Goal: Task Accomplishment & Management: Complete application form

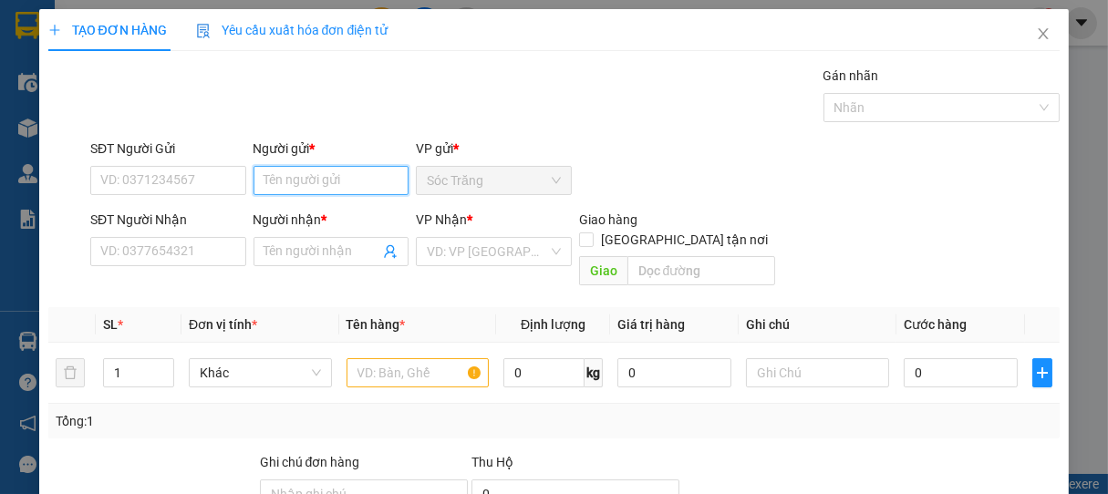
click at [360, 186] on input "Người gửi *" at bounding box center [332, 180] width 156 height 29
type input "NGUYÊN TRÂN"
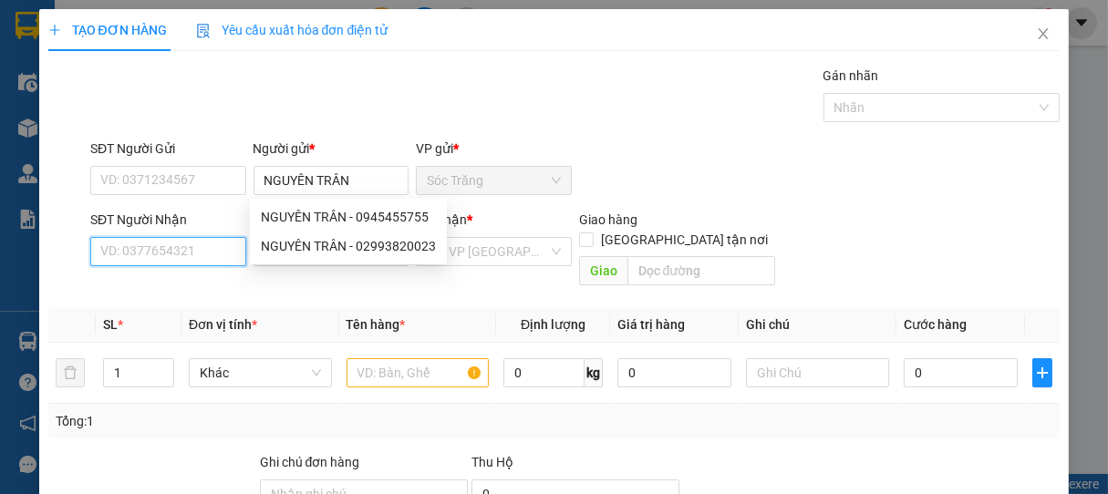
click at [175, 261] on input "SĐT Người Nhận" at bounding box center [168, 251] width 156 height 29
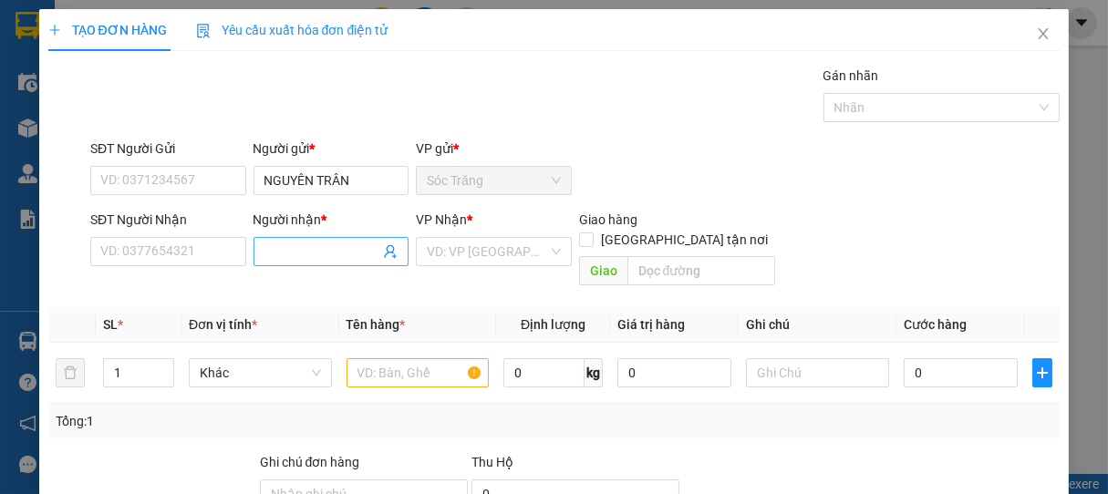
click at [282, 263] on span at bounding box center [332, 251] width 156 height 29
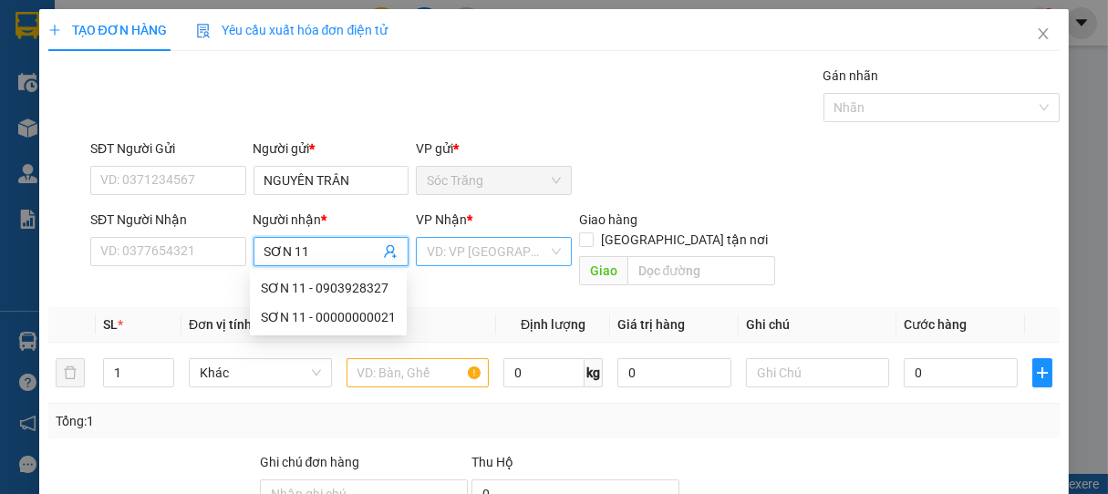
type input "SƠN 11"
click at [471, 259] on input "search" at bounding box center [487, 251] width 121 height 27
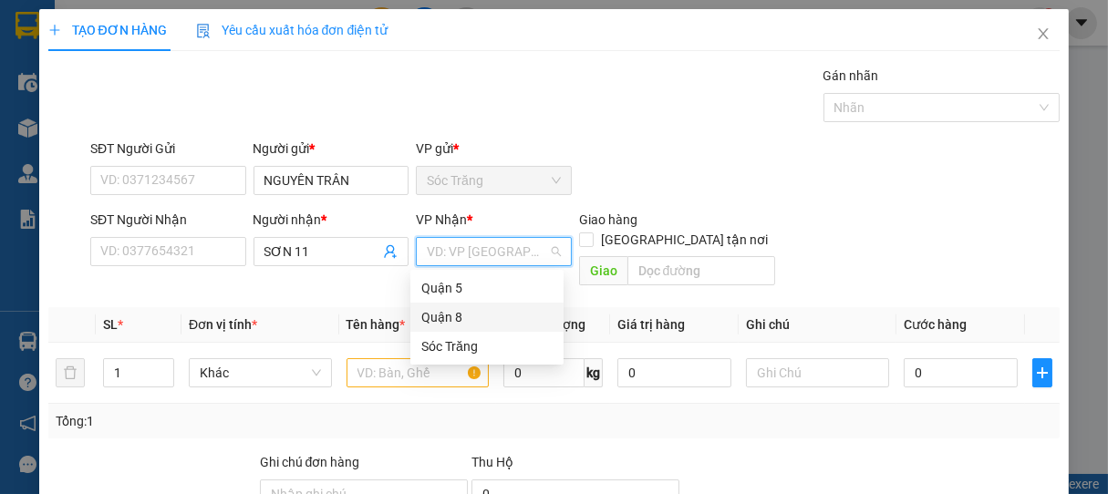
click at [425, 316] on div "Quận 8" at bounding box center [486, 317] width 131 height 20
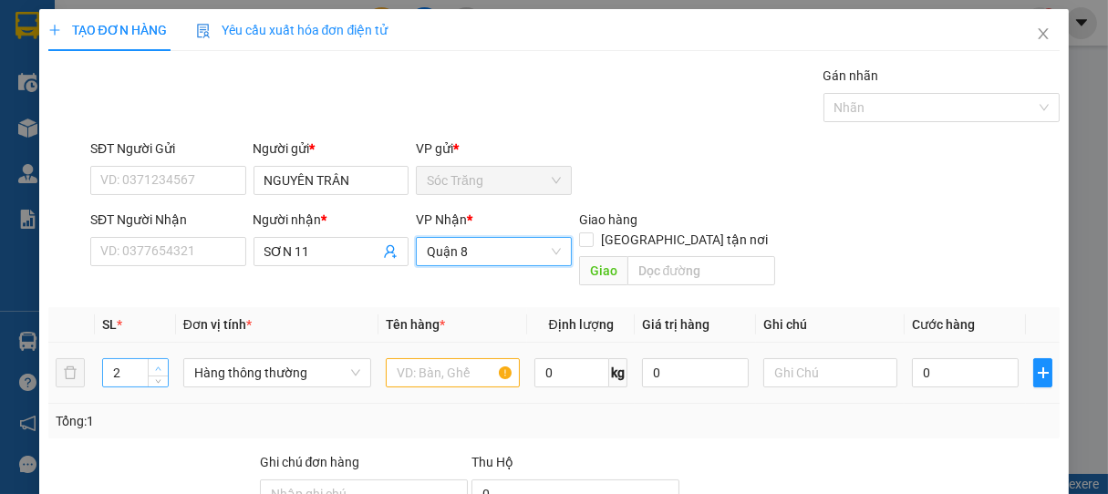
click at [157, 366] on icon "up" at bounding box center [158, 369] width 6 height 6
type input "3"
click at [157, 366] on icon "up" at bounding box center [158, 369] width 6 height 6
click at [241, 359] on span "Hàng thông thường" at bounding box center [277, 372] width 166 height 27
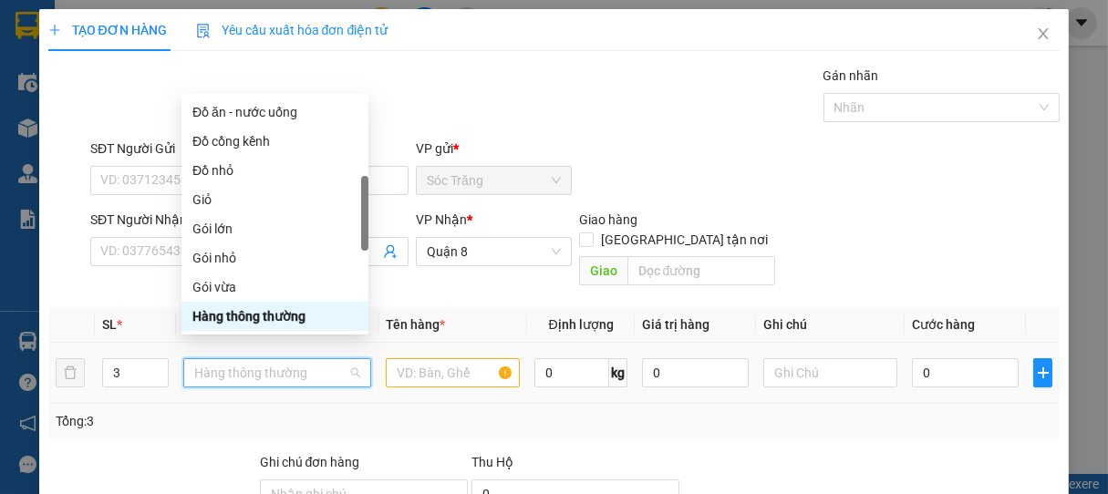
type input "T"
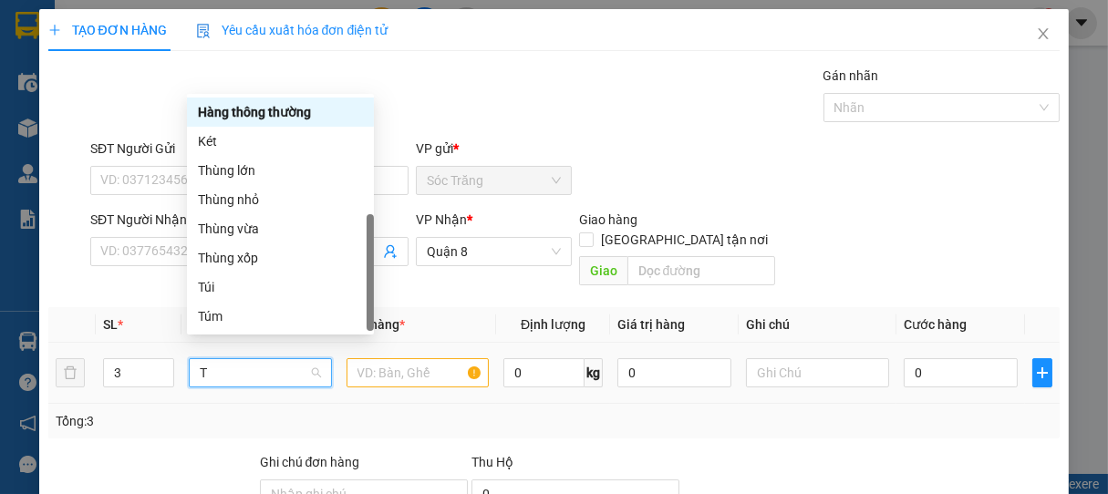
scroll to position [58, 0]
drag, startPoint x: 240, startPoint y: 226, endPoint x: 304, endPoint y: 303, distance: 99.7
click at [240, 227] on div "Thùng vừa" at bounding box center [280, 229] width 165 height 20
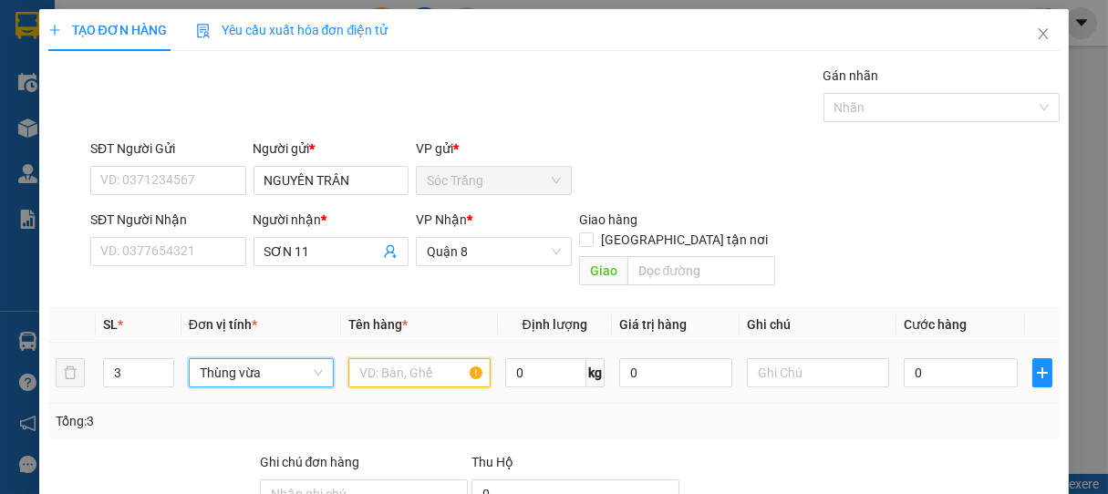
click at [400, 358] on input "text" at bounding box center [419, 372] width 142 height 29
type input "BPT"
click at [519, 358] on input "0" at bounding box center [545, 372] width 81 height 29
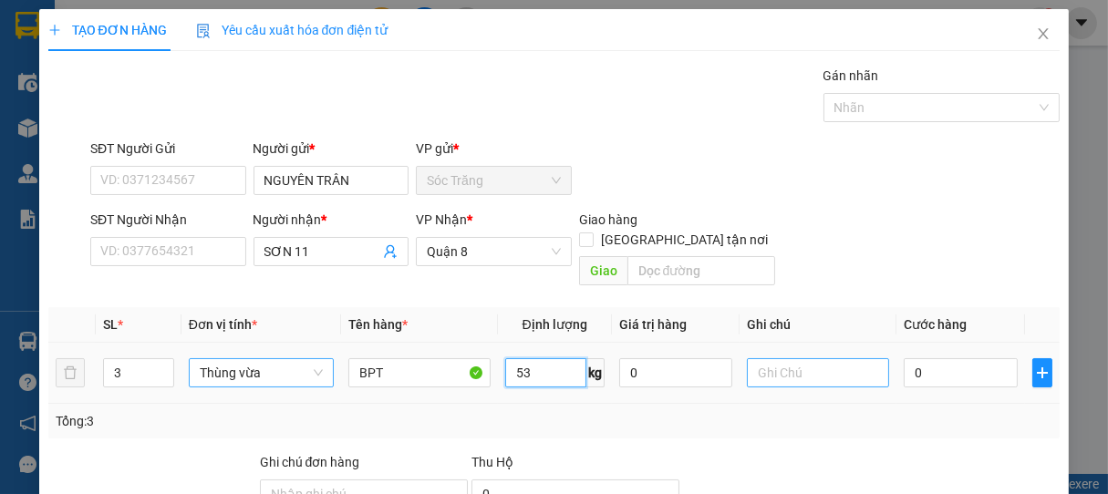
type input "53"
click at [749, 358] on input "text" at bounding box center [818, 372] width 142 height 29
type input "2 L 1 N"
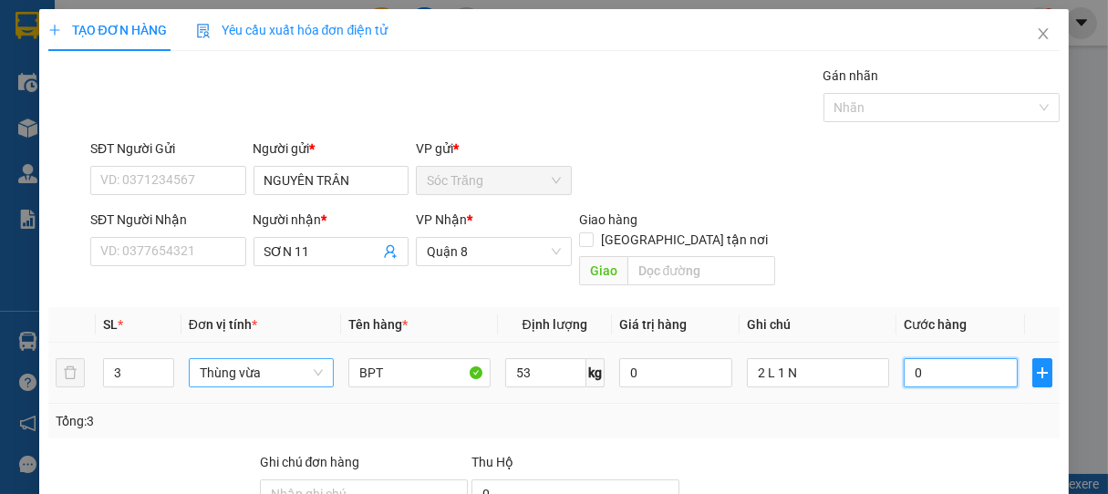
click at [928, 358] on input "0" at bounding box center [961, 372] width 114 height 29
type input "9"
type input "90"
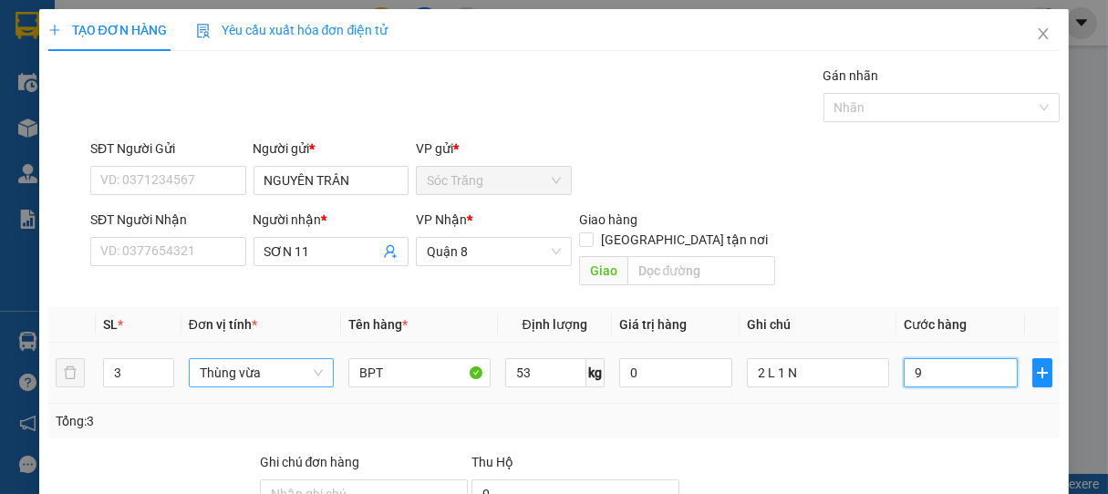
type input "90"
type input "900"
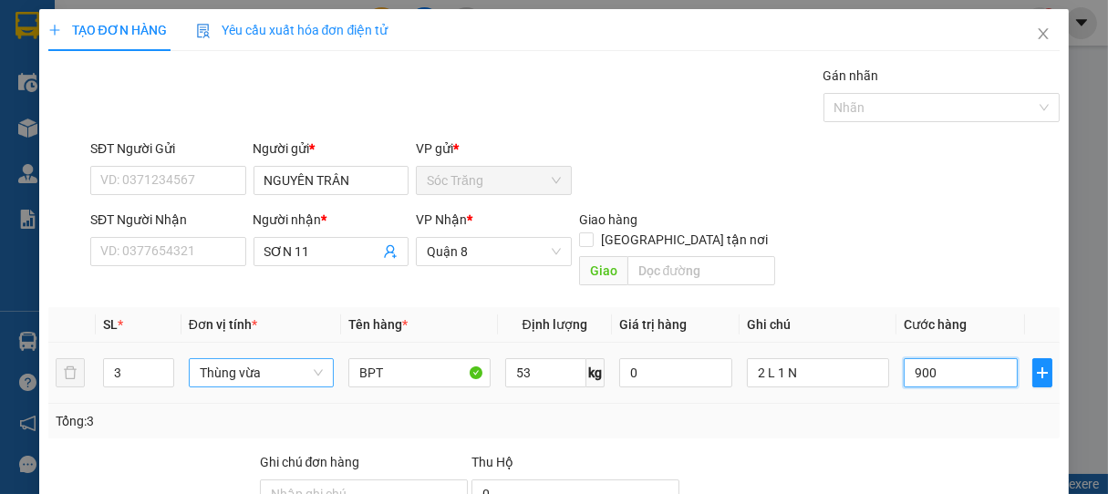
type input "9.000"
type input "90.000"
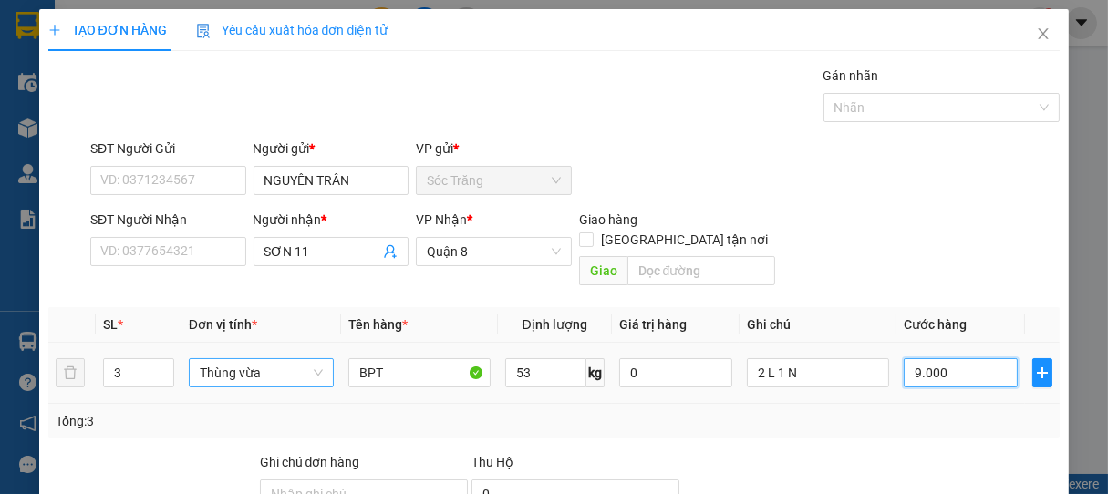
type input "90.000"
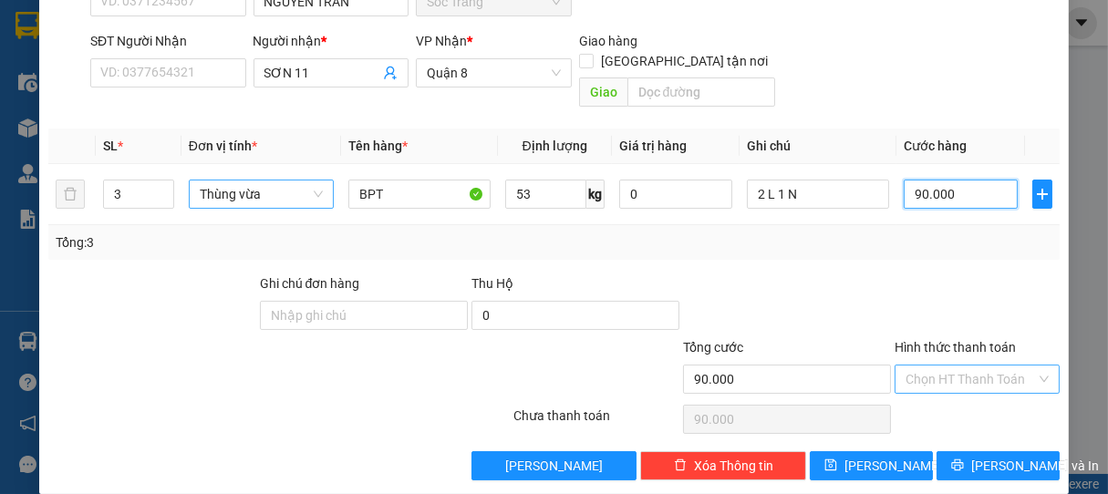
type input "90.000"
click at [954, 366] on input "Hình thức thanh toán" at bounding box center [971, 379] width 131 height 27
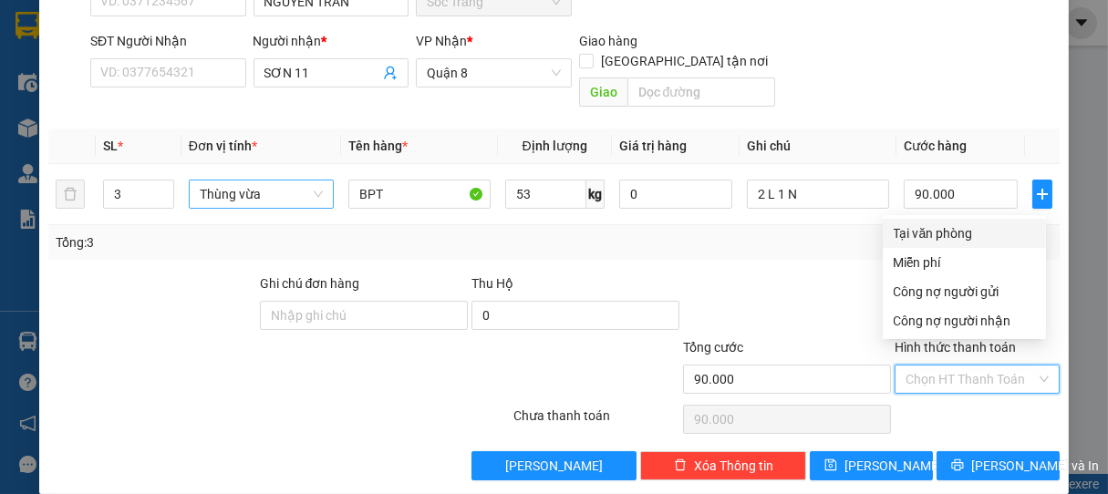
click at [927, 241] on div "Tại văn phòng" at bounding box center [964, 233] width 141 height 20
type input "0"
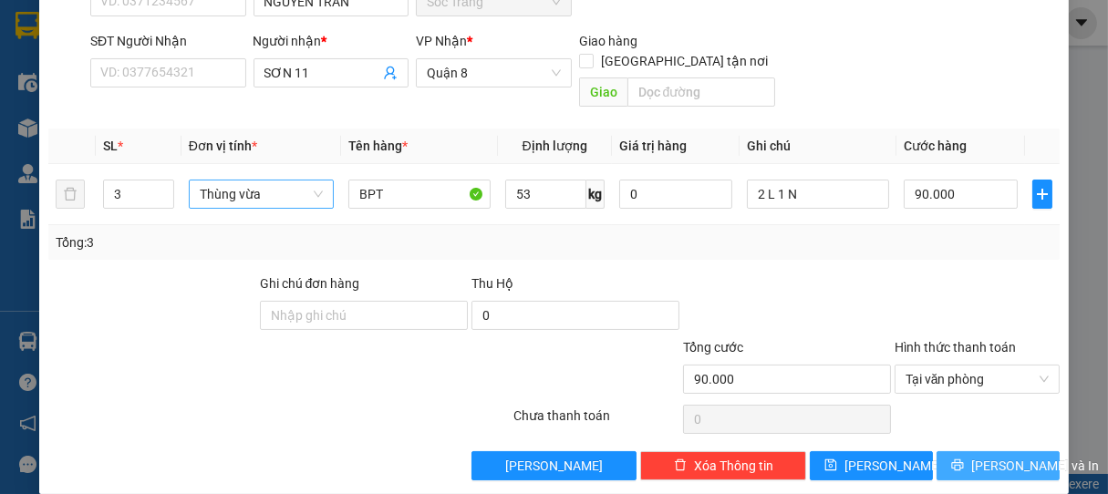
click at [987, 456] on span "Lưu và In" at bounding box center [1035, 466] width 128 height 20
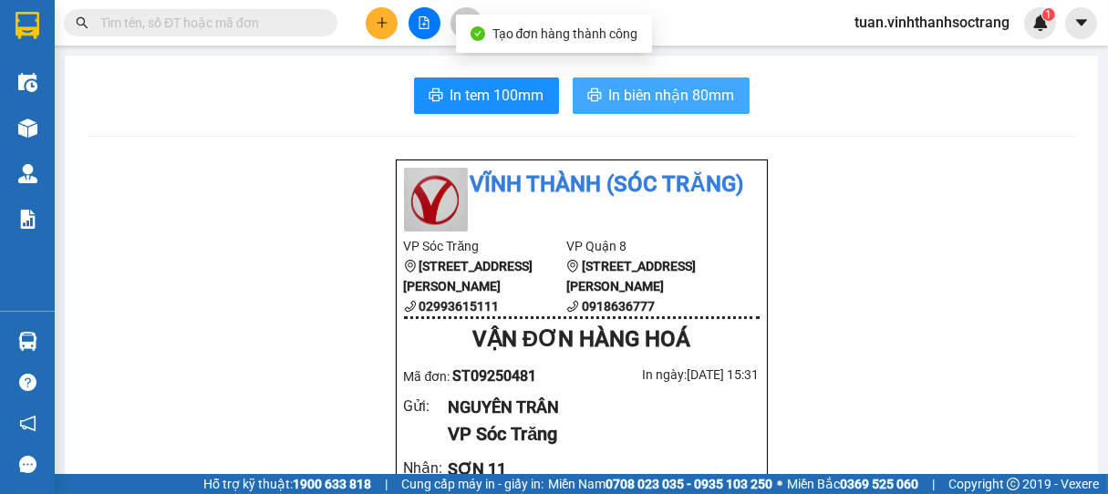
click at [658, 90] on span "In biên nhận 80mm" at bounding box center [672, 95] width 126 height 23
click at [682, 98] on span "In biên nhận 80mm" at bounding box center [672, 95] width 126 height 23
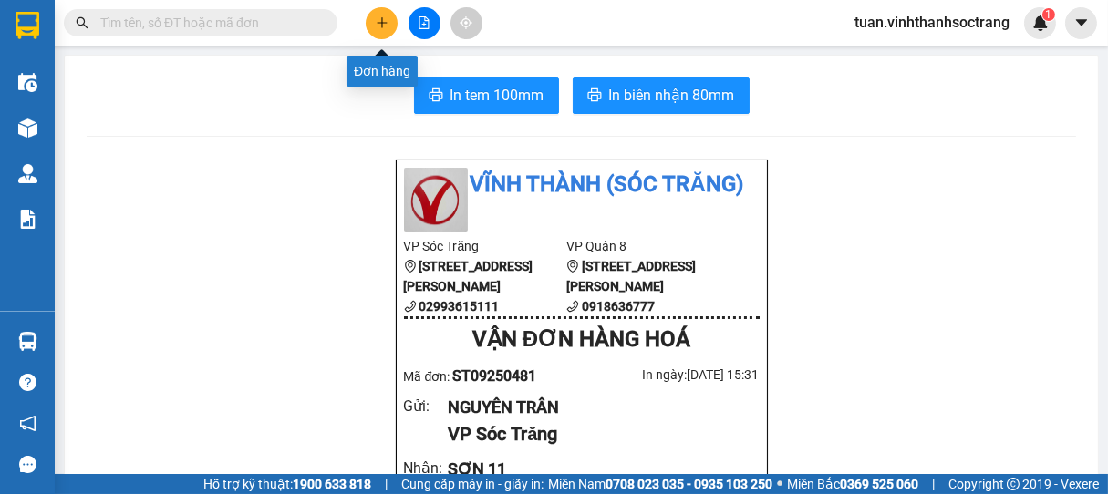
click at [386, 16] on button at bounding box center [382, 23] width 32 height 32
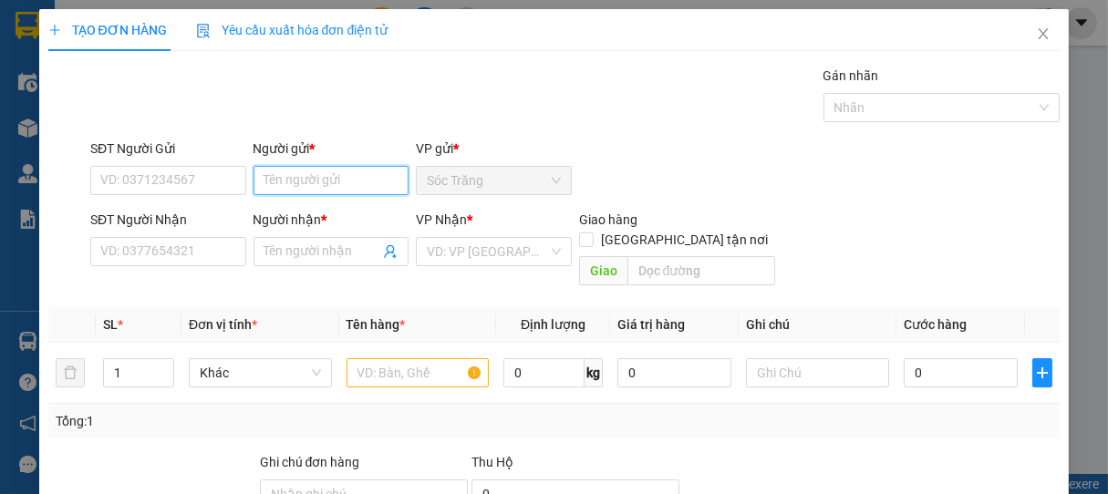
click at [324, 184] on input "Người gửi *" at bounding box center [332, 180] width 156 height 29
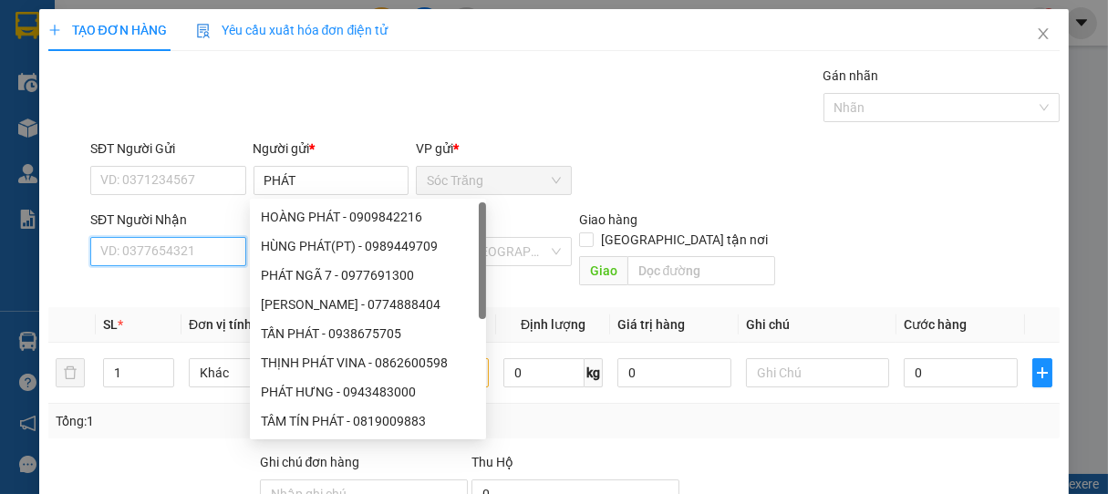
click at [203, 260] on input "SĐT Người Nhận" at bounding box center [168, 251] width 156 height 29
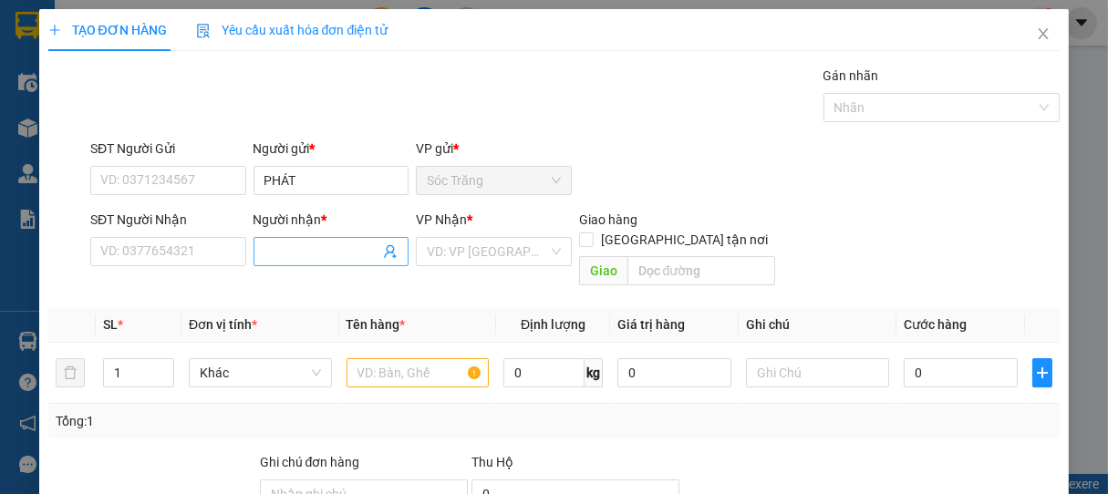
click at [283, 246] on input "Người nhận *" at bounding box center [322, 252] width 116 height 20
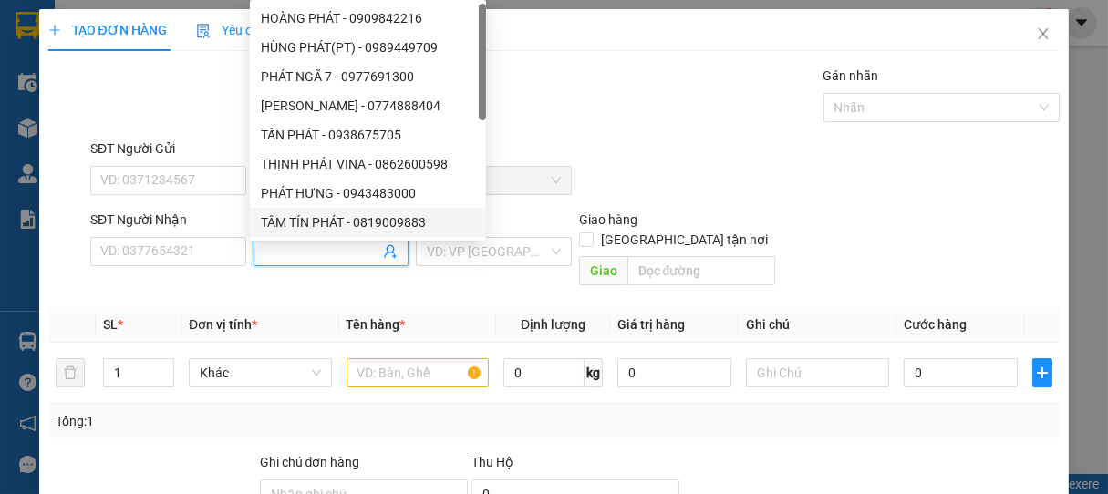
click at [586, 112] on div "Gói vận chuyển * Tiêu chuẩn Gán nhãn Nhãn" at bounding box center [576, 98] width 978 height 64
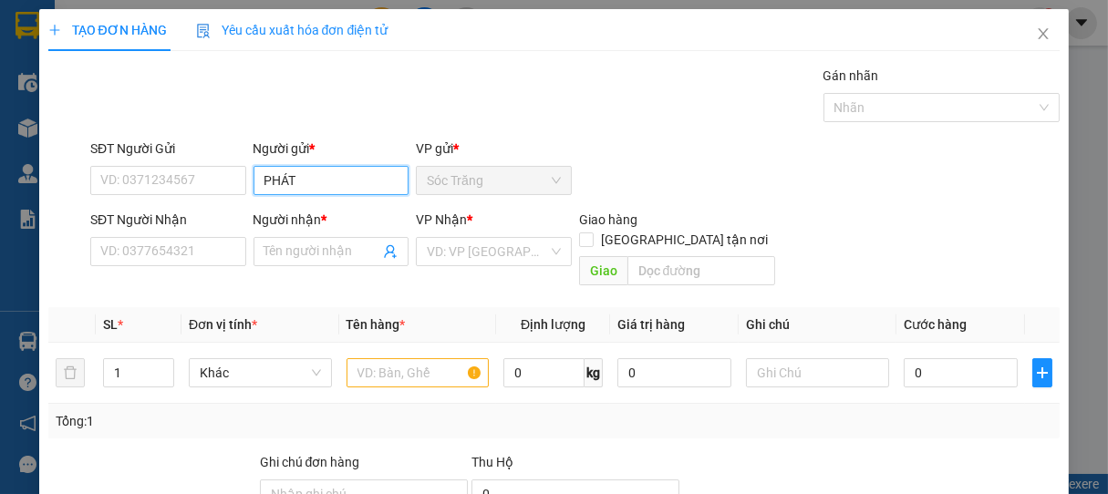
click at [334, 182] on input "PHÁT" at bounding box center [332, 180] width 156 height 29
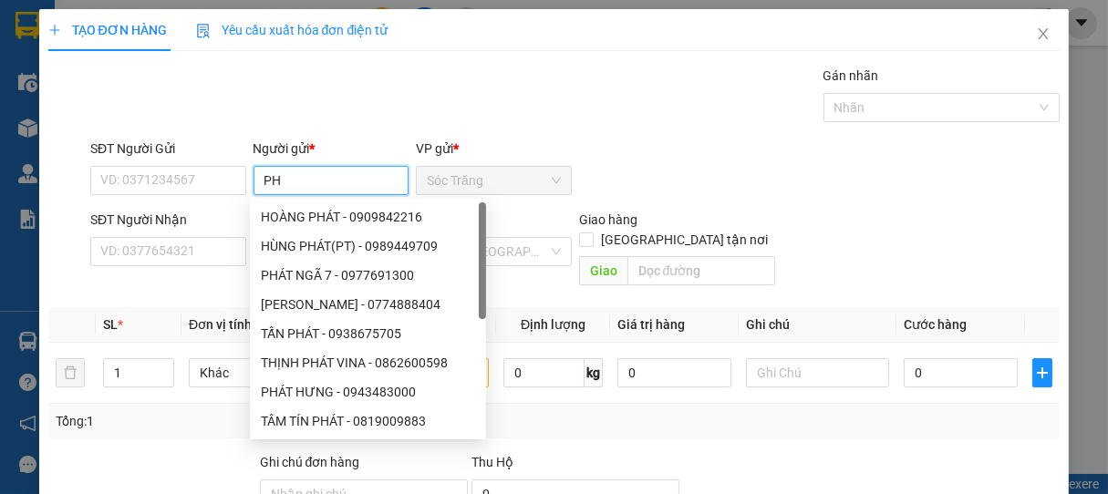
type input "P"
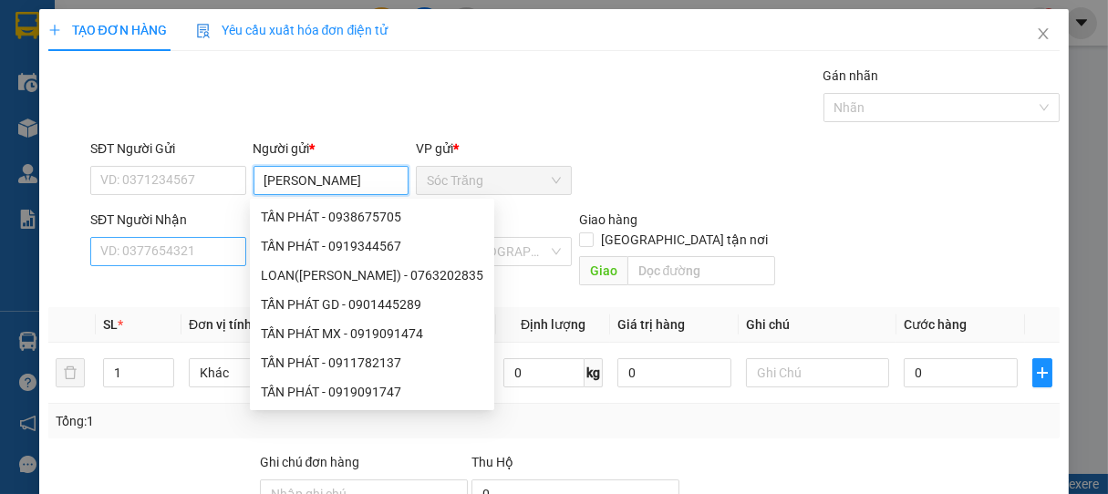
type input "TẤN PHÁT"
click at [171, 252] on input "SĐT Người Nhận" at bounding box center [168, 251] width 156 height 29
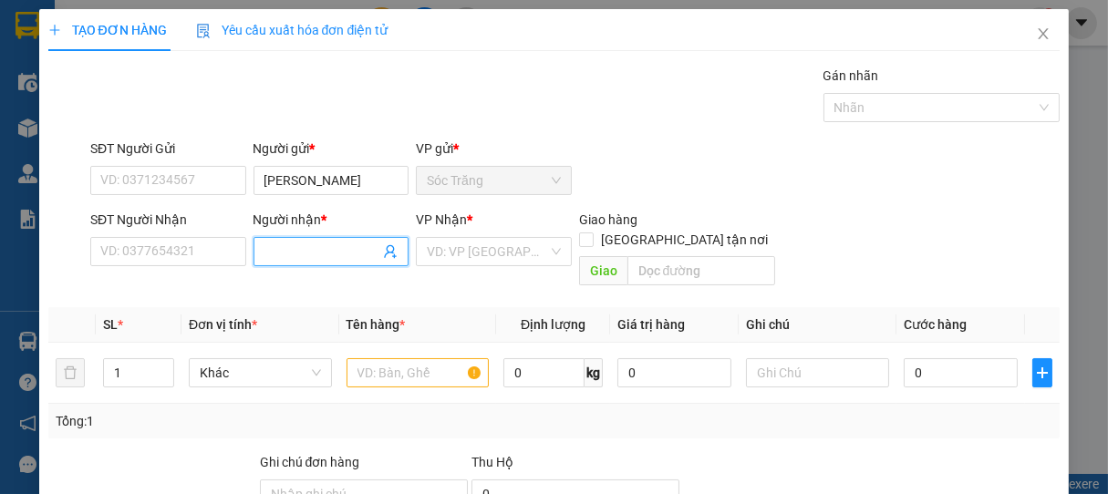
click at [277, 259] on input "Người nhận *" at bounding box center [322, 252] width 116 height 20
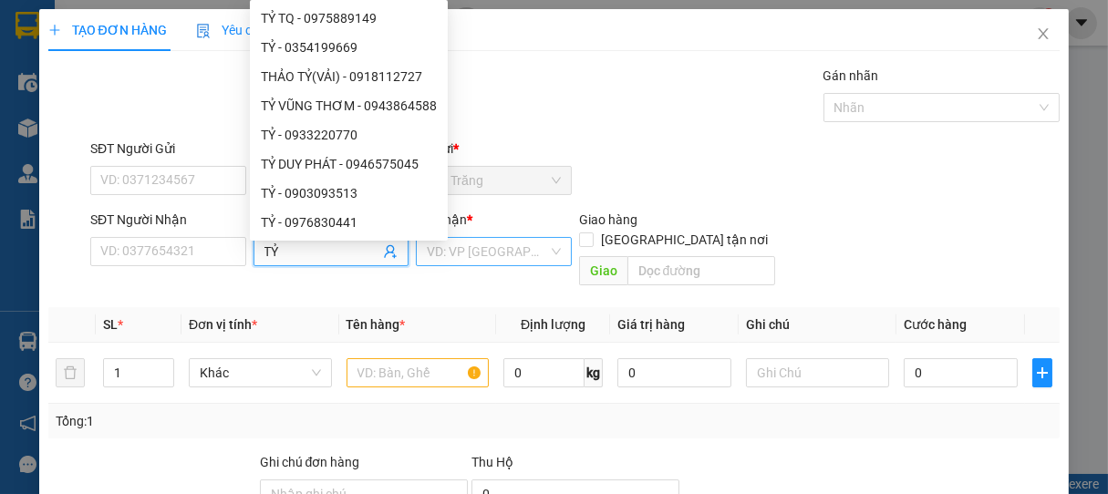
type input "TỶ"
click at [471, 255] on input "search" at bounding box center [487, 251] width 121 height 27
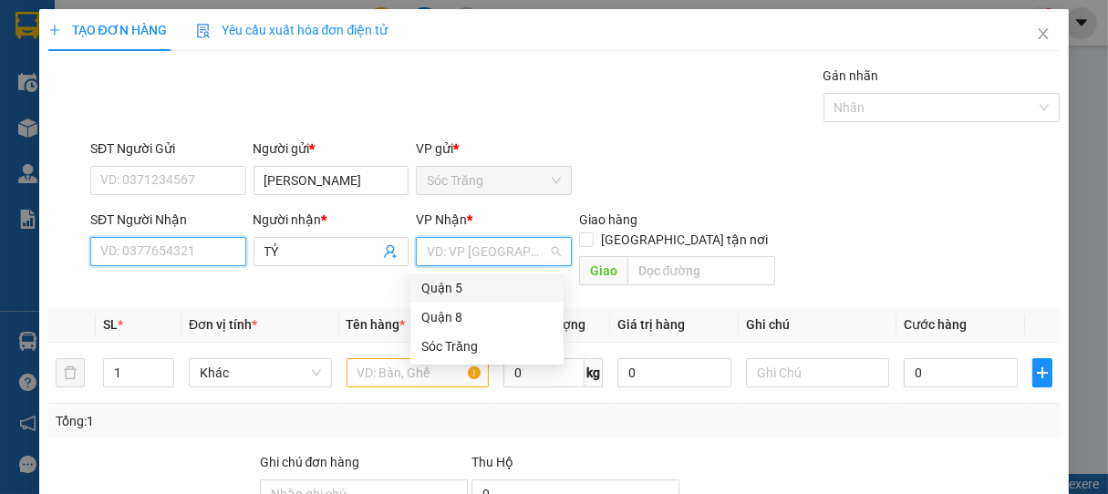
click at [171, 251] on input "SĐT Người Nhận" at bounding box center [168, 251] width 156 height 29
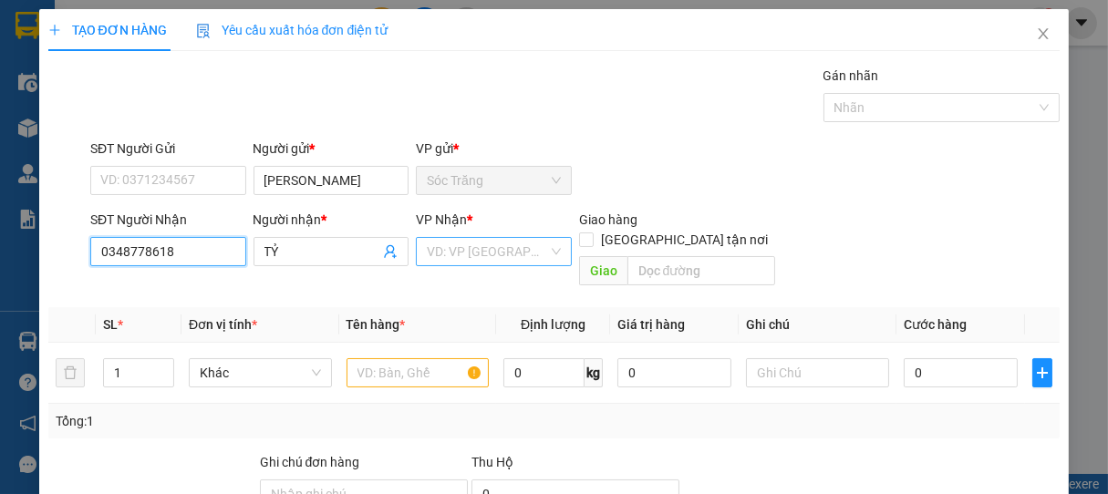
type input "0348778618"
click at [475, 254] on input "search" at bounding box center [487, 251] width 121 height 27
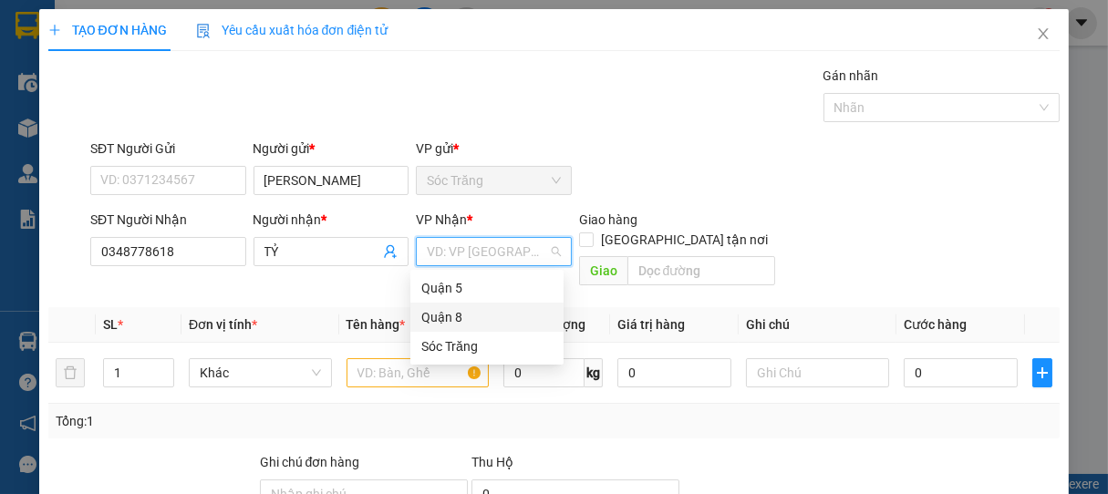
click at [479, 314] on div "Quận 8" at bounding box center [486, 317] width 131 height 20
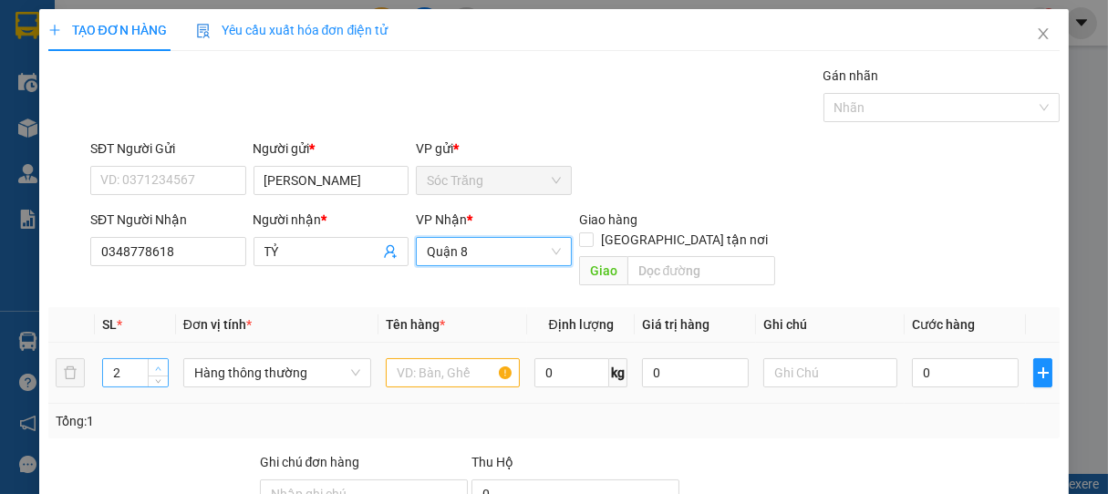
click at [156, 366] on icon "up" at bounding box center [158, 369] width 6 height 6
type input "4"
click at [156, 366] on icon "up" at bounding box center [158, 369] width 6 height 6
click at [223, 359] on span "Hàng thông thường" at bounding box center [277, 372] width 166 height 27
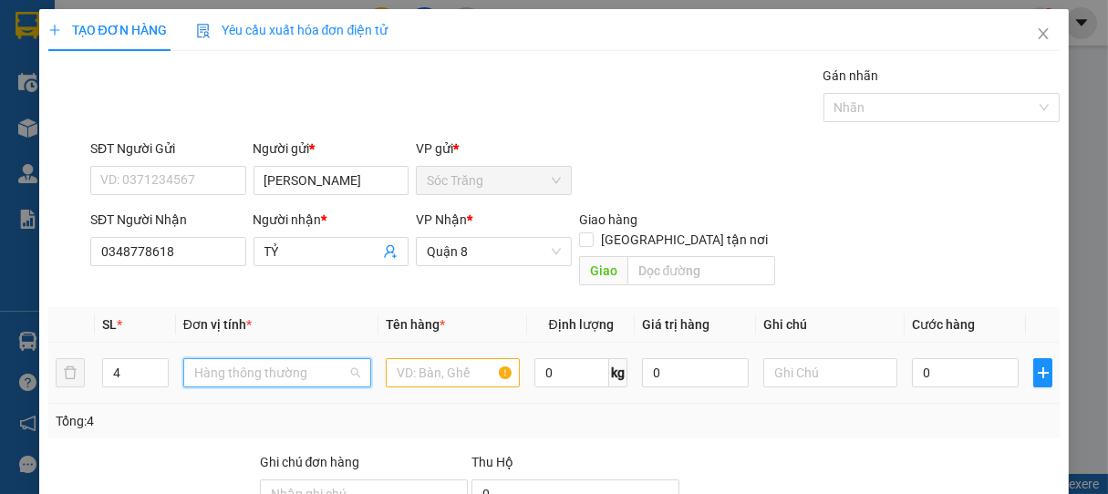
scroll to position [292, 0]
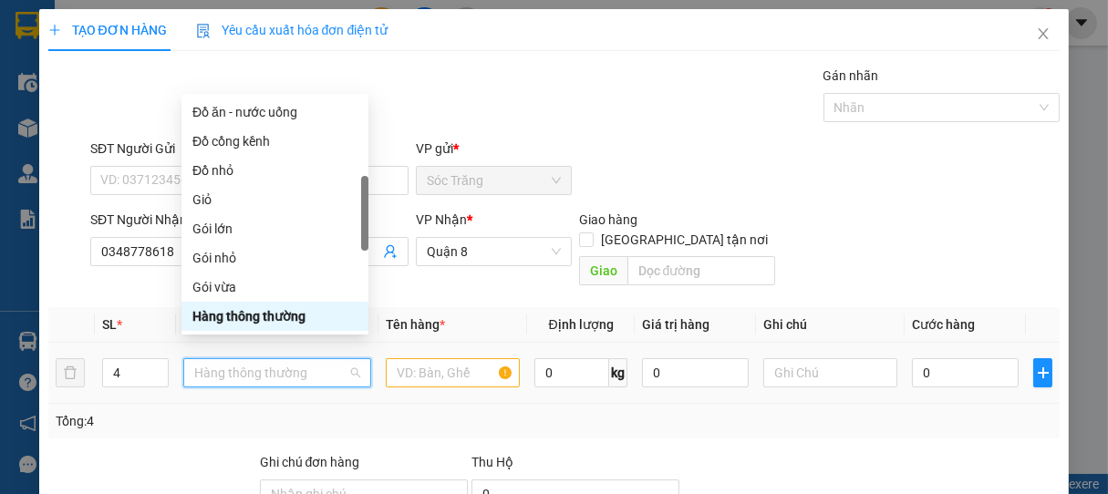
type input "B"
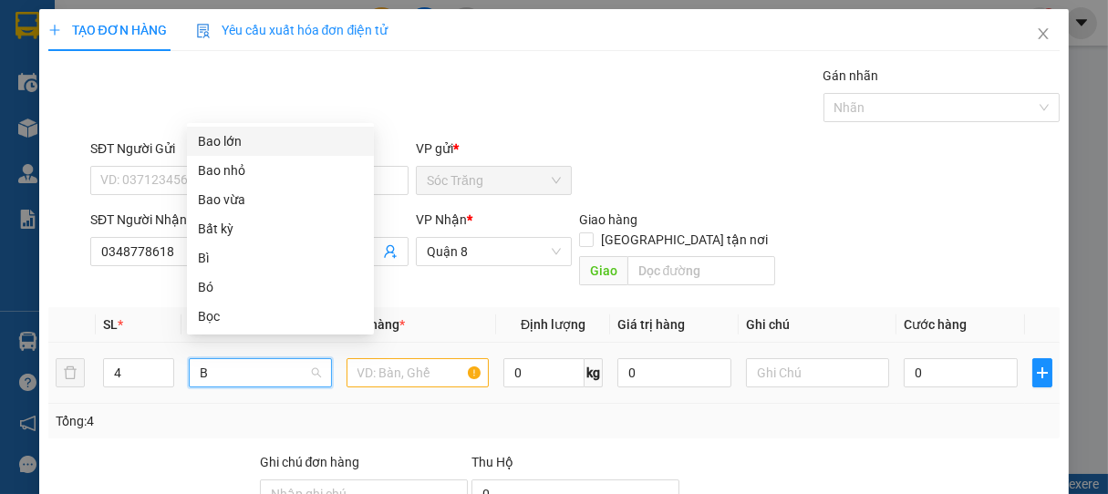
click at [234, 143] on div "Bao lớn" at bounding box center [280, 141] width 165 height 20
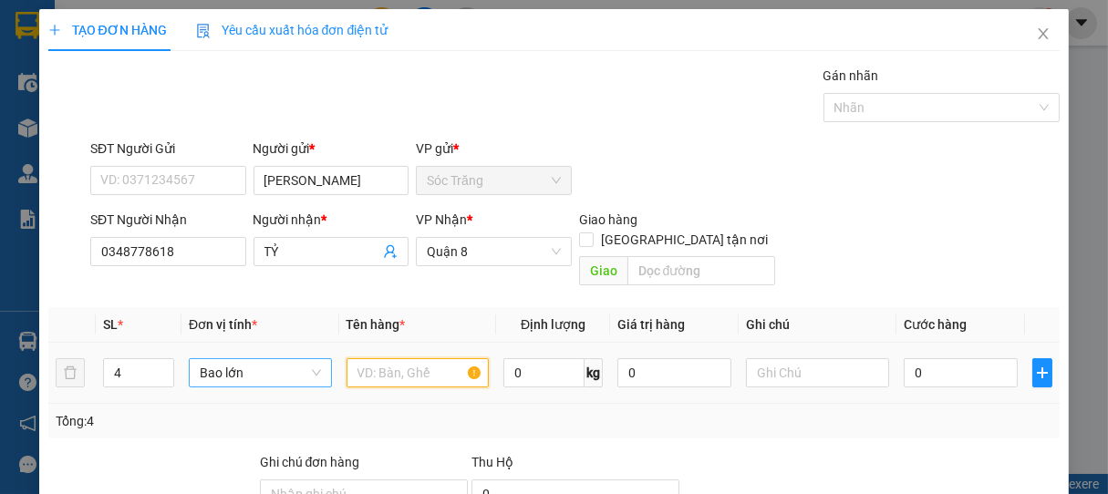
click at [412, 358] on input "text" at bounding box center [418, 372] width 142 height 29
type input "BBC"
click at [542, 358] on input "0" at bounding box center [543, 372] width 81 height 29
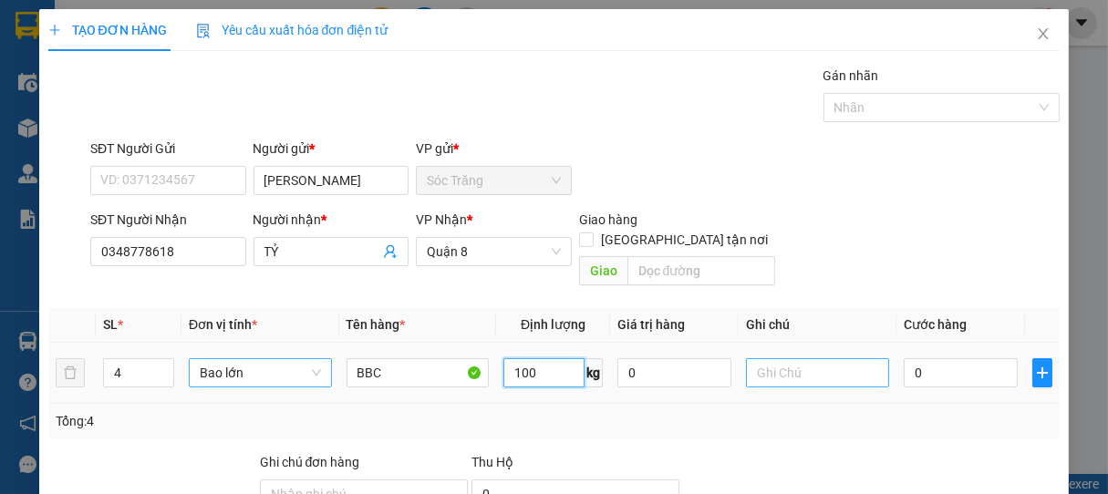
type input "100"
click at [766, 358] on input "text" at bounding box center [817, 372] width 142 height 29
click at [270, 361] on span "Bao lớn" at bounding box center [260, 372] width 120 height 27
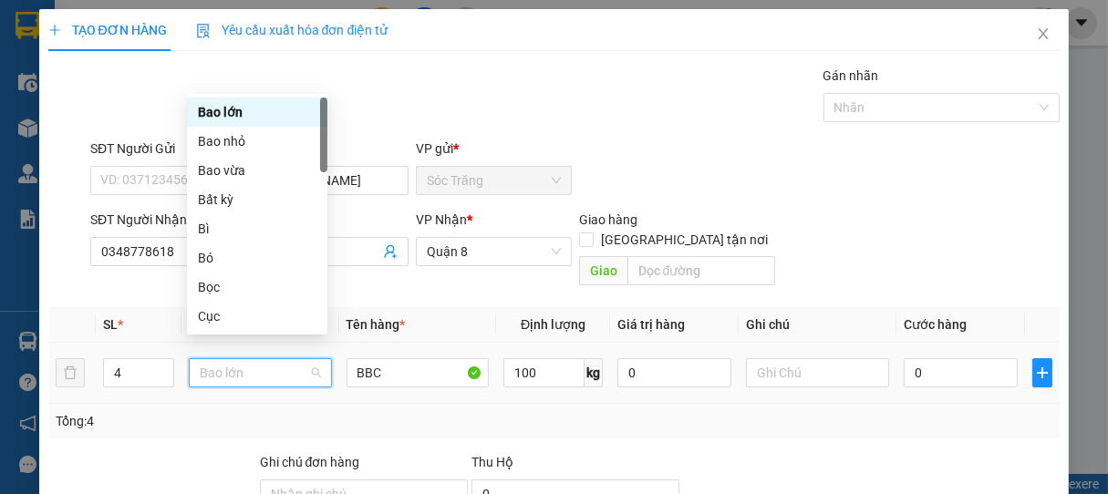
type input "B"
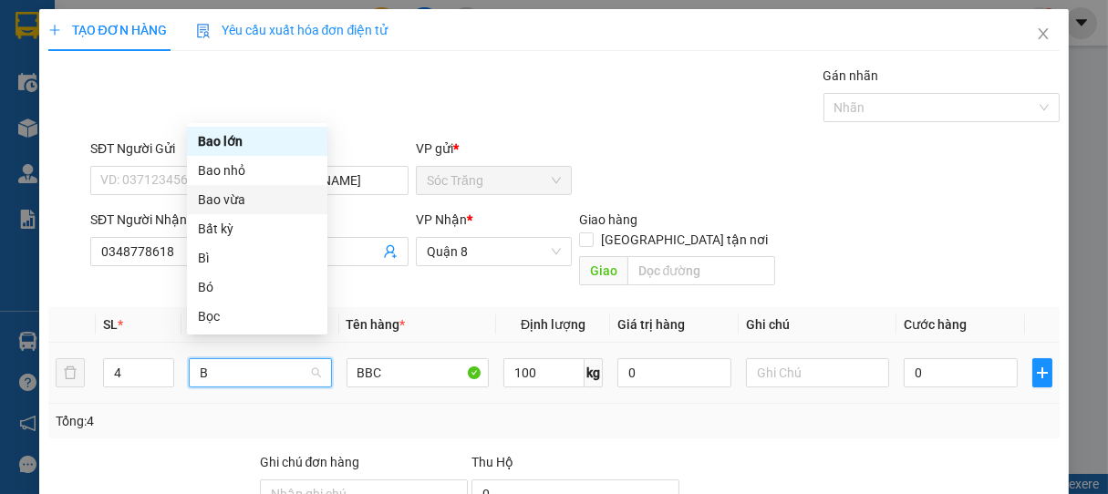
click at [231, 205] on div "Bao vừa" at bounding box center [257, 200] width 119 height 20
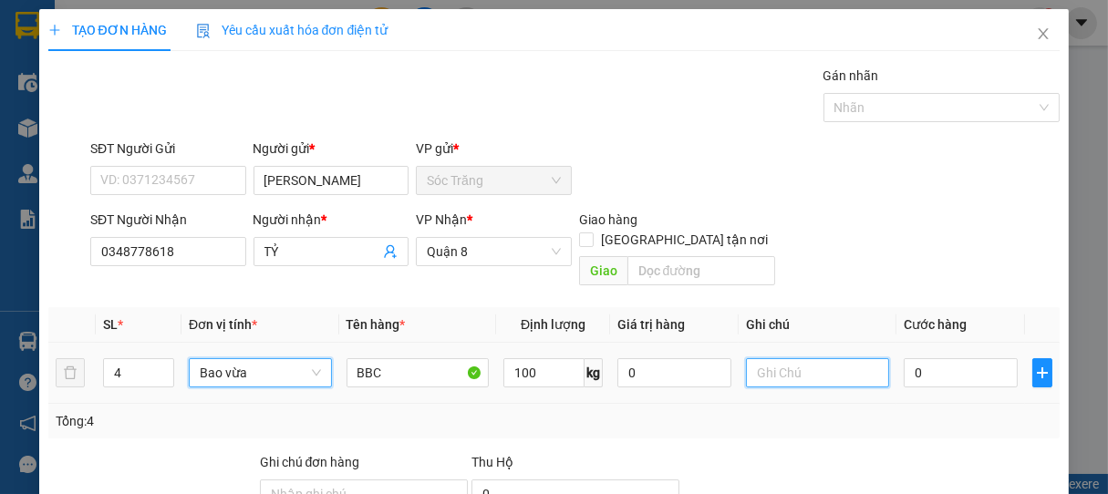
click at [823, 358] on input "text" at bounding box center [817, 372] width 142 height 29
type input "4 BAO"
click at [970, 358] on input "0" at bounding box center [961, 372] width 114 height 29
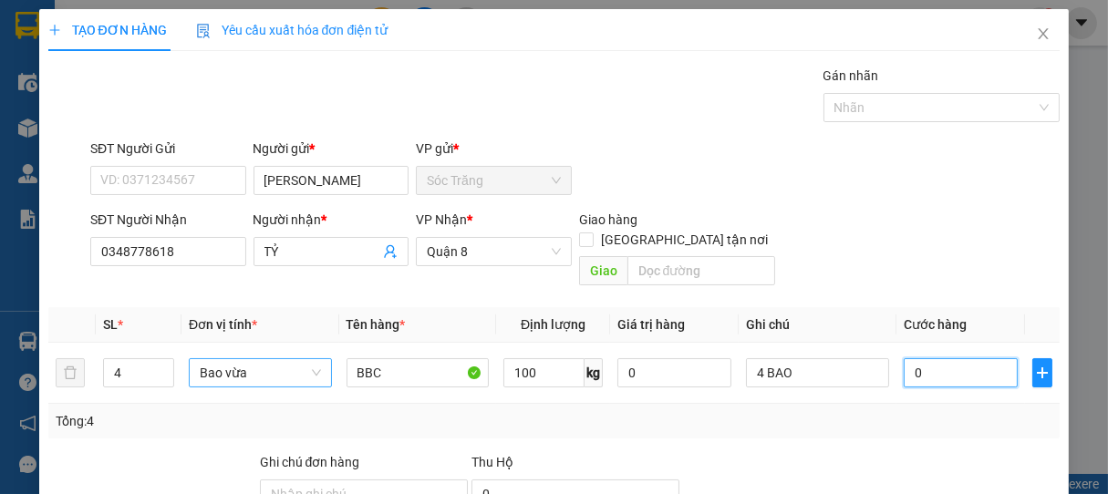
type input "1"
type input "16"
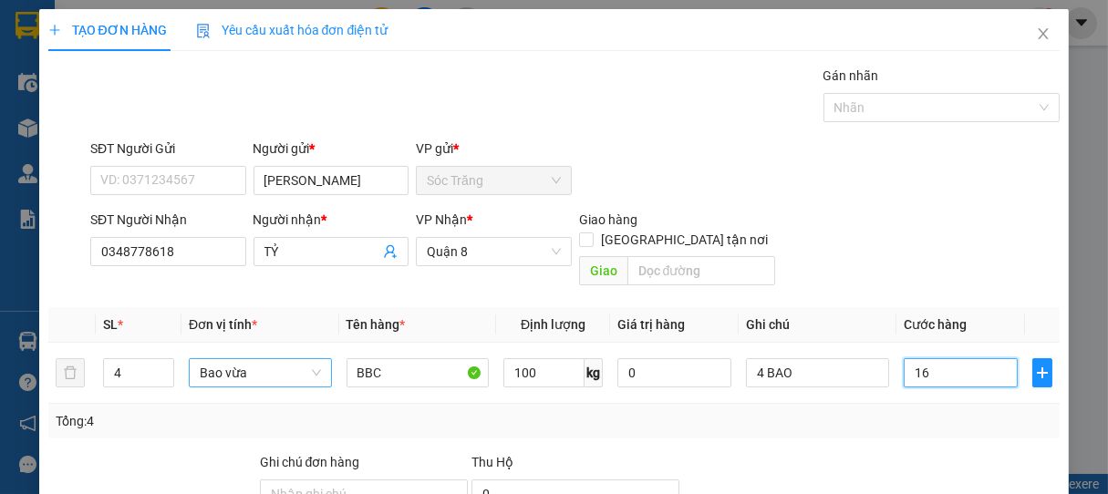
type input "16"
type input "160"
type input "1.600"
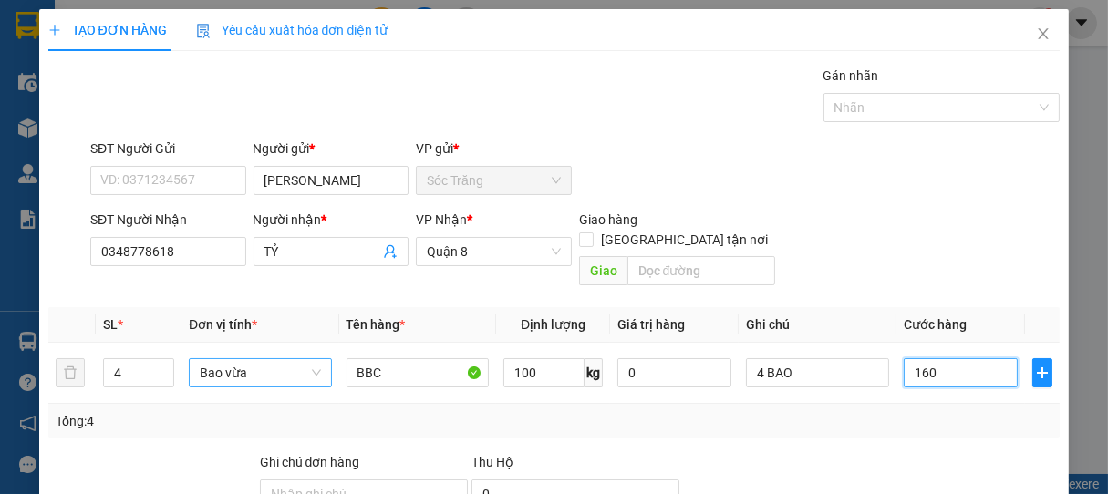
type input "1.600"
type input "16.000"
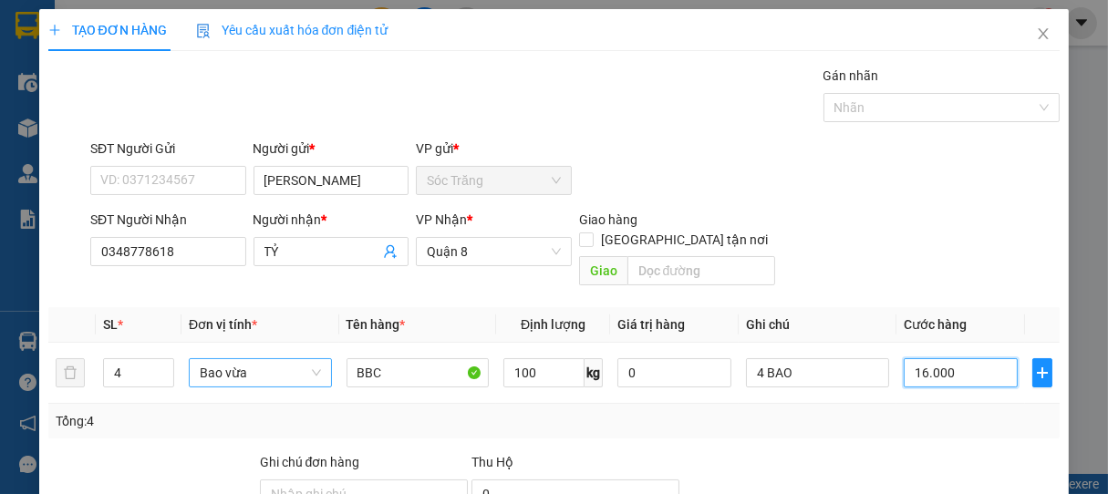
type input "160.000"
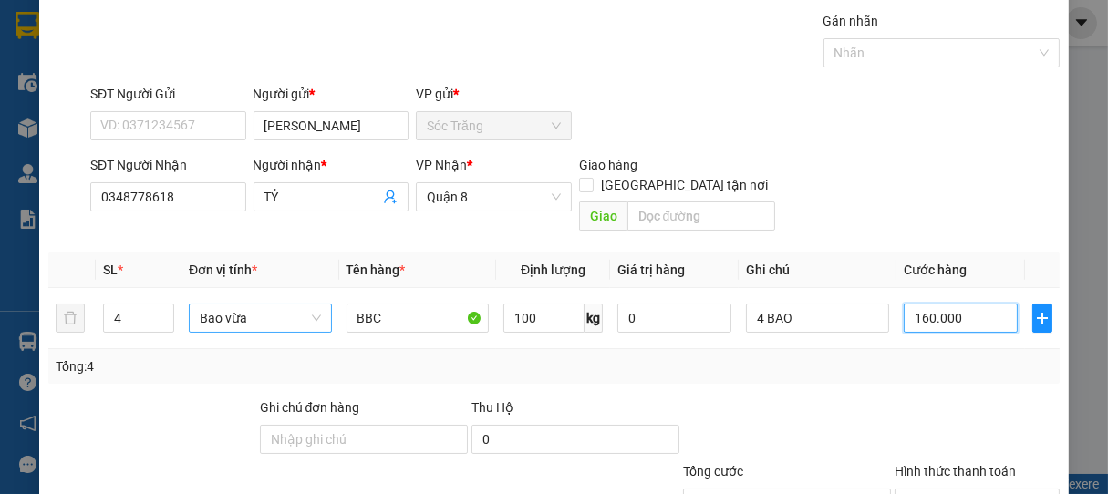
scroll to position [179, 0]
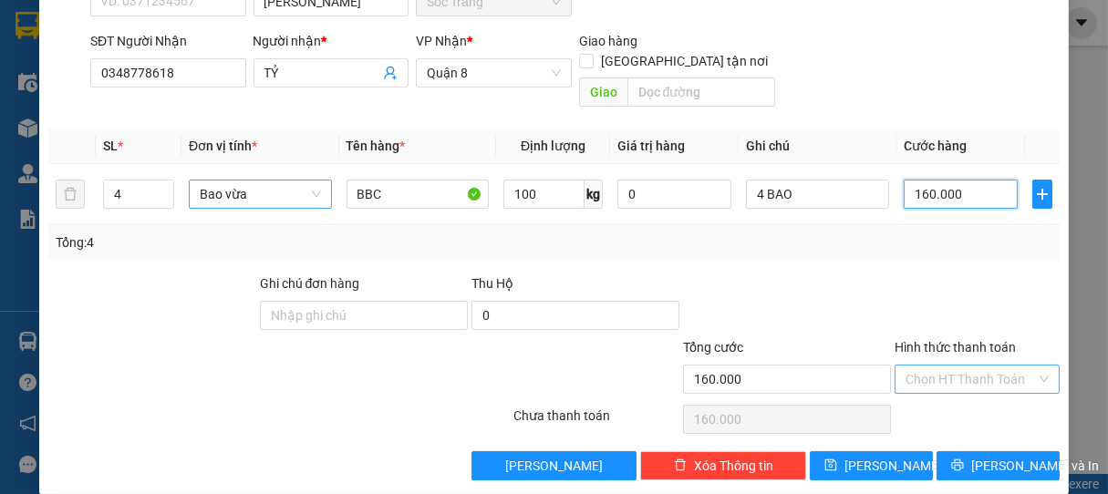
type input "160.000"
click at [967, 366] on input "Hình thức thanh toán" at bounding box center [971, 379] width 131 height 27
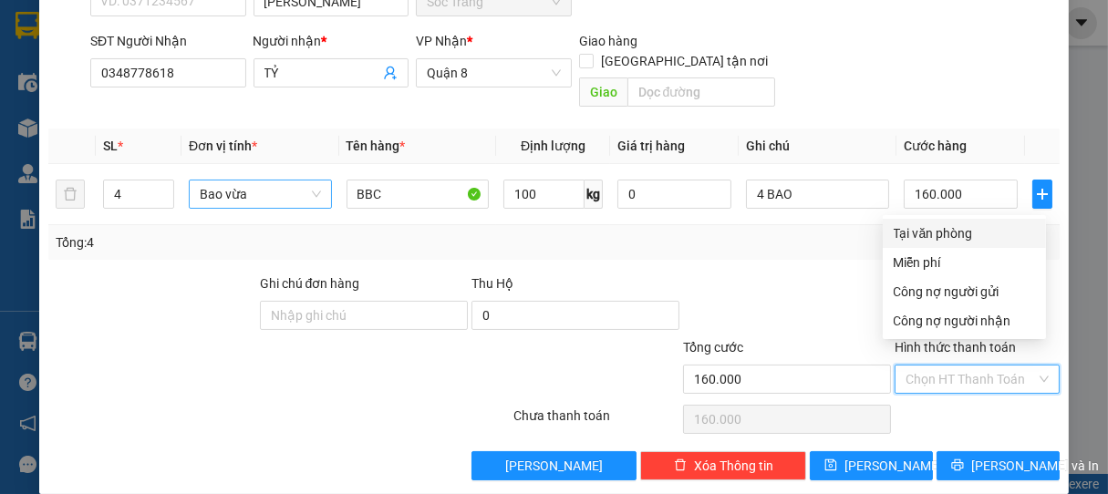
click at [940, 240] on div "Tại văn phòng" at bounding box center [964, 233] width 141 height 20
type input "0"
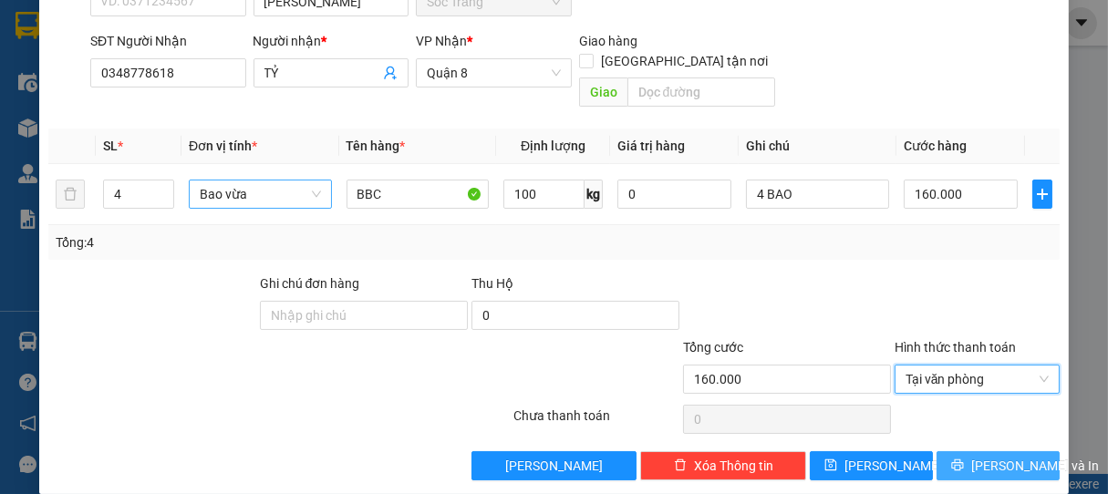
click at [1010, 456] on span "Lưu và In" at bounding box center [1035, 466] width 128 height 20
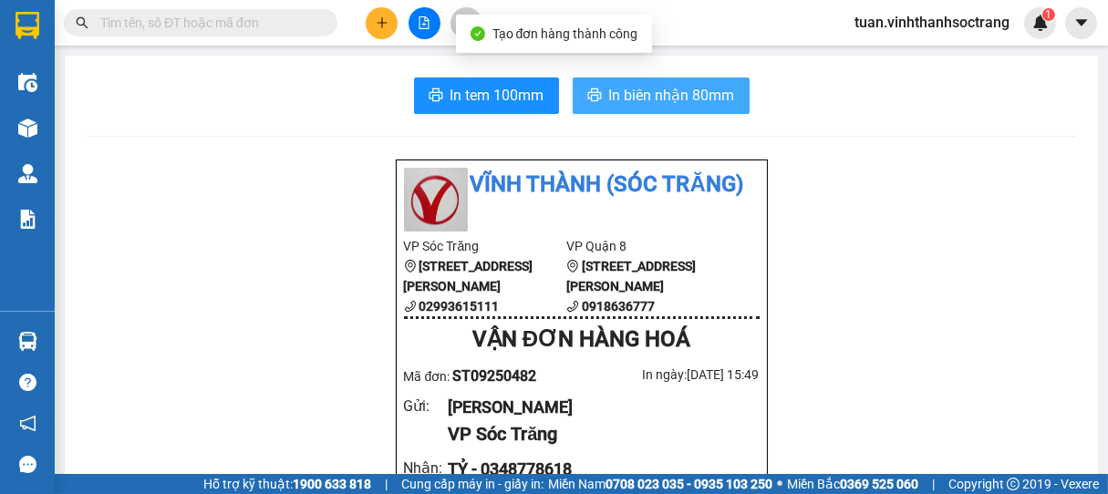
click at [679, 88] on span "In biên nhận 80mm" at bounding box center [672, 95] width 126 height 23
click at [688, 98] on span "In biên nhận 80mm" at bounding box center [672, 95] width 126 height 23
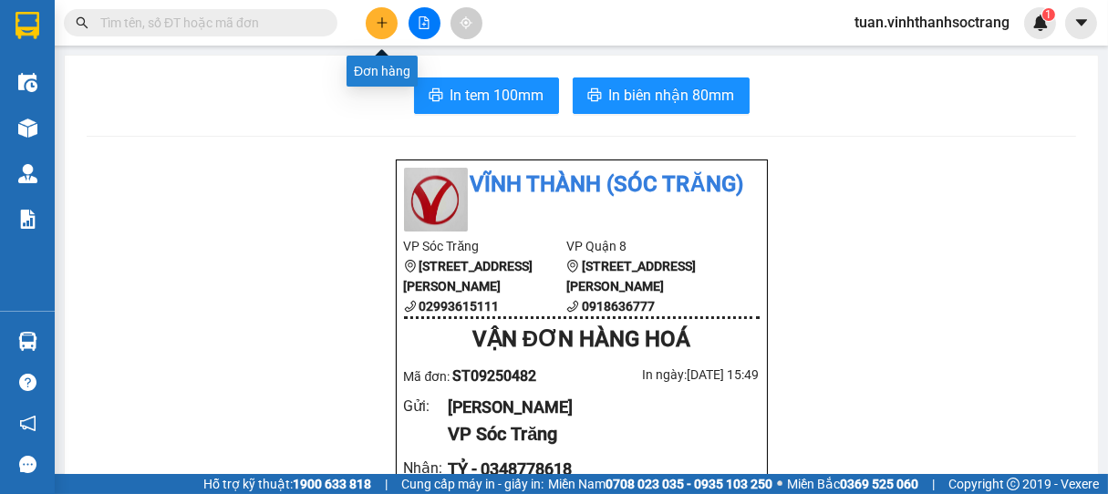
click at [381, 30] on button at bounding box center [382, 23] width 32 height 32
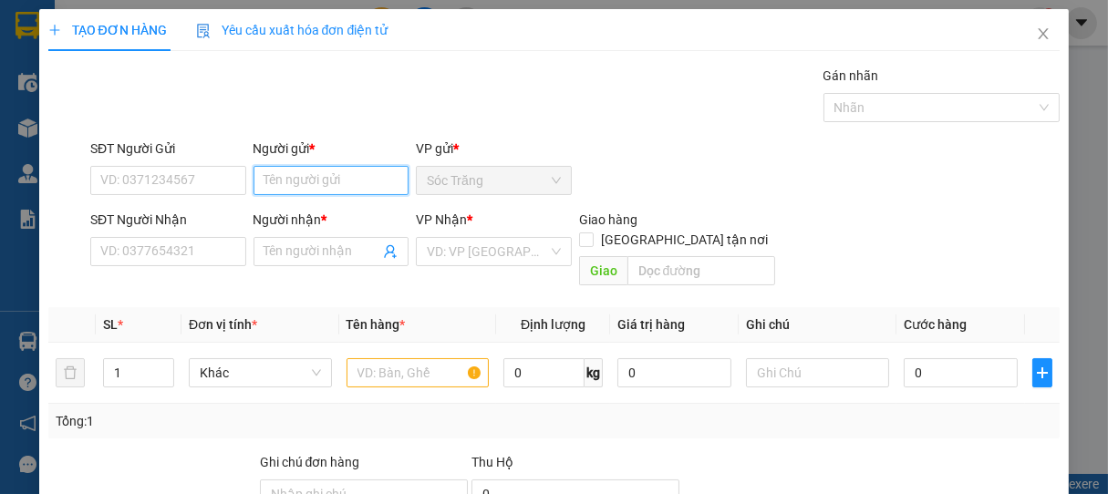
click at [347, 188] on input "Người gửi *" at bounding box center [332, 180] width 156 height 29
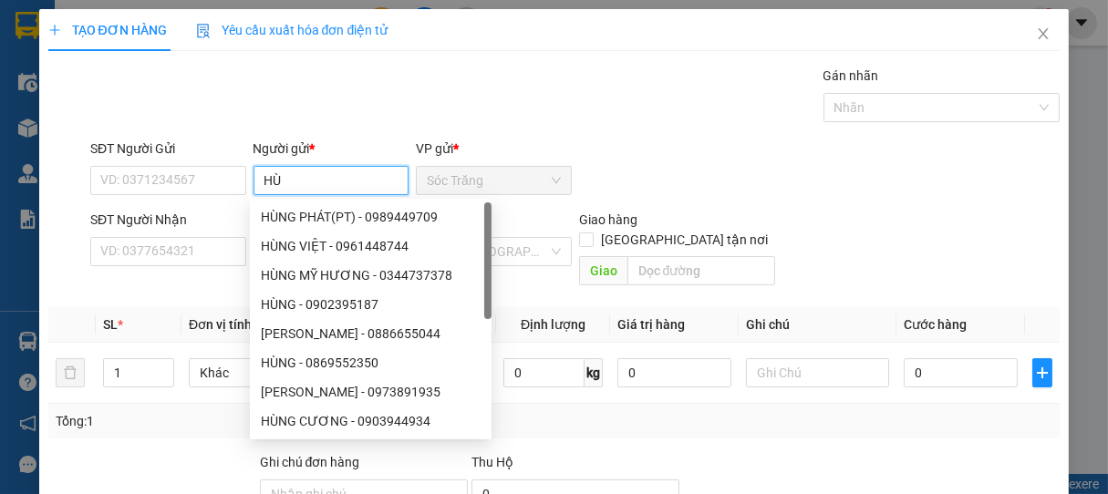
type input "H"
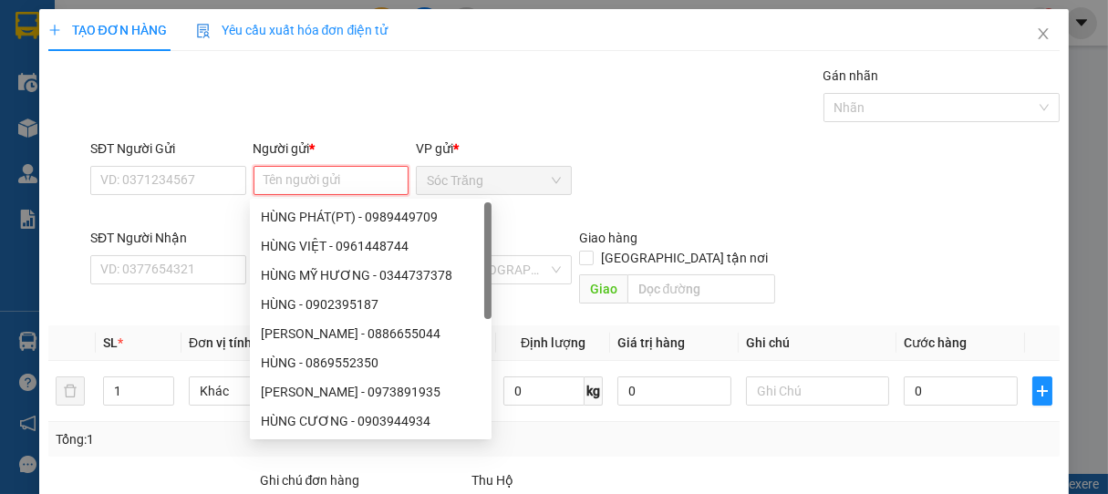
type input "Y"
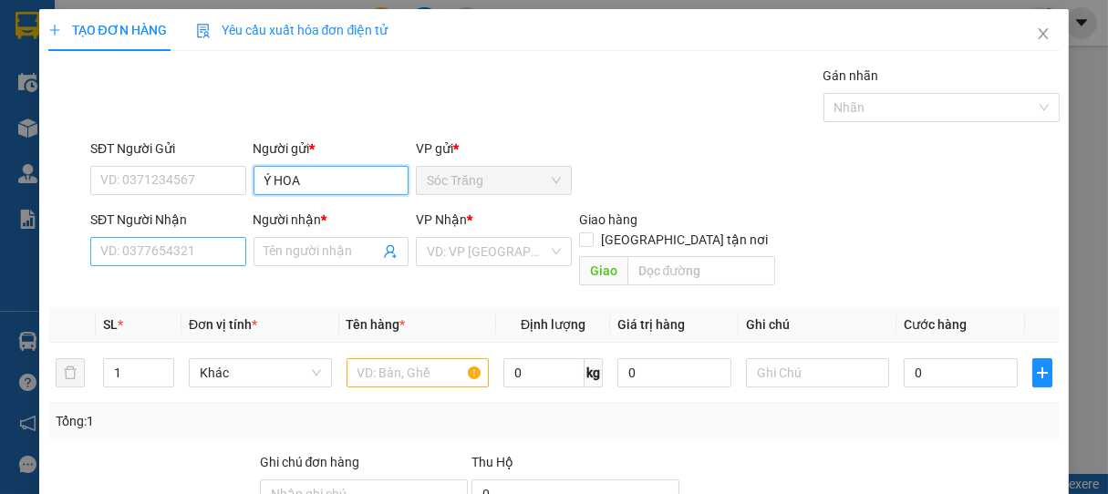
type input "Ý HOA"
click at [212, 250] on input "SĐT Người Nhận" at bounding box center [168, 251] width 156 height 29
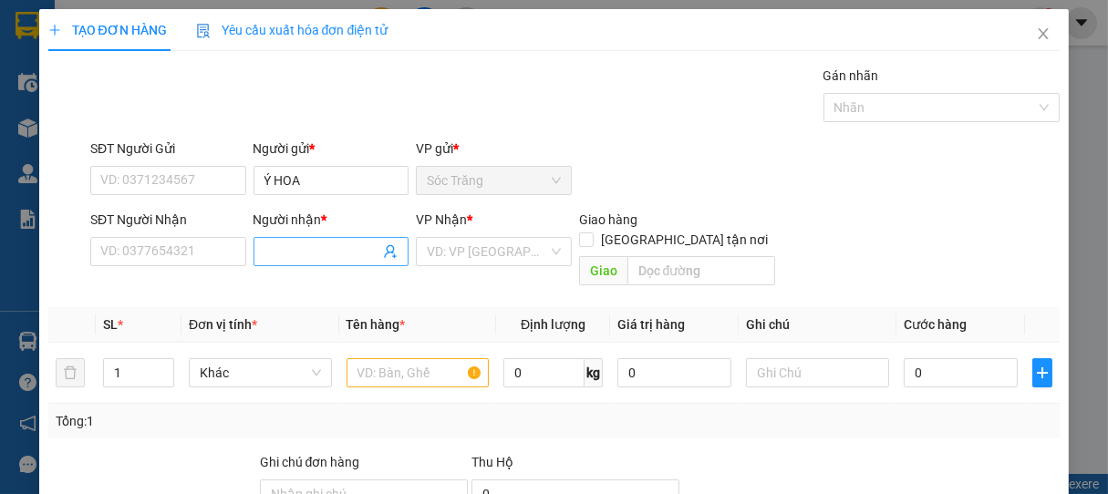
click at [306, 260] on input "Người nhận *" at bounding box center [322, 252] width 116 height 20
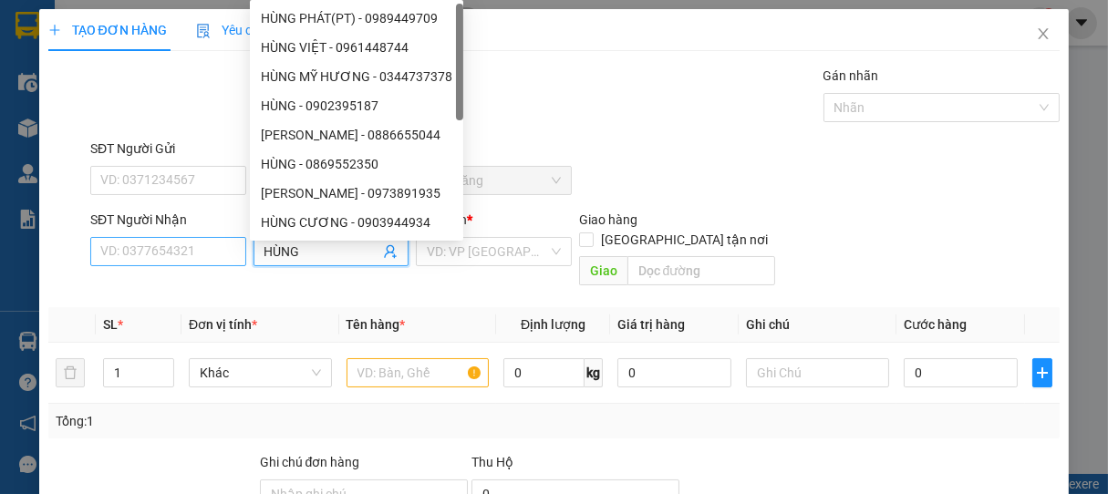
type input "HÙNG"
click at [209, 252] on input "SĐT Người Nhận" at bounding box center [168, 251] width 156 height 29
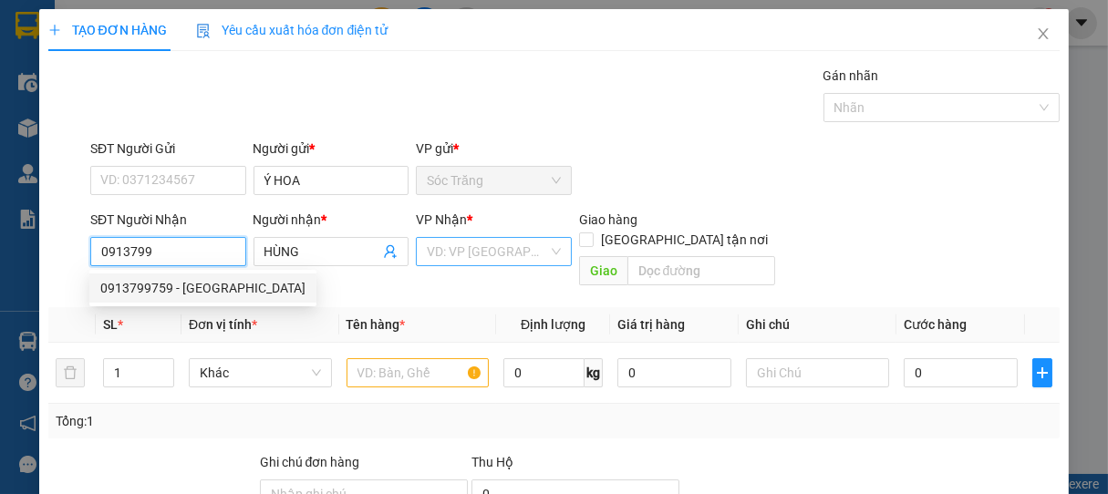
type input "0913799"
click at [471, 257] on input "search" at bounding box center [487, 251] width 121 height 27
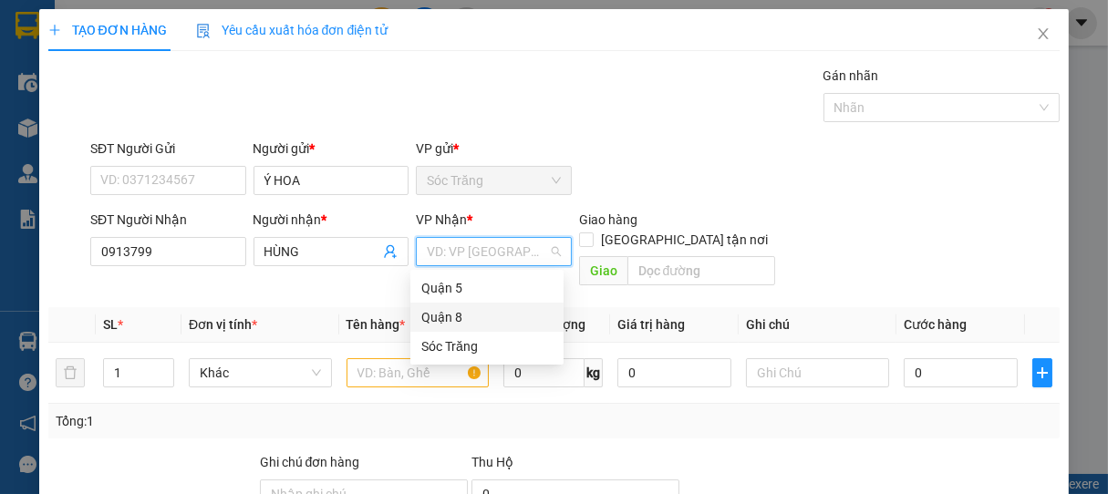
click at [451, 308] on div "Quận 8" at bounding box center [486, 317] width 131 height 20
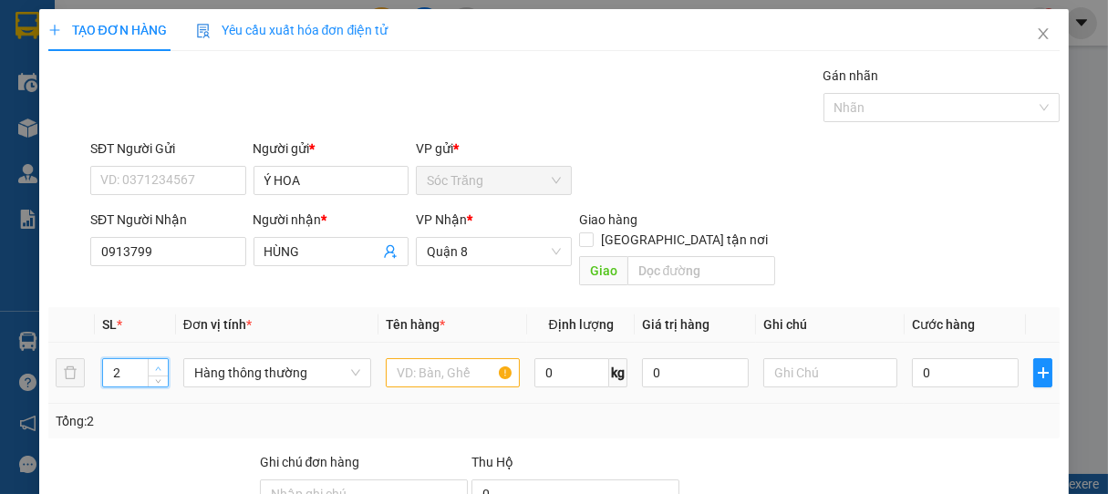
click at [160, 359] on span "Increase Value" at bounding box center [158, 367] width 20 height 16
type input "5"
click at [160, 359] on span "Increase Value" at bounding box center [158, 367] width 20 height 16
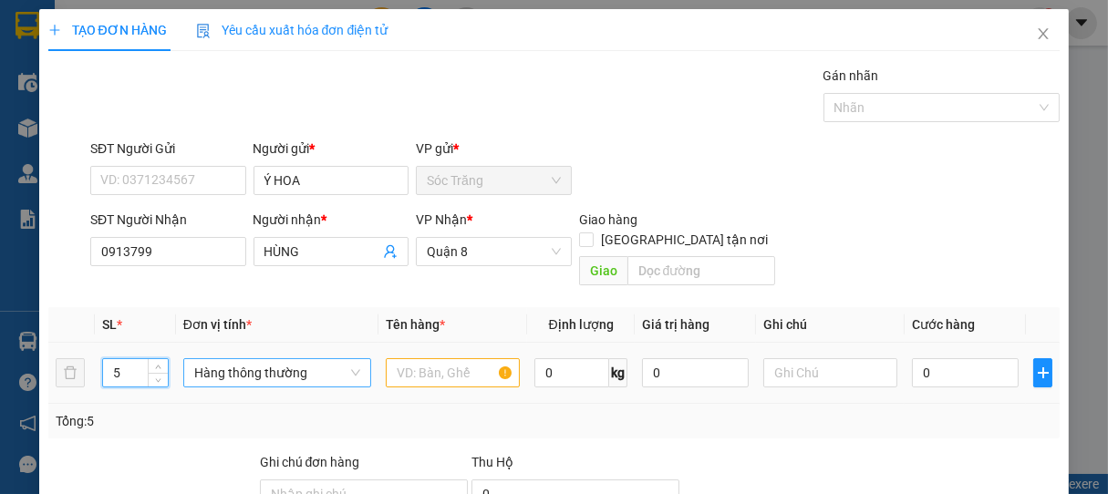
click at [222, 359] on span "Hàng thông thường" at bounding box center [277, 372] width 166 height 27
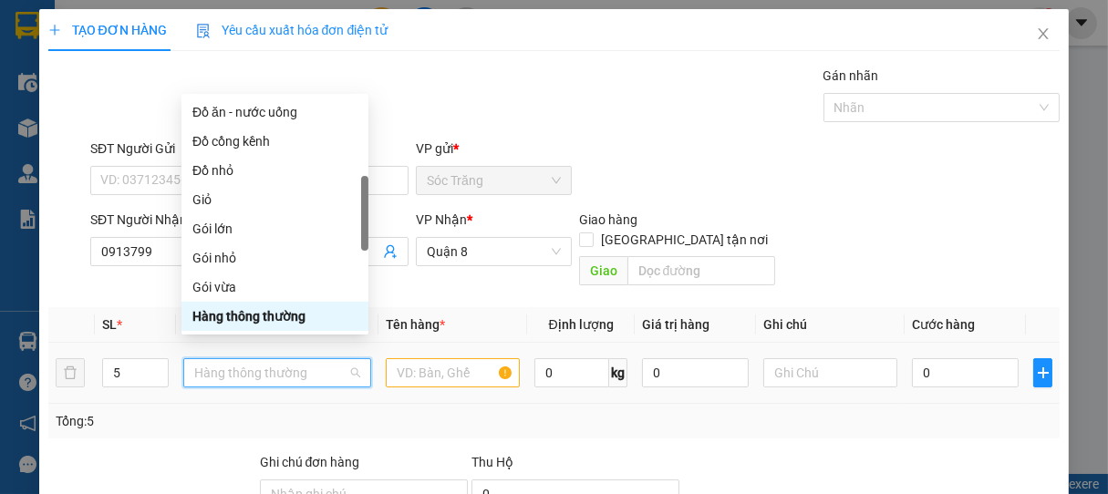
type input "T"
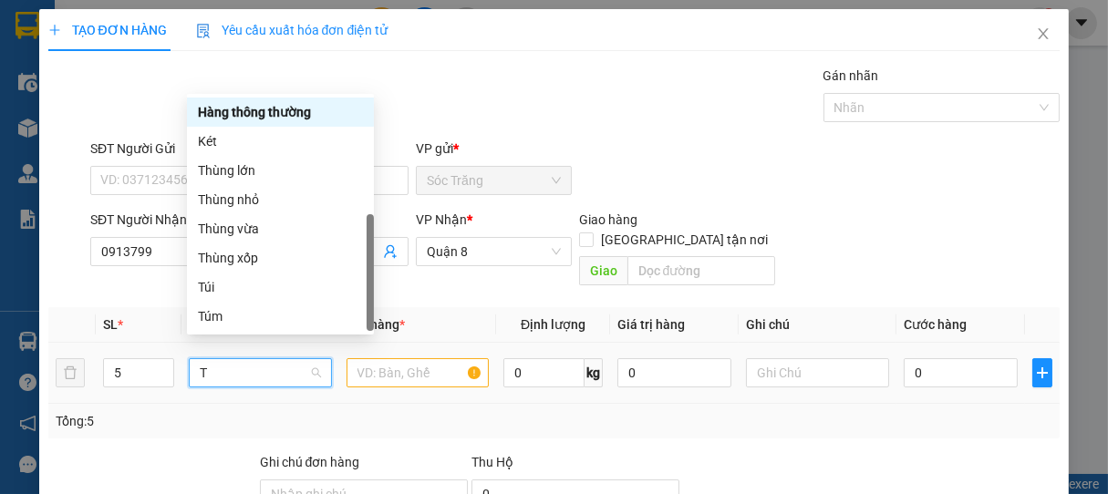
scroll to position [58, 0]
drag, startPoint x: 242, startPoint y: 231, endPoint x: 274, endPoint y: 246, distance: 35.5
click at [245, 231] on div "Thùng vừa" at bounding box center [280, 229] width 165 height 20
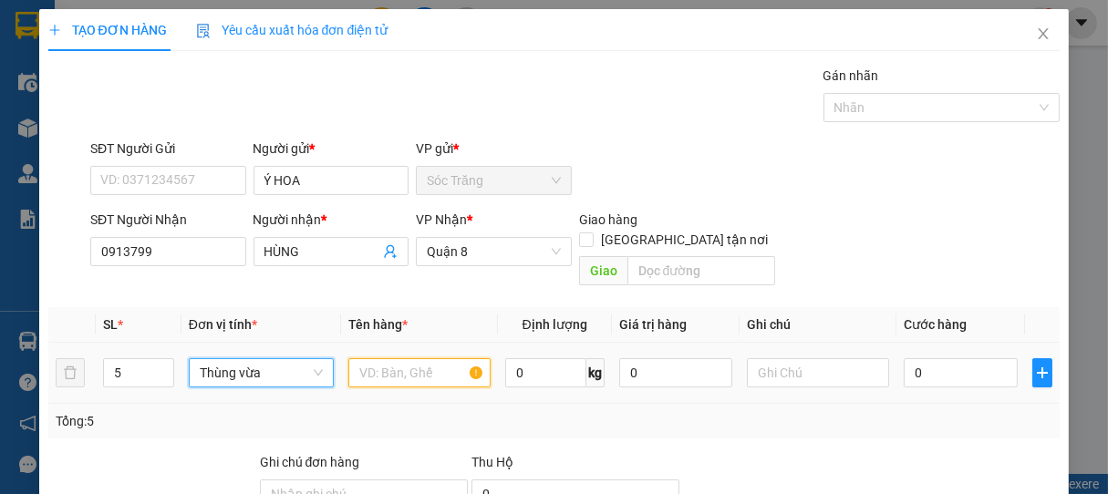
click at [416, 359] on input "text" at bounding box center [419, 372] width 142 height 29
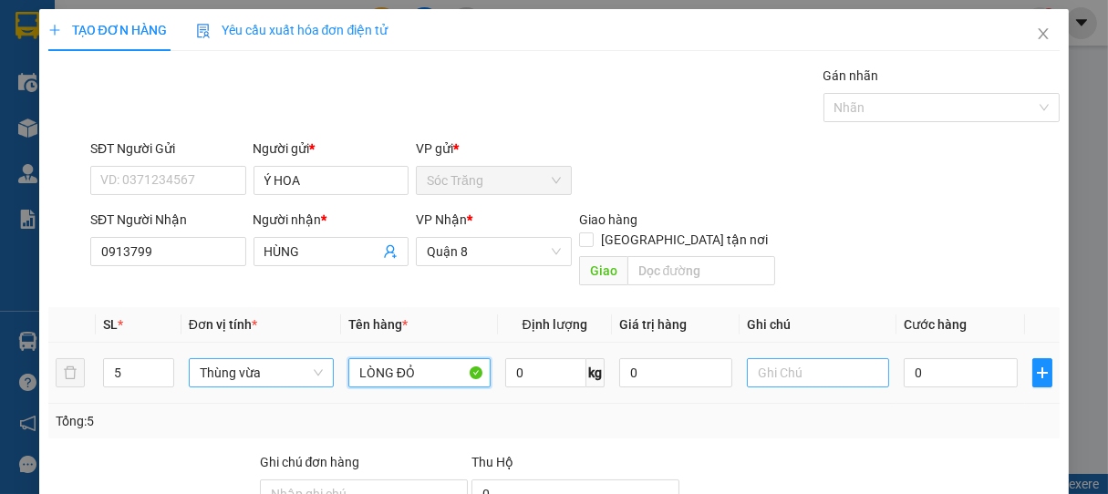
type input "LÒNG ĐỎ"
click at [759, 360] on input "text" at bounding box center [818, 372] width 142 height 29
type input "5 THÙNG"
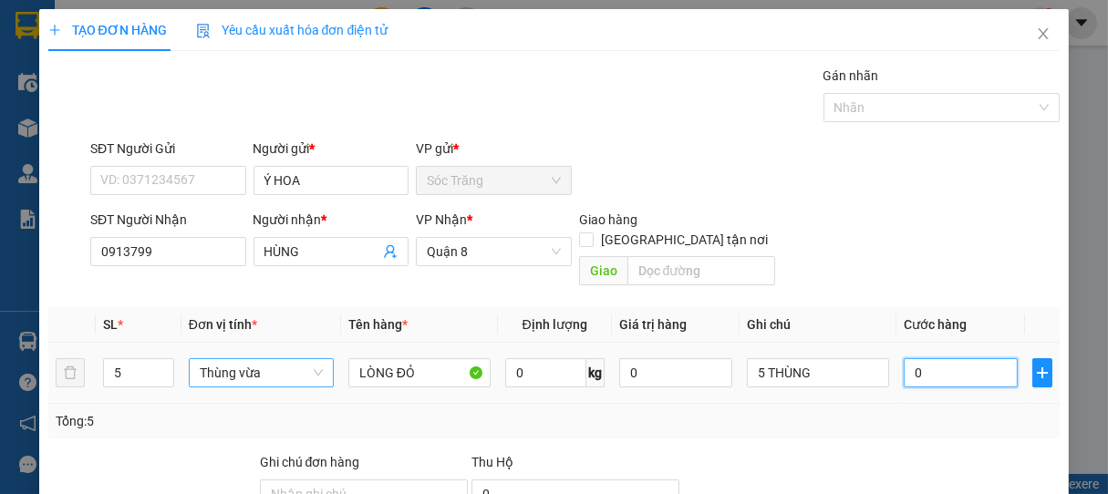
click at [916, 358] on input "0" at bounding box center [961, 372] width 114 height 29
type input "1"
type input "15"
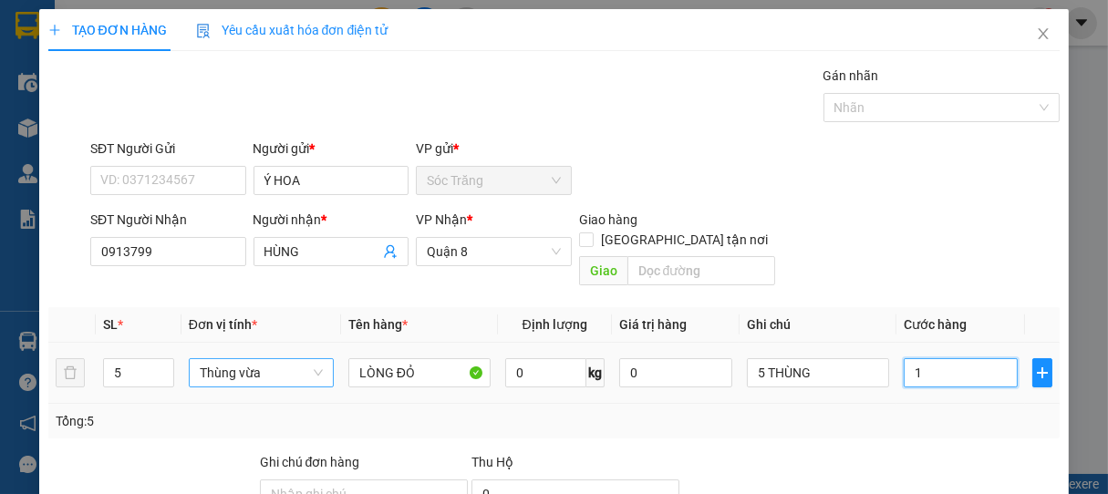
type input "15"
type input "150"
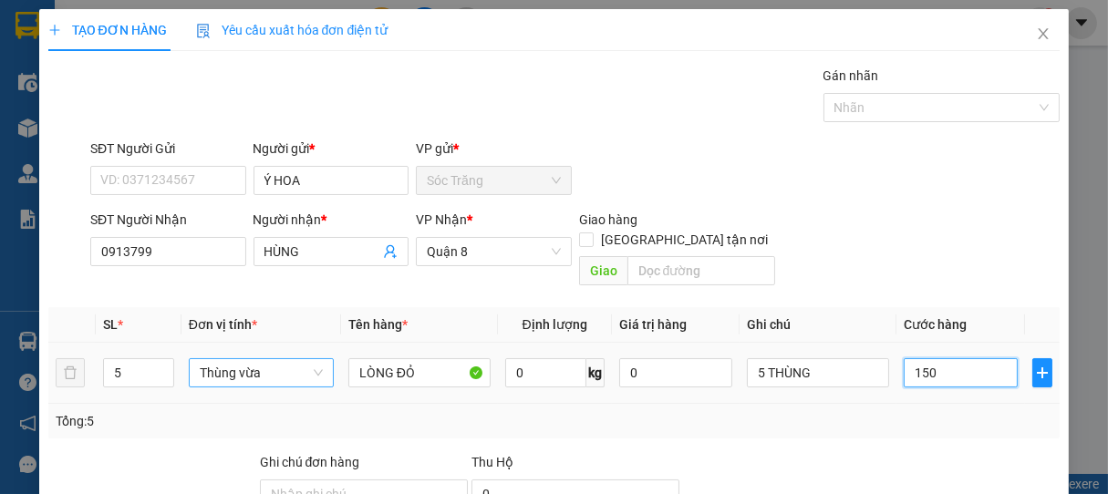
type input "1.500"
type input "15.000"
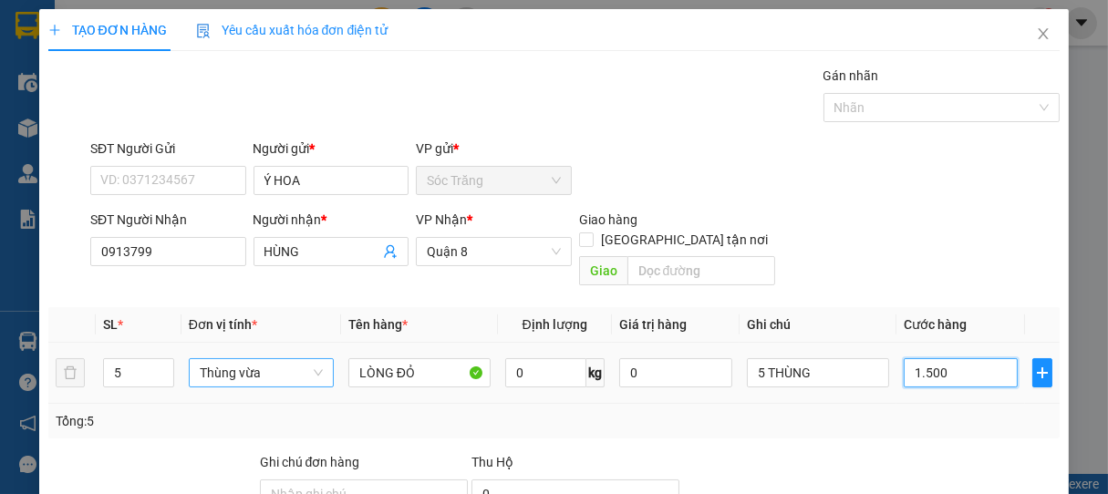
type input "15.000"
type input "150.000"
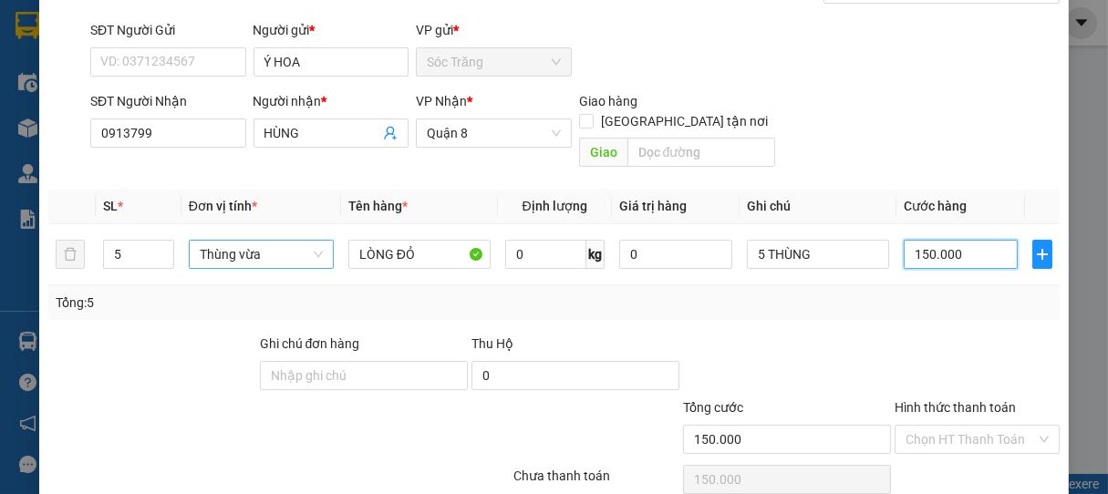
scroll to position [179, 0]
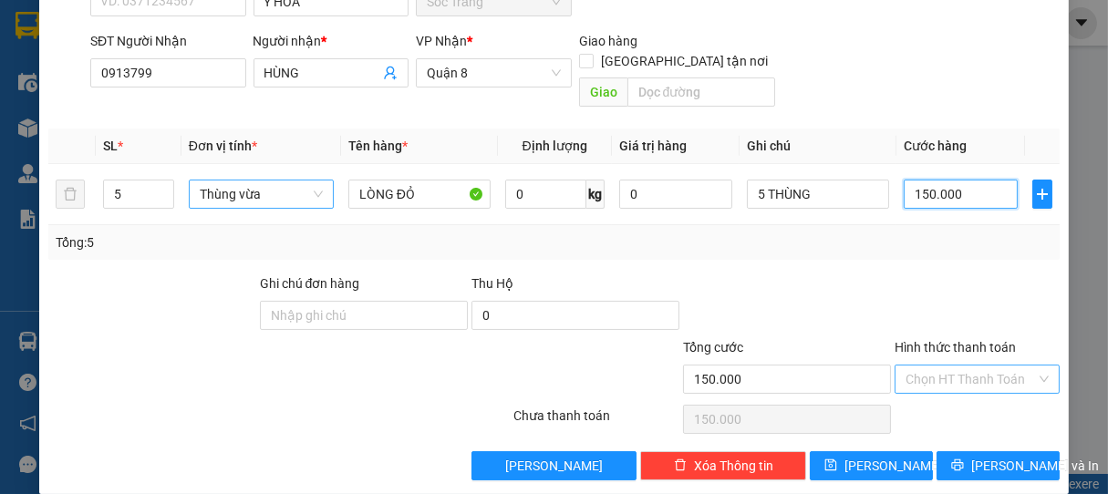
type input "150.000"
click at [939, 366] on input "Hình thức thanh toán" at bounding box center [971, 379] width 131 height 27
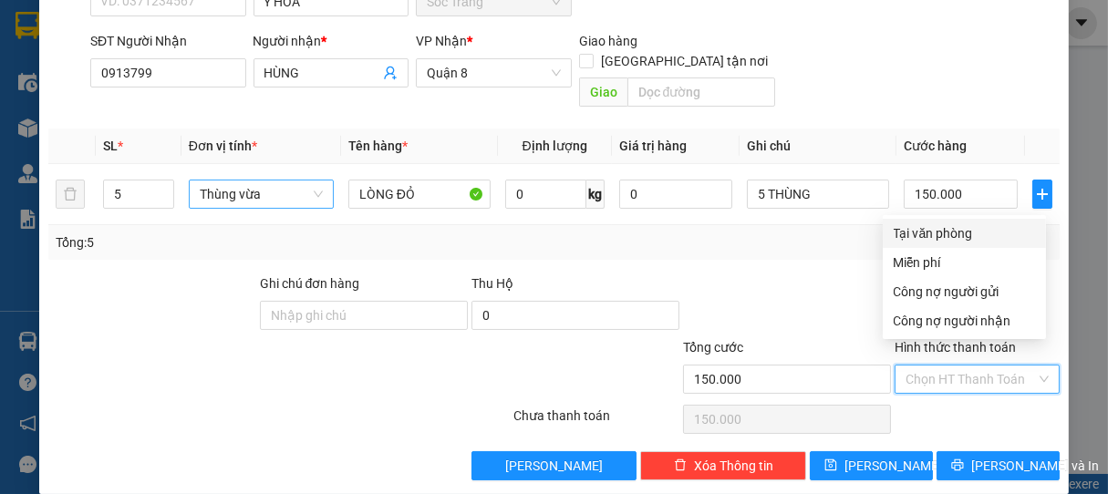
click at [932, 228] on div "Tại văn phòng" at bounding box center [964, 233] width 141 height 20
type input "0"
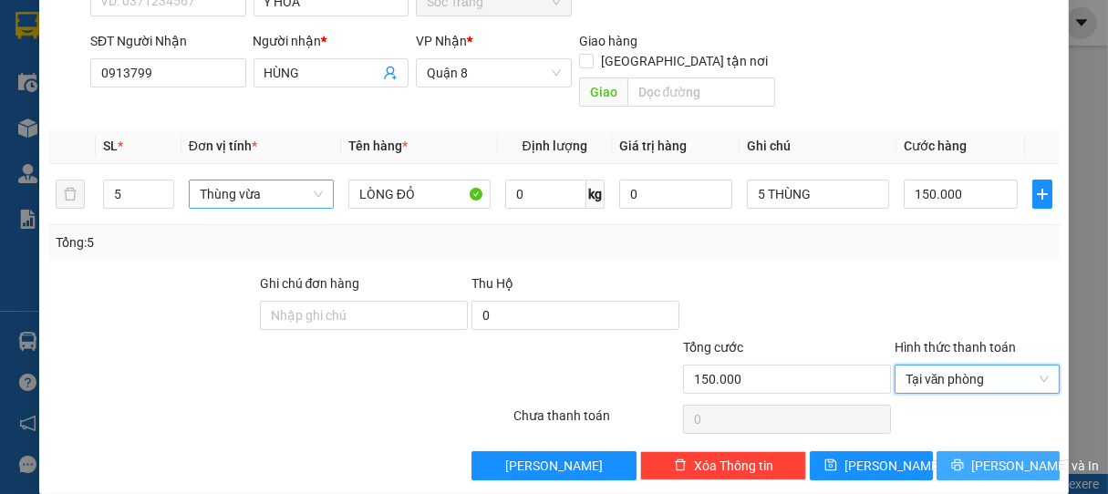
click at [995, 456] on span "Lưu và In" at bounding box center [1035, 466] width 128 height 20
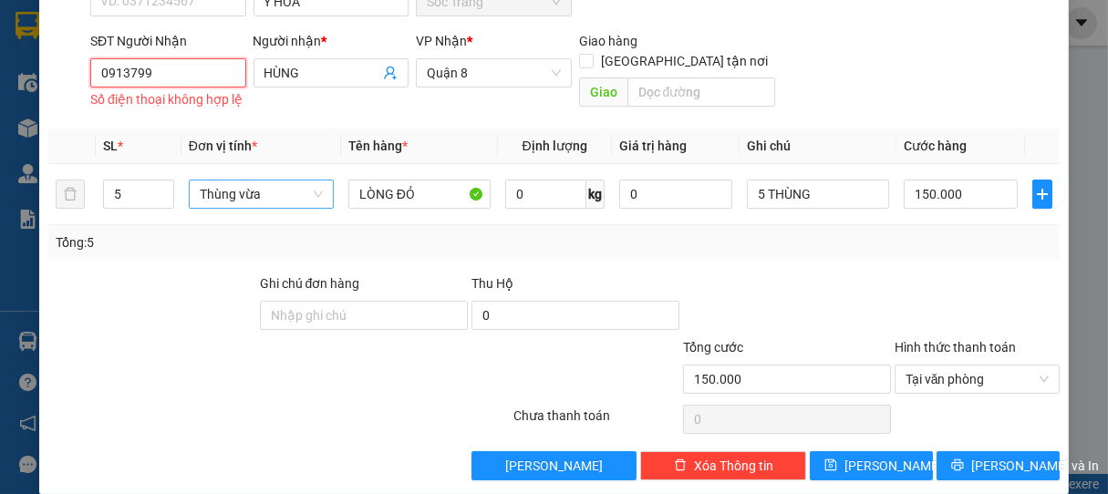
click at [210, 74] on input "0913799" at bounding box center [168, 72] width 156 height 29
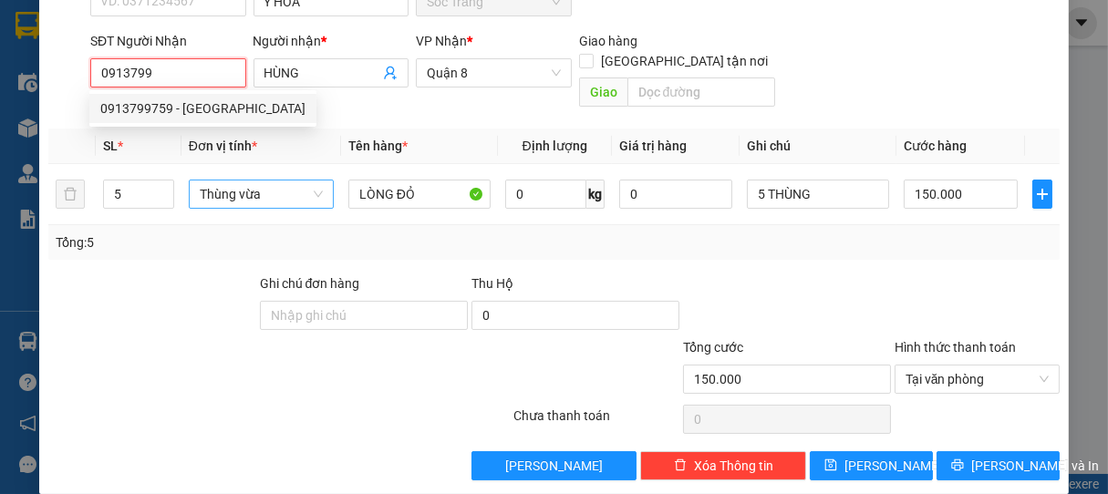
drag, startPoint x: 166, startPoint y: 114, endPoint x: 183, endPoint y: 111, distance: 17.5
click at [168, 115] on div "0913799759 - MỸ HƯNG" at bounding box center [202, 108] width 205 height 20
type input "0913799759"
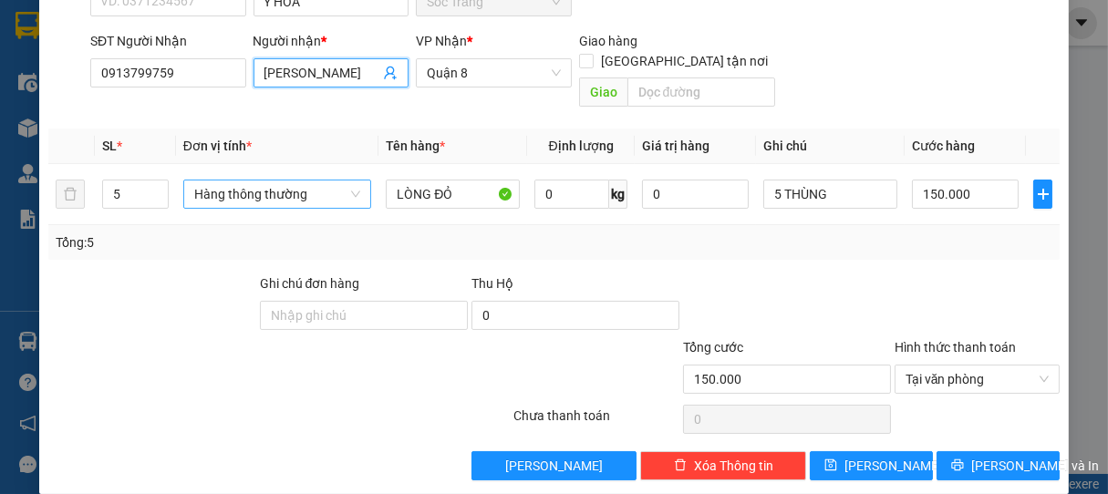
click at [349, 77] on input "MỸ HƯNG" at bounding box center [322, 73] width 116 height 20
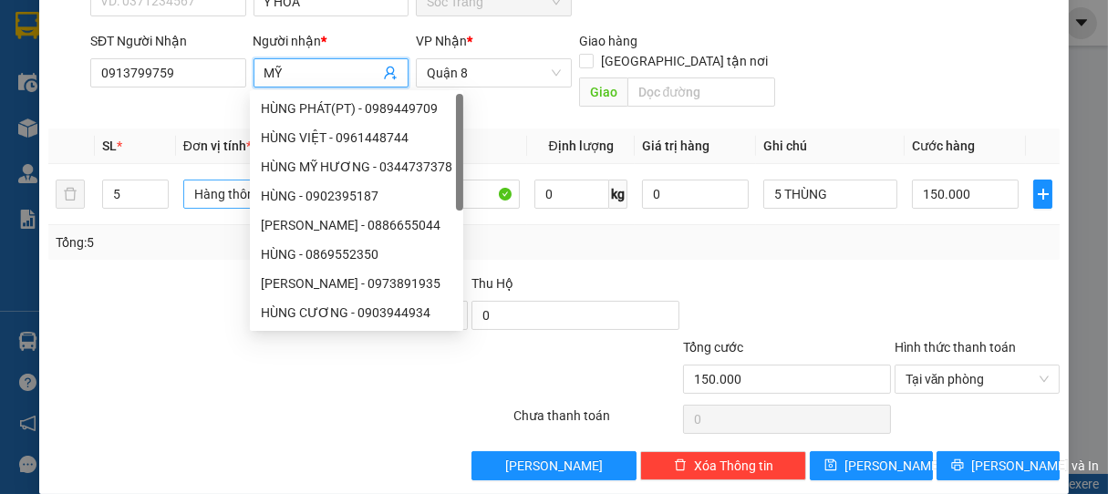
type input "M"
type input "HÙNG"
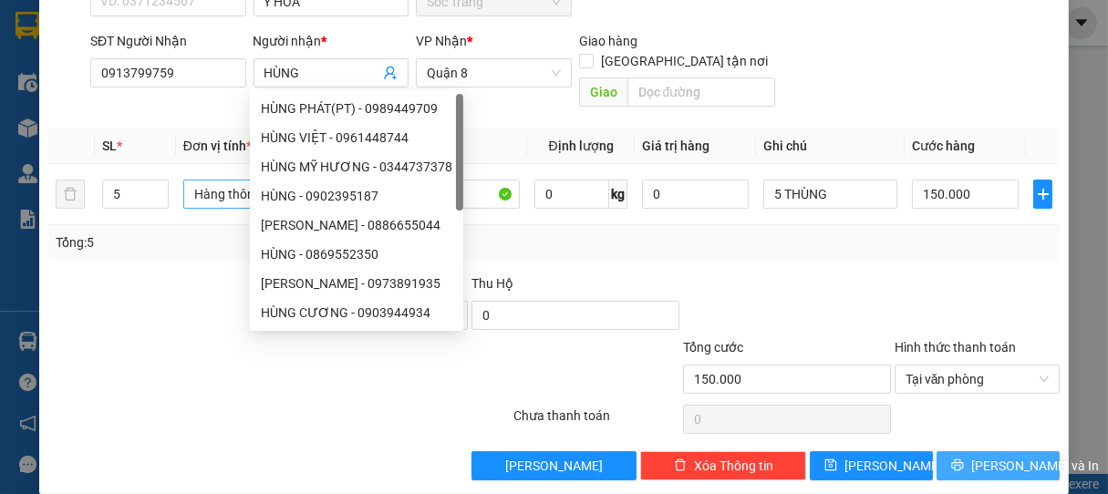
click at [999, 456] on span "Lưu và In" at bounding box center [1035, 466] width 128 height 20
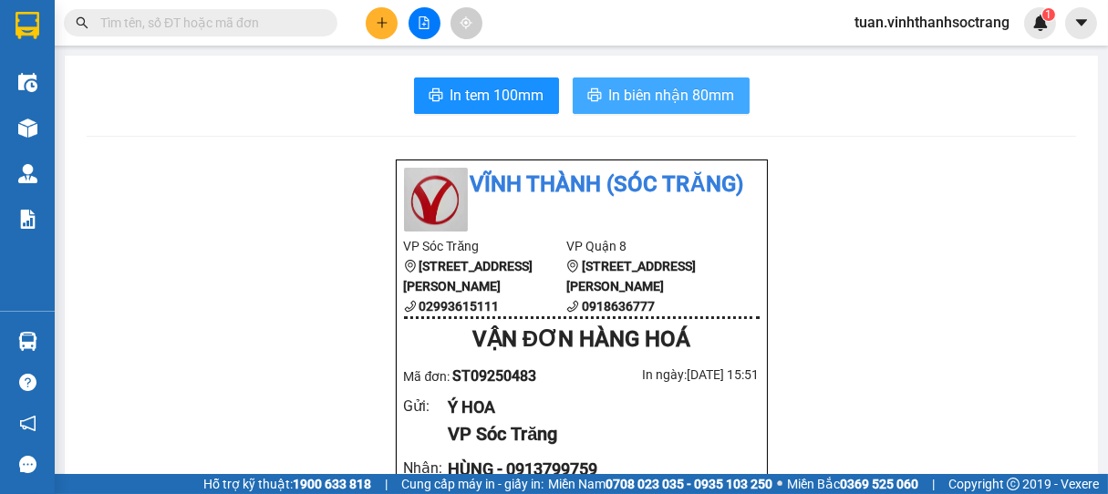
click at [669, 99] on span "In biên nhận 80mm" at bounding box center [672, 95] width 126 height 23
click at [692, 103] on span "In biên nhận 80mm" at bounding box center [672, 95] width 126 height 23
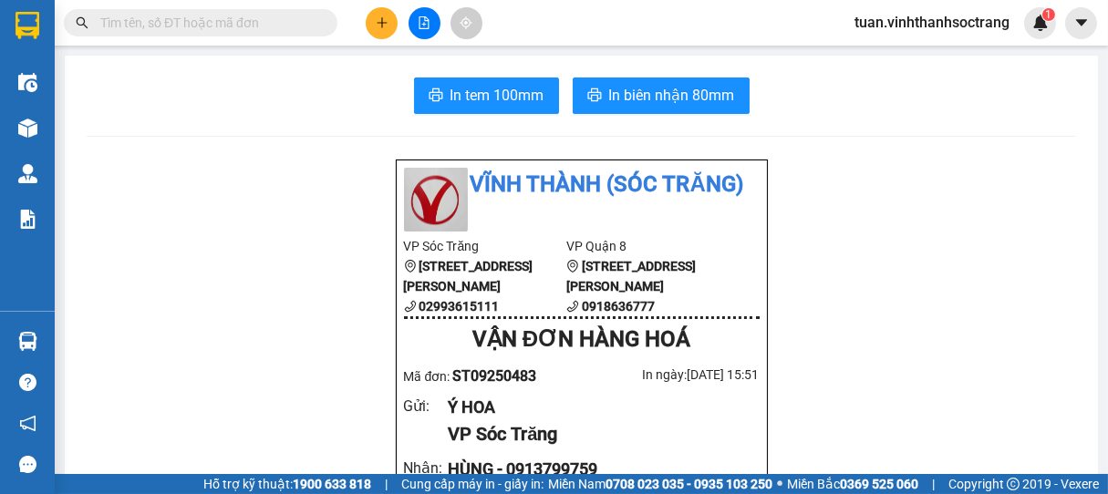
click at [285, 17] on input "text" at bounding box center [207, 23] width 215 height 20
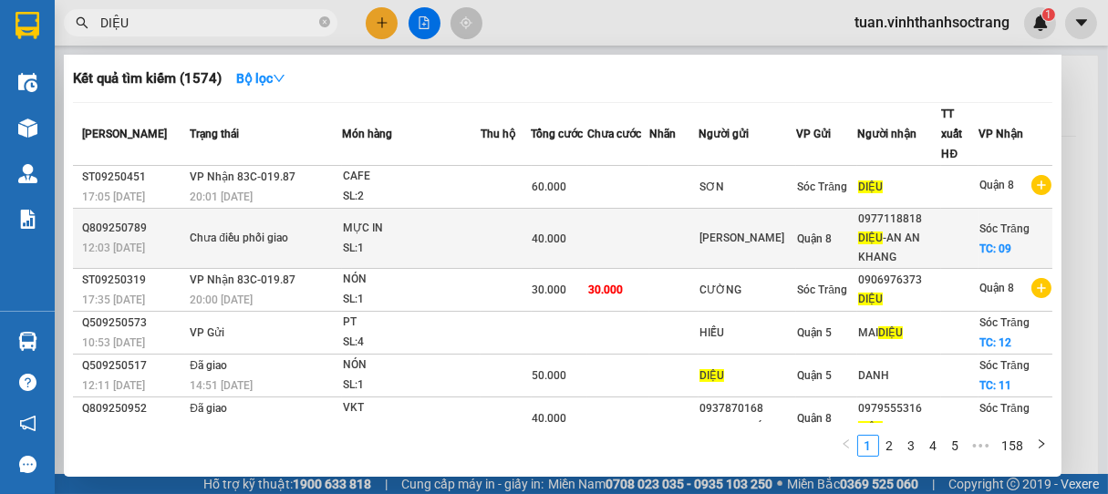
type input "DIỆU"
click at [737, 243] on div "HUỲNH LONG" at bounding box center [747, 238] width 96 height 19
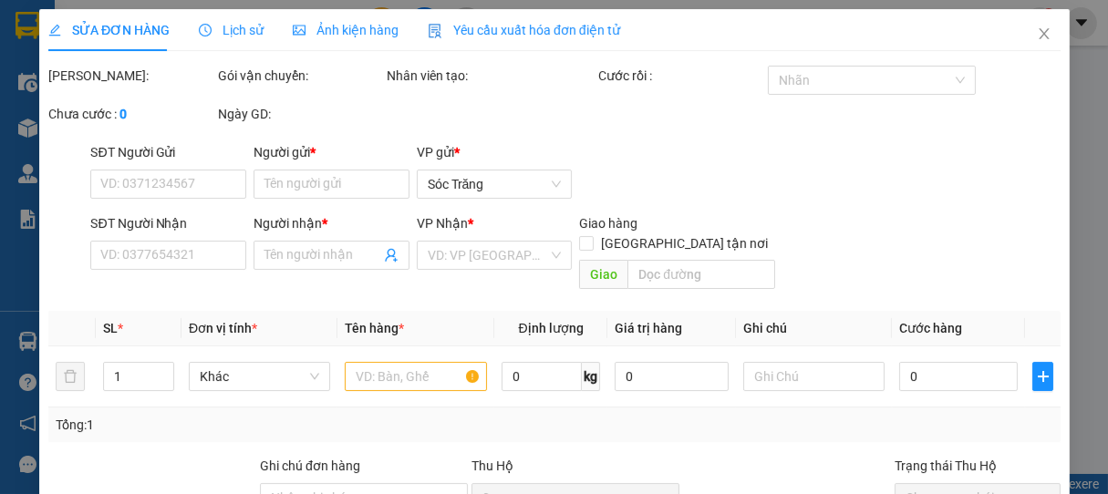
type input "HUỲNH LONG"
type input "0977118818"
type input "DIỆU-AN AN KHANG"
checkbox input "true"
type input "09"
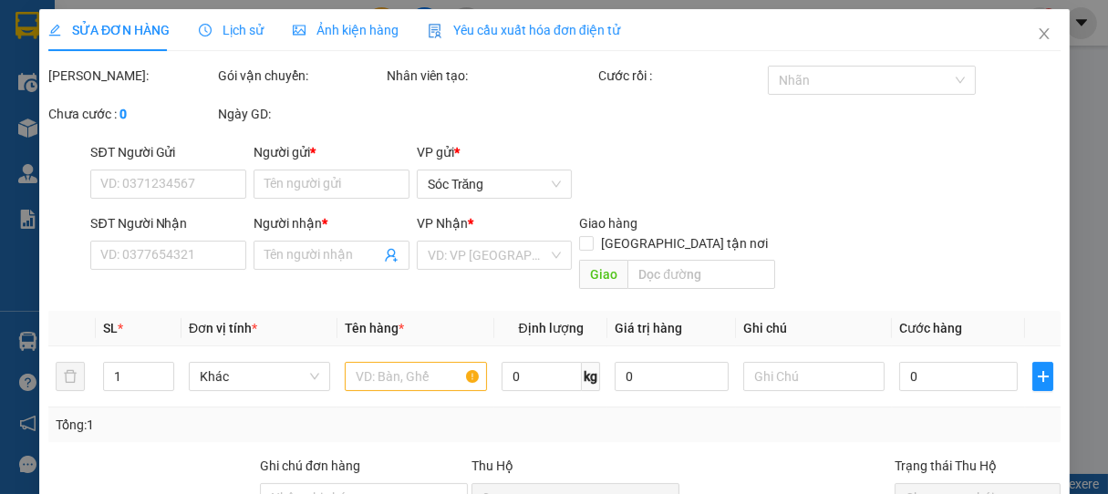
type input "40.000"
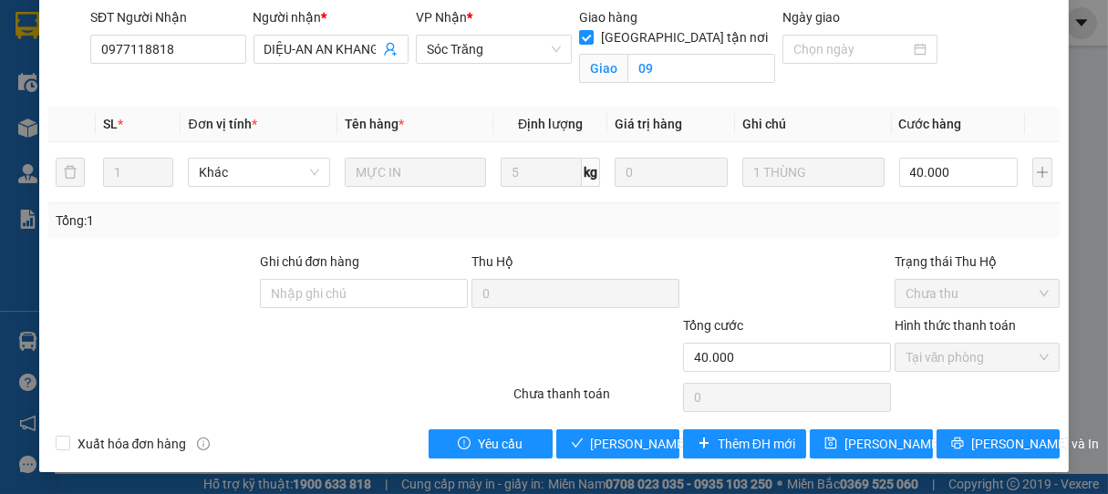
scroll to position [244, 0]
click at [967, 453] on button "Lưu và In" at bounding box center [998, 444] width 123 height 29
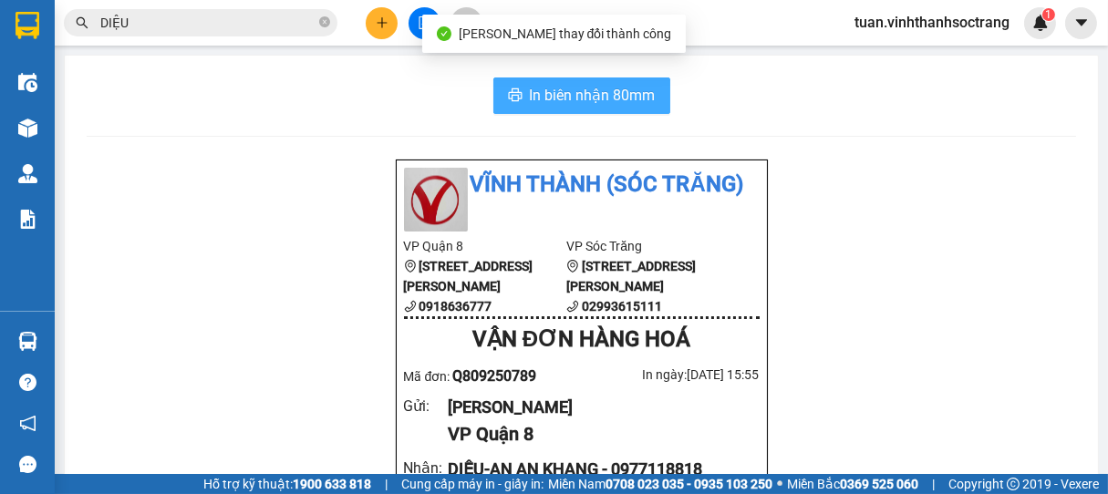
click at [569, 89] on span "In biên nhận 80mm" at bounding box center [593, 95] width 126 height 23
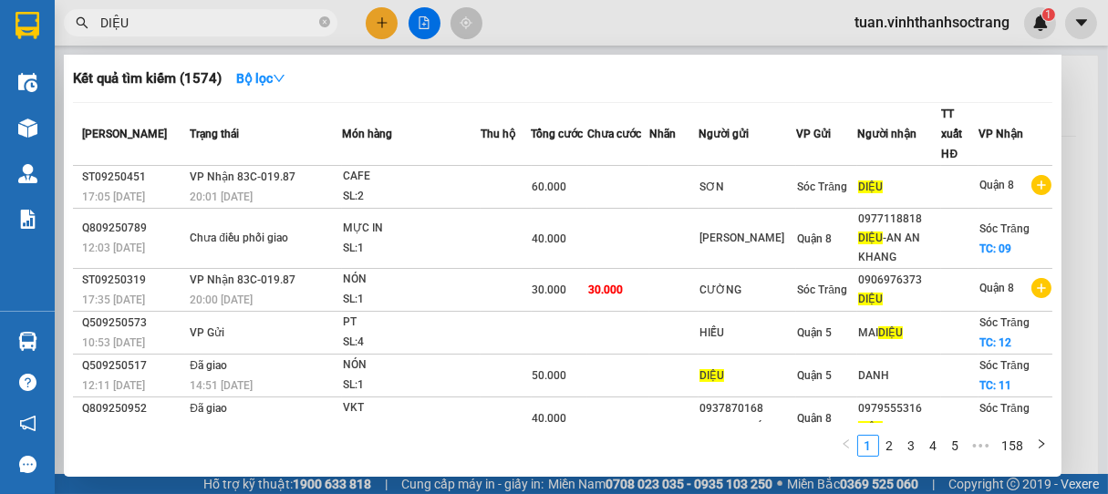
click at [314, 25] on input "DIỆU" at bounding box center [207, 23] width 215 height 20
type input "D"
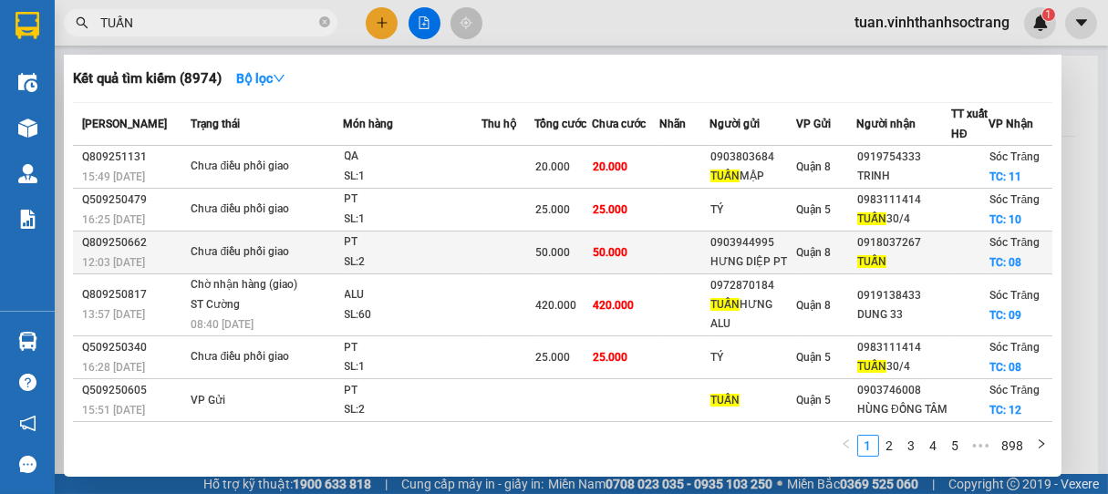
type input "TUẤN"
click at [765, 246] on div "0903944995" at bounding box center [752, 242] width 84 height 19
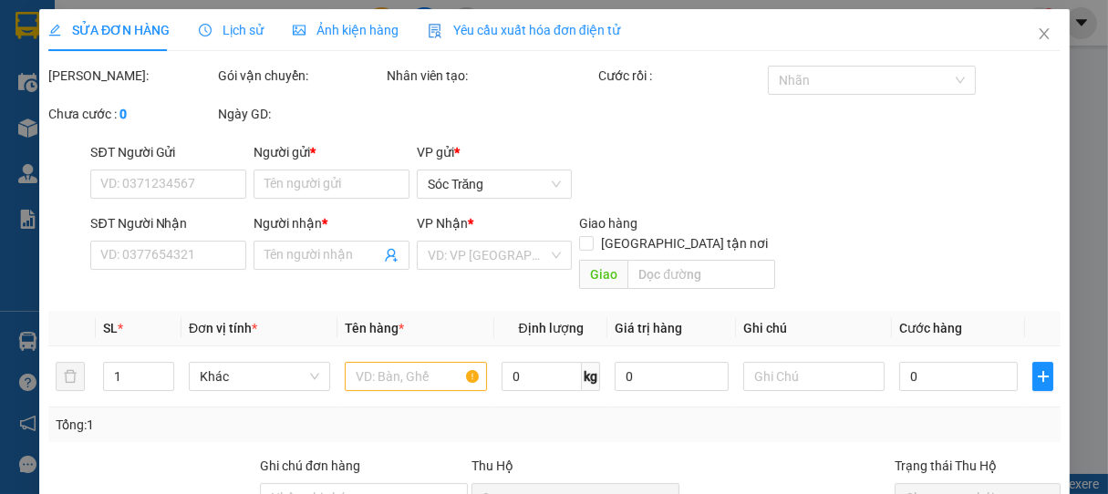
type input "0903944995"
type input "HƯNG DIỆP PT"
type input "0918037267"
type input "TUẤN"
checkbox input "true"
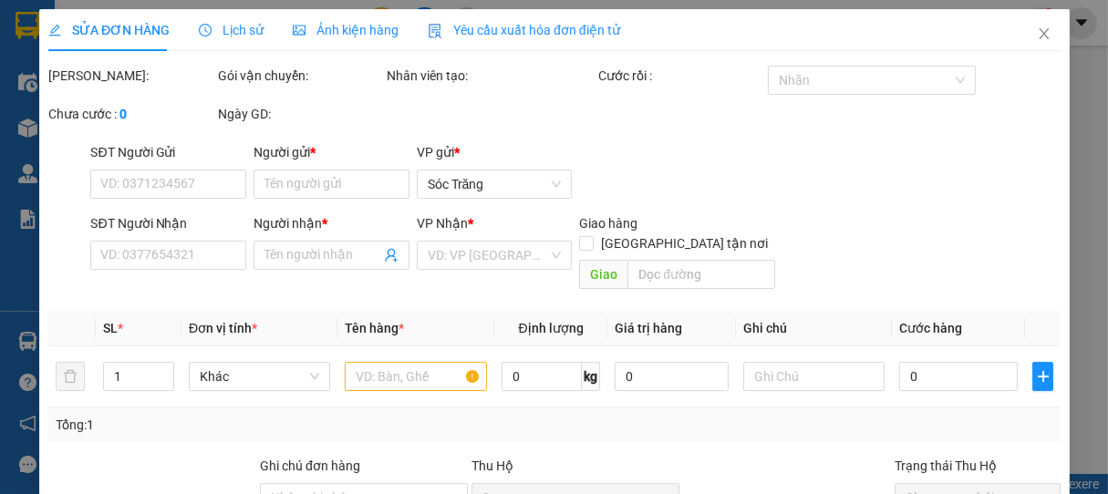
type input "08"
type input "50.000"
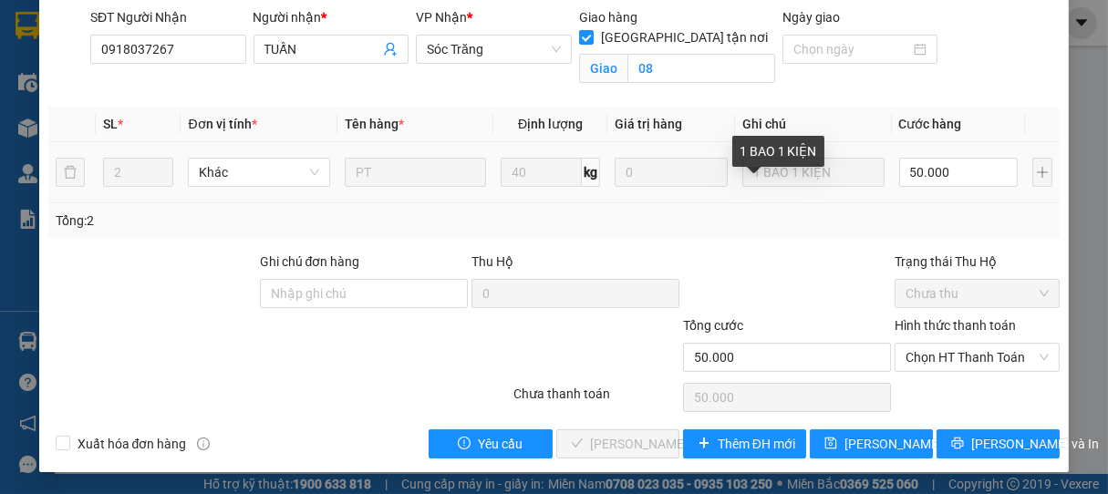
scroll to position [244, 0]
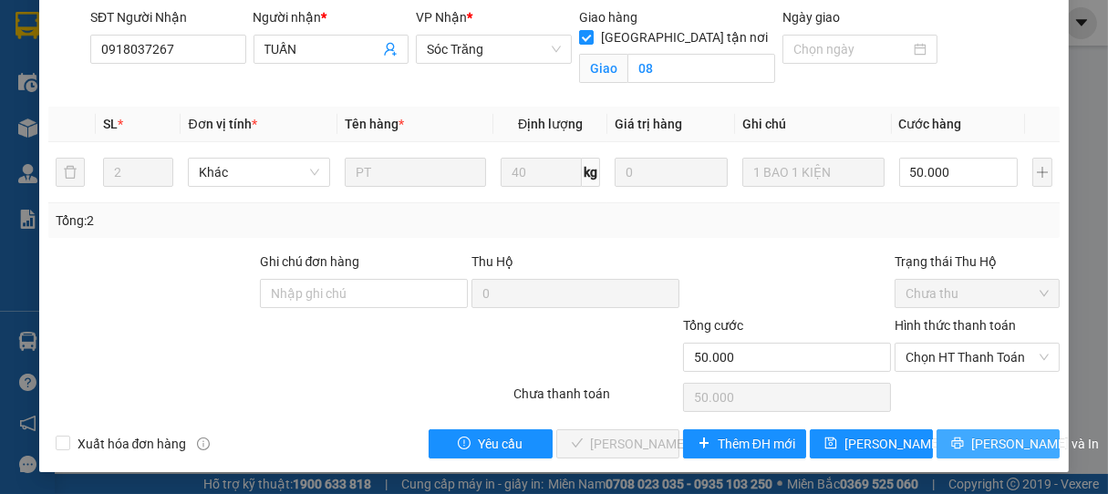
click at [962, 432] on button "Lưu và In" at bounding box center [998, 444] width 123 height 29
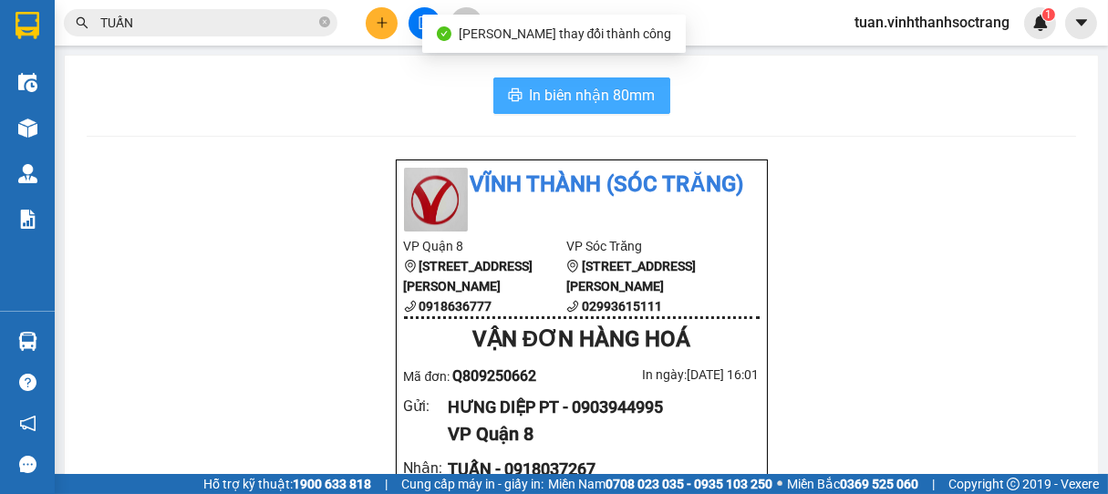
click at [557, 97] on span "In biên nhận 80mm" at bounding box center [593, 95] width 126 height 23
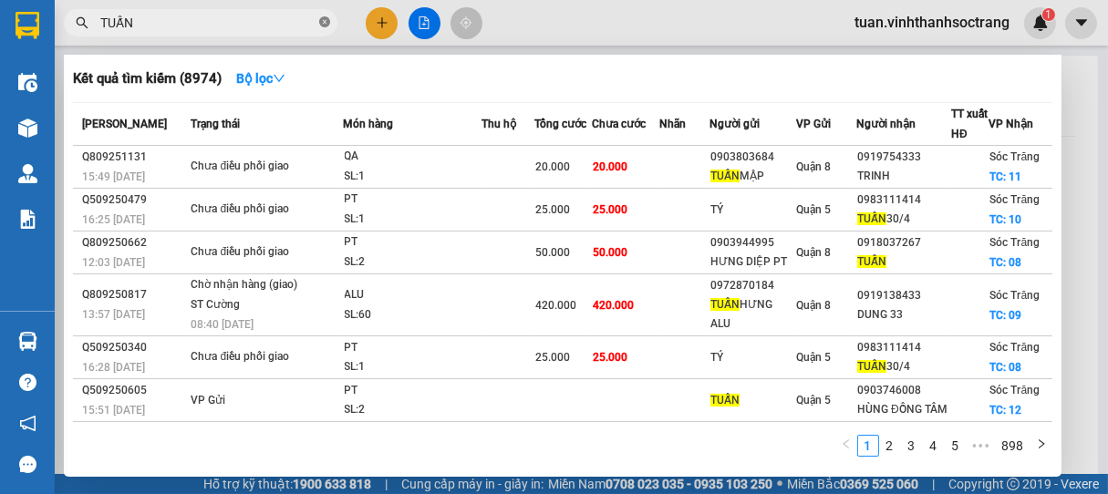
click at [327, 18] on icon "close-circle" at bounding box center [324, 21] width 11 height 11
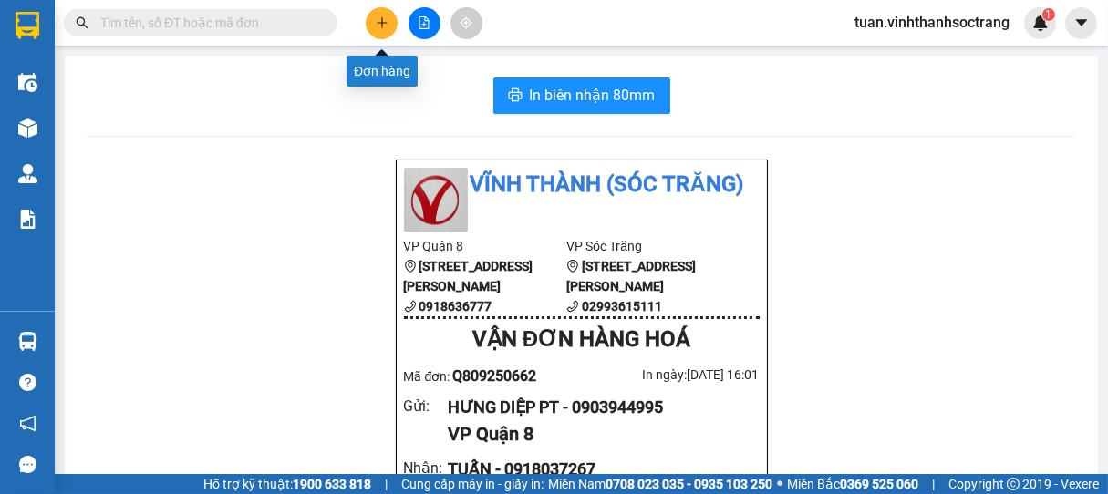
click at [383, 25] on icon "plus" at bounding box center [382, 22] width 13 height 13
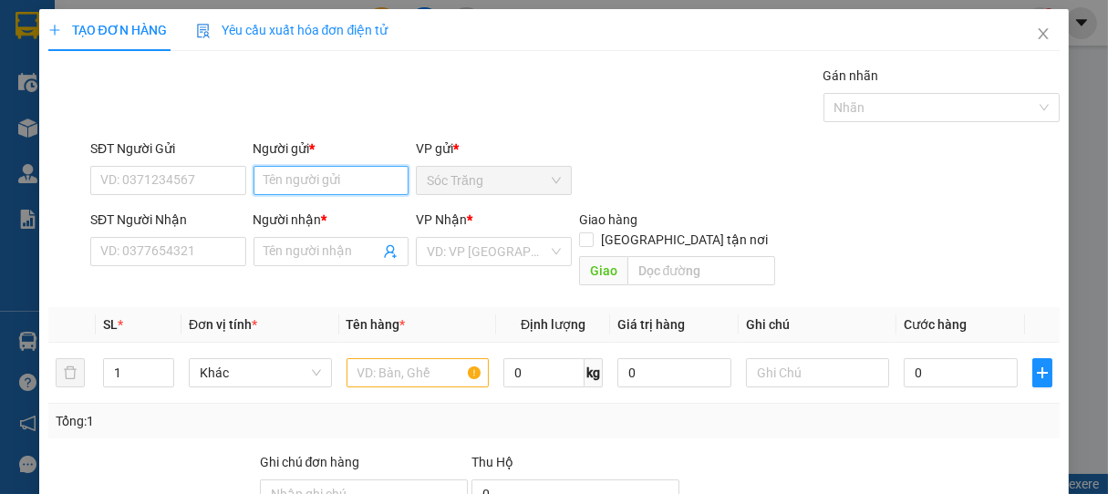
click at [300, 179] on input "Người gửi *" at bounding box center [332, 180] width 156 height 29
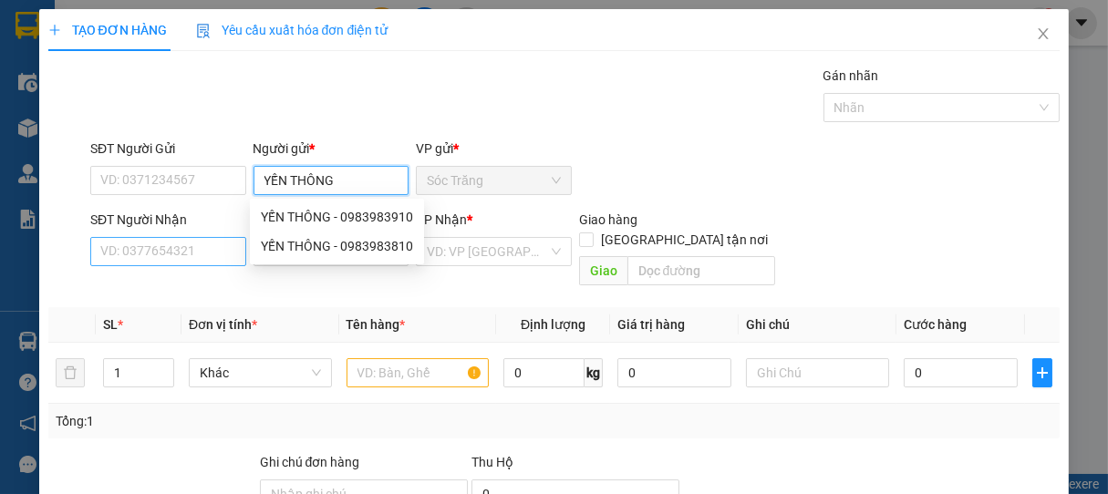
type input "YẾN THÔNG"
click at [200, 258] on input "SĐT Người Nhận" at bounding box center [168, 251] width 156 height 29
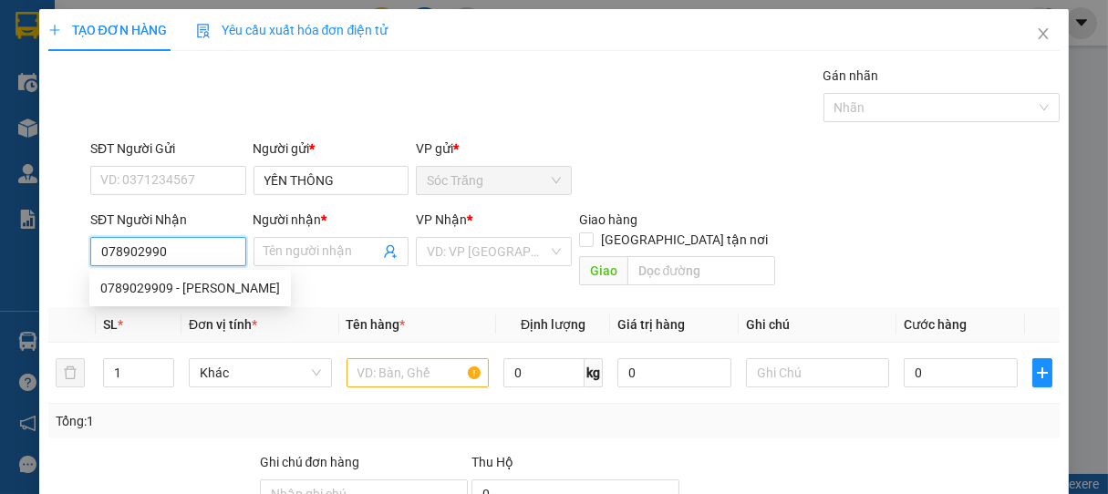
type input "0789029909"
click at [229, 293] on div "0789029909 - CHINH HUYỀN" at bounding box center [190, 288] width 180 height 20
type input "CHINH HUYỀN"
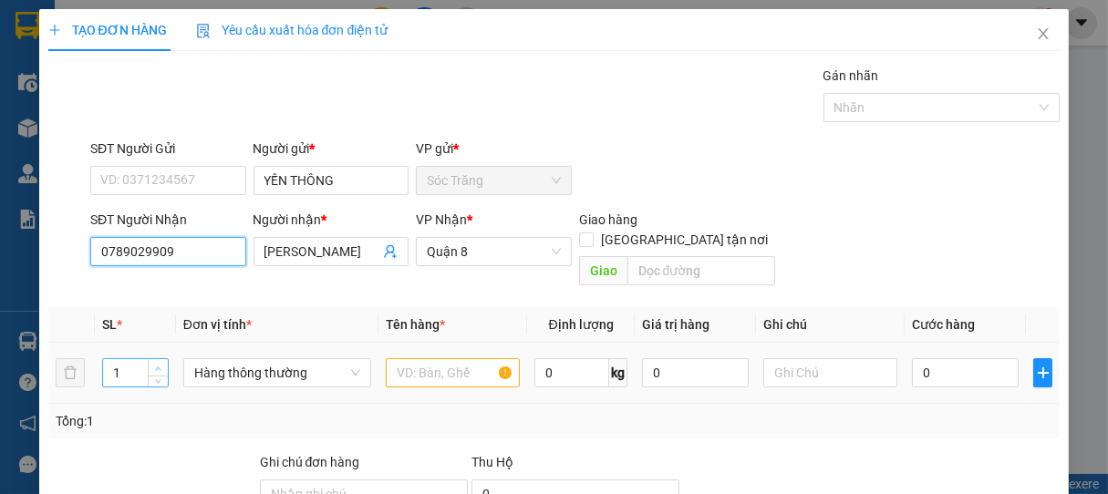
type input "0789029909"
type input "2"
click at [154, 363] on span "up" at bounding box center [158, 368] width 11 height 11
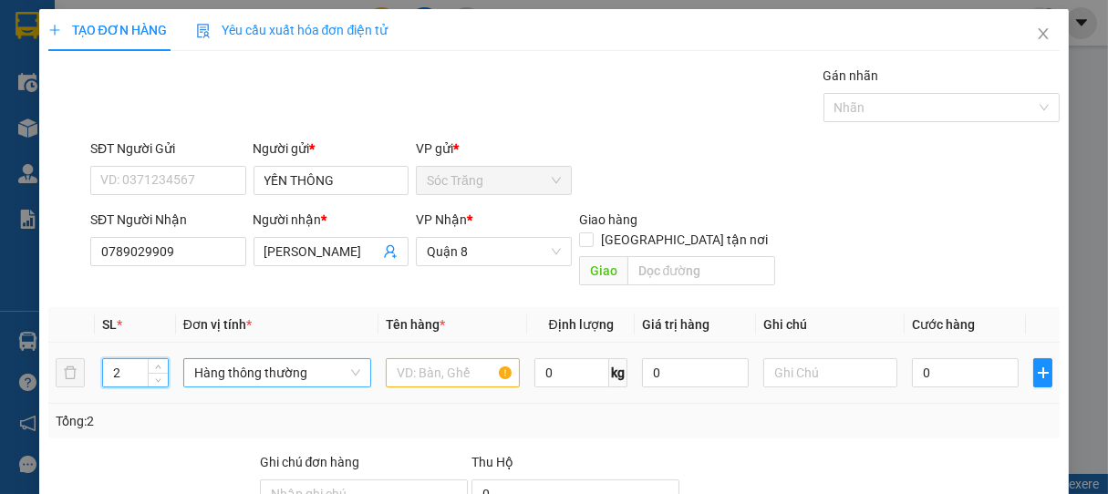
click at [241, 363] on span "Hàng thông thường" at bounding box center [277, 372] width 166 height 27
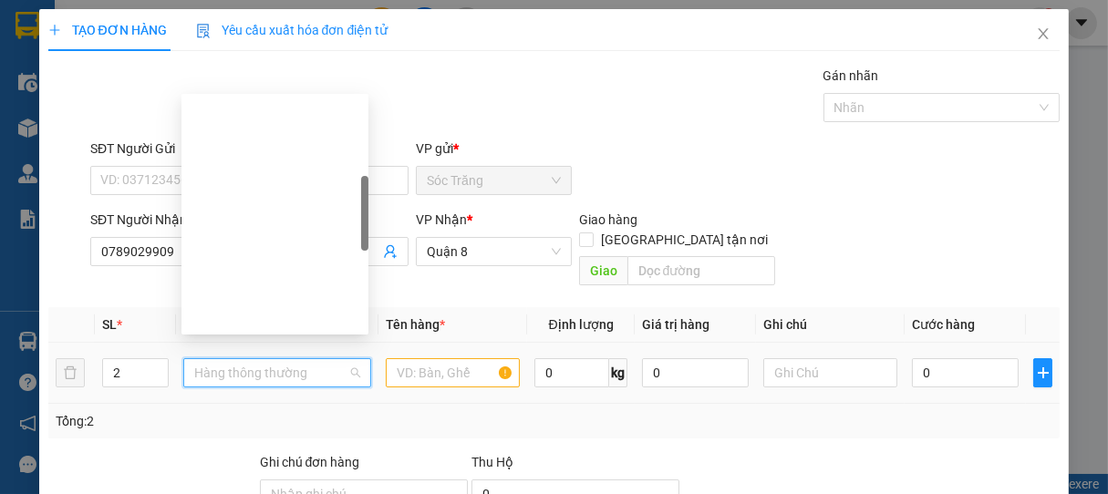
scroll to position [292, 0]
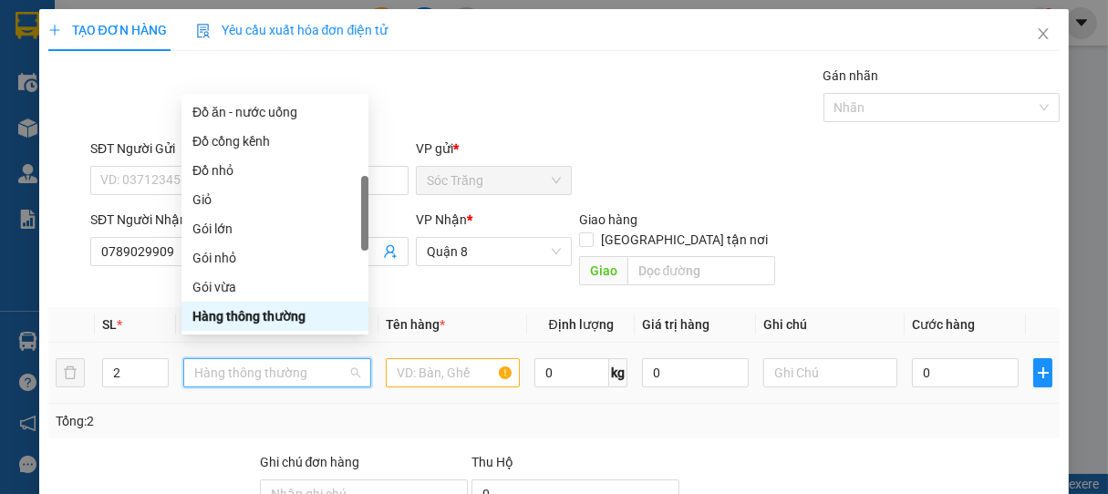
type input "B"
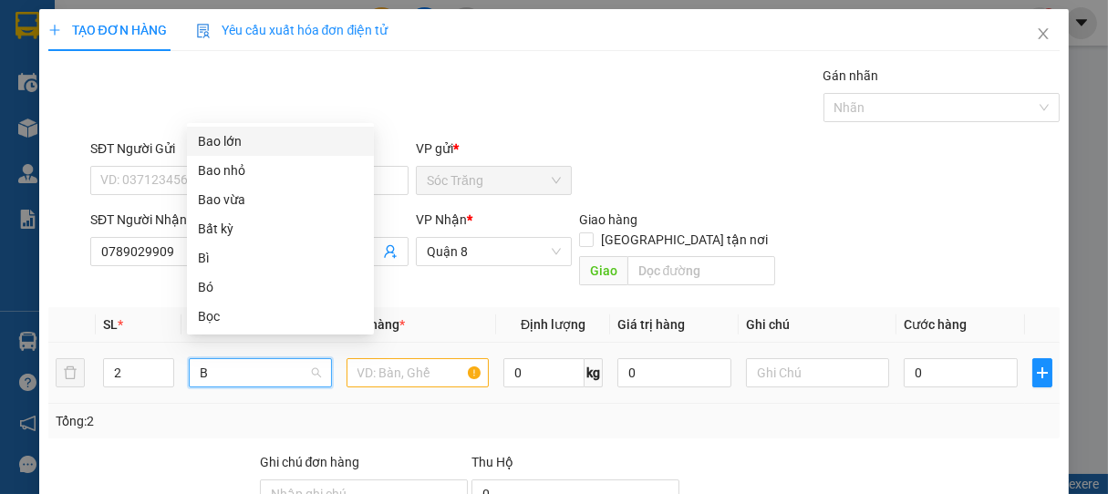
scroll to position [0, 0]
click at [233, 207] on div "Bao vừa" at bounding box center [280, 200] width 165 height 20
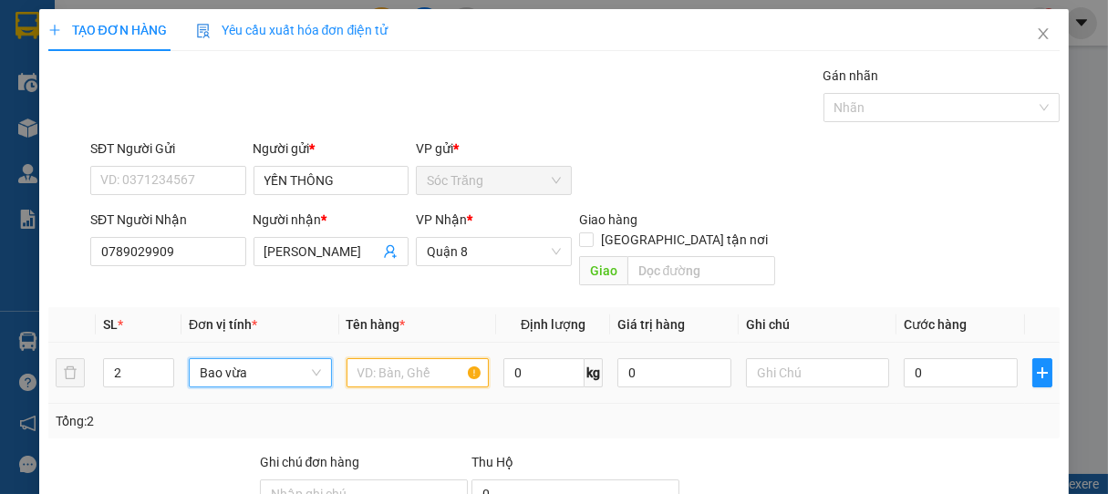
click at [381, 360] on input "text" at bounding box center [418, 372] width 142 height 29
type input "GẠO"
click at [554, 361] on input "0" at bounding box center [543, 372] width 81 height 29
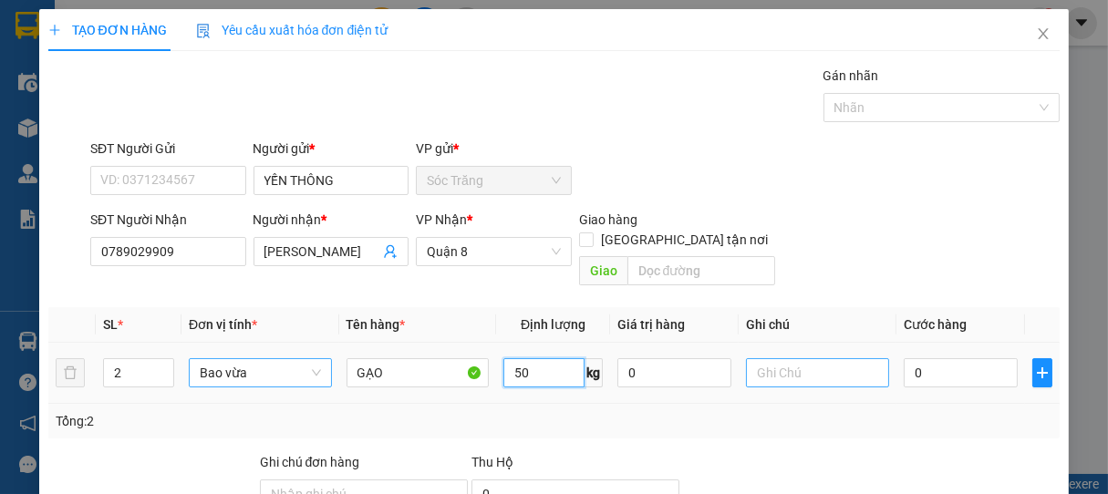
type input "50"
click at [819, 358] on input "text" at bounding box center [817, 372] width 142 height 29
type input "2 BAO"
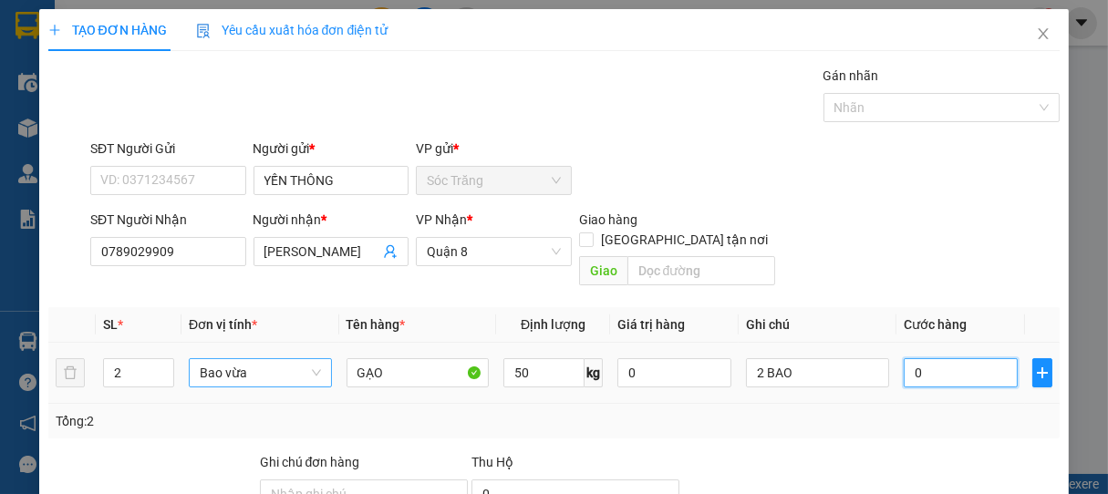
click at [952, 358] on input "0" at bounding box center [961, 372] width 114 height 29
type input "4"
type input "40"
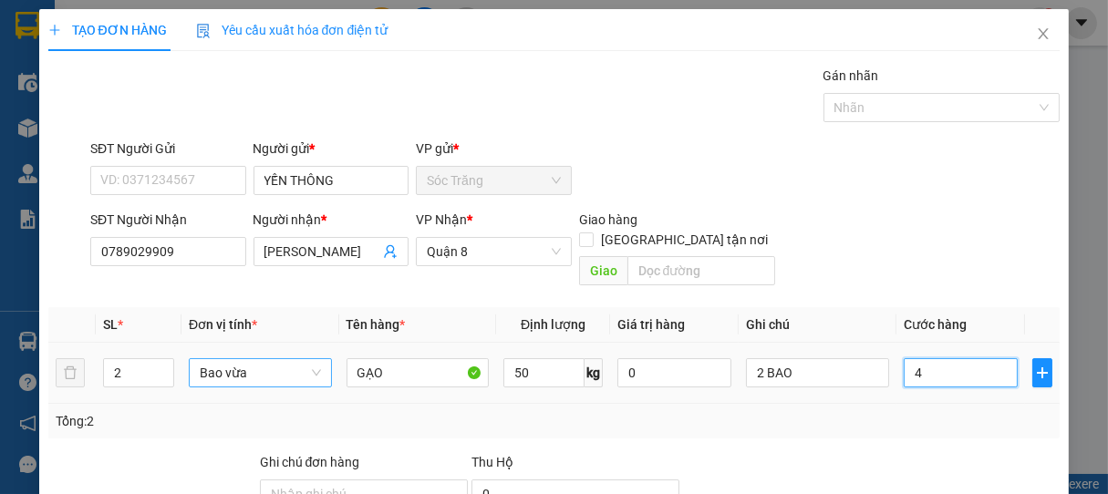
type input "40"
type input "400"
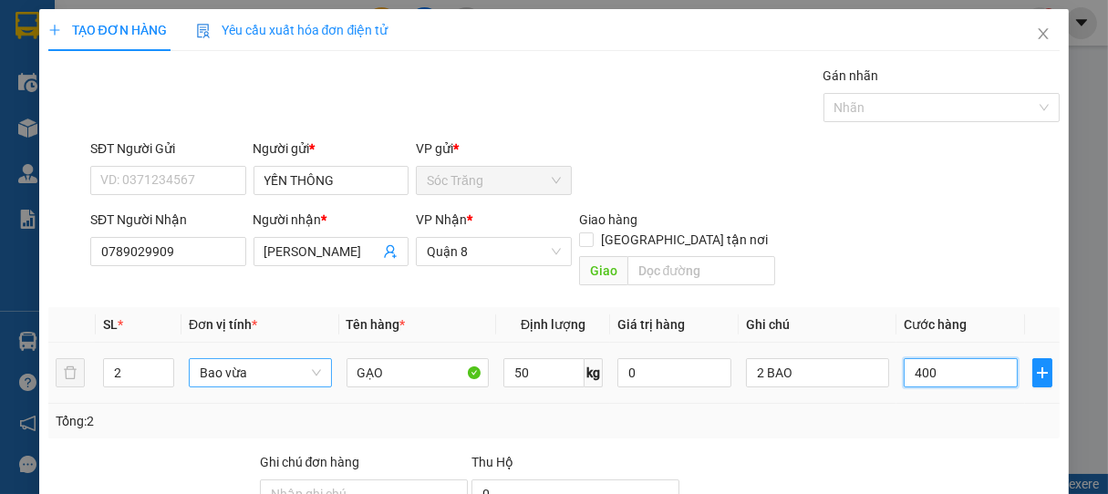
type input "4.000"
type input "40.000"
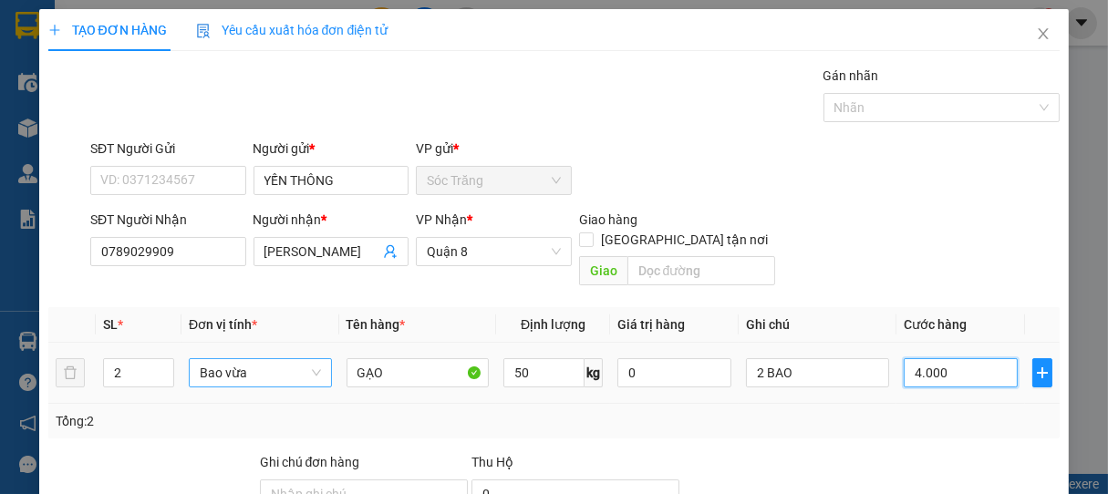
type input "40.000"
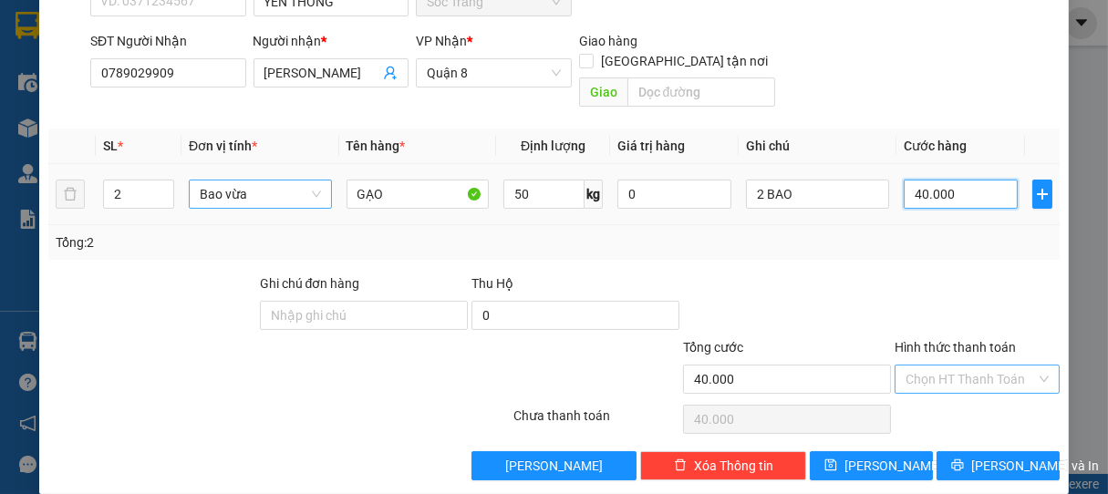
type input "40.000"
click at [954, 366] on input "Hình thức thanh toán" at bounding box center [971, 379] width 131 height 27
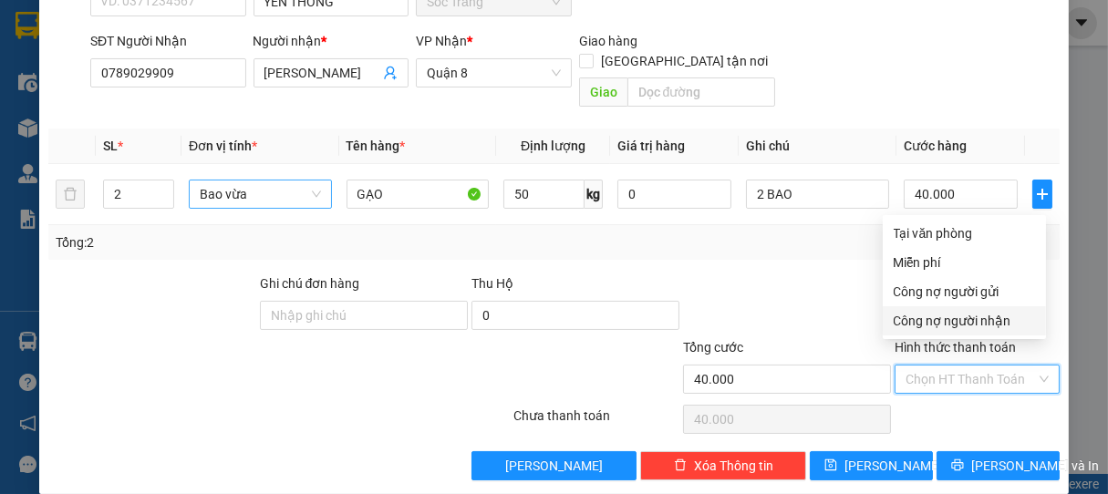
click at [790, 305] on div at bounding box center [787, 306] width 212 height 64
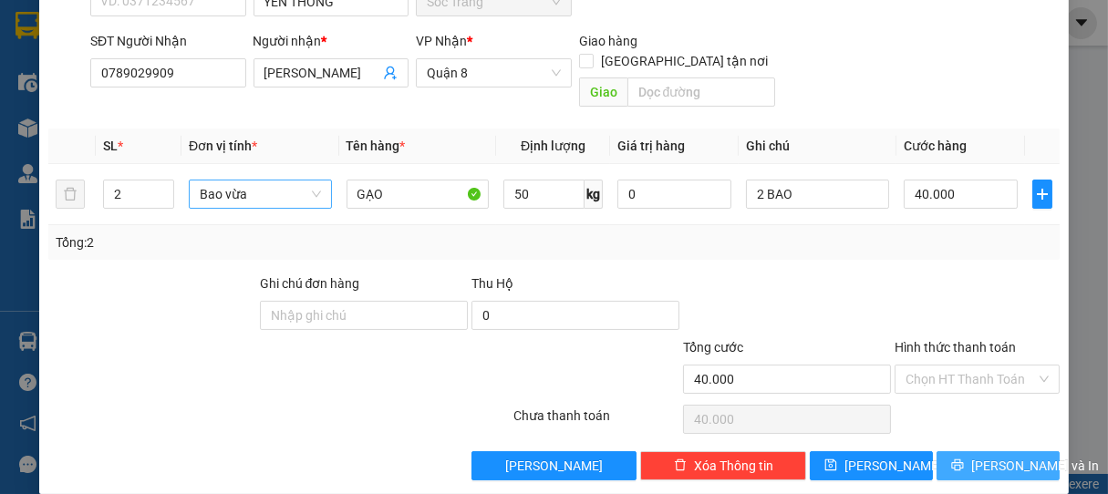
click at [1006, 456] on span "Lưu và In" at bounding box center [1035, 466] width 128 height 20
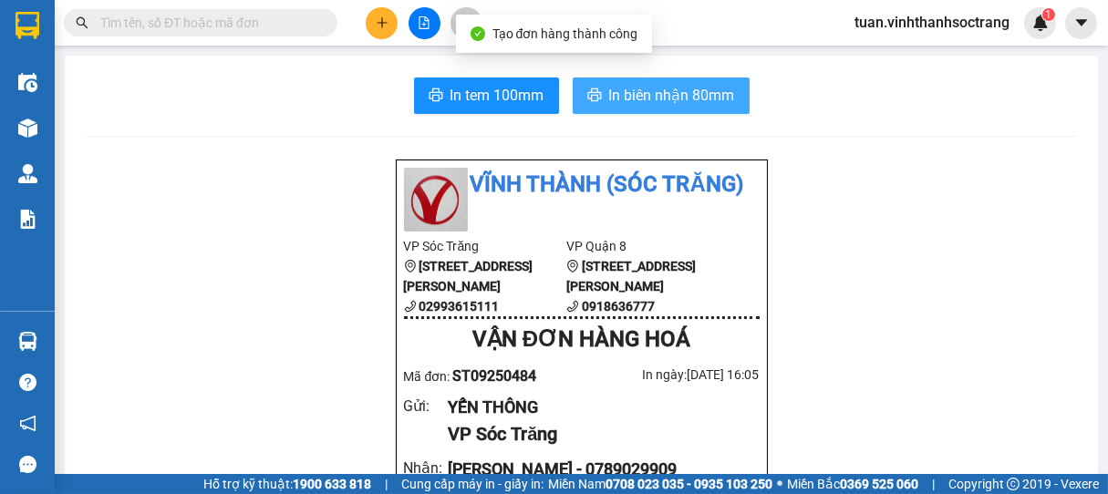
click at [699, 103] on span "In biên nhận 80mm" at bounding box center [672, 95] width 126 height 23
click at [686, 89] on span "In biên nhận 80mm" at bounding box center [672, 95] width 126 height 23
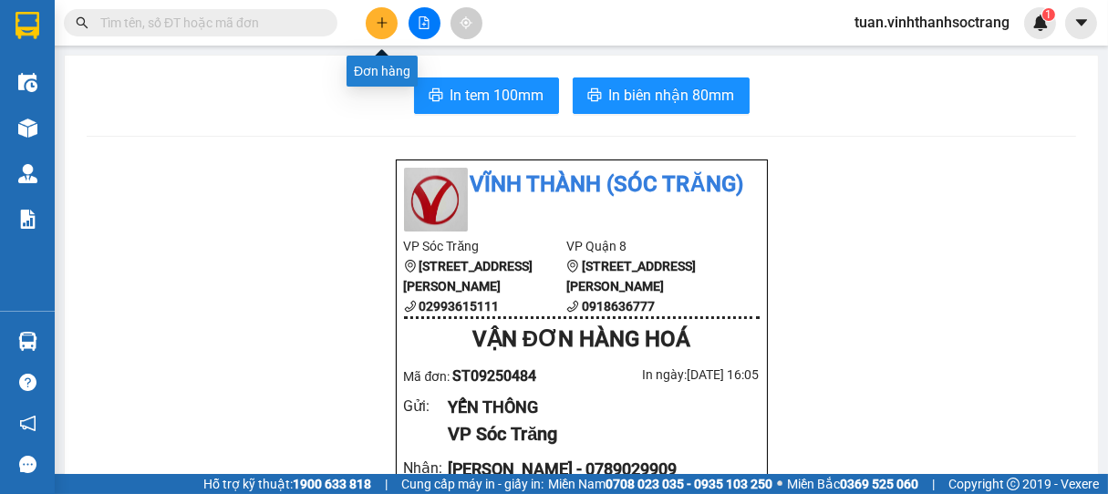
click at [378, 14] on button at bounding box center [382, 23] width 32 height 32
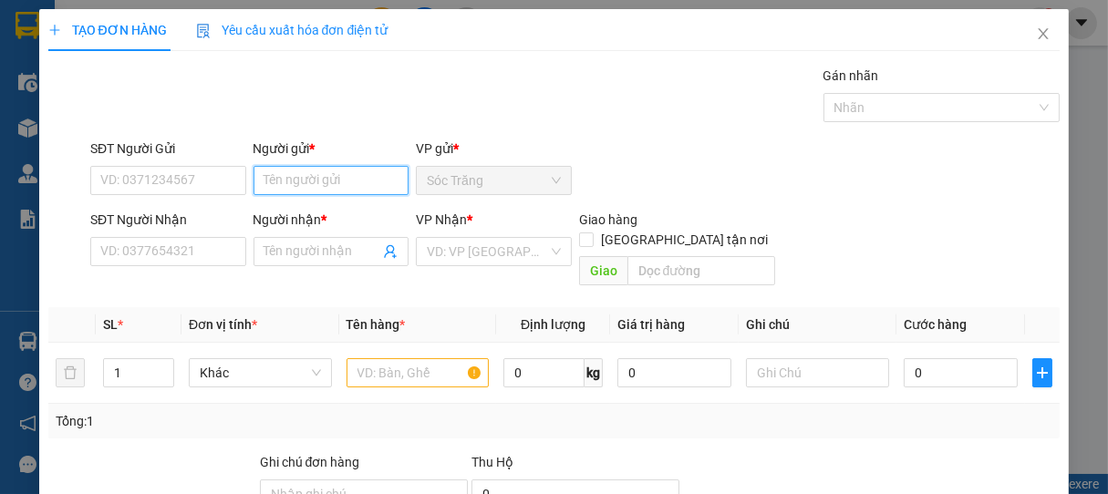
click at [301, 184] on input "Người gửi *" at bounding box center [332, 180] width 156 height 29
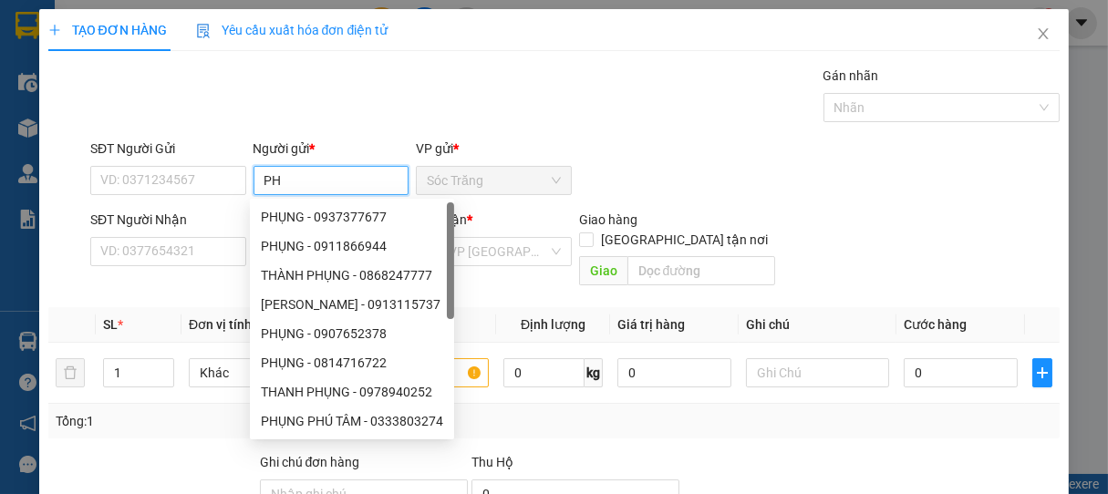
type input "P"
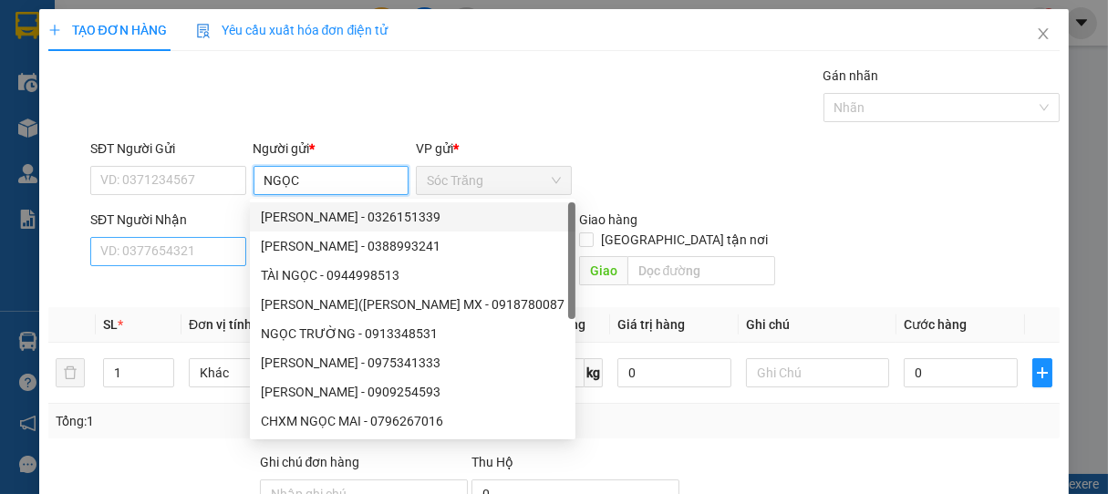
type input "NGỌC"
click at [202, 251] on input "SĐT Người Nhận" at bounding box center [168, 251] width 156 height 29
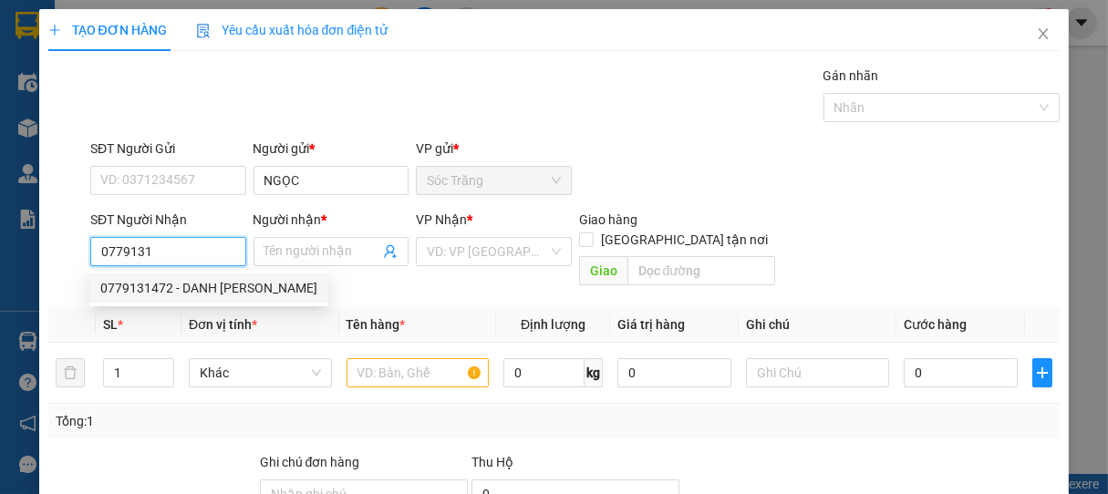
click at [229, 291] on div "0779131472 - DANH MINH" at bounding box center [208, 288] width 217 height 20
type input "0779131472"
type input "DANH MINH"
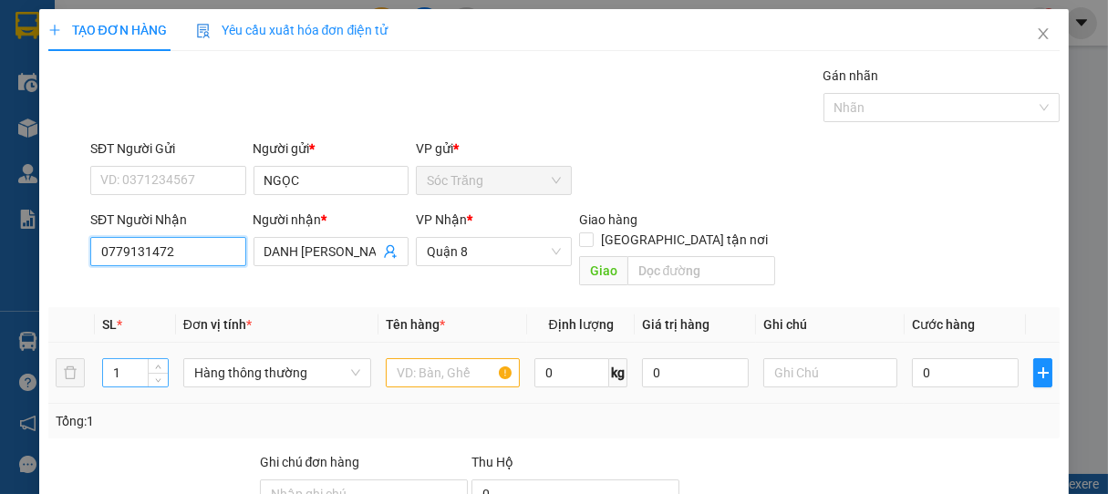
type input "0779131472"
click at [133, 359] on input "1" at bounding box center [135, 372] width 65 height 27
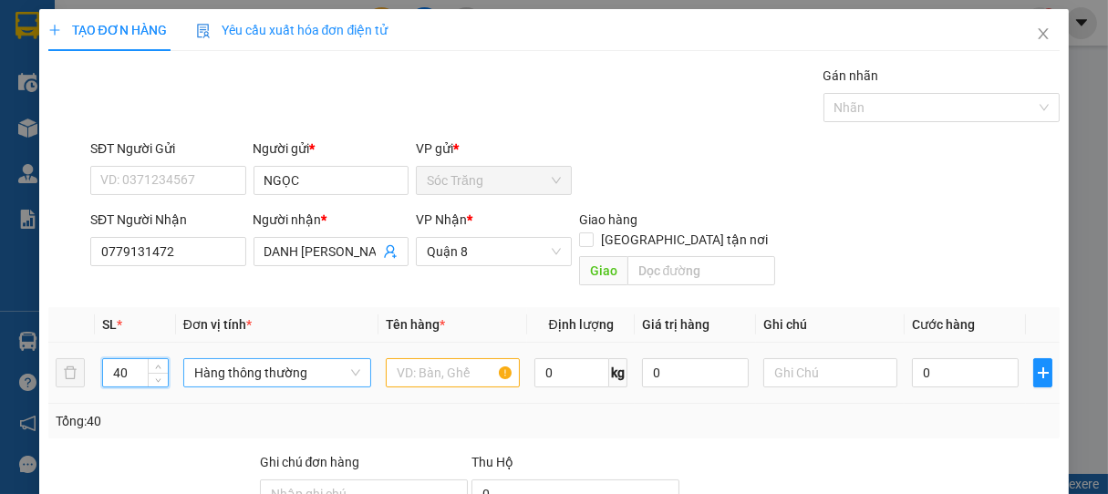
click at [235, 359] on span "Hàng thông thường" at bounding box center [277, 372] width 166 height 27
type input "40"
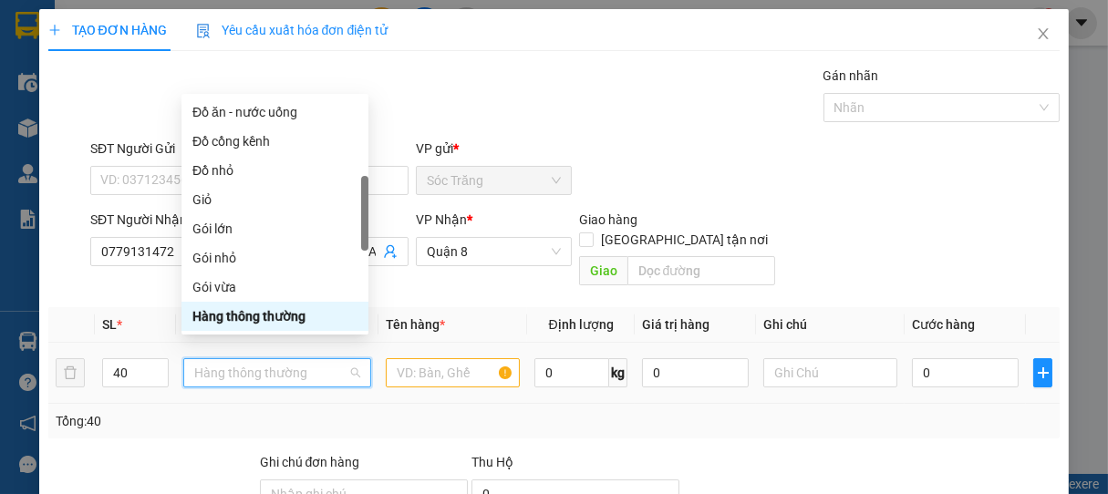
type input "B"
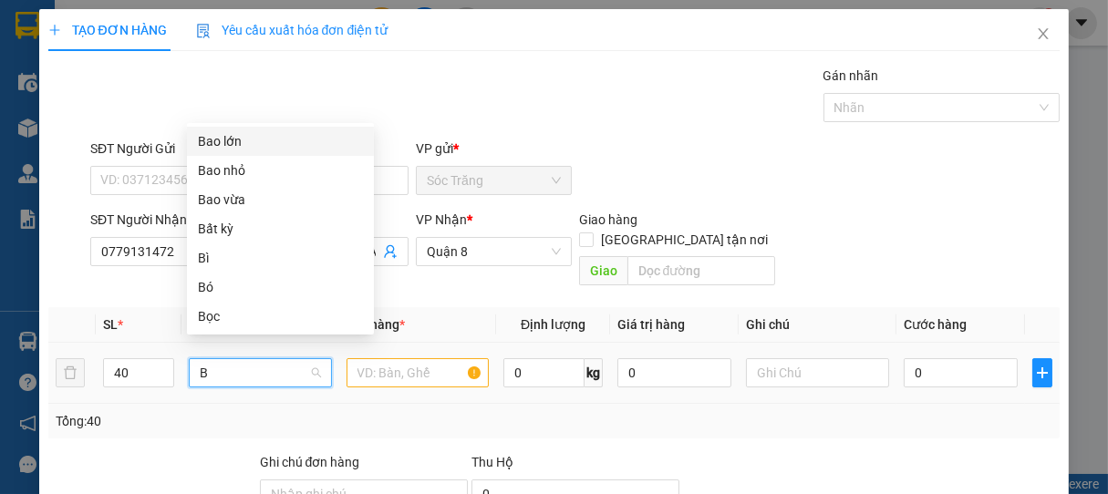
scroll to position [0, 0]
click at [223, 196] on div "Bao vừa" at bounding box center [280, 200] width 165 height 20
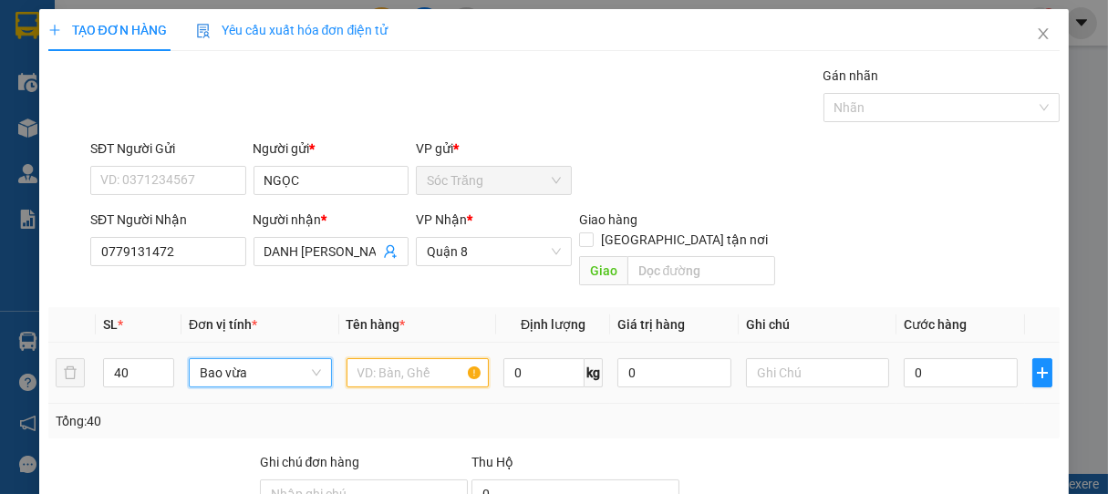
click at [395, 358] on input "text" at bounding box center [418, 372] width 142 height 29
type input "GẠO"
click at [690, 358] on input "0" at bounding box center [674, 372] width 114 height 29
type input "0"
click at [523, 359] on input "0" at bounding box center [543, 372] width 81 height 29
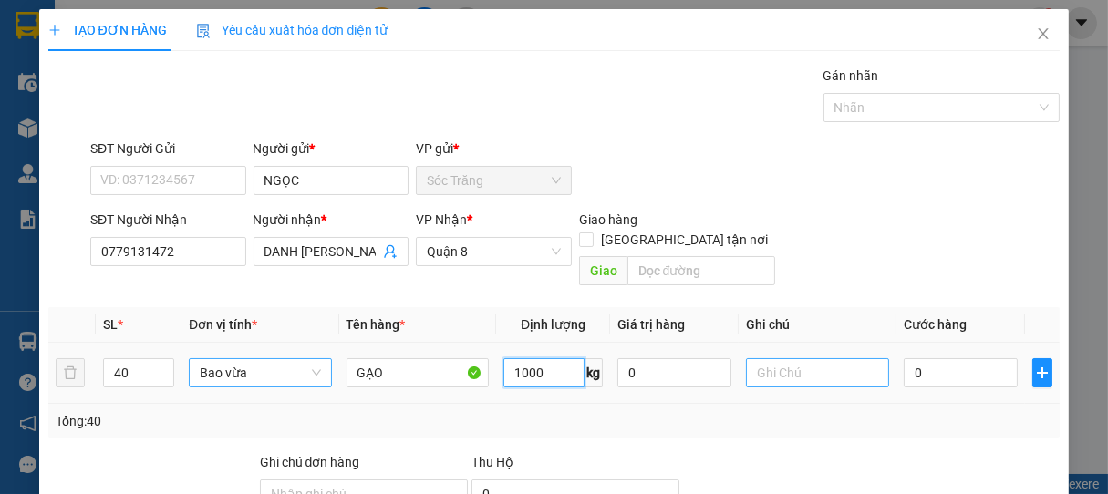
type input "1000"
click at [786, 365] on input "text" at bounding box center [817, 372] width 142 height 29
type input "40 BAO"
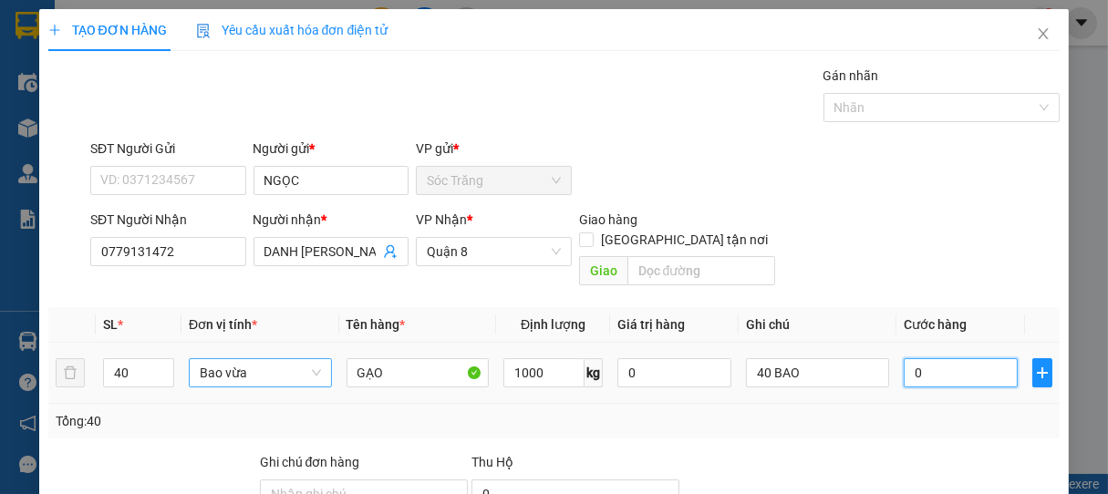
click at [956, 358] on input "0" at bounding box center [961, 372] width 114 height 29
type input "6"
type input "60"
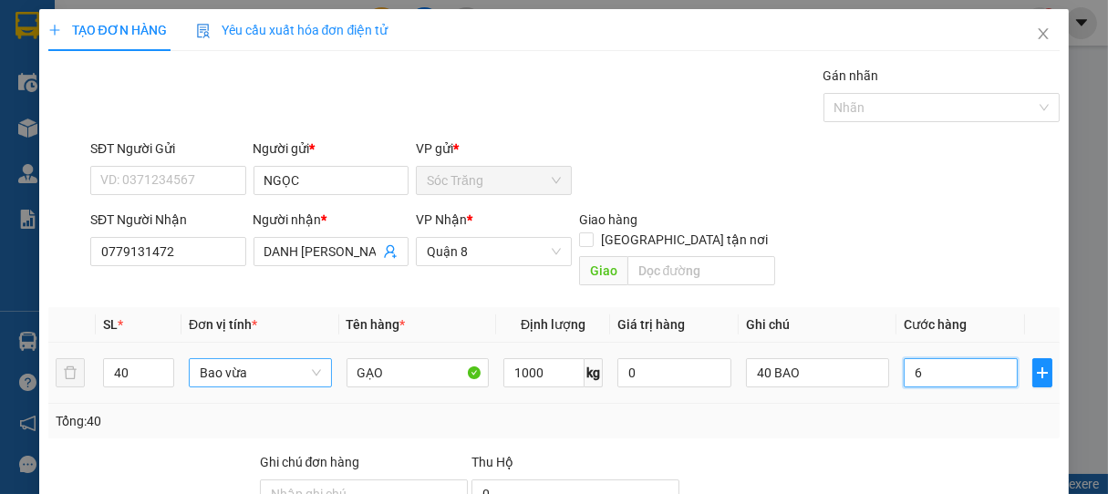
type input "60"
type input "600"
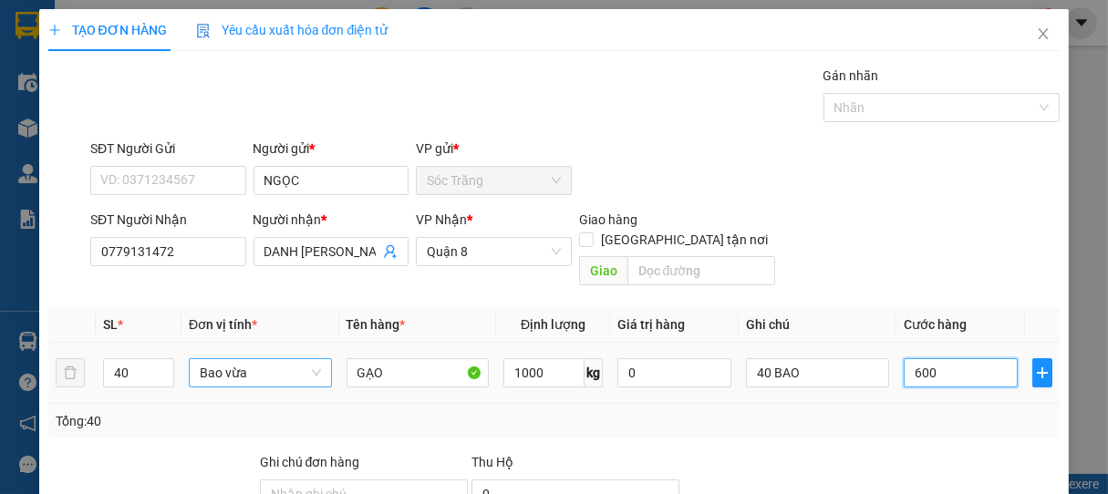
type input "6.000"
type input "60.000"
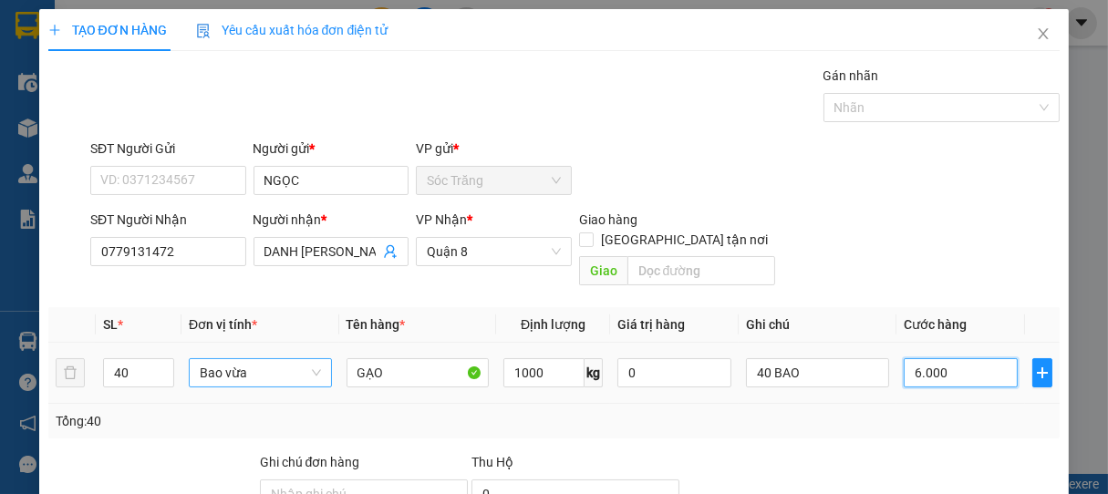
type input "60.000"
type input "600.000"
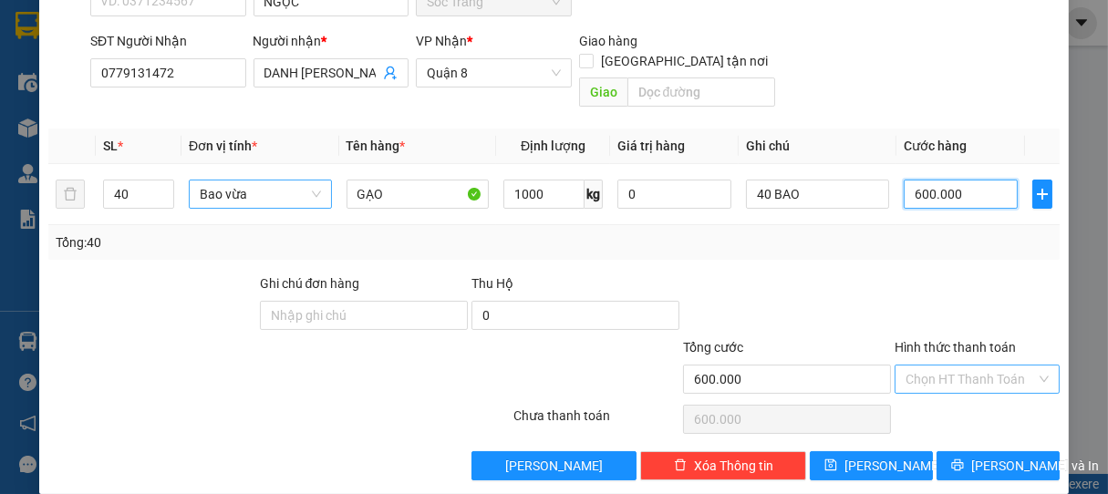
type input "600.000"
click at [934, 366] on input "Hình thức thanh toán" at bounding box center [971, 379] width 131 height 27
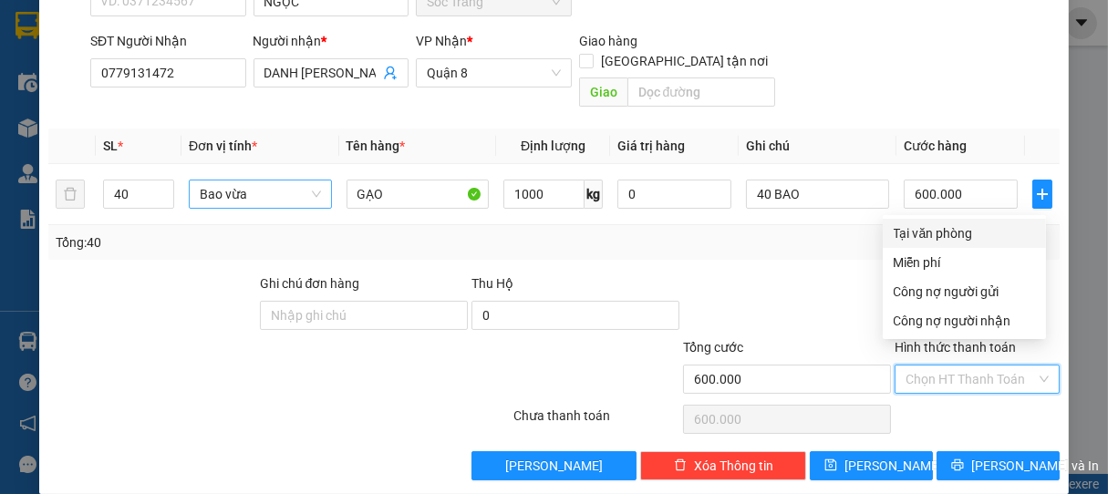
click at [922, 232] on div "Tại văn phòng" at bounding box center [964, 233] width 141 height 20
type input "0"
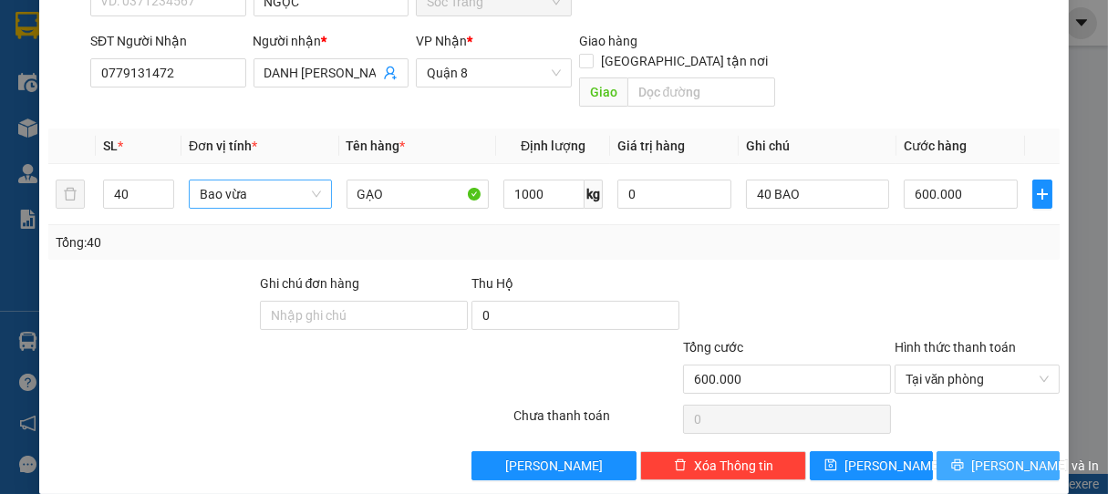
click at [971, 456] on span "Lưu và In" at bounding box center [1035, 466] width 128 height 20
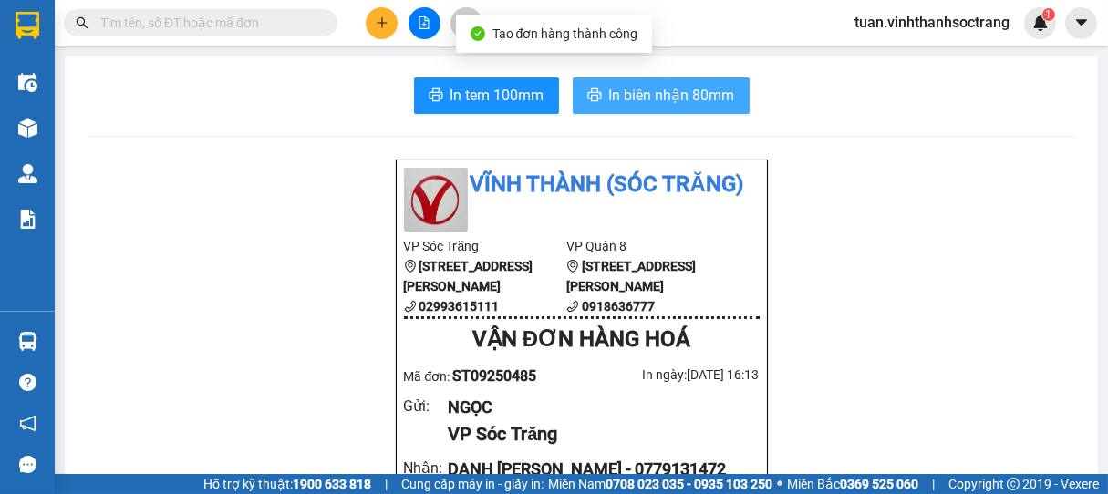
click at [655, 89] on span "In biên nhận 80mm" at bounding box center [672, 95] width 126 height 23
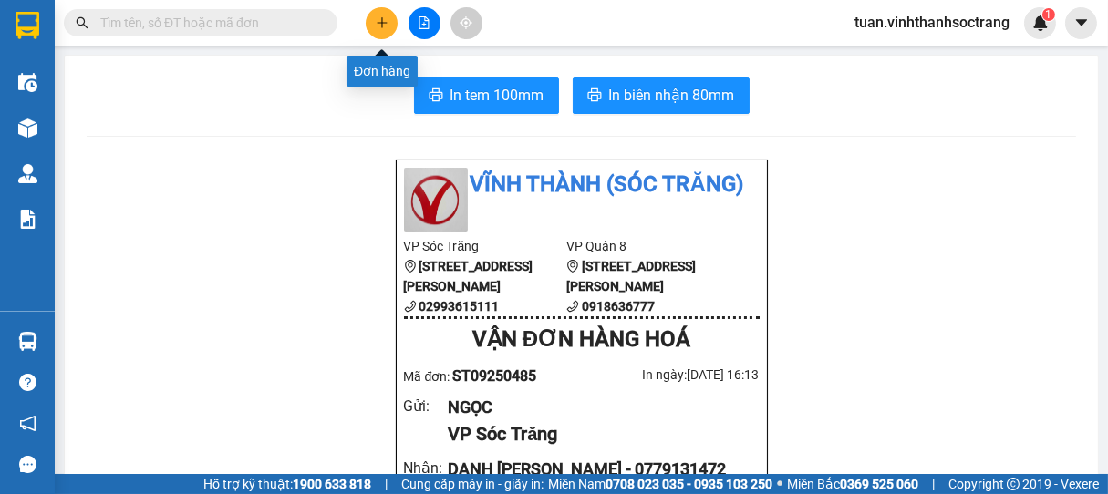
click at [388, 35] on button at bounding box center [382, 23] width 32 height 32
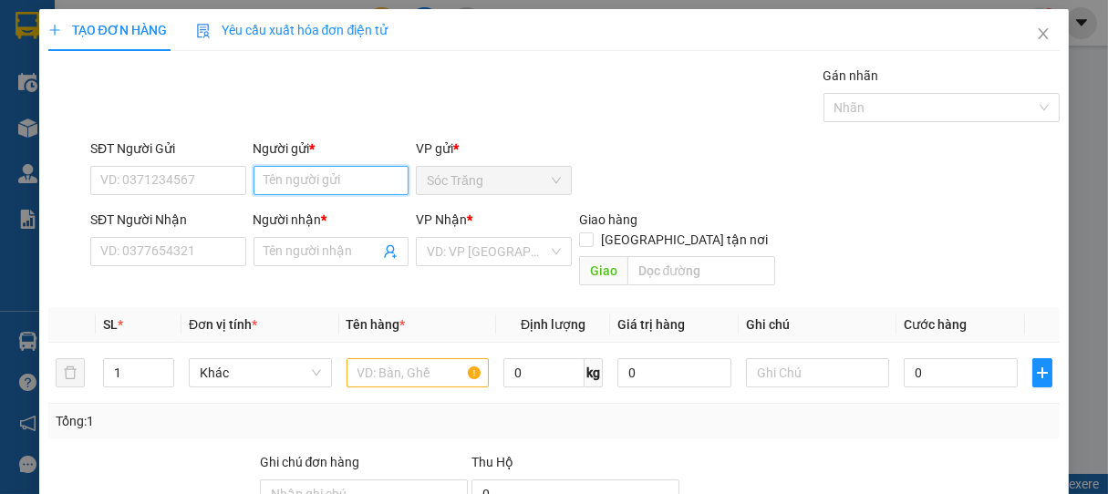
click at [305, 189] on input "Người gửi *" at bounding box center [332, 180] width 156 height 29
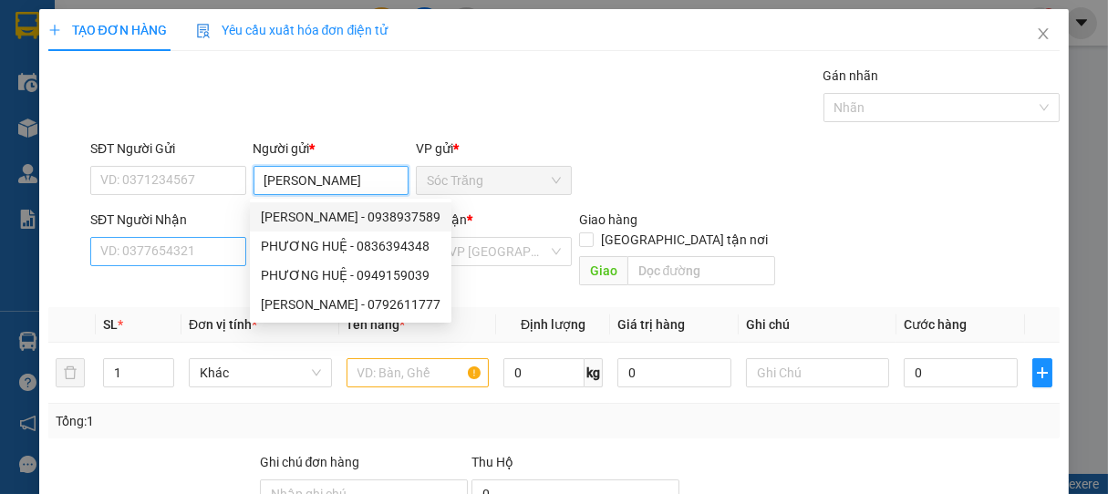
type input "[PERSON_NAME]"
click at [216, 253] on input "SĐT Người Nhận" at bounding box center [168, 251] width 156 height 29
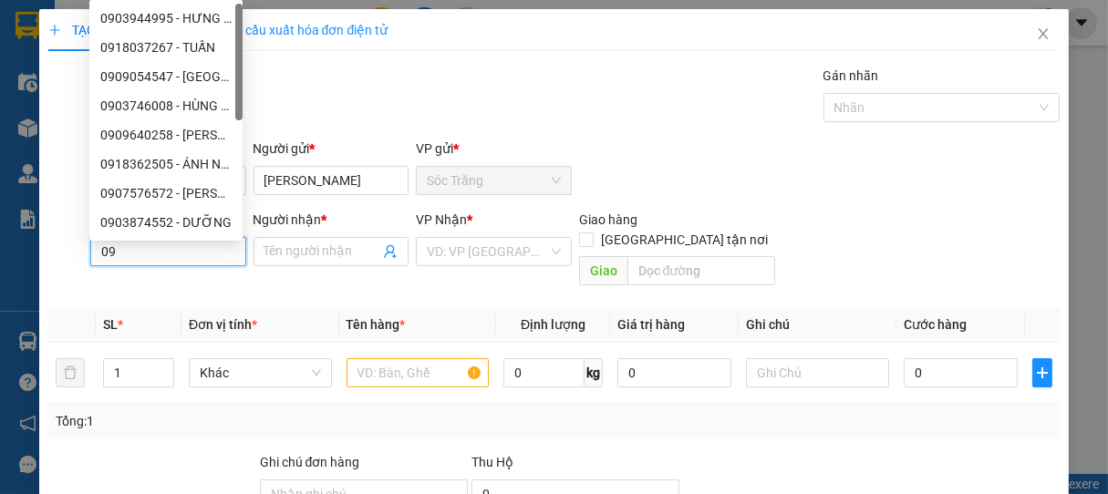
type input "0"
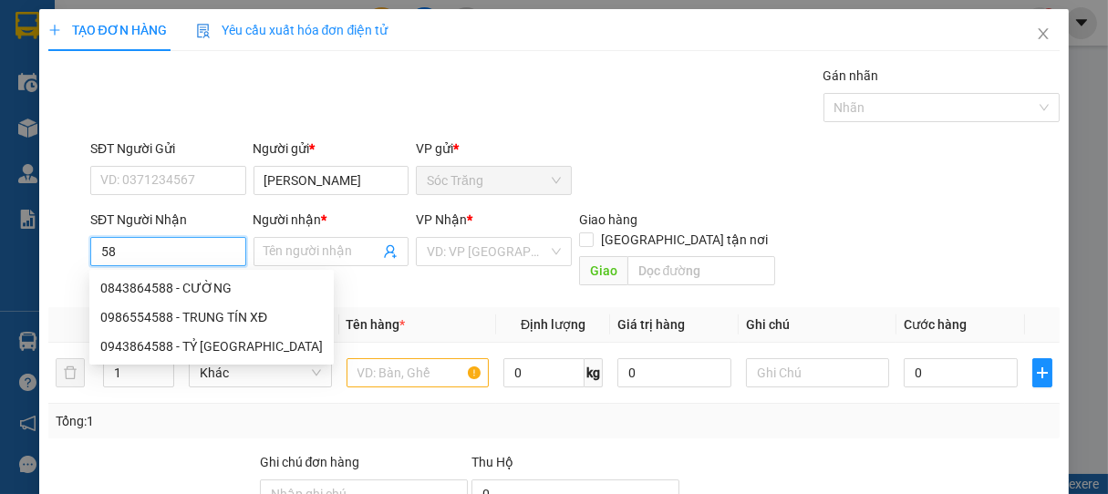
type input "5"
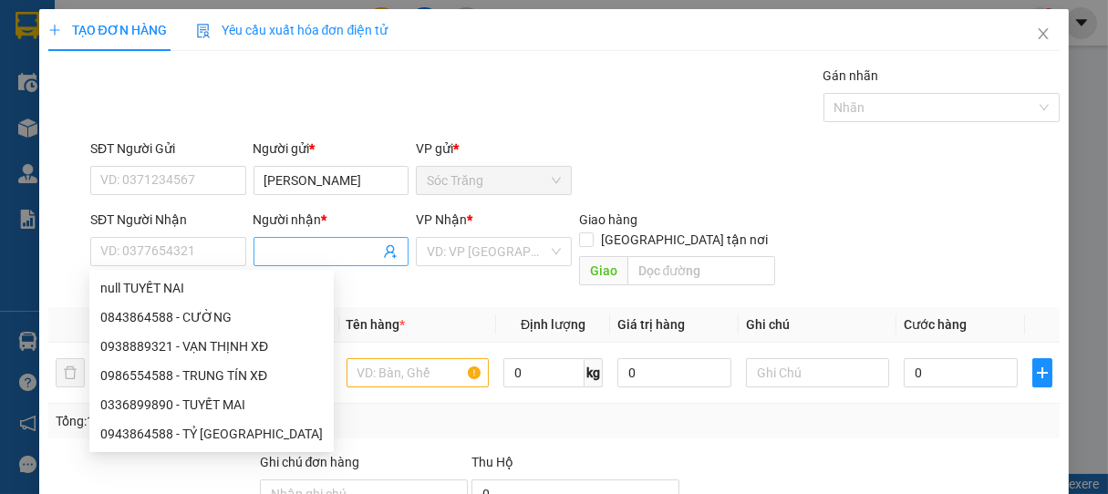
click at [314, 238] on span at bounding box center [332, 251] width 156 height 29
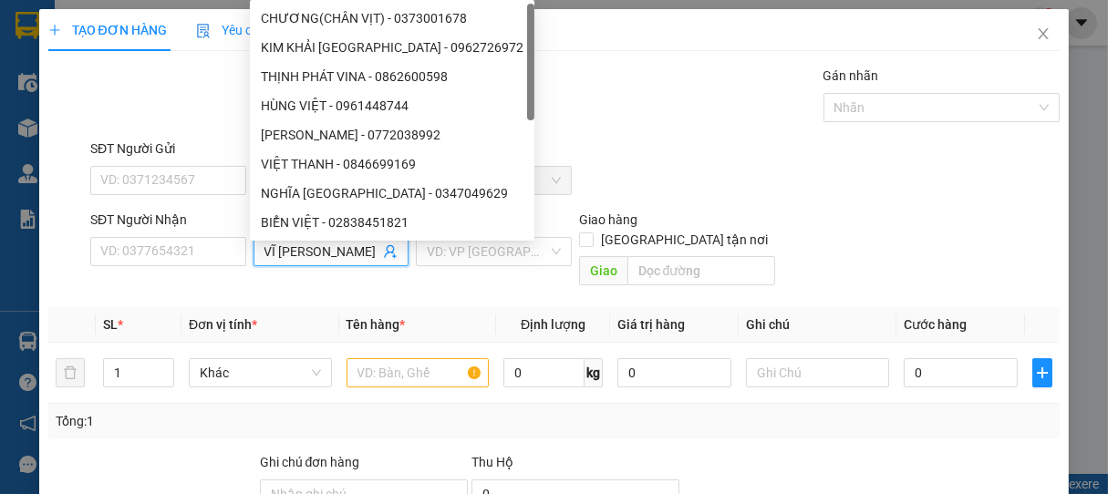
type input "VĨ LONG"
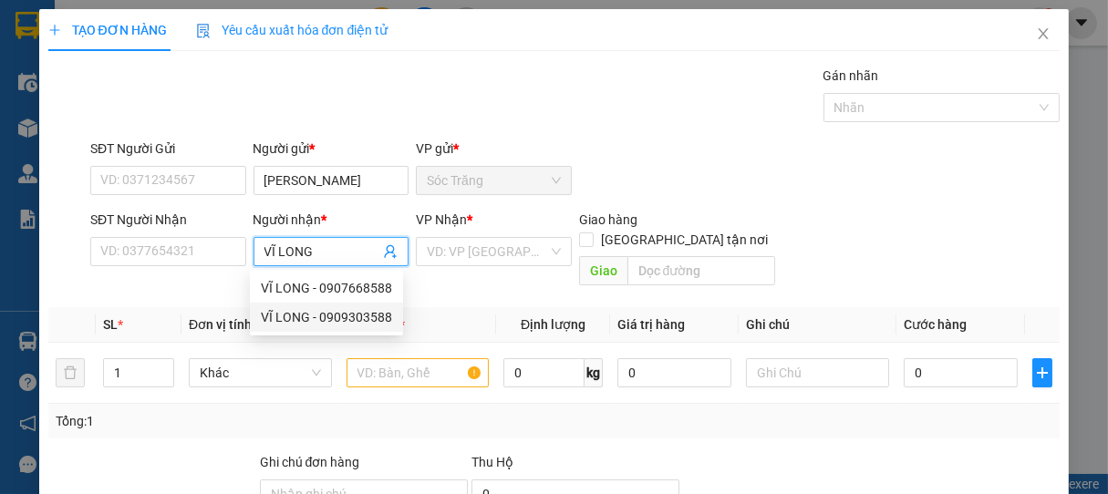
click at [336, 313] on div "VĨ LONG - 0909303588" at bounding box center [326, 317] width 131 height 20
type input "0909303588"
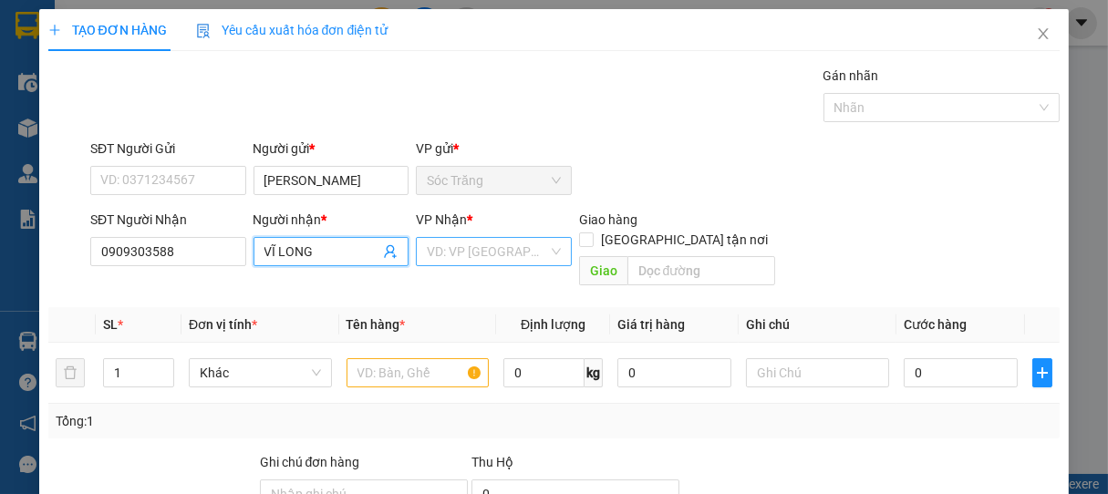
type input "VĨ LONG"
click at [475, 247] on input "search" at bounding box center [487, 251] width 121 height 27
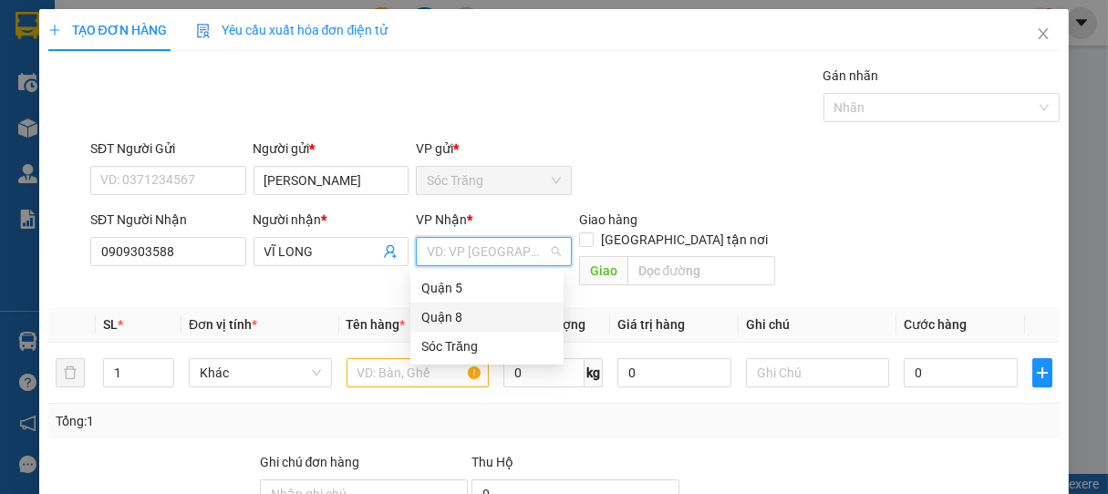
click at [448, 317] on div "Quận 8" at bounding box center [486, 317] width 131 height 20
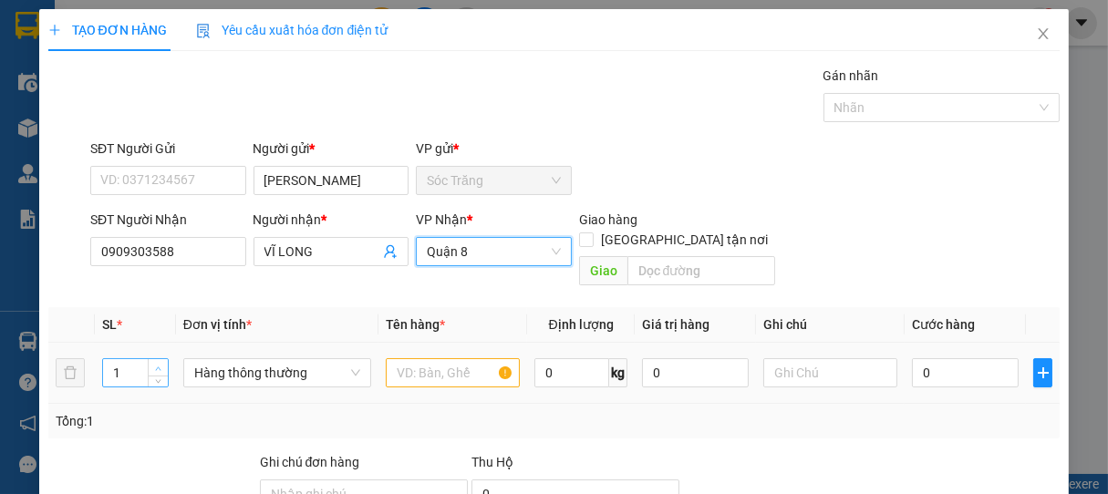
click at [157, 363] on span "up" at bounding box center [158, 368] width 11 height 11
type input "4"
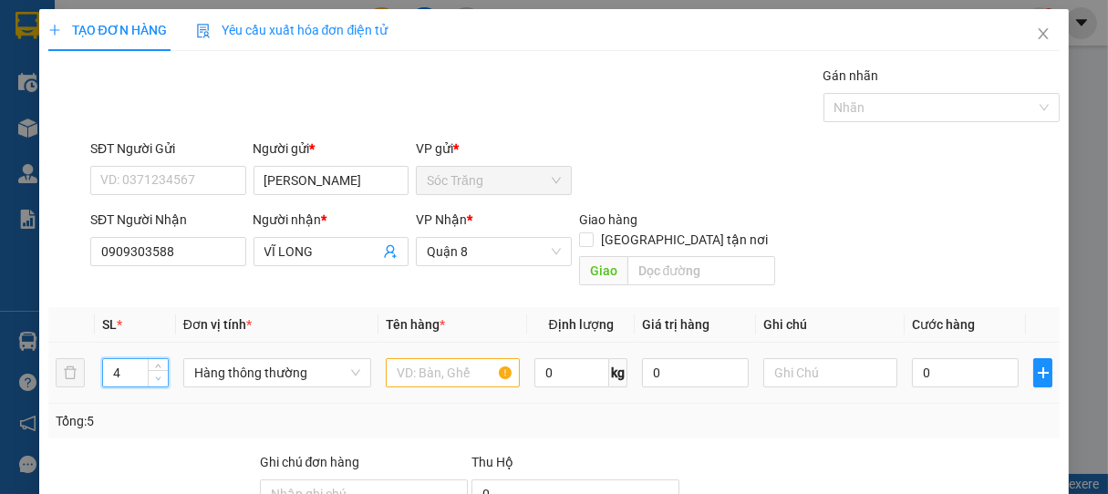
click at [161, 374] on span "down" at bounding box center [158, 379] width 11 height 11
click at [254, 359] on span "Hàng thông thường" at bounding box center [277, 372] width 166 height 27
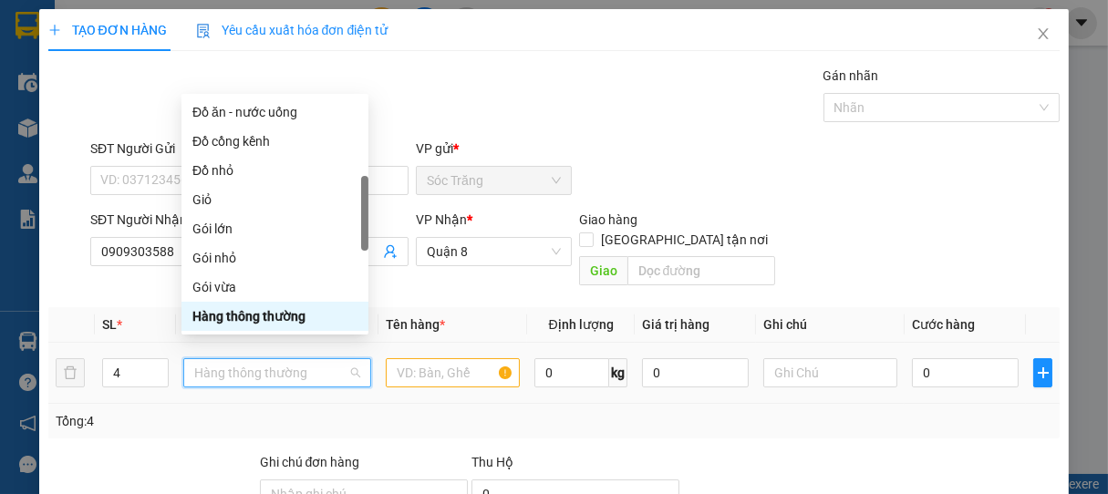
type input "T"
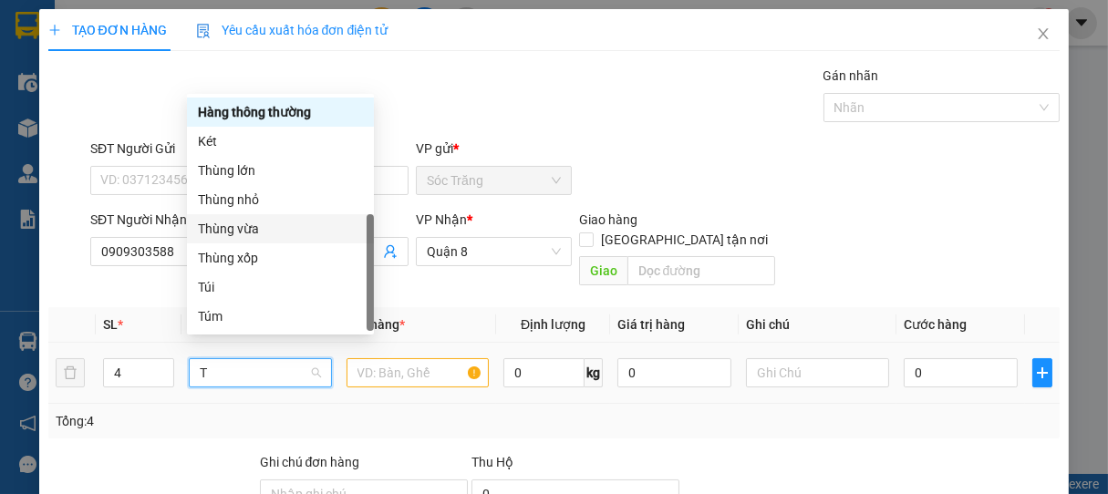
drag, startPoint x: 229, startPoint y: 230, endPoint x: 326, endPoint y: 345, distance: 150.2
click at [229, 231] on div "Thùng vừa" at bounding box center [280, 229] width 165 height 20
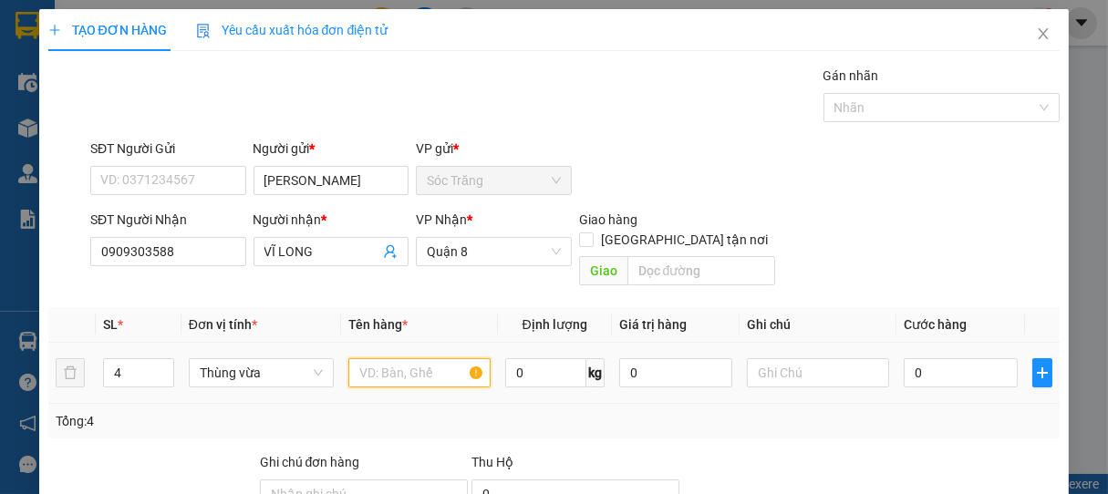
click at [409, 358] on input "text" at bounding box center [419, 372] width 142 height 29
type input "MP"
click at [540, 358] on input "0" at bounding box center [545, 372] width 81 height 29
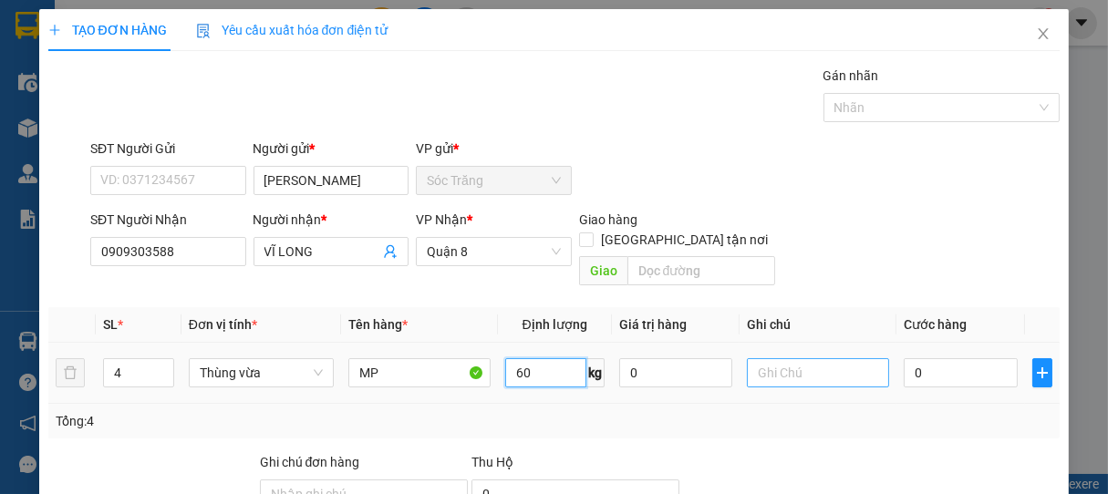
type input "60"
click at [792, 358] on input "text" at bounding box center [818, 372] width 142 height 29
type input "4 THÙNG"
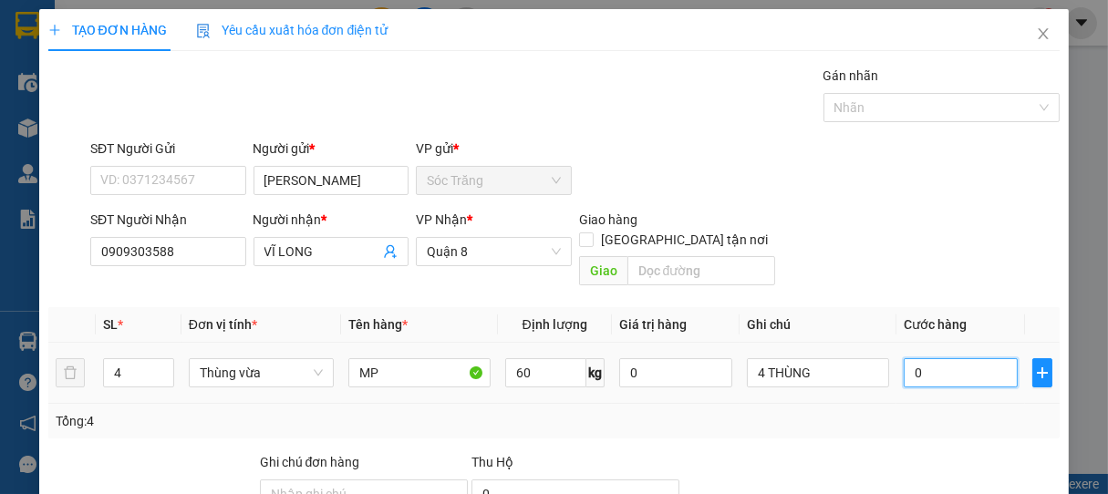
click at [934, 358] on input "0" at bounding box center [961, 372] width 114 height 29
type input "1"
type input "10"
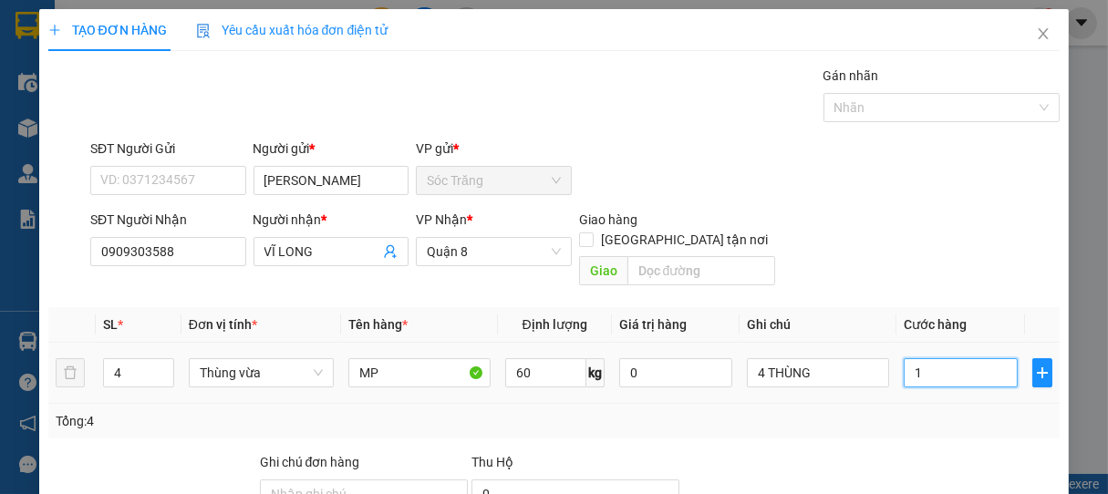
type input "10"
type input "100"
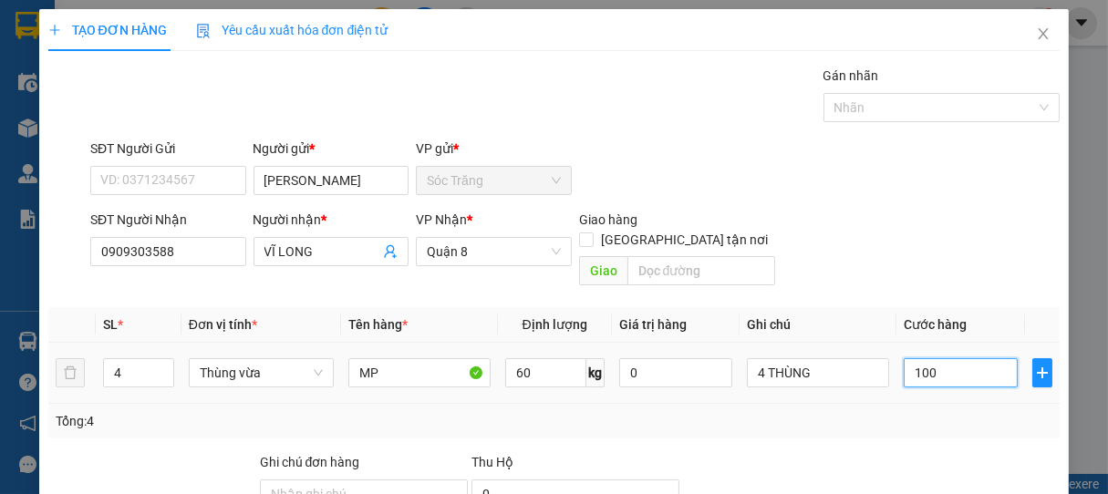
type input "1.000"
type input "10.000"
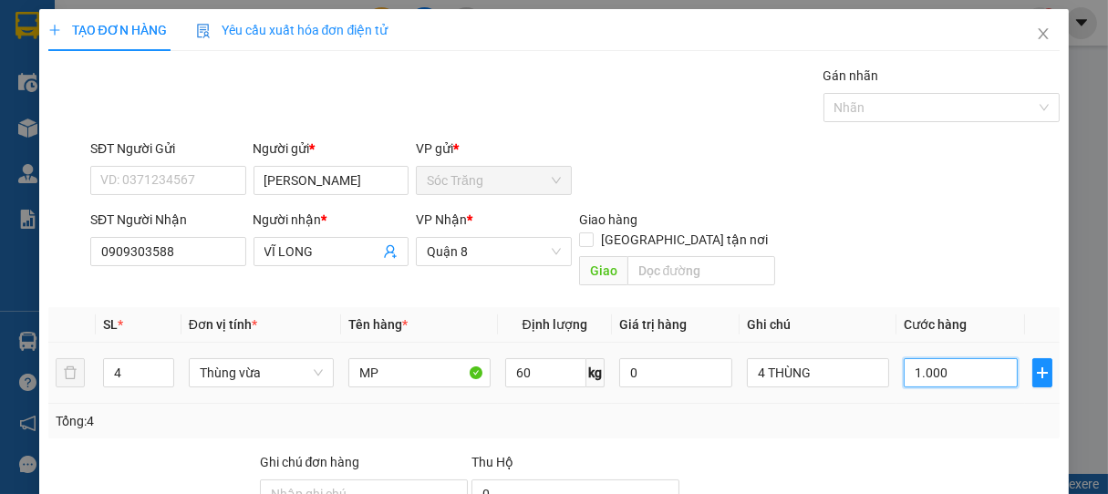
type input "10.000"
type input "100.000"
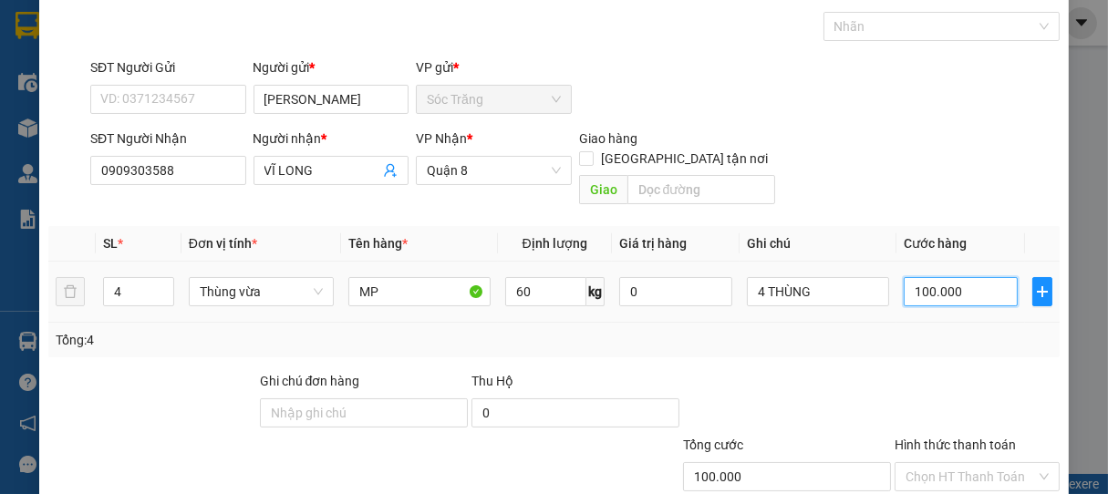
scroll to position [179, 0]
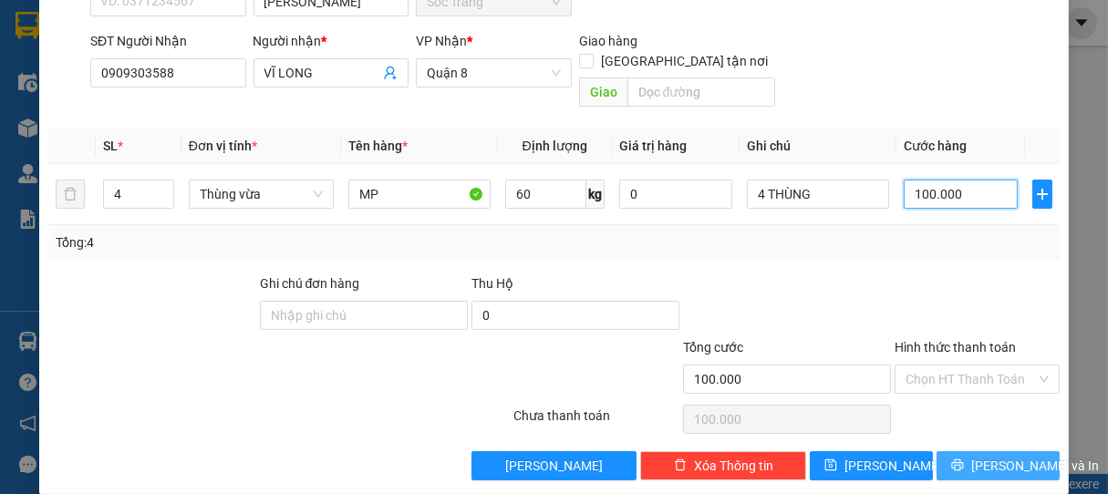
type input "100.000"
click at [1005, 456] on span "Lưu và In" at bounding box center [1035, 466] width 128 height 20
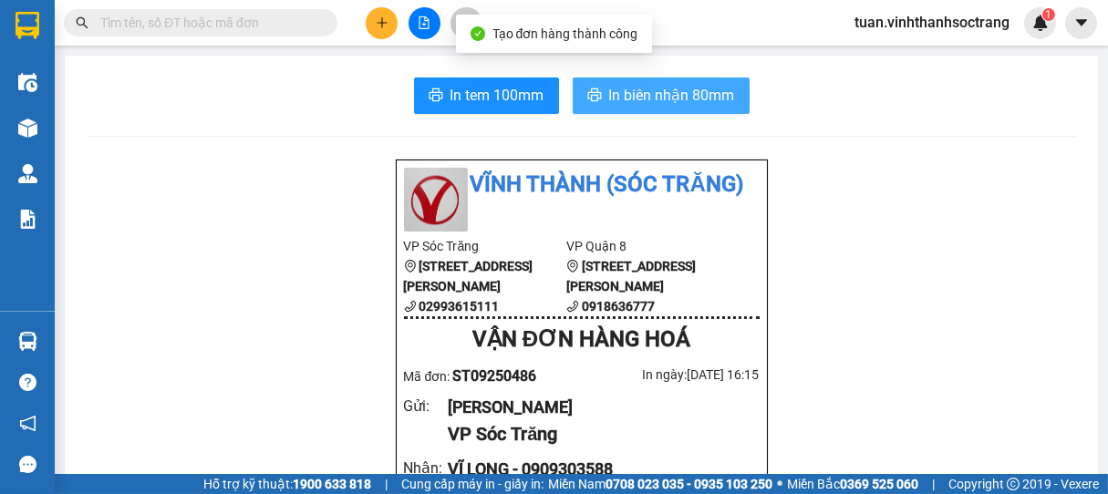
click at [665, 95] on span "In biên nhận 80mm" at bounding box center [672, 95] width 126 height 23
click at [674, 97] on span "In biên nhận 80mm" at bounding box center [672, 95] width 126 height 23
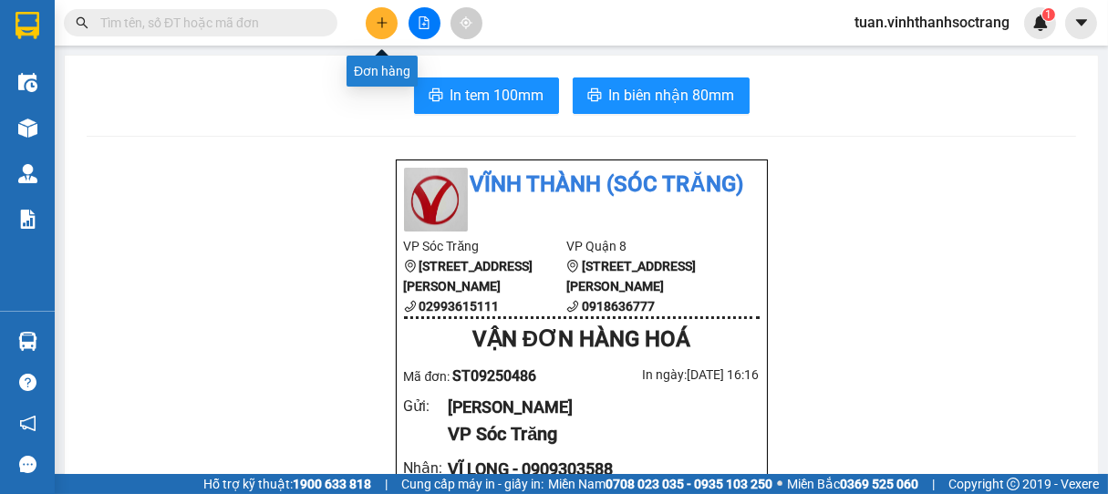
click at [368, 25] on button at bounding box center [382, 23] width 32 height 32
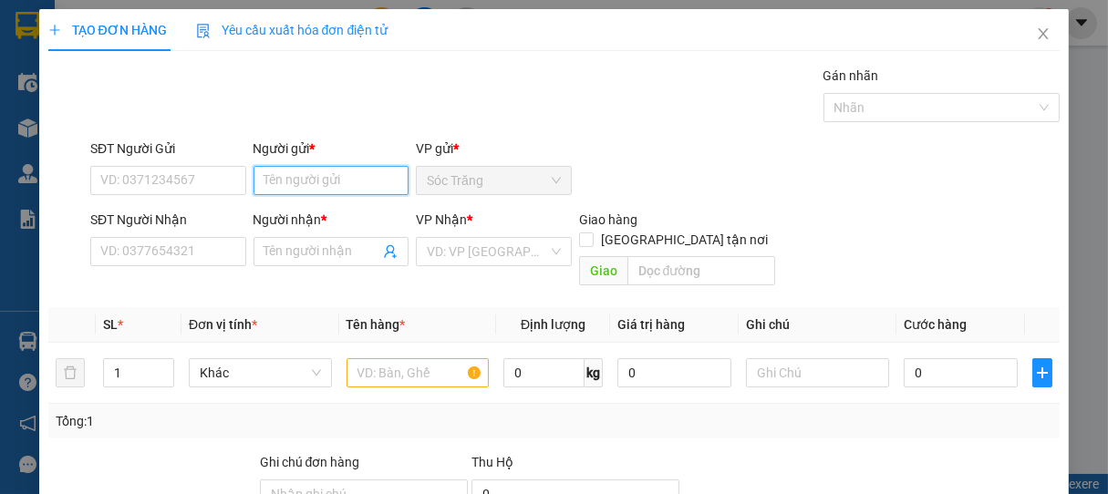
click at [341, 183] on input "Người gửi *" at bounding box center [332, 180] width 156 height 29
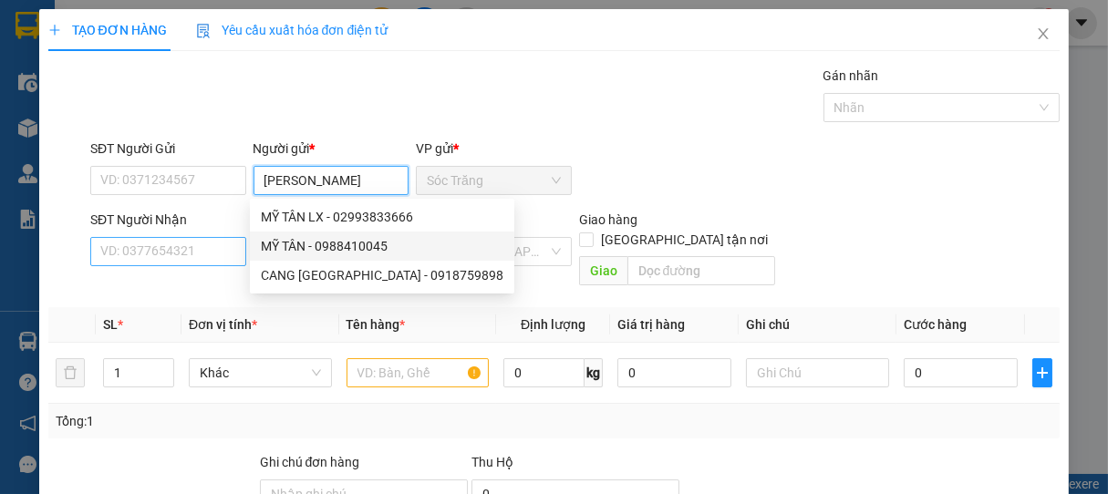
type input "MỸ TÂN"
click at [209, 258] on input "SĐT Người Nhận" at bounding box center [168, 251] width 156 height 29
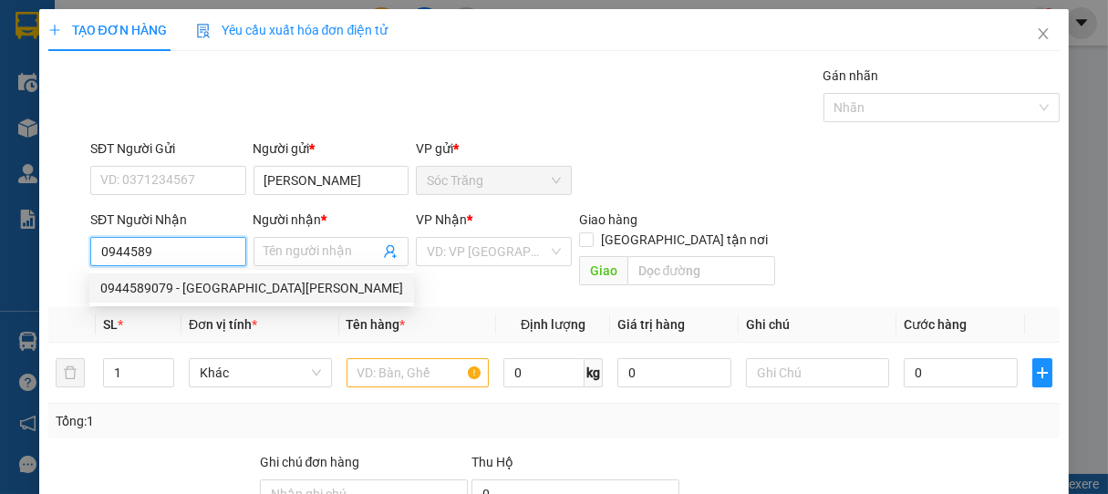
click at [198, 282] on div "0944589079 - TÂN HỒNG PHÁT" at bounding box center [251, 288] width 303 height 20
type input "0944589079"
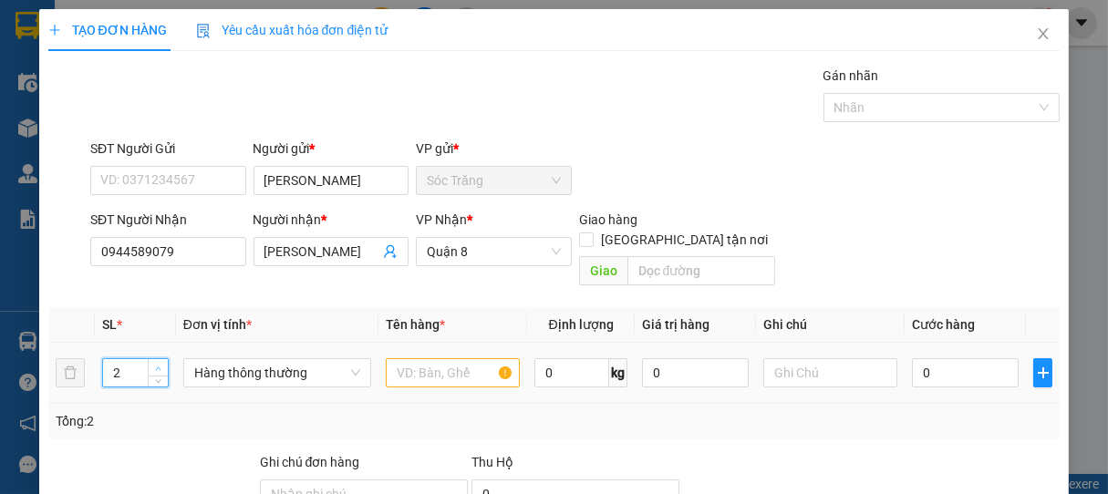
click at [156, 367] on icon "up" at bounding box center [158, 369] width 5 height 4
click at [234, 359] on span "Hàng thông thường" at bounding box center [277, 372] width 166 height 27
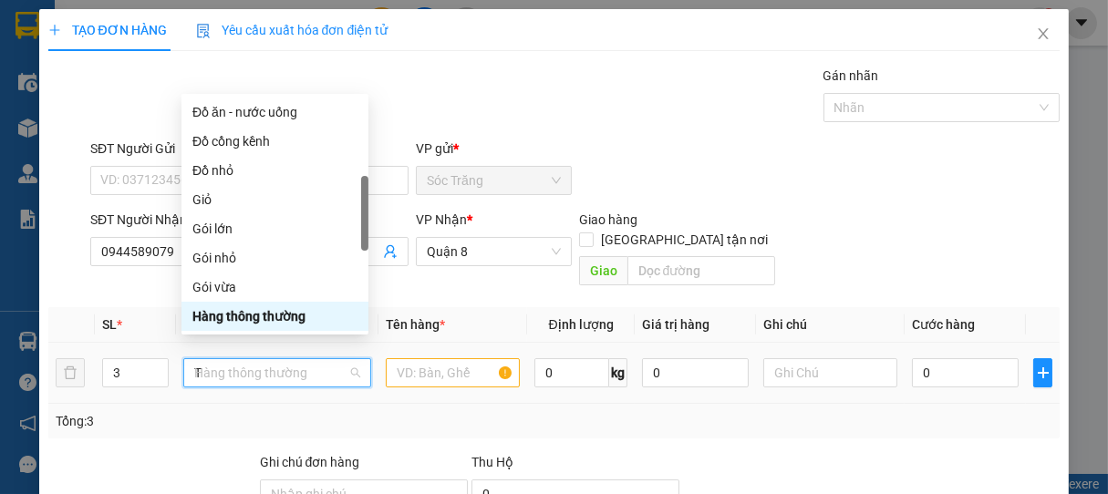
scroll to position [58, 0]
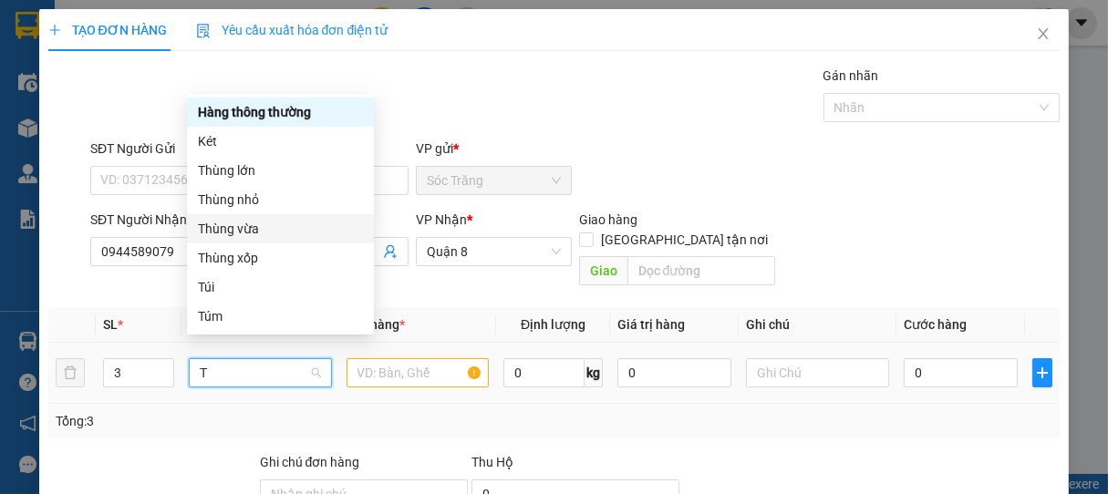
click at [226, 233] on div "Thùng vừa" at bounding box center [280, 229] width 165 height 20
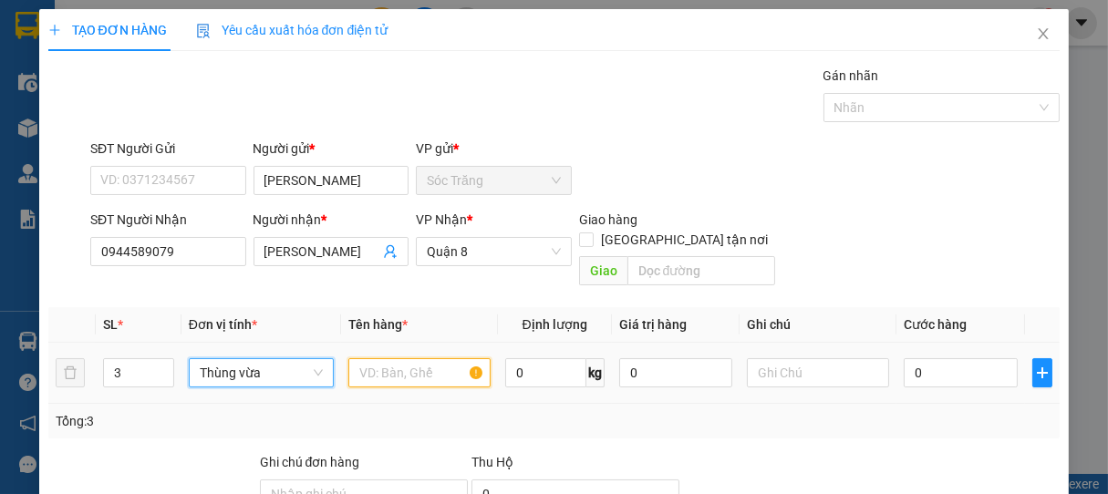
click at [390, 358] on input "text" at bounding box center [419, 372] width 142 height 29
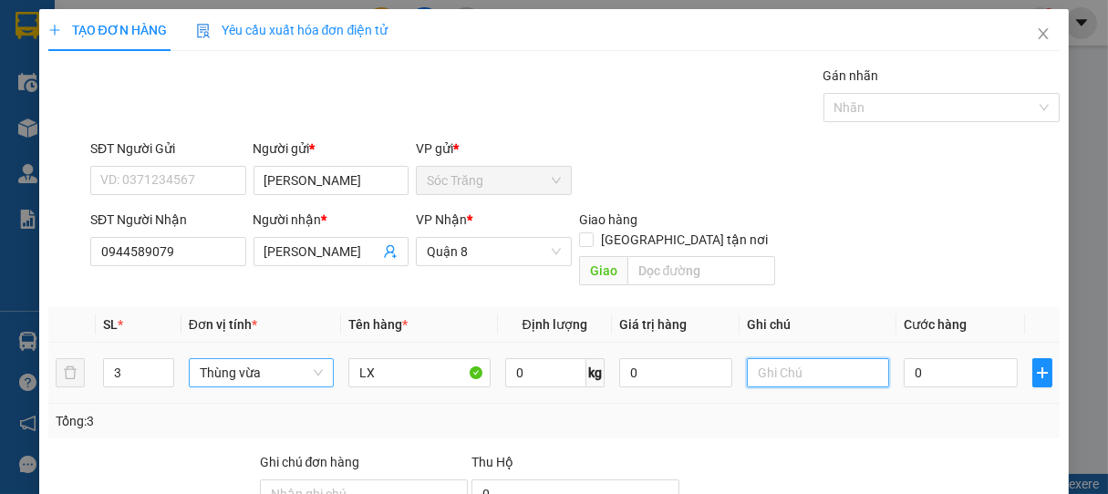
click at [775, 358] on input "text" at bounding box center [818, 372] width 142 height 29
click at [914, 358] on input "0" at bounding box center [961, 372] width 114 height 29
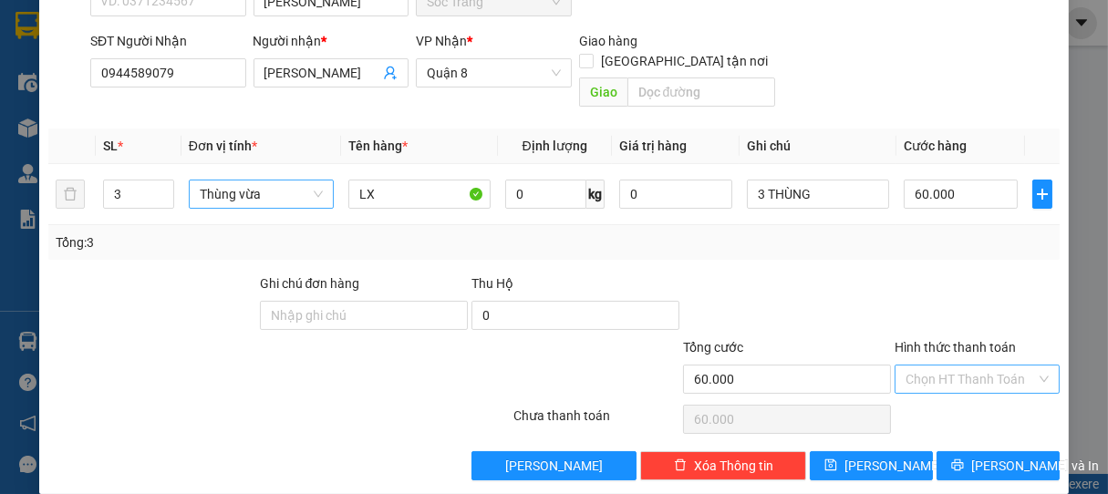
click at [925, 366] on input "Hình thức thanh toán" at bounding box center [971, 379] width 131 height 27
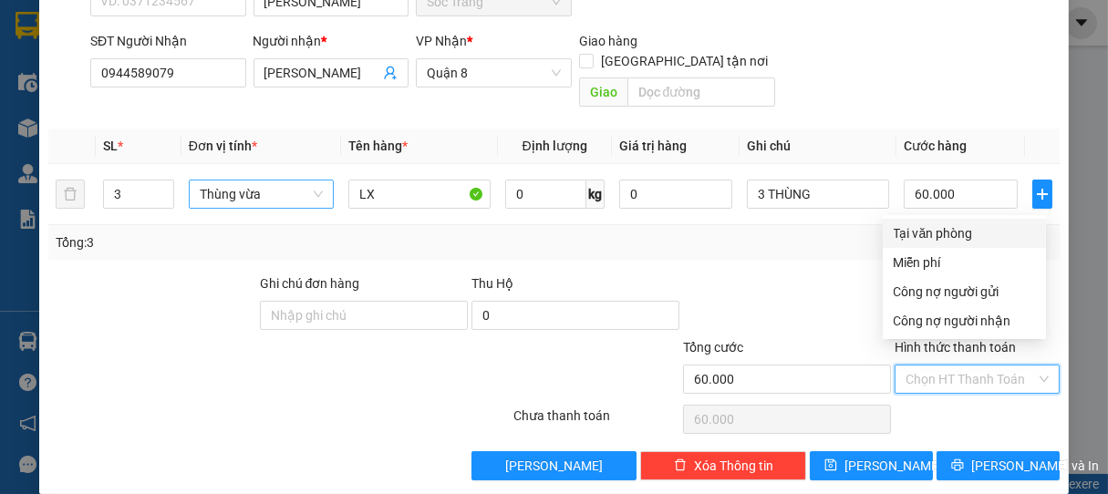
click at [947, 233] on div "Tại văn phòng" at bounding box center [964, 233] width 141 height 20
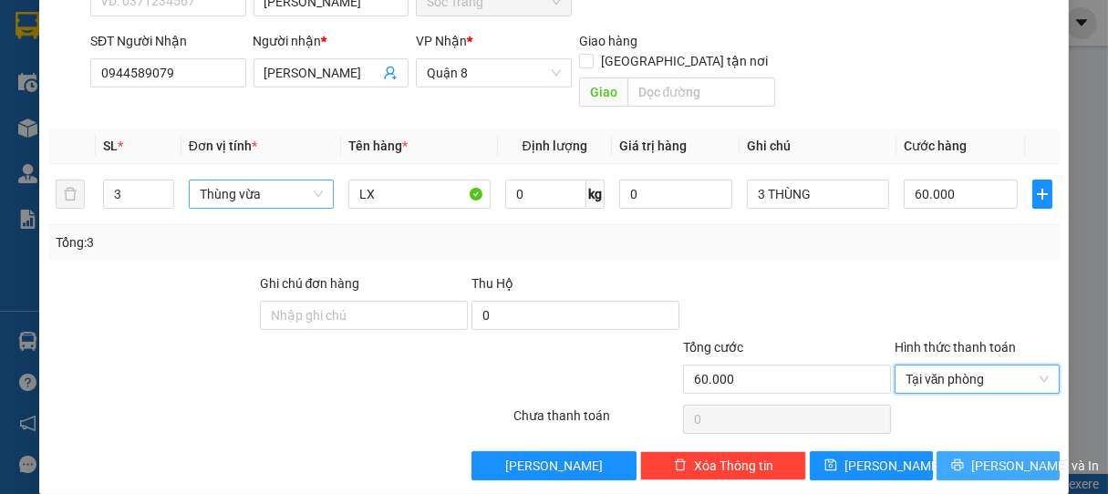
click at [992, 456] on span "Lưu và In" at bounding box center [1035, 466] width 128 height 20
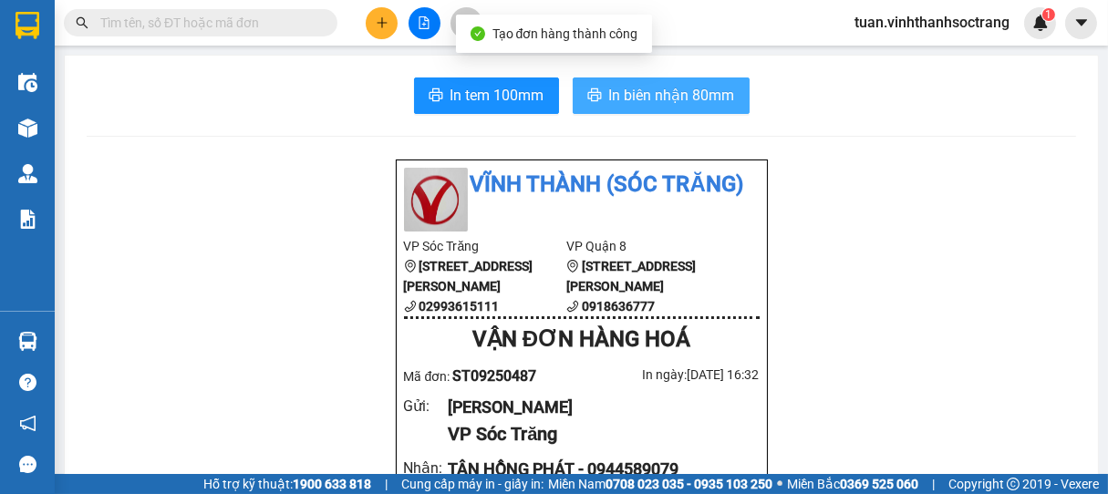
click at [689, 109] on button "In biên nhận 80mm" at bounding box center [661, 96] width 177 height 36
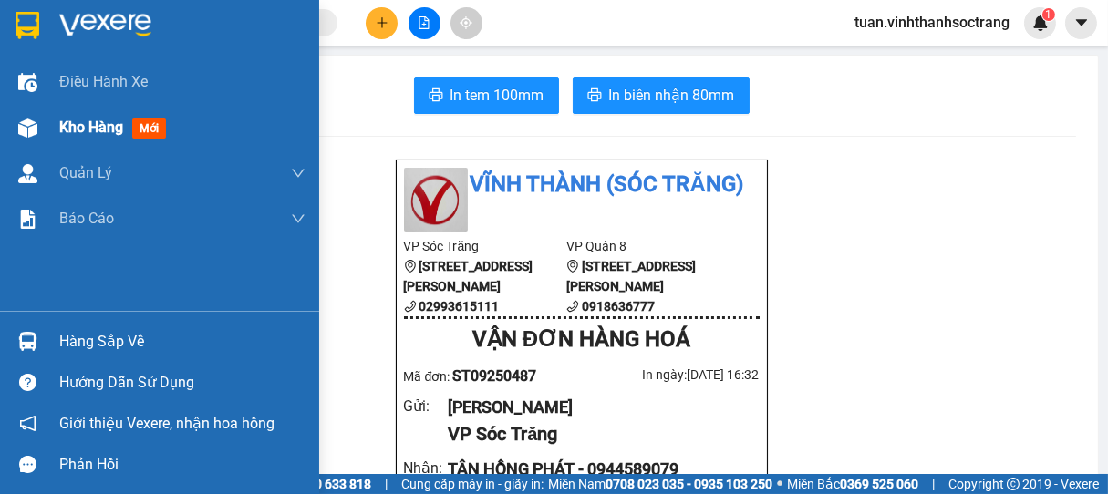
click at [119, 113] on div "Kho hàng mới" at bounding box center [182, 128] width 246 height 46
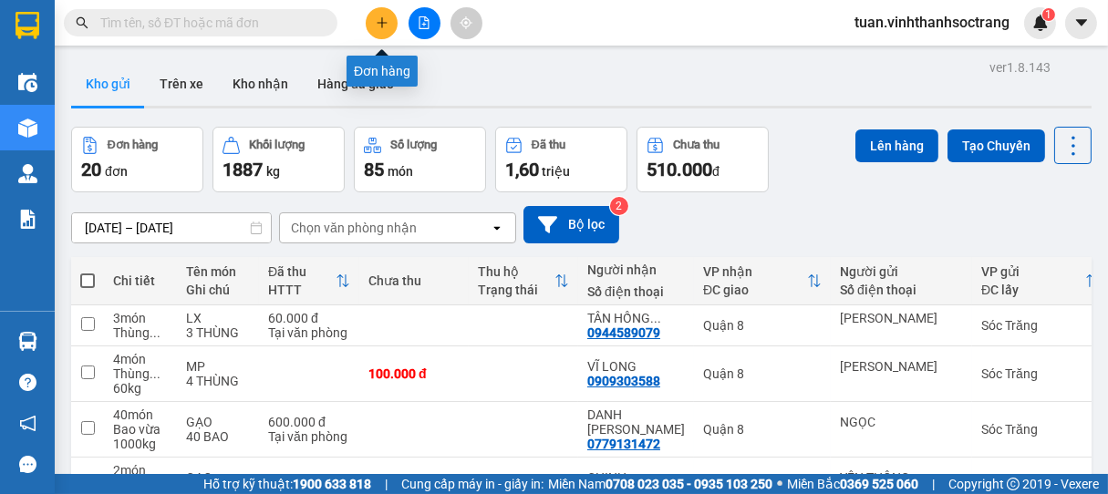
click at [380, 13] on button at bounding box center [382, 23] width 32 height 32
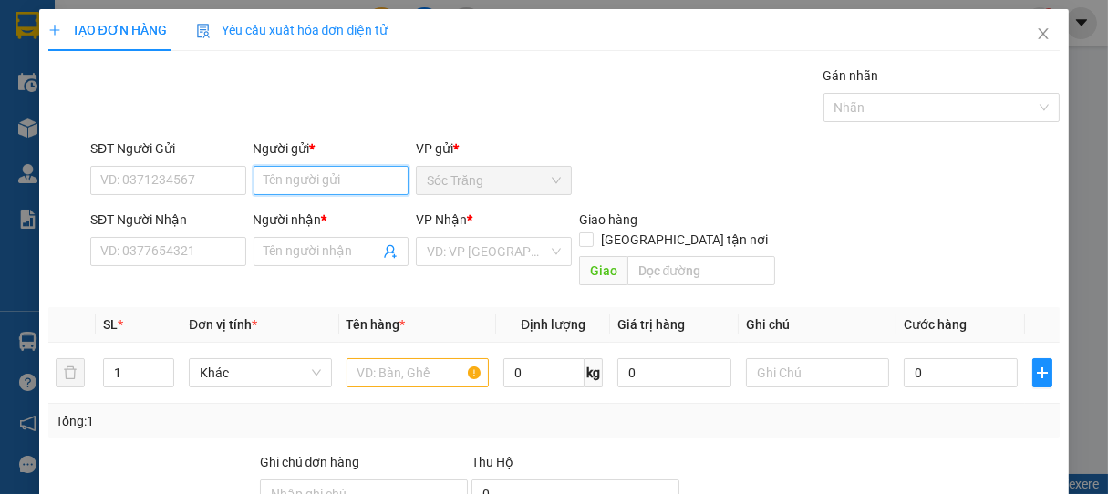
click at [314, 184] on input "Người gửi *" at bounding box center [332, 180] width 156 height 29
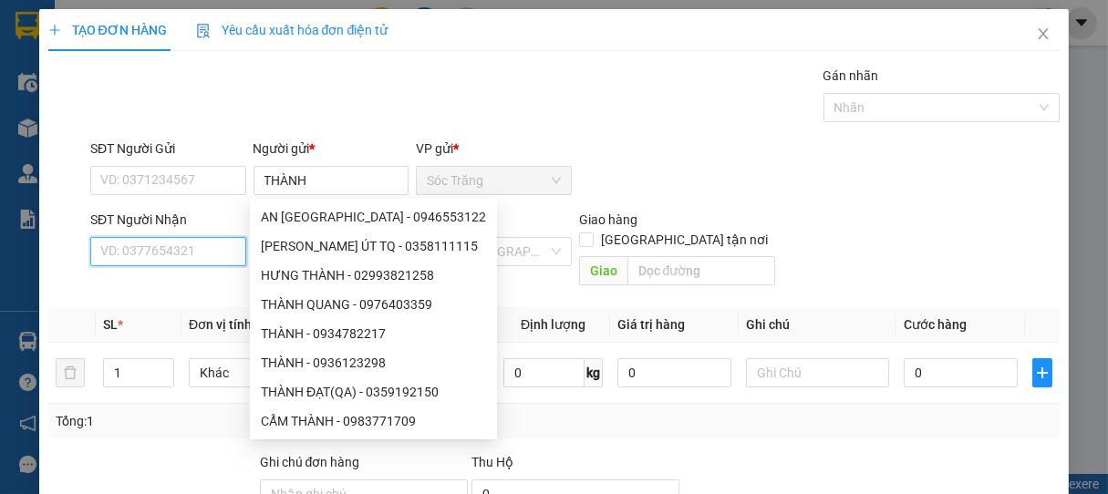
click at [208, 259] on input "SĐT Người Nhận" at bounding box center [168, 251] width 156 height 29
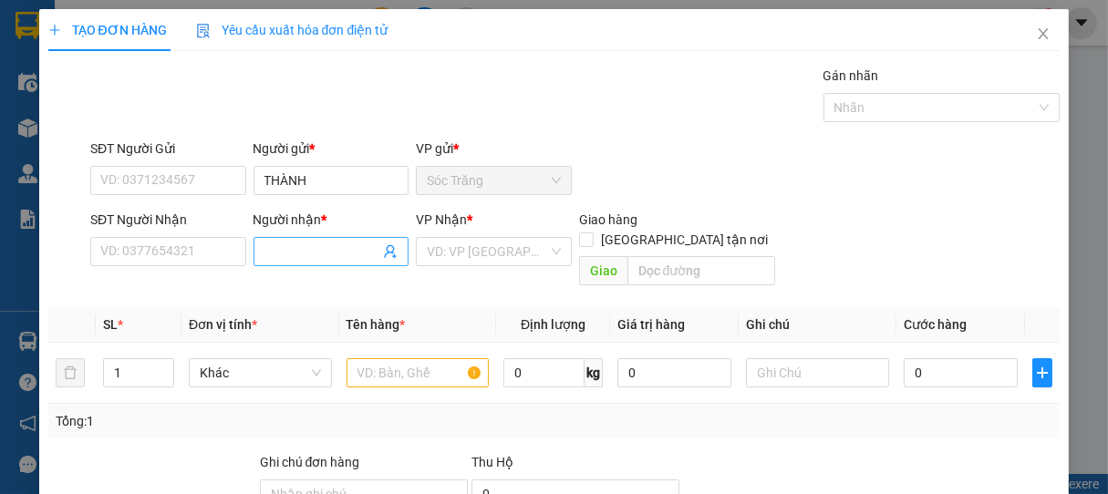
click at [313, 257] on input "Người nhận *" at bounding box center [322, 252] width 116 height 20
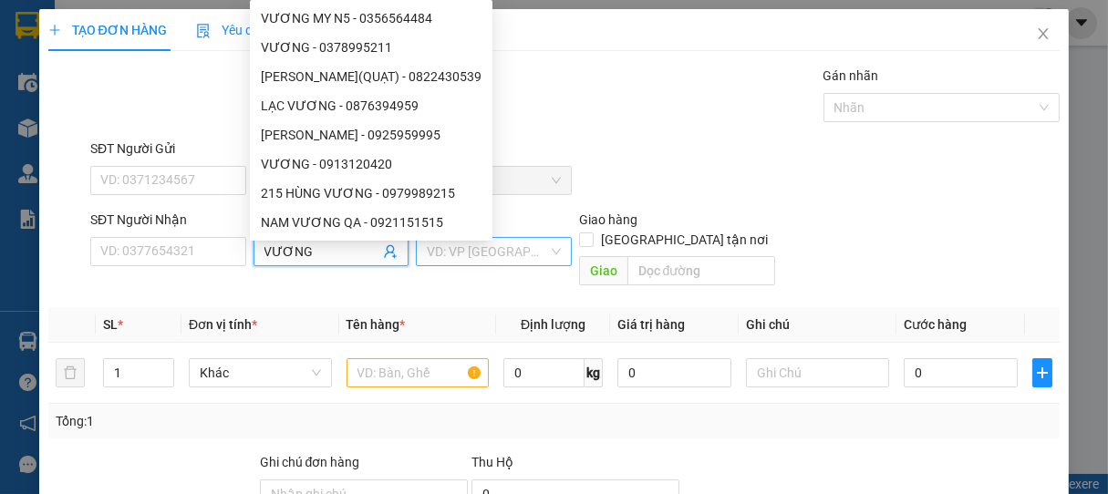
click at [435, 258] on input "search" at bounding box center [487, 251] width 121 height 27
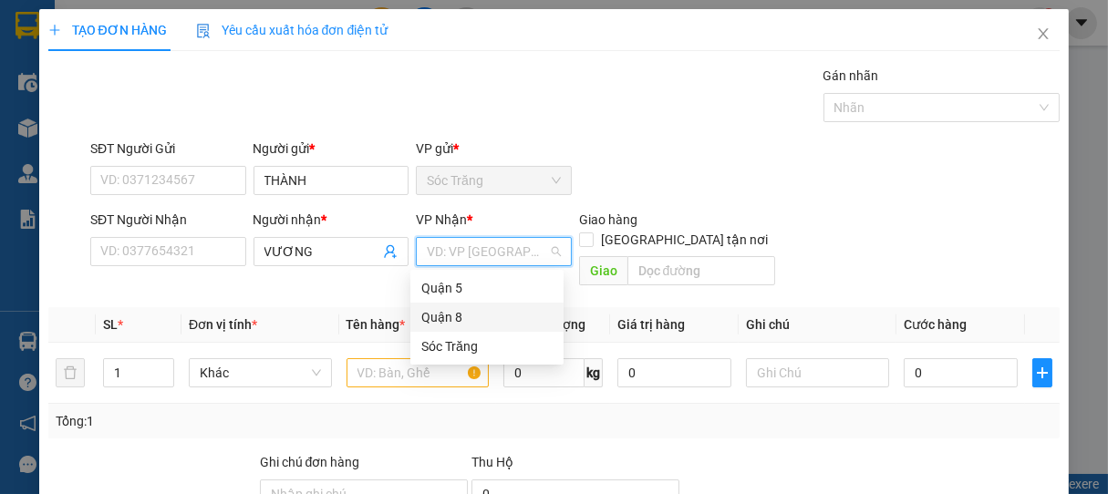
click at [454, 322] on div "Quận 8" at bounding box center [486, 317] width 131 height 20
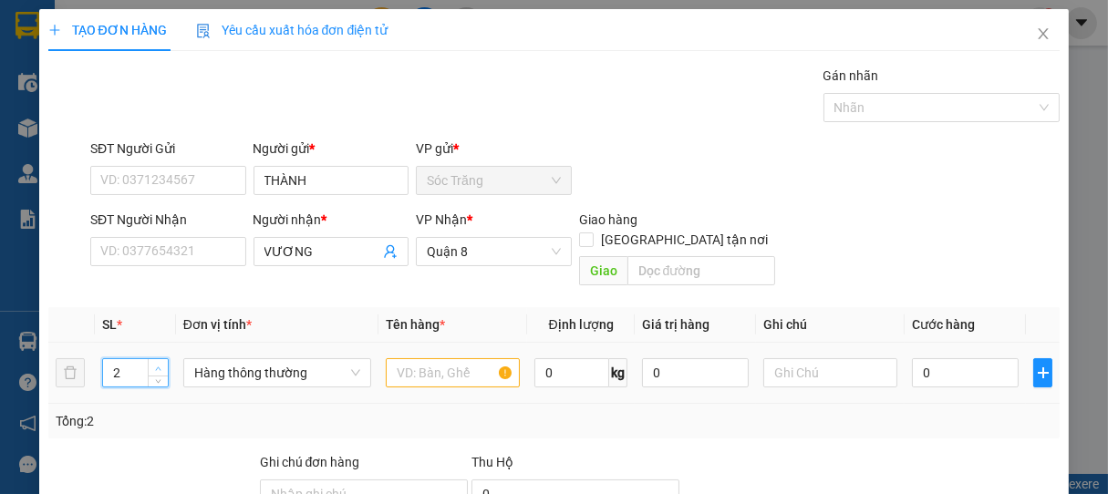
click at [157, 366] on icon "up" at bounding box center [158, 369] width 6 height 6
click at [211, 359] on span "Hàng thông thường" at bounding box center [277, 372] width 166 height 27
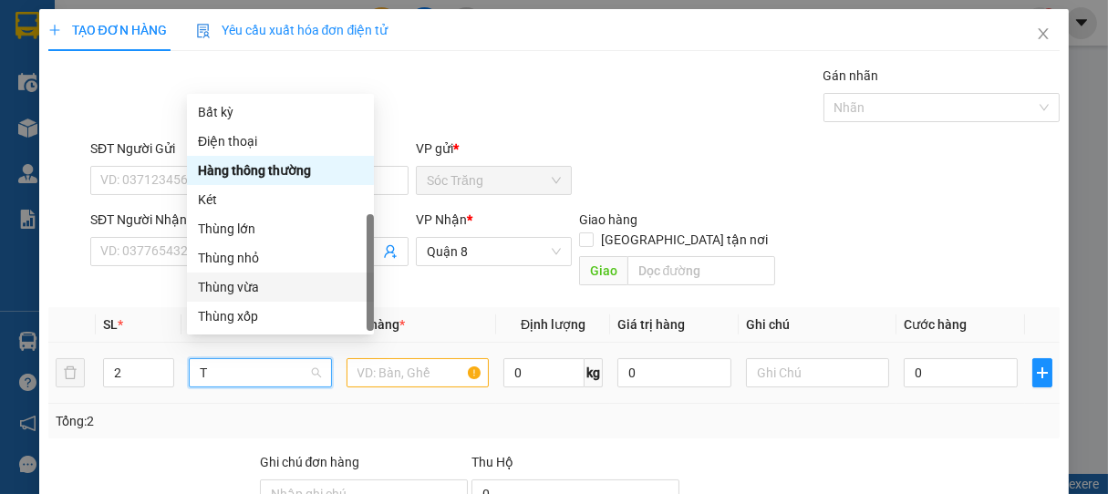
click at [226, 277] on div "Thùng vừa" at bounding box center [280, 287] width 165 height 20
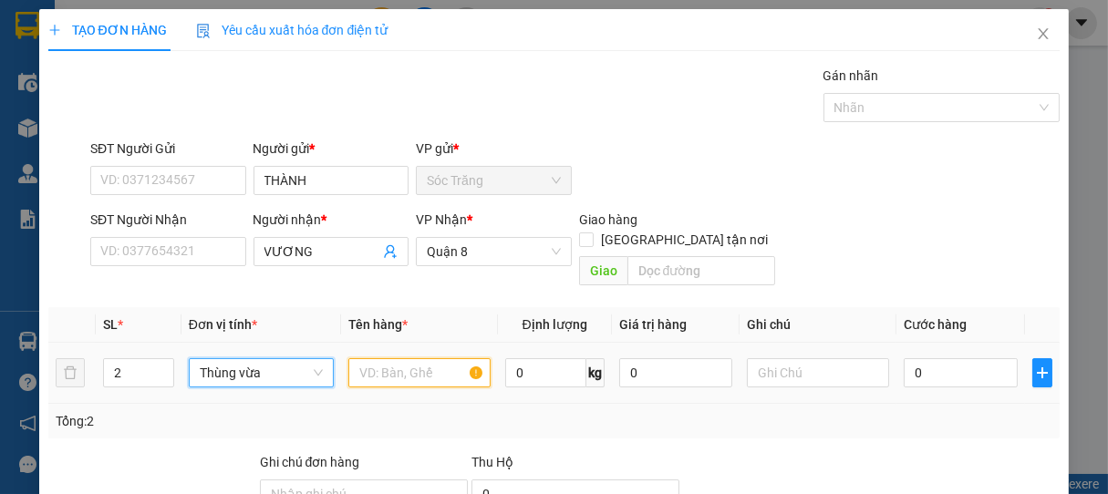
click at [403, 366] on input "text" at bounding box center [419, 372] width 142 height 29
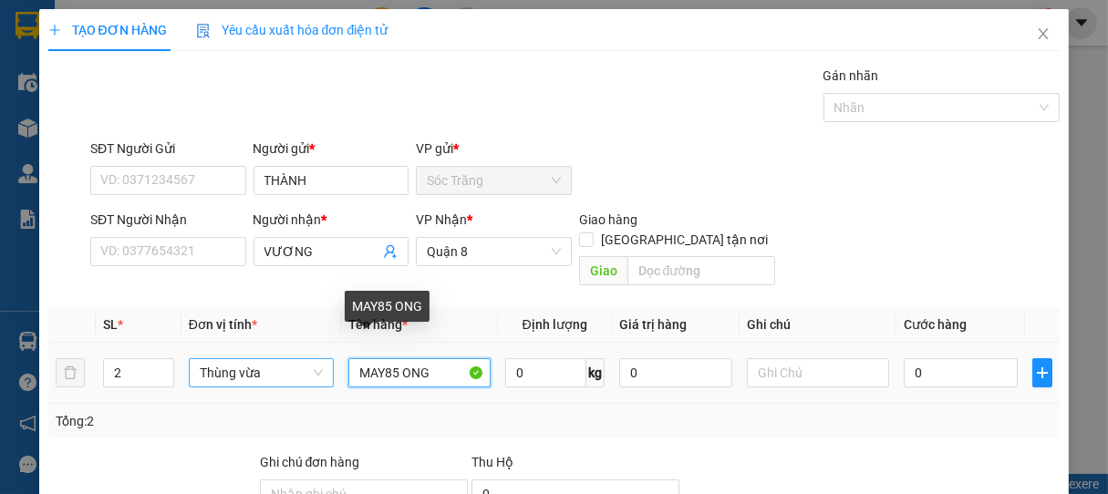
click at [394, 358] on input "MAY85 ONG" at bounding box center [419, 372] width 142 height 29
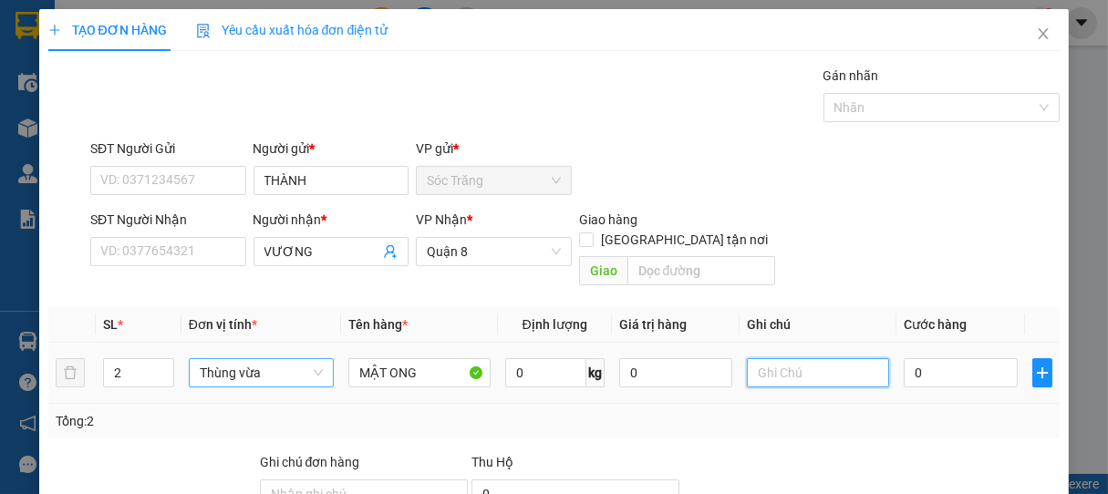
click at [790, 358] on input "text" at bounding box center [818, 372] width 142 height 29
click at [965, 358] on input "0" at bounding box center [961, 372] width 114 height 29
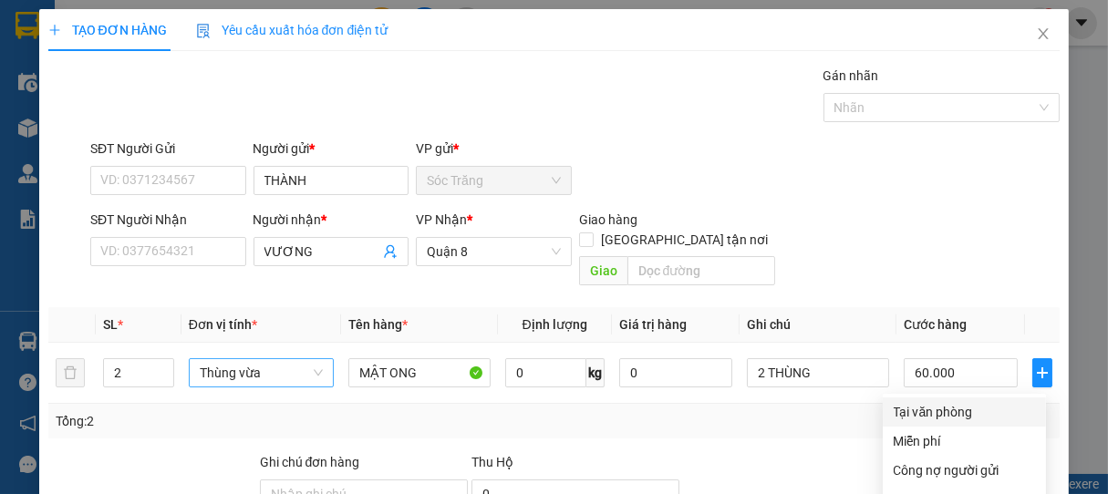
click at [932, 402] on div "Tại văn phòng" at bounding box center [964, 412] width 141 height 20
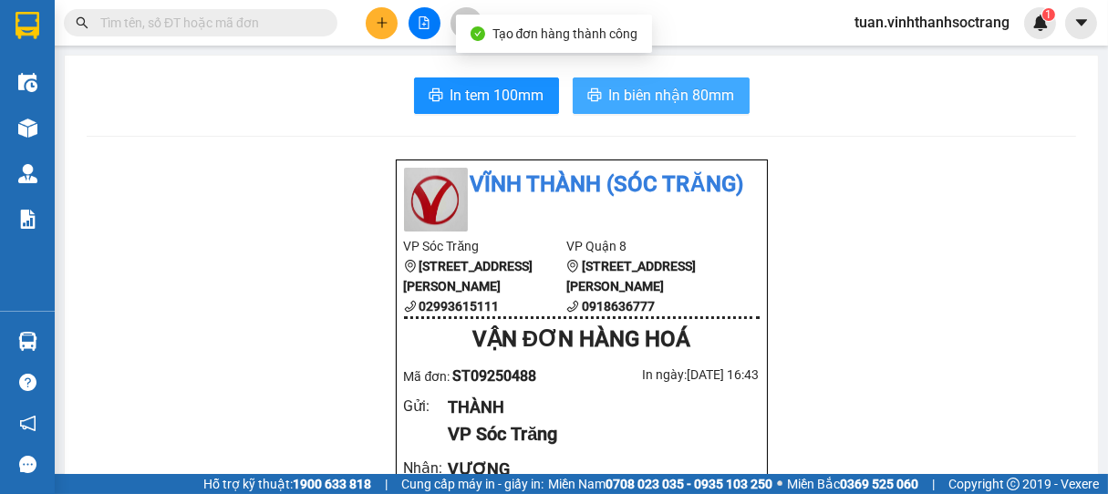
click at [706, 106] on span "In biên nhận 80mm" at bounding box center [672, 95] width 126 height 23
click at [708, 99] on span "In biên nhận 80mm" at bounding box center [672, 95] width 126 height 23
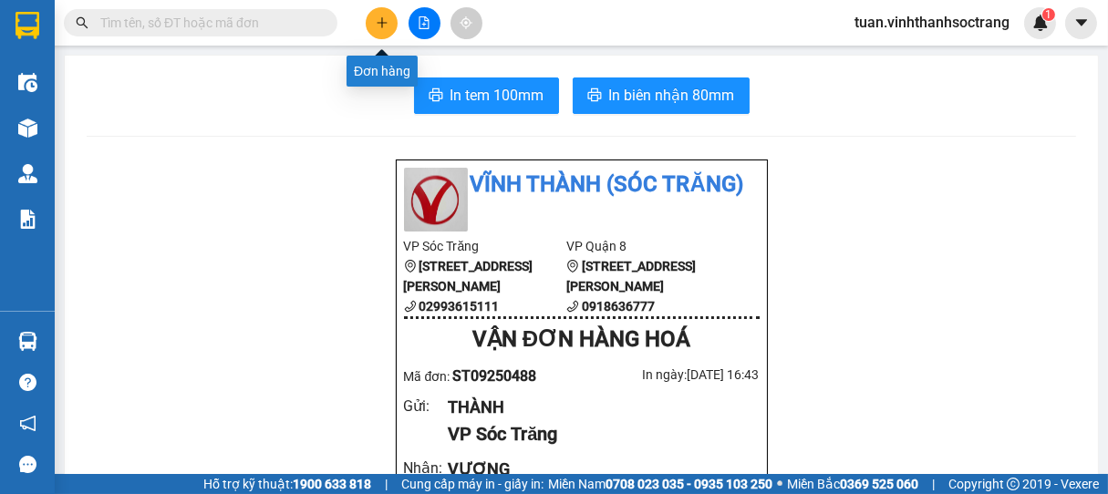
click at [376, 31] on button at bounding box center [382, 23] width 32 height 32
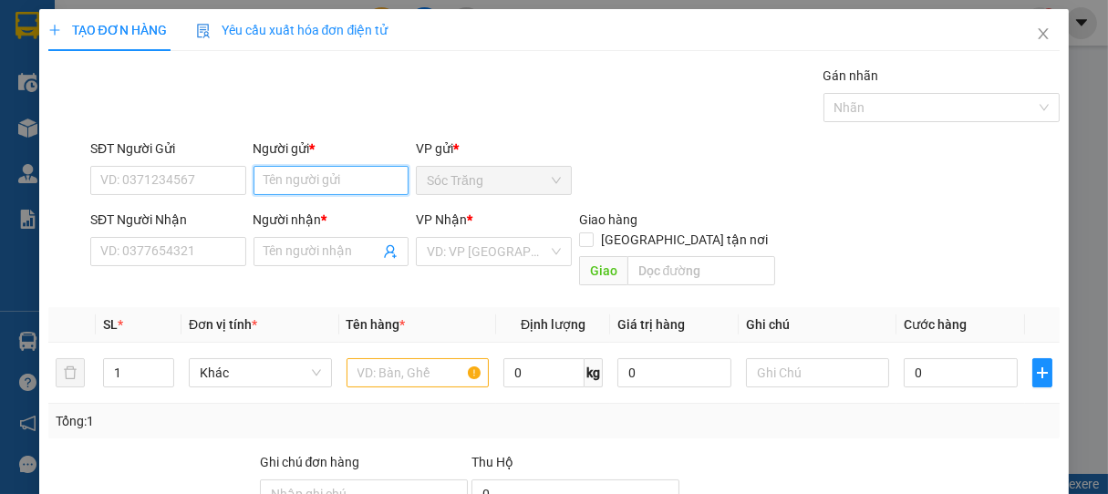
click at [340, 181] on input "Người gửi *" at bounding box center [332, 180] width 156 height 29
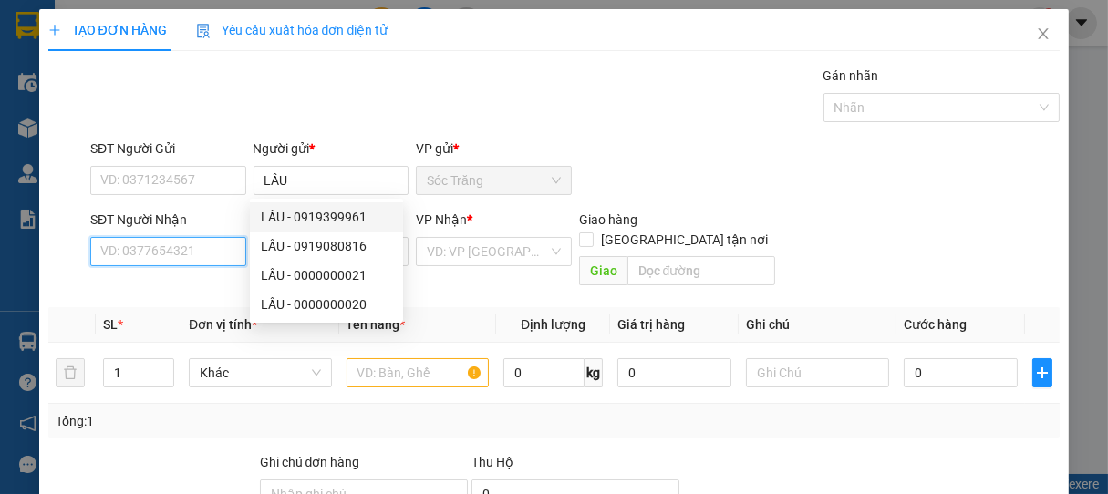
click at [200, 251] on input "SĐT Người Nhận" at bounding box center [168, 251] width 156 height 29
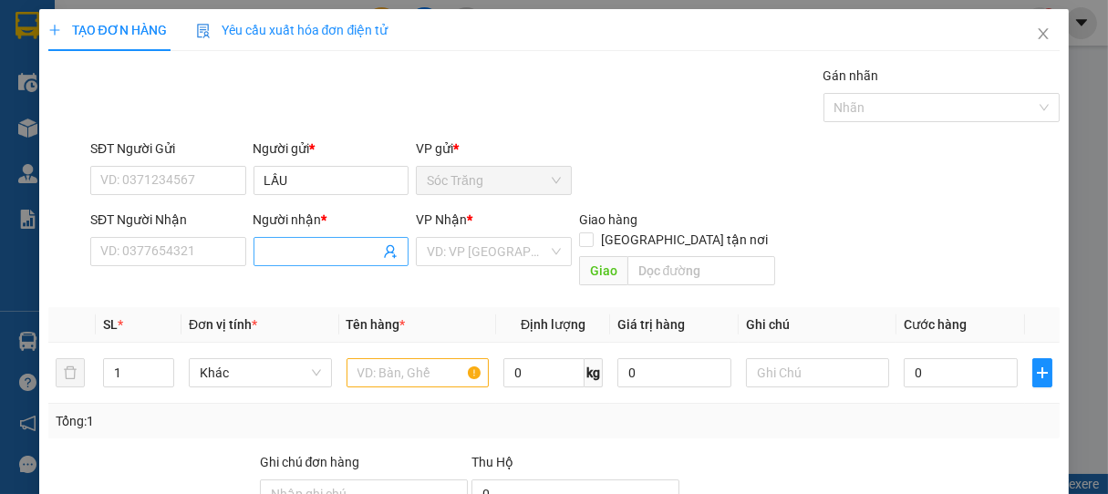
click at [306, 247] on input "Người nhận *" at bounding box center [322, 252] width 116 height 20
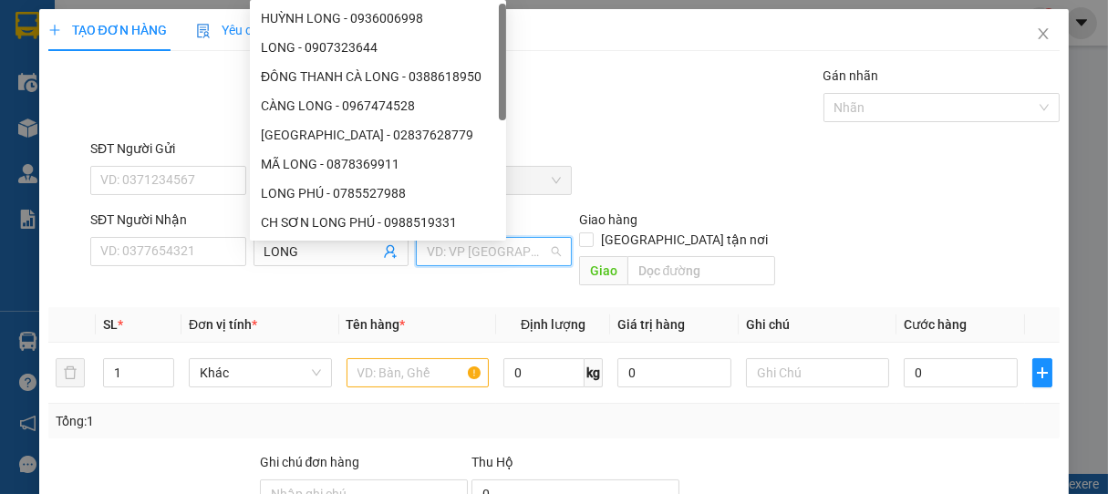
click at [452, 244] on input "search" at bounding box center [487, 251] width 121 height 27
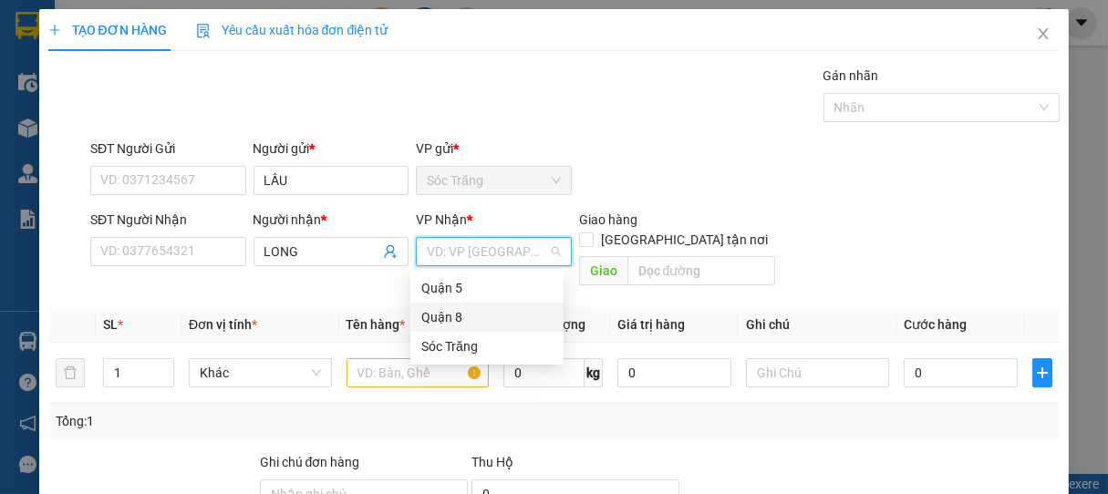
click at [445, 320] on div "Quận 8" at bounding box center [486, 317] width 131 height 20
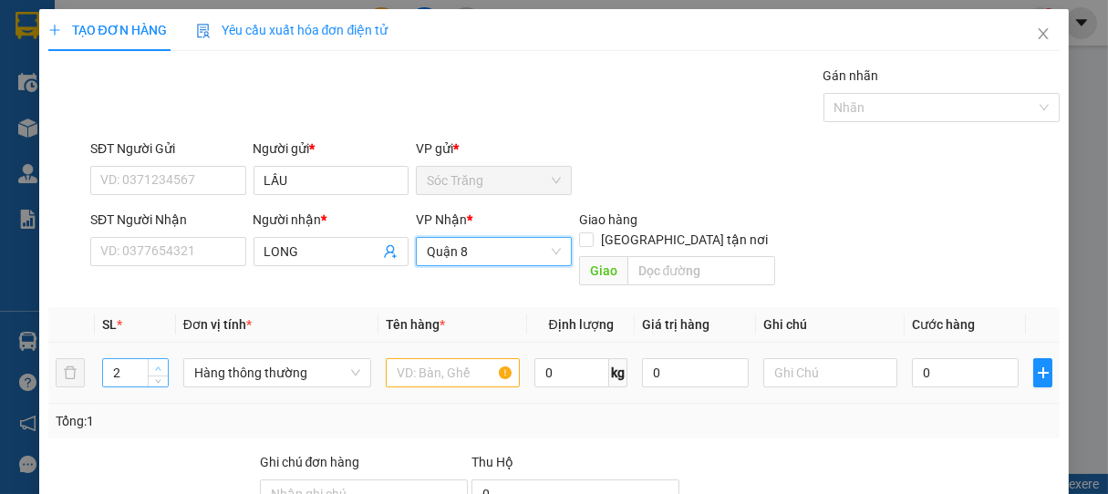
click at [153, 363] on span "up" at bounding box center [158, 368] width 11 height 11
click at [243, 359] on span "Hàng thông thường" at bounding box center [277, 372] width 166 height 27
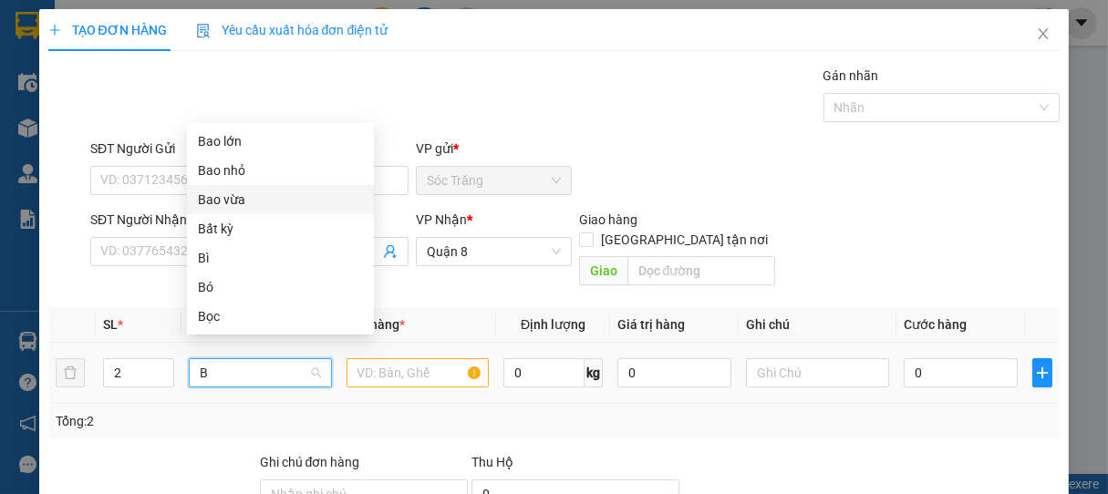
drag, startPoint x: 225, startPoint y: 194, endPoint x: 336, endPoint y: 316, distance: 164.6
click at [227, 196] on div "Bao vừa" at bounding box center [280, 200] width 165 height 20
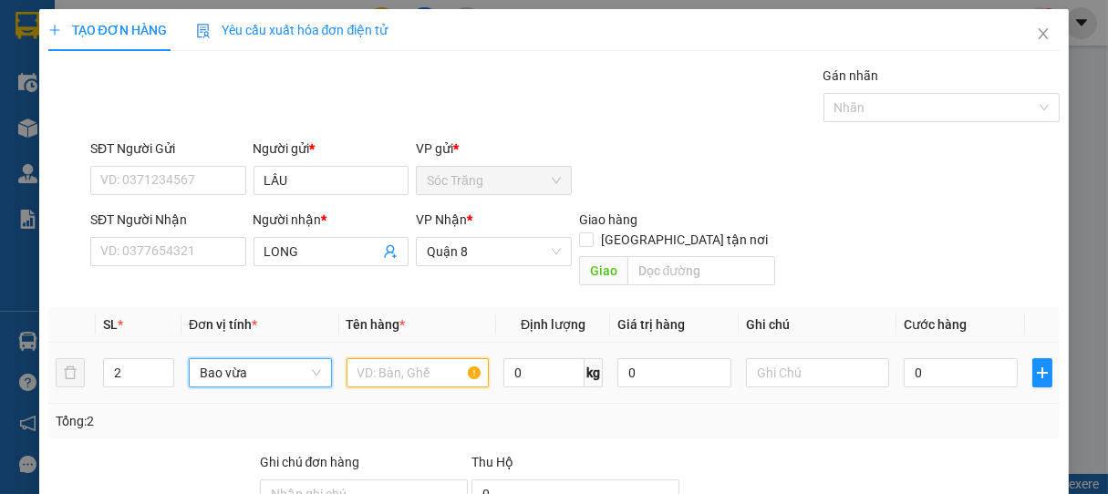
click at [390, 358] on input "text" at bounding box center [418, 372] width 142 height 29
click at [523, 358] on input "0" at bounding box center [543, 372] width 81 height 29
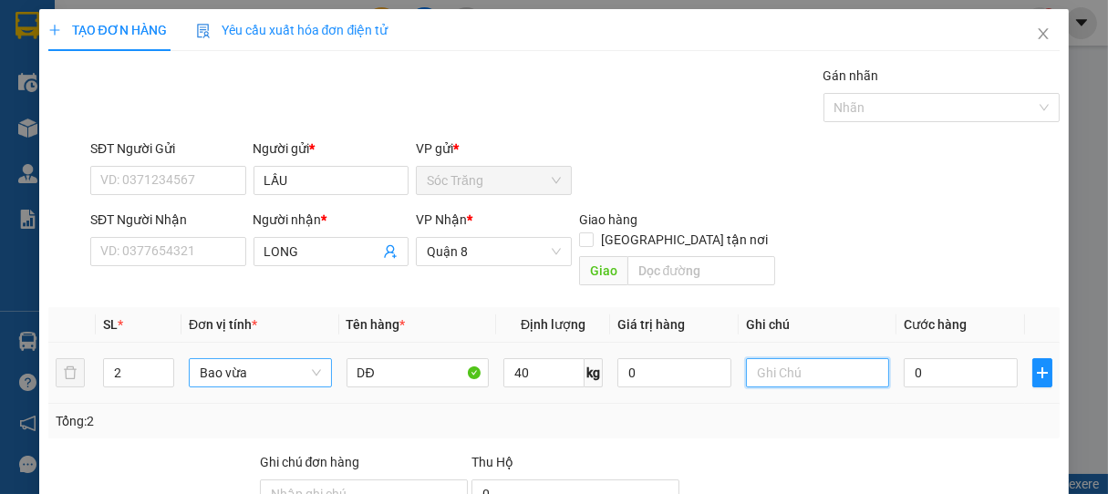
click at [809, 358] on input "text" at bounding box center [817, 372] width 142 height 29
click at [921, 358] on input "0" at bounding box center [961, 372] width 114 height 29
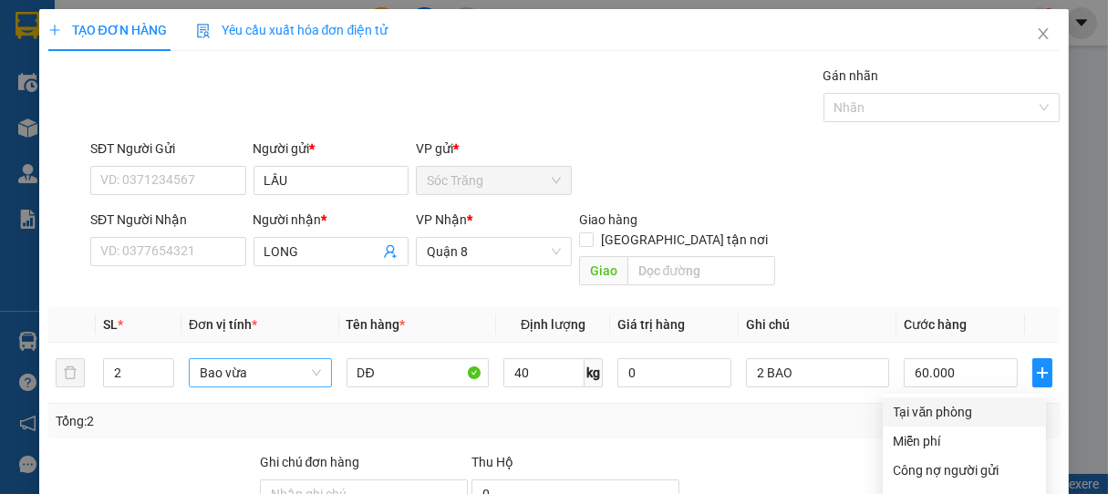
click at [919, 402] on div "Tại văn phòng" at bounding box center [964, 412] width 141 height 20
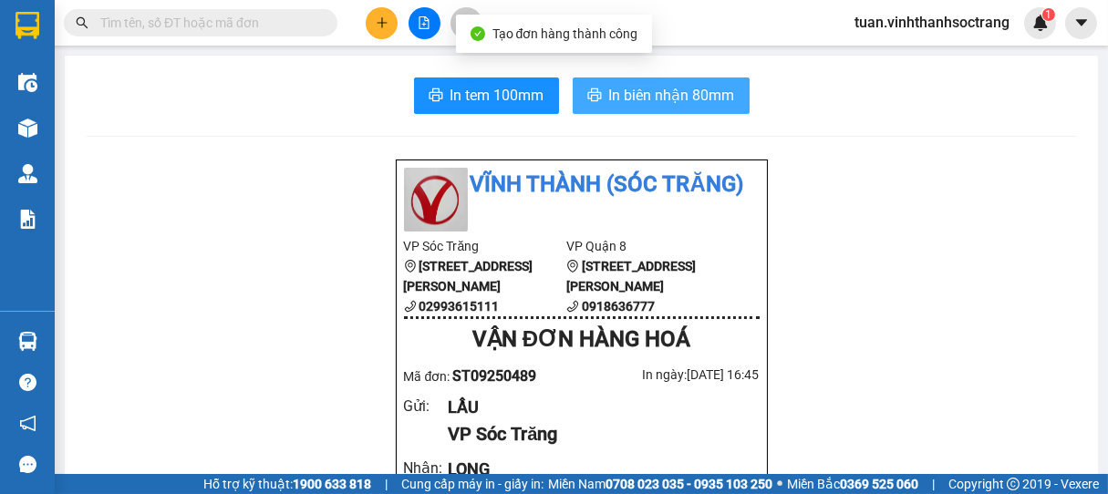
click at [668, 93] on span "In biên nhận 80mm" at bounding box center [672, 95] width 126 height 23
drag, startPoint x: 652, startPoint y: 82, endPoint x: 702, endPoint y: 98, distance: 52.8
click at [653, 82] on button "In biên nhận 80mm" at bounding box center [661, 96] width 177 height 36
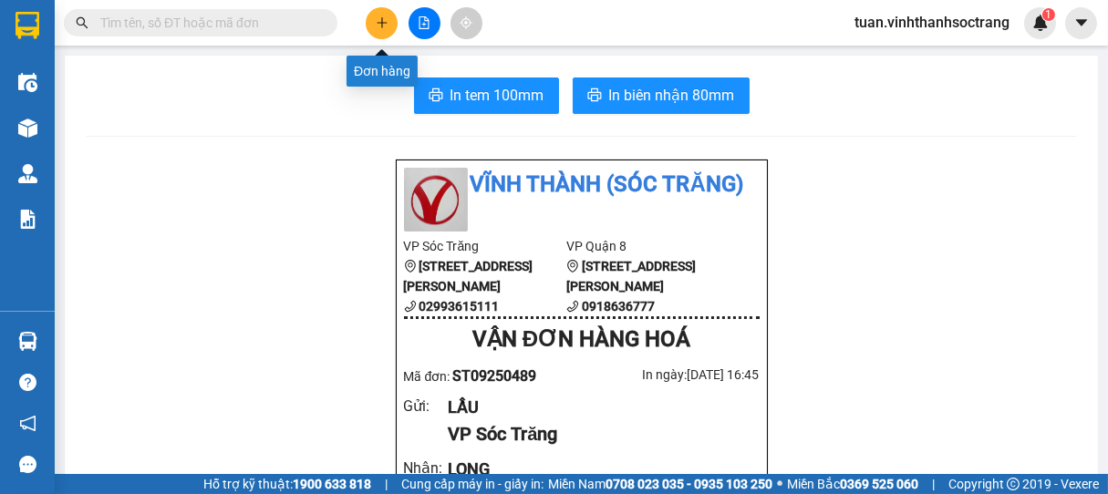
click at [384, 31] on button at bounding box center [382, 23] width 32 height 32
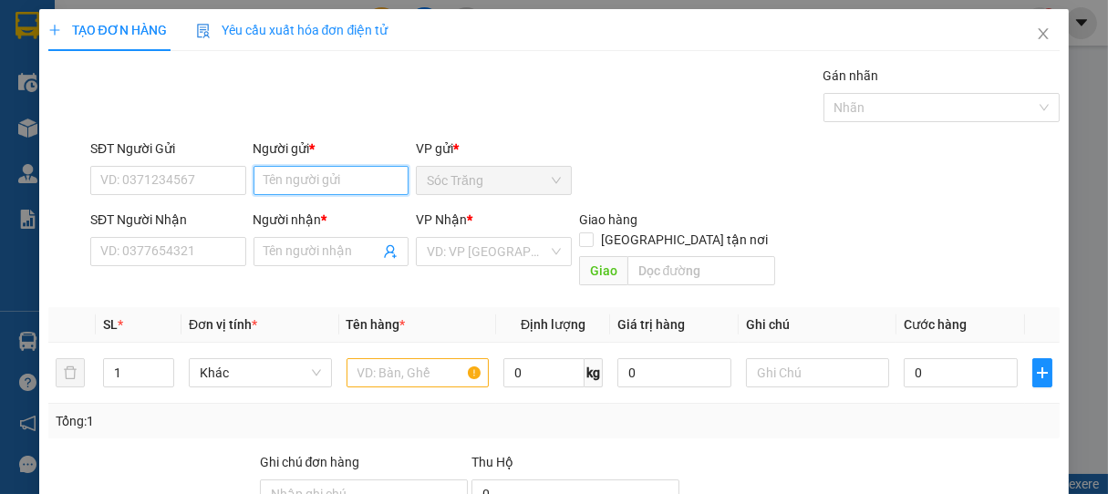
click at [322, 181] on input "Người gửi *" at bounding box center [332, 180] width 156 height 29
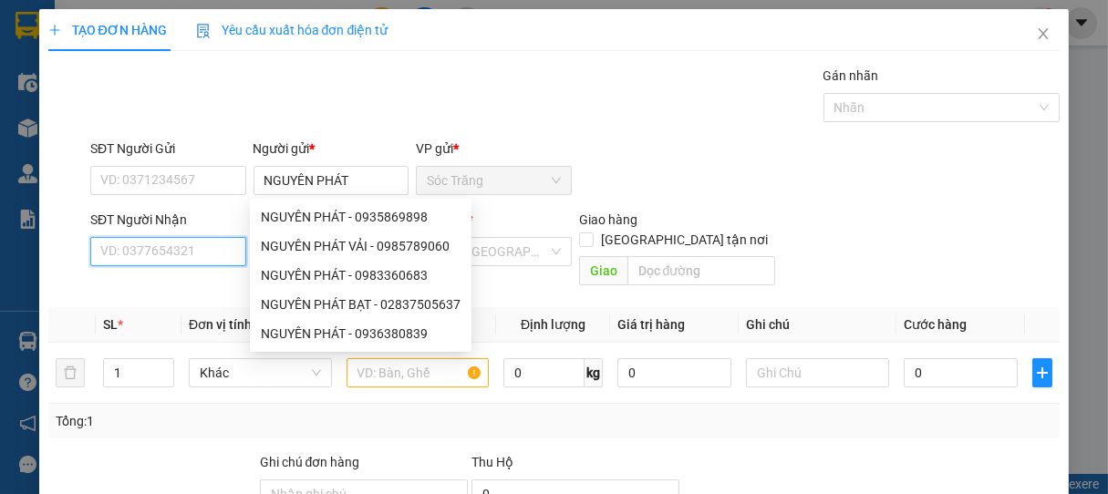
click at [202, 256] on input "SĐT Người Nhận" at bounding box center [168, 251] width 156 height 29
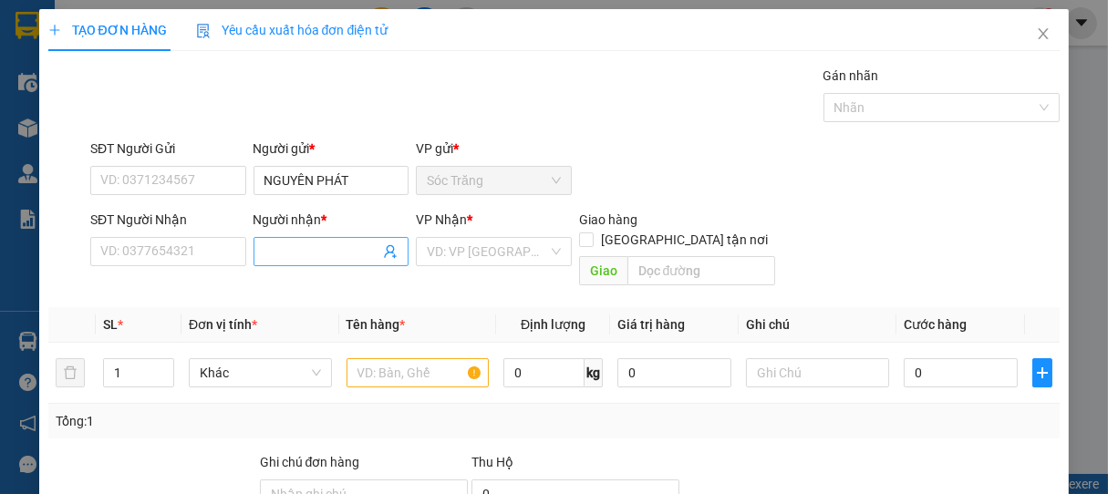
click at [295, 260] on input "Người nhận *" at bounding box center [322, 252] width 116 height 20
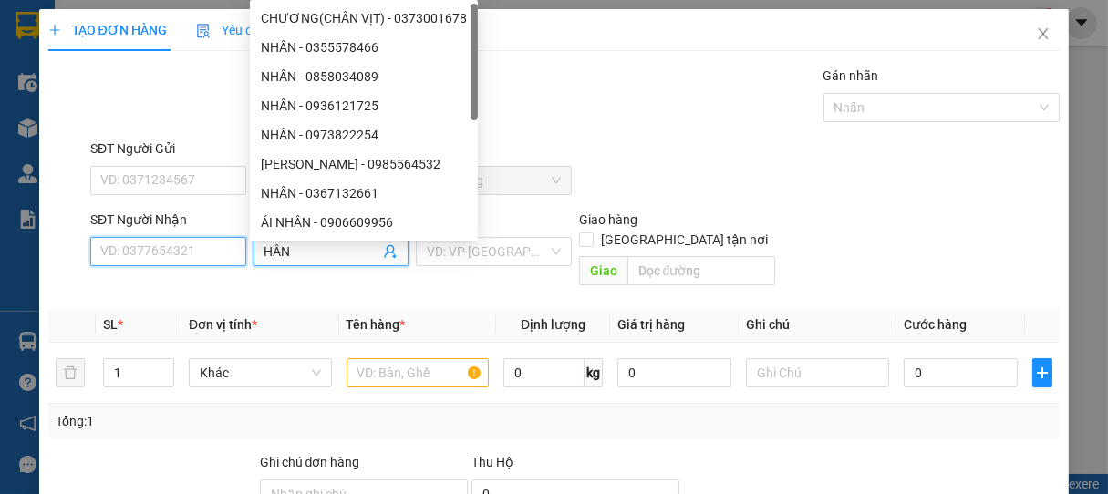
click at [167, 253] on input "SĐT Người Nhận" at bounding box center [168, 251] width 156 height 29
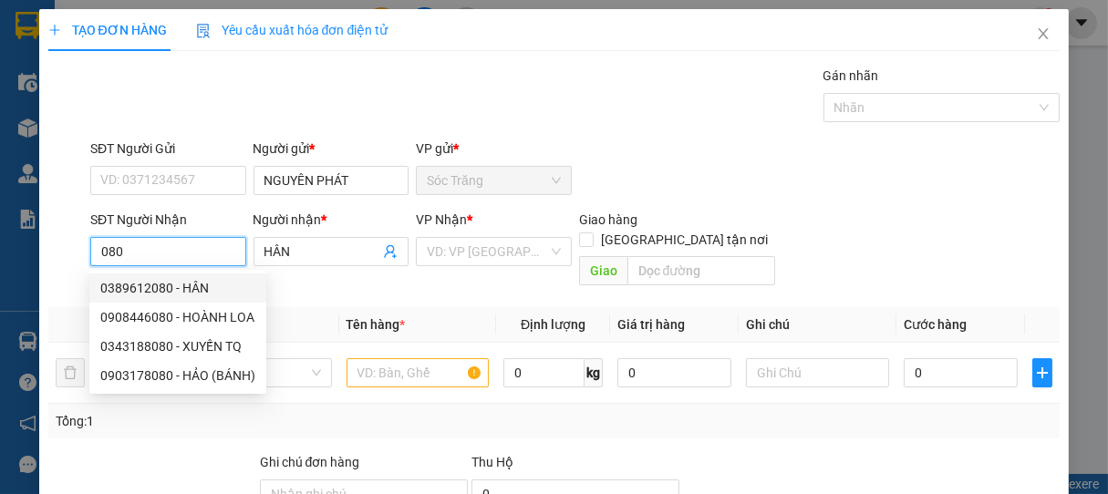
click at [177, 283] on div "0389612080 - HÂN" at bounding box center [177, 288] width 155 height 20
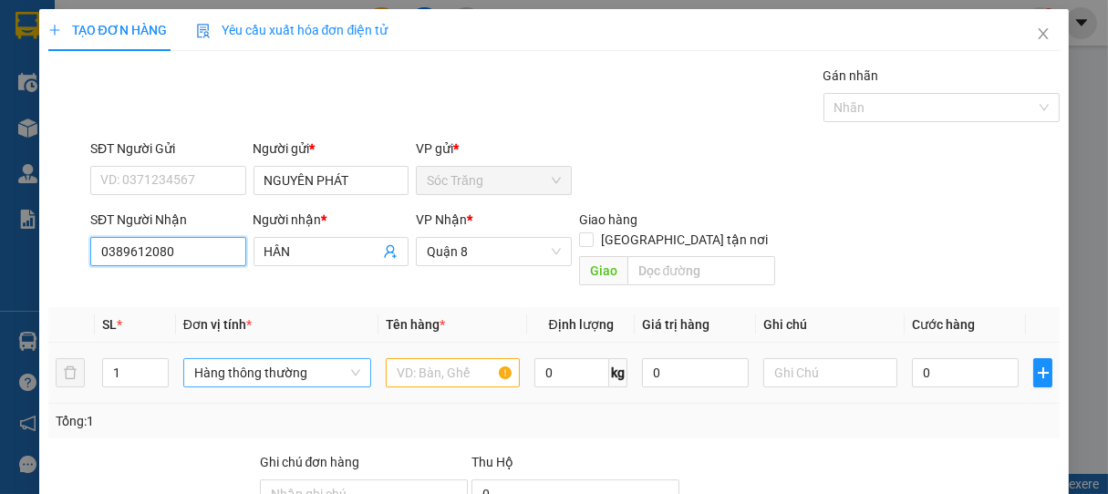
click at [253, 359] on span "Hàng thông thường" at bounding box center [277, 372] width 166 height 27
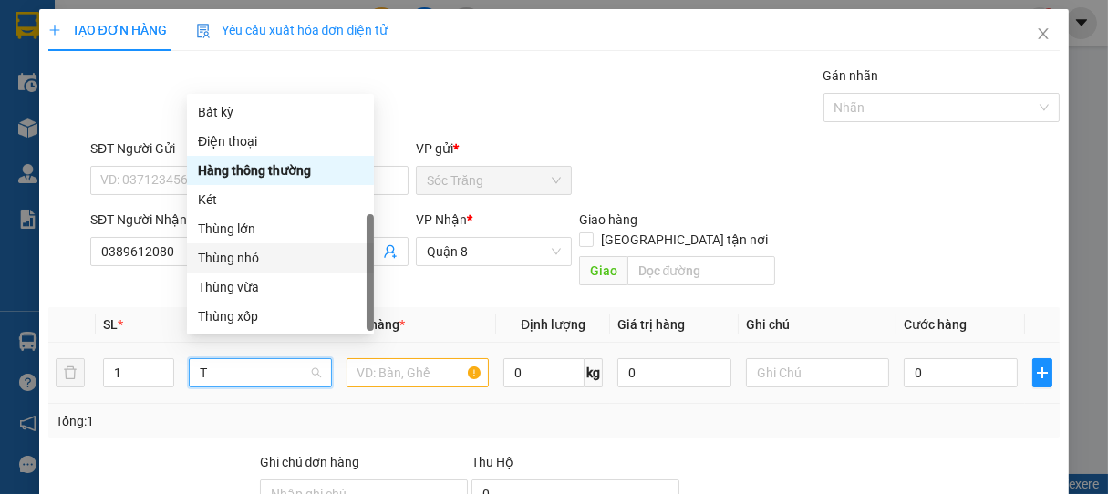
drag, startPoint x: 242, startPoint y: 197, endPoint x: 243, endPoint y: 206, distance: 9.2
click at [243, 248] on div "Thùng nhỏ" at bounding box center [280, 258] width 165 height 20
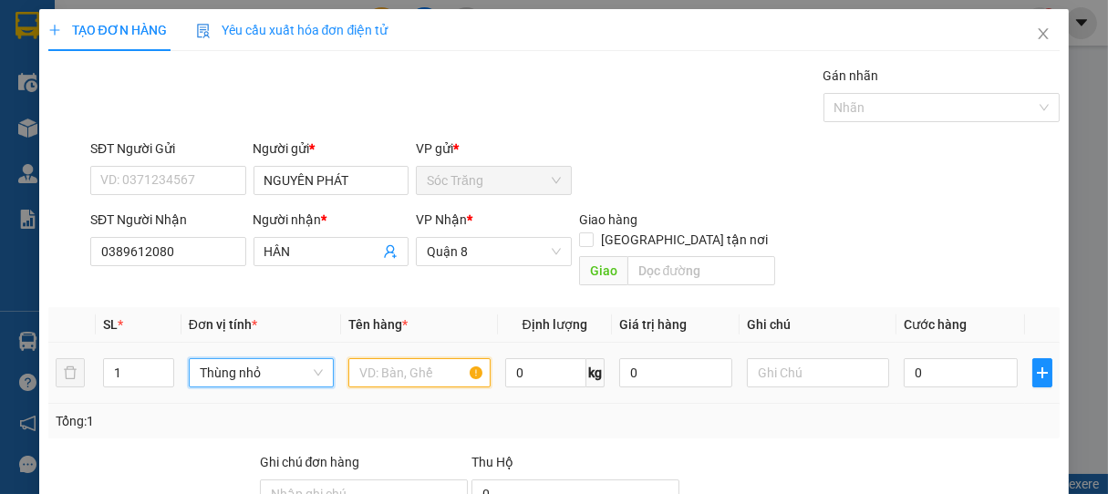
click at [394, 358] on input "text" at bounding box center [419, 372] width 142 height 29
click at [540, 359] on input "0" at bounding box center [545, 372] width 81 height 29
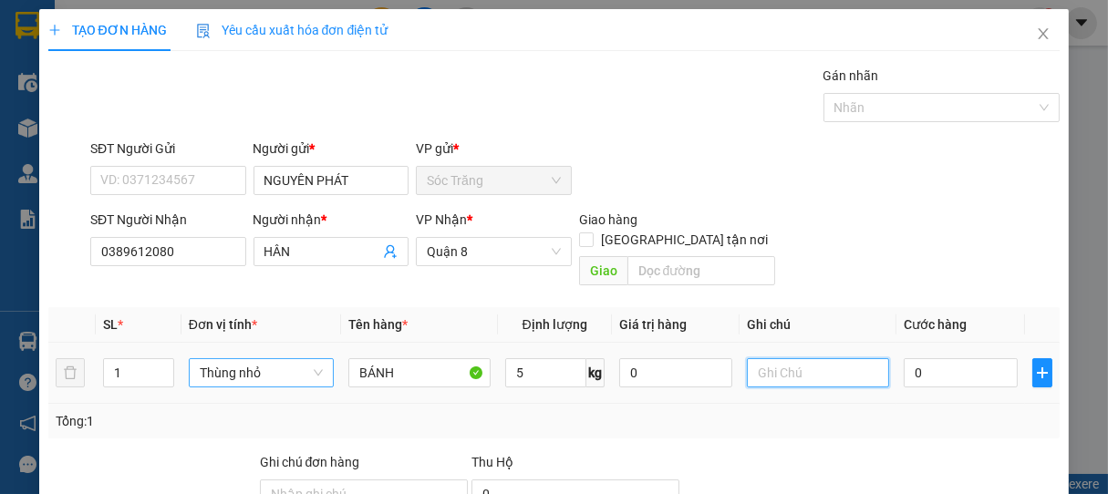
click at [797, 358] on input "text" at bounding box center [818, 372] width 142 height 29
click at [925, 358] on input "0" at bounding box center [961, 372] width 114 height 29
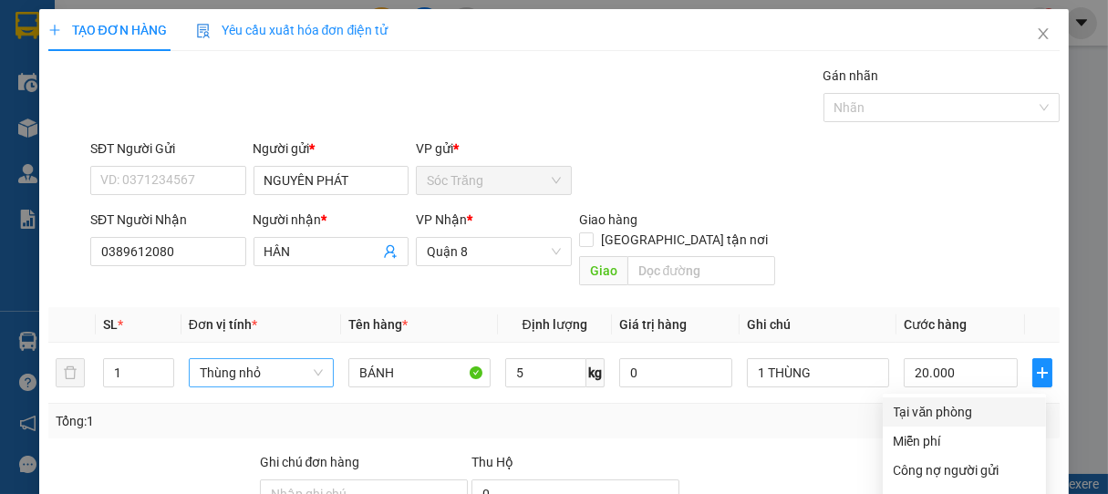
click at [927, 402] on div "Tại văn phòng" at bounding box center [964, 412] width 141 height 20
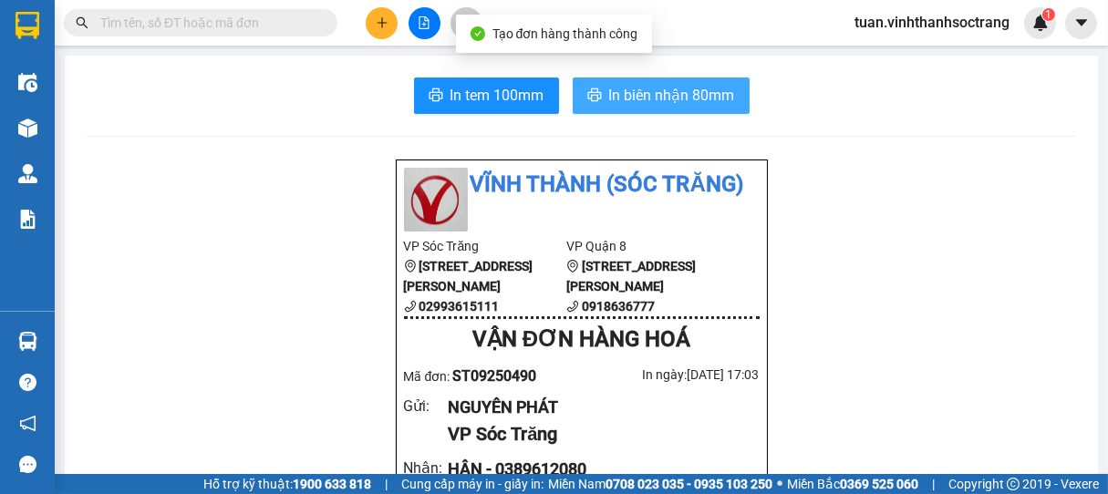
click at [678, 105] on span "In biên nhận 80mm" at bounding box center [672, 95] width 126 height 23
click at [686, 96] on span "In biên nhận 80mm" at bounding box center [672, 95] width 126 height 23
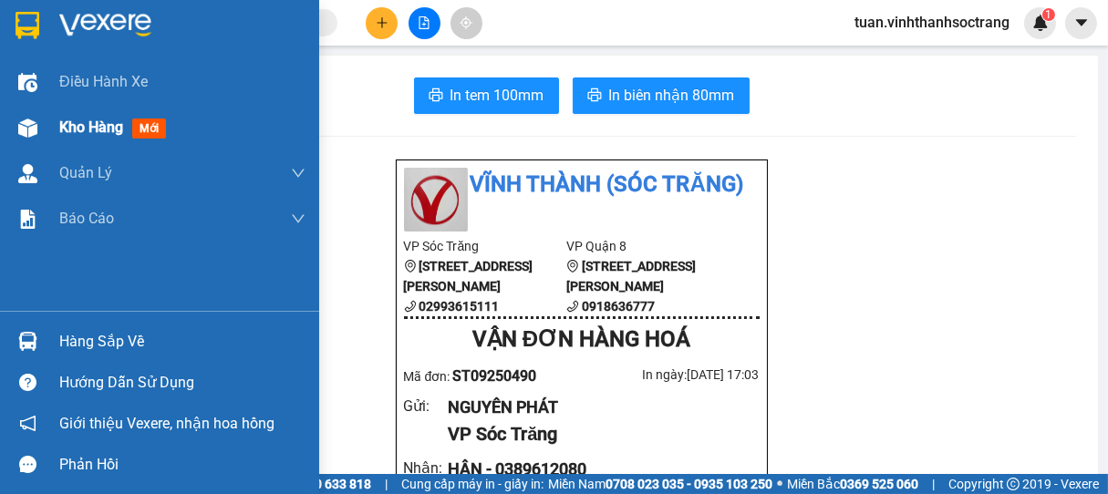
click at [57, 126] on div "Kho hàng mới" at bounding box center [159, 128] width 319 height 46
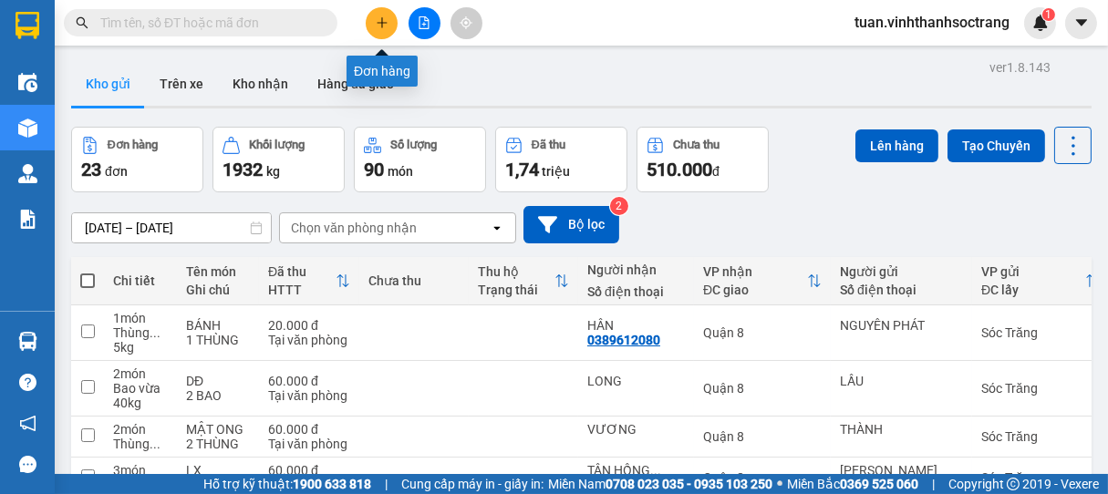
click at [381, 23] on icon "plus" at bounding box center [382, 22] width 10 height 1
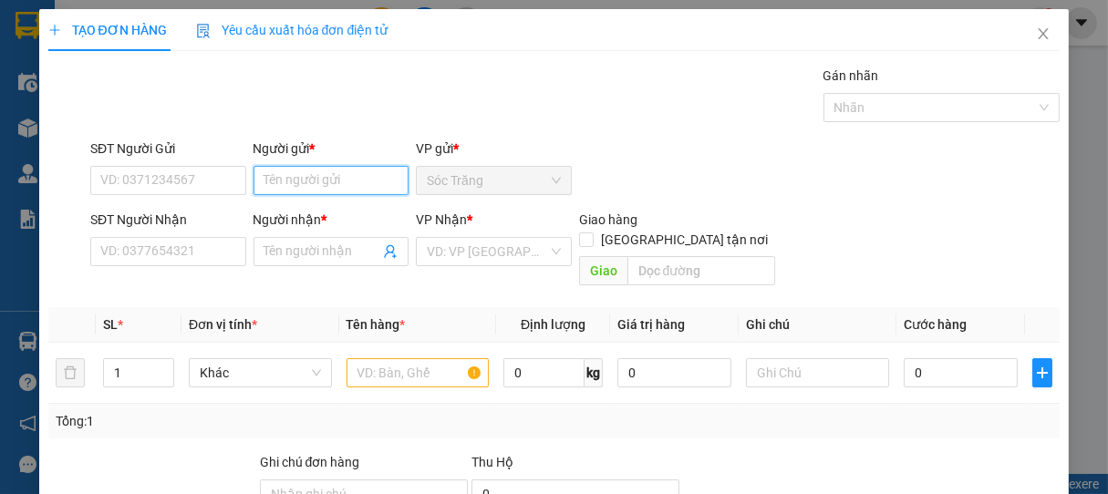
click at [316, 185] on input "Người gửi *" at bounding box center [332, 180] width 156 height 29
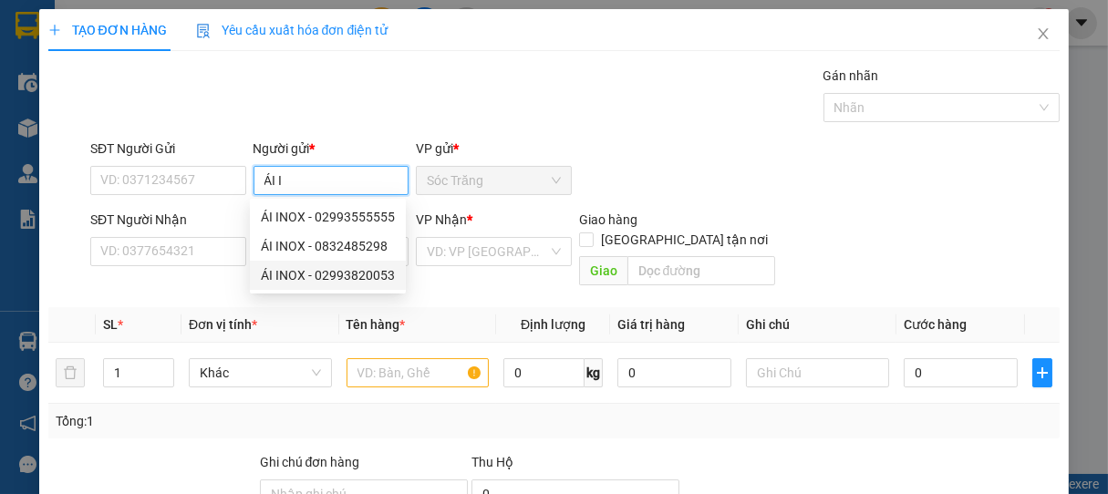
click at [320, 275] on div "ÁI INOX - 02993820053" at bounding box center [328, 275] width 134 height 20
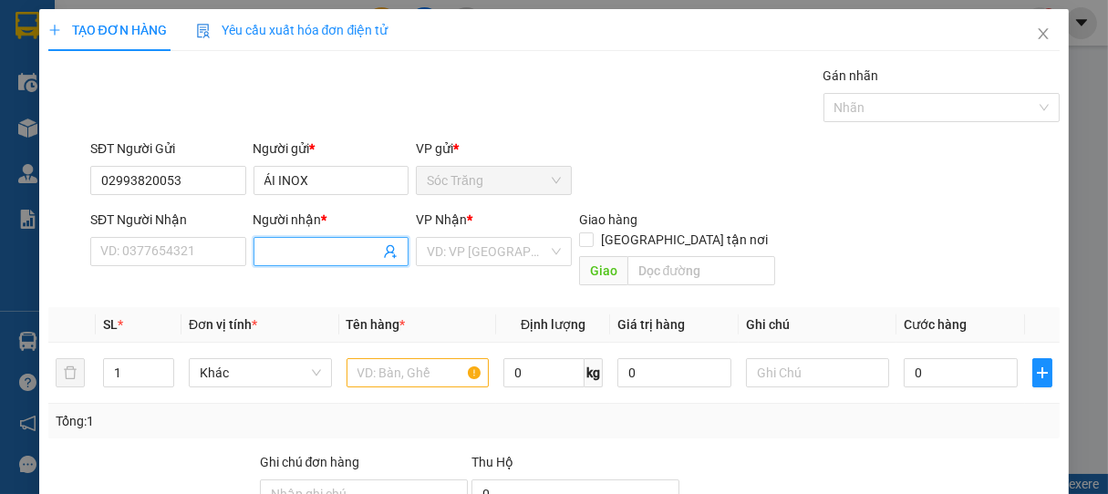
click at [310, 251] on input "Người nhận *" at bounding box center [322, 252] width 116 height 20
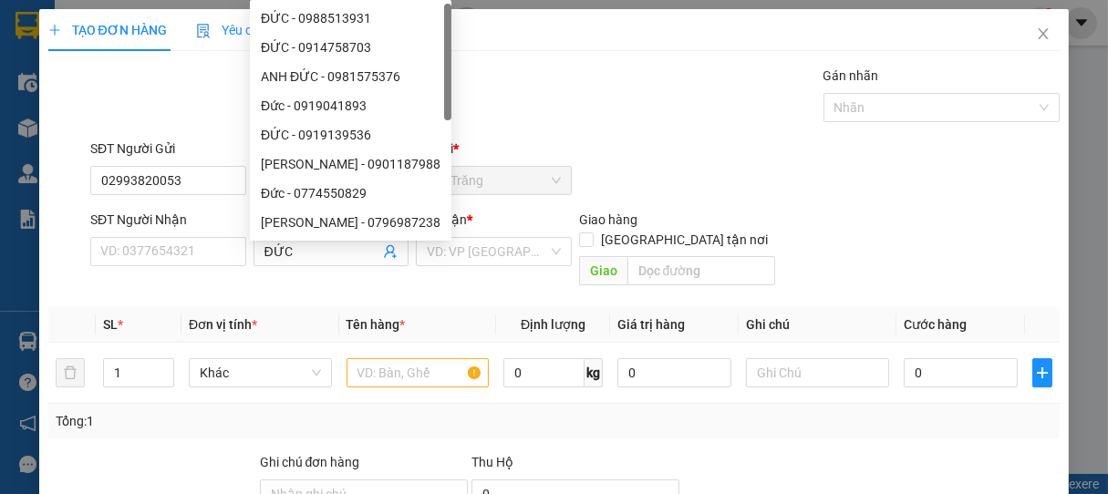
click at [482, 266] on div "VP Nhận * VD: VP Sài Gòn" at bounding box center [494, 242] width 156 height 64
click at [474, 257] on input "search" at bounding box center [487, 251] width 121 height 27
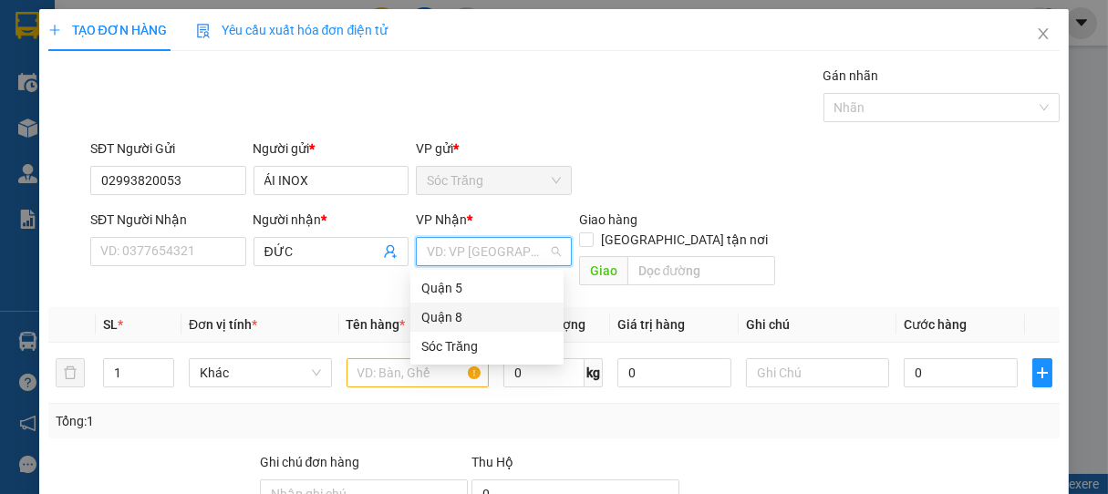
click at [437, 310] on div "Quận 8" at bounding box center [486, 317] width 131 height 20
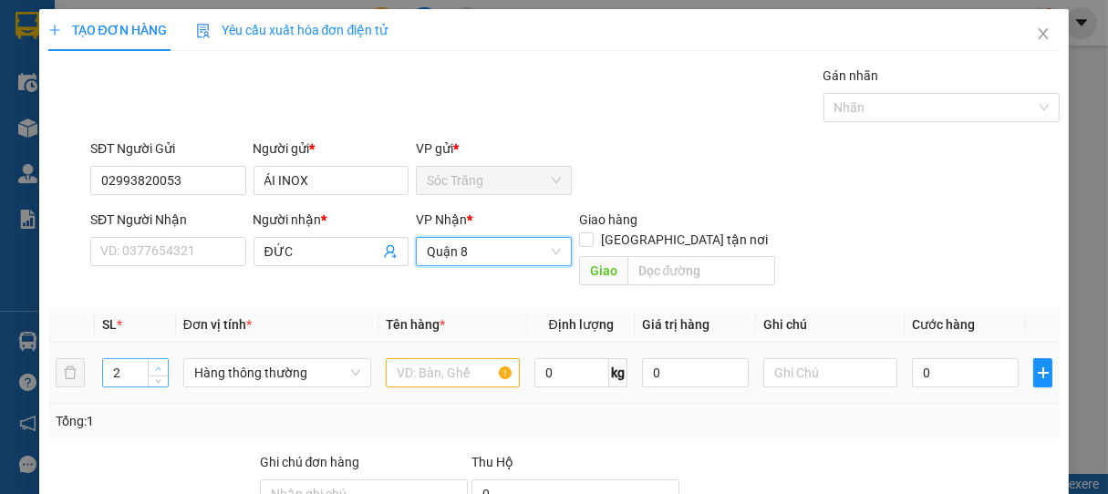
click at [155, 366] on icon "up" at bounding box center [158, 369] width 6 height 6
click at [243, 359] on span "Hàng thông thường" at bounding box center [277, 372] width 166 height 27
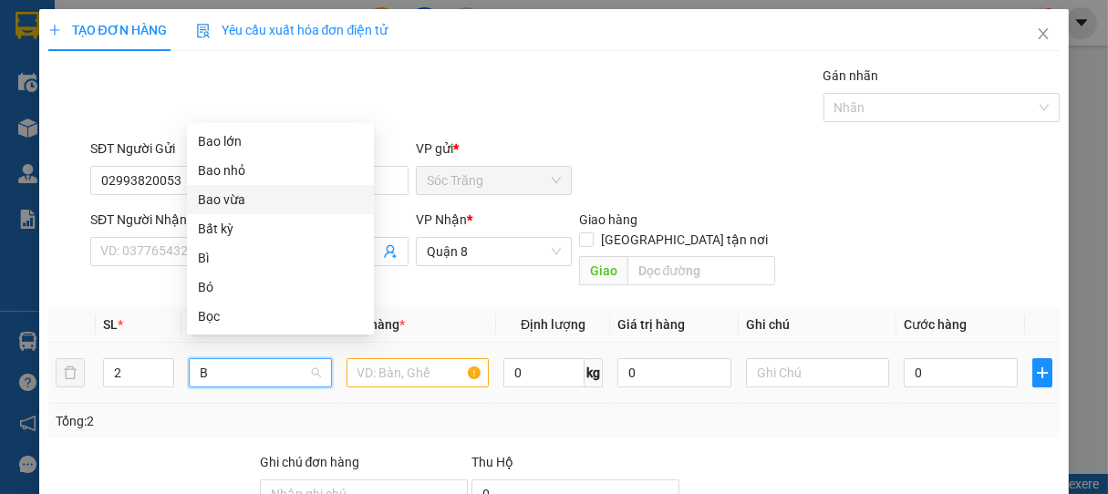
click at [228, 202] on div "Bao vừa" at bounding box center [280, 200] width 165 height 20
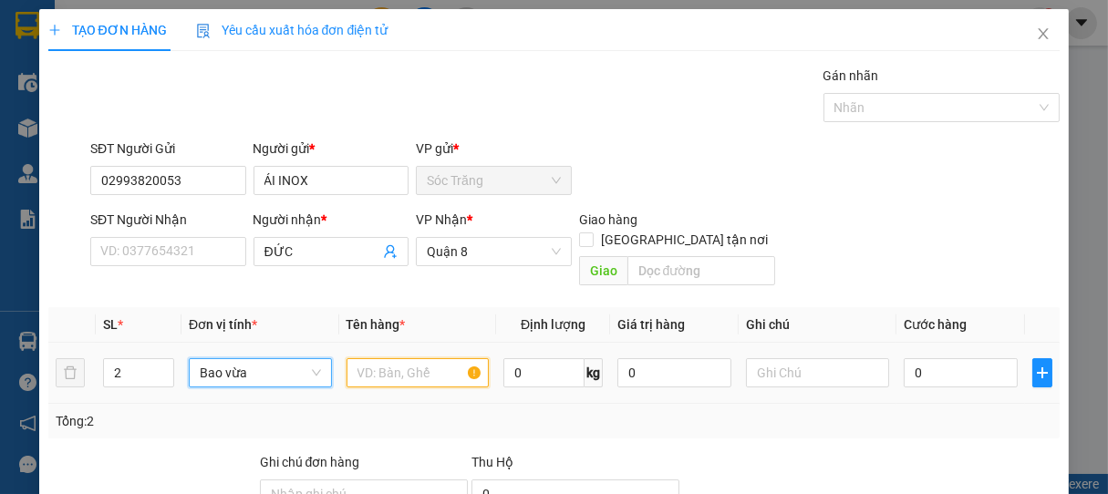
click at [399, 358] on input "text" at bounding box center [418, 372] width 142 height 29
click at [530, 358] on input "0" at bounding box center [543, 372] width 81 height 29
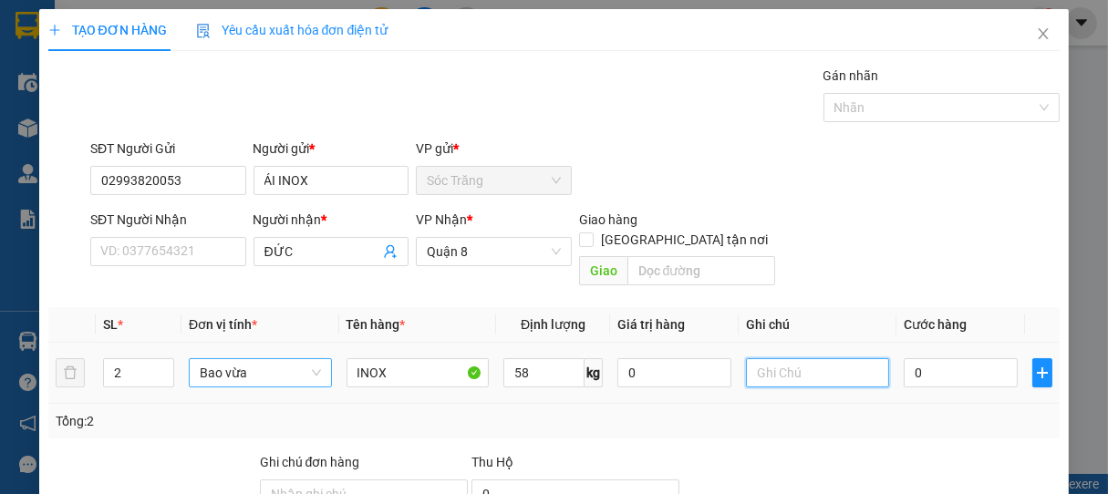
click at [782, 358] on input "text" at bounding box center [817, 372] width 142 height 29
click at [948, 358] on input "0" at bounding box center [961, 372] width 114 height 29
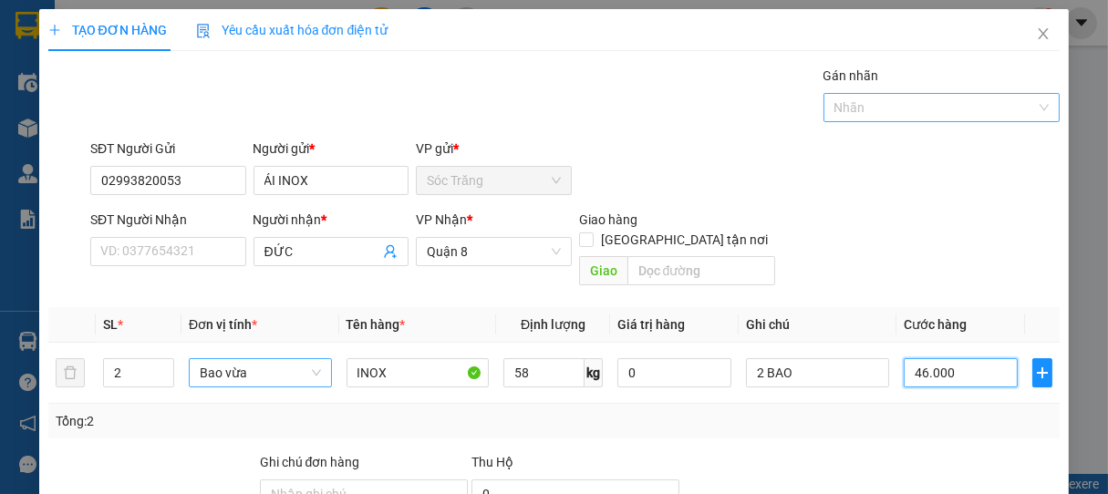
click at [839, 112] on div at bounding box center [933, 108] width 210 height 22
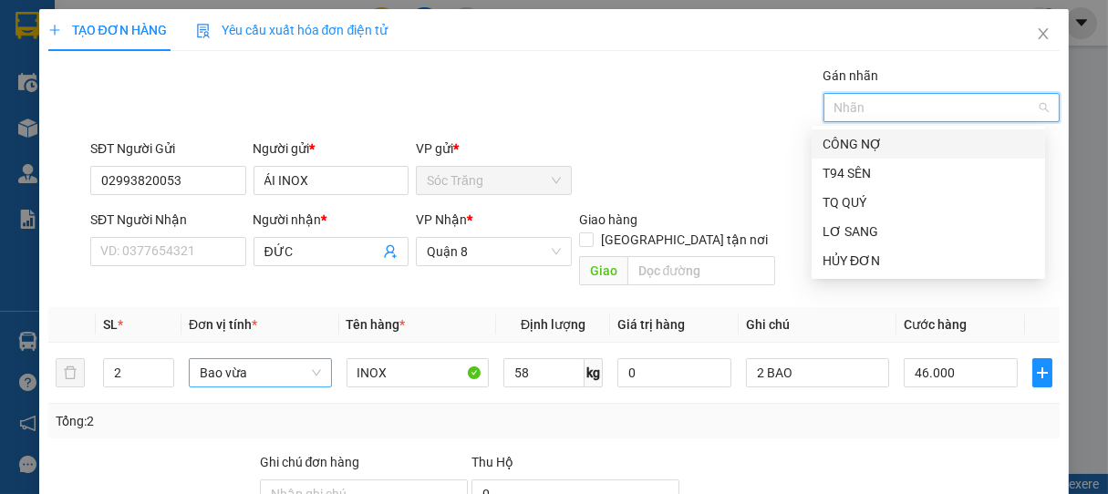
click at [870, 156] on div "CÔNG NỢ" at bounding box center [928, 143] width 233 height 29
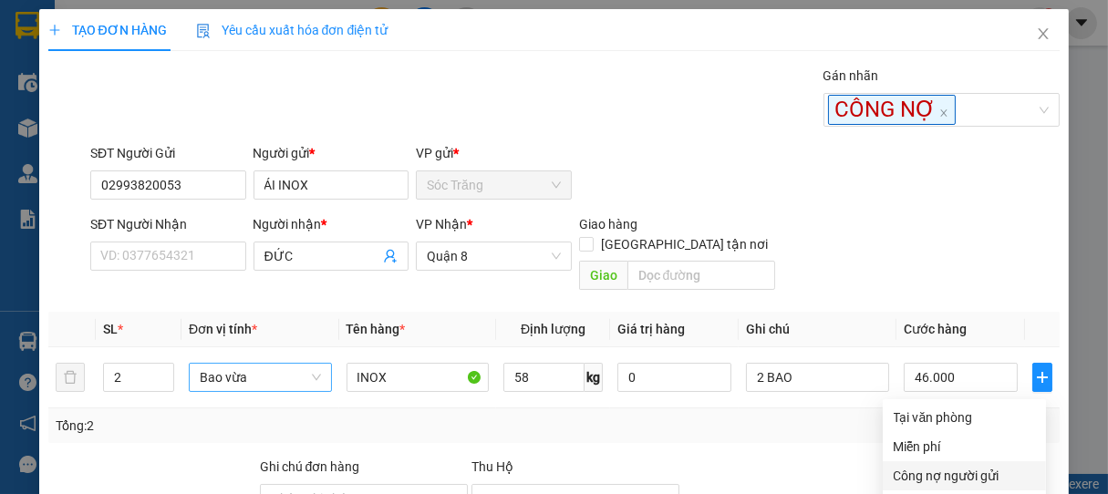
click at [932, 466] on div "Công nợ người gửi" at bounding box center [964, 476] width 141 height 20
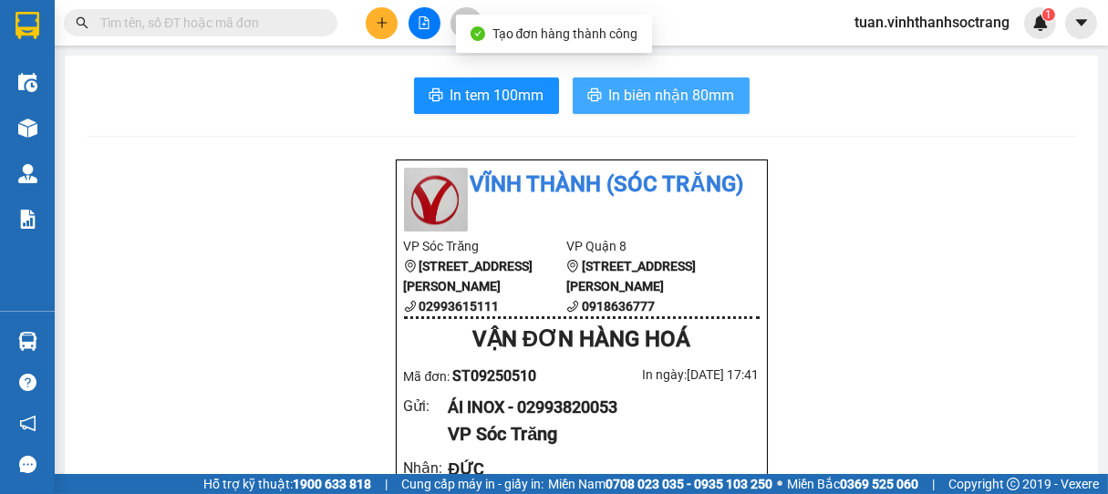
click at [695, 88] on span "In biên nhận 80mm" at bounding box center [672, 95] width 126 height 23
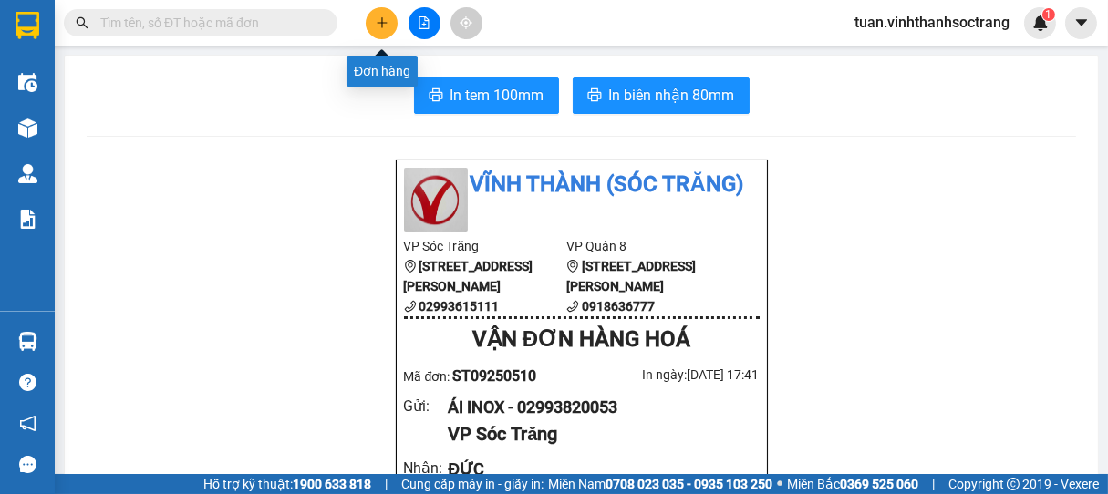
click at [383, 22] on icon "plus" at bounding box center [382, 22] width 13 height 13
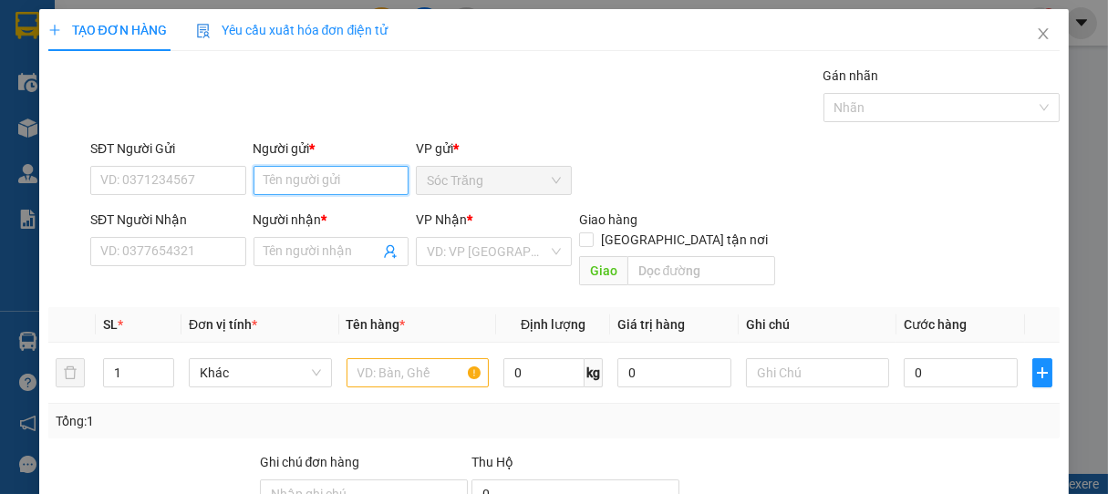
click at [360, 184] on input "Người gửi *" at bounding box center [332, 180] width 156 height 29
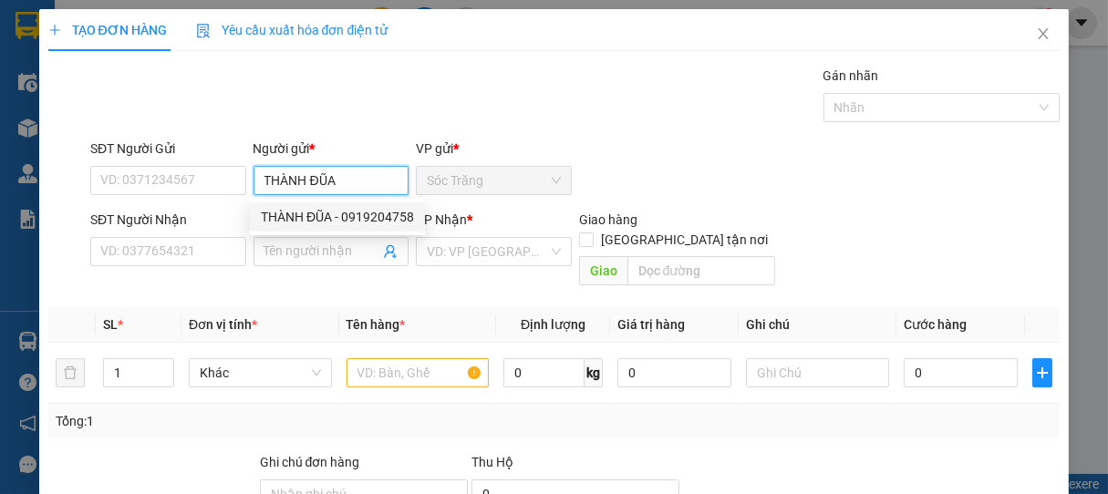
click at [334, 214] on div "THÀNH ĐŨA - 0919204758" at bounding box center [337, 217] width 153 height 20
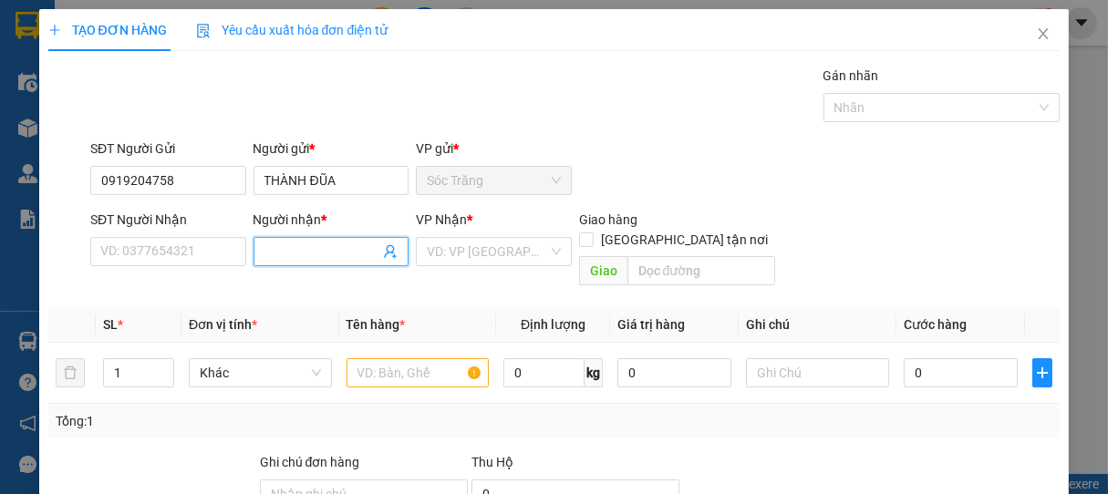
click at [306, 264] on span at bounding box center [332, 251] width 156 height 29
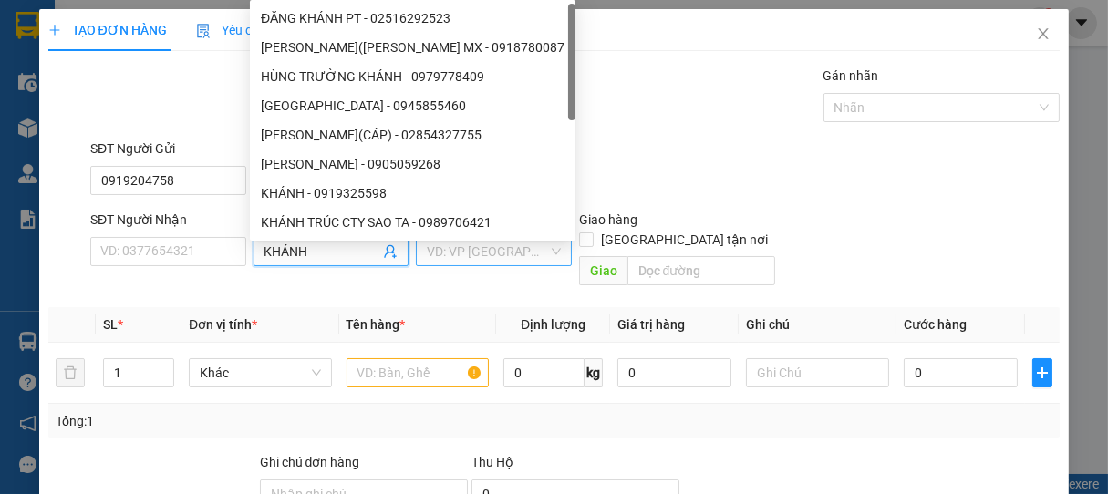
click at [460, 258] on input "search" at bounding box center [487, 251] width 121 height 27
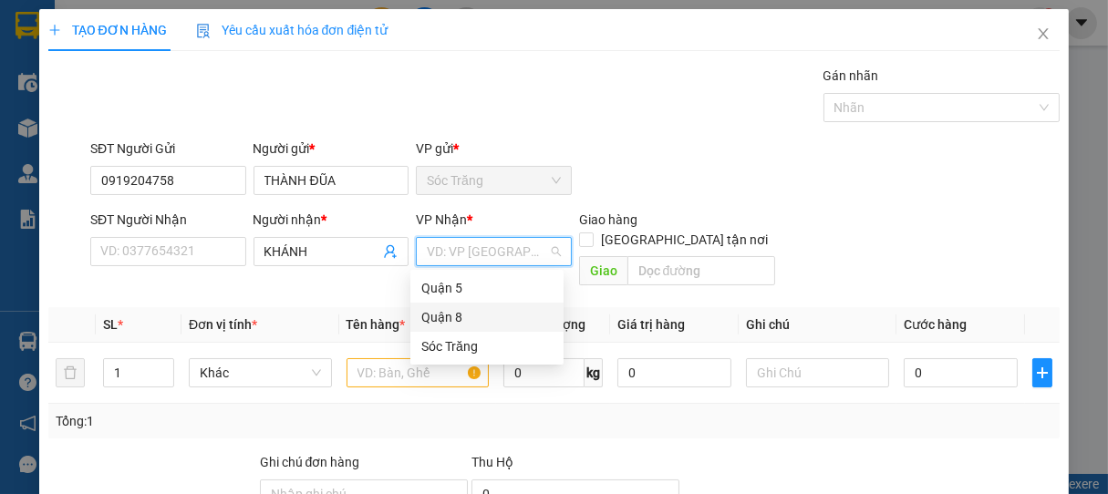
click at [430, 310] on div "Quận 8" at bounding box center [486, 317] width 131 height 20
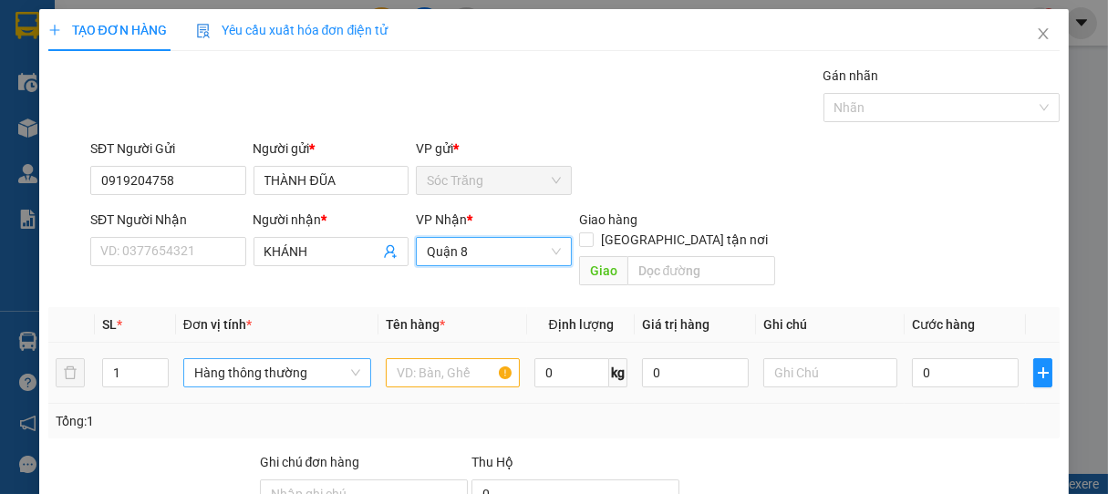
click at [222, 359] on span "Hàng thông thường" at bounding box center [277, 372] width 166 height 27
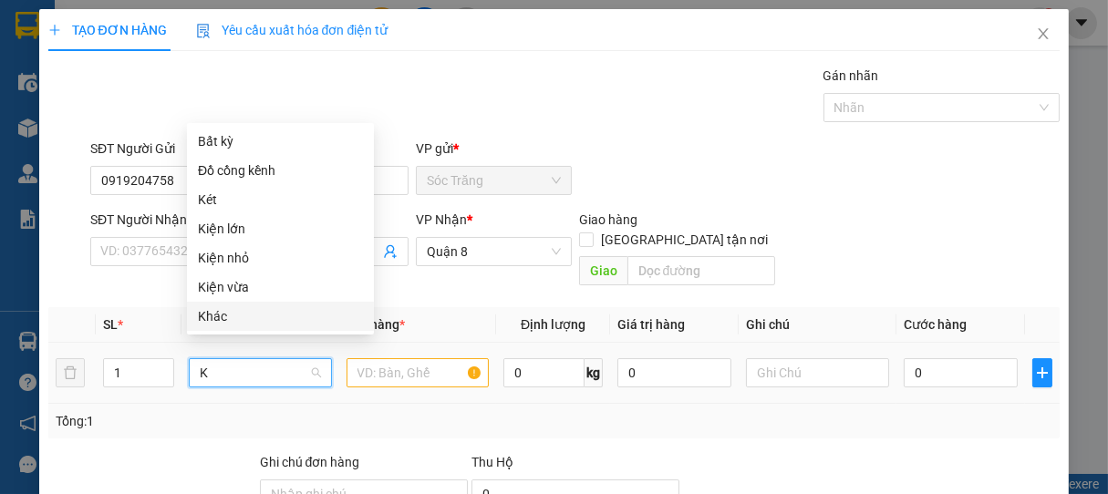
click at [216, 309] on div "Khác" at bounding box center [280, 316] width 165 height 20
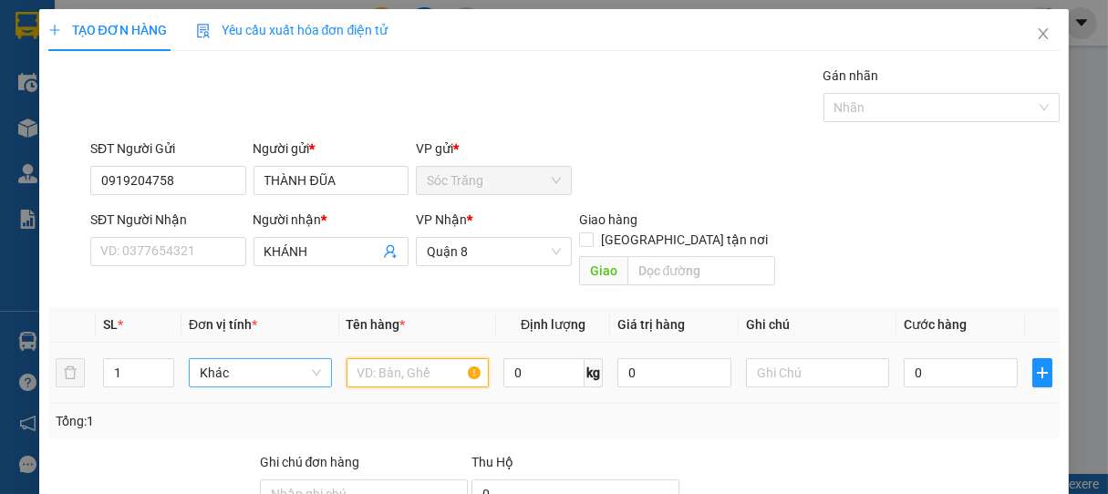
click at [412, 358] on input "text" at bounding box center [418, 372] width 142 height 29
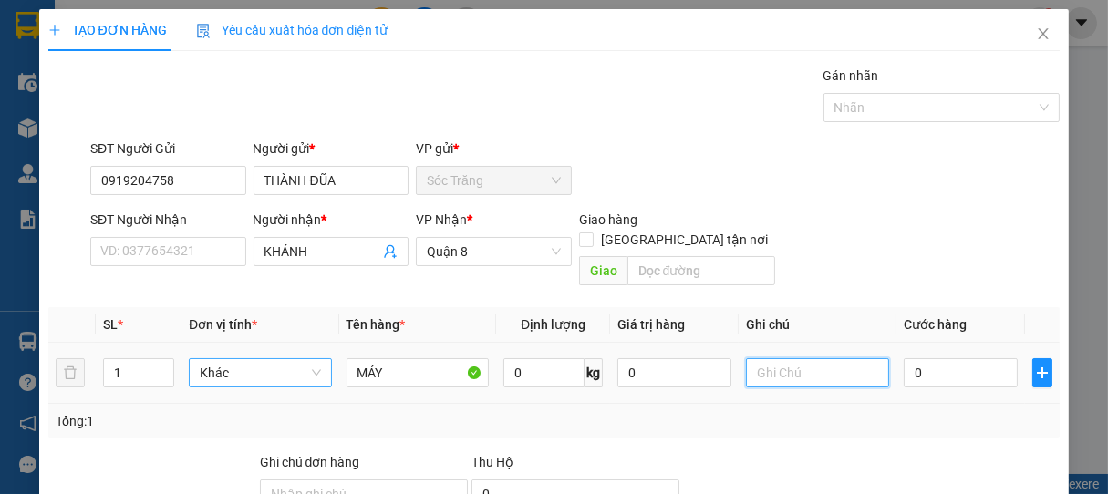
click at [781, 358] on input "text" at bounding box center [817, 372] width 142 height 29
click at [947, 359] on input "0" at bounding box center [961, 372] width 114 height 29
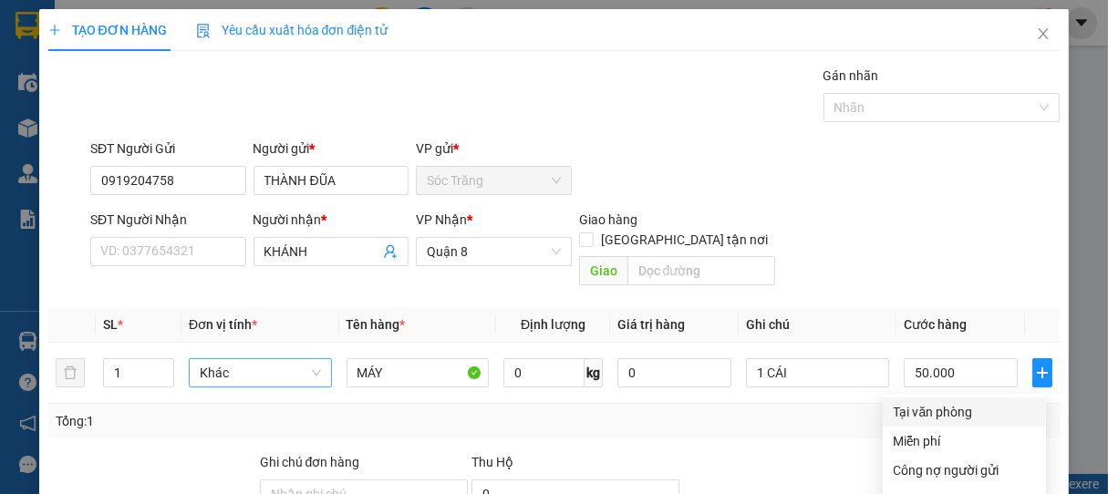
click at [941, 402] on div "Tại văn phòng" at bounding box center [964, 412] width 141 height 20
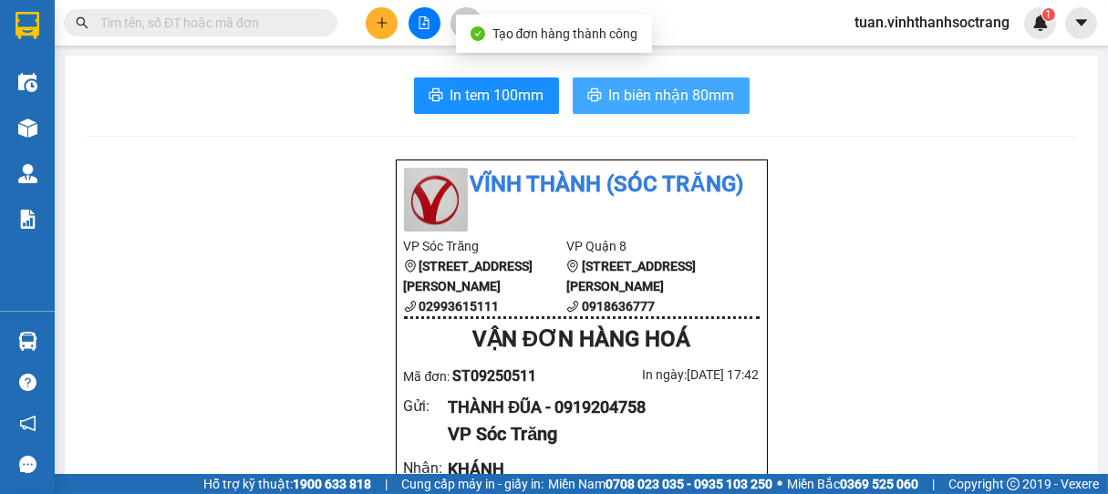
click at [671, 88] on span "In biên nhận 80mm" at bounding box center [672, 95] width 126 height 23
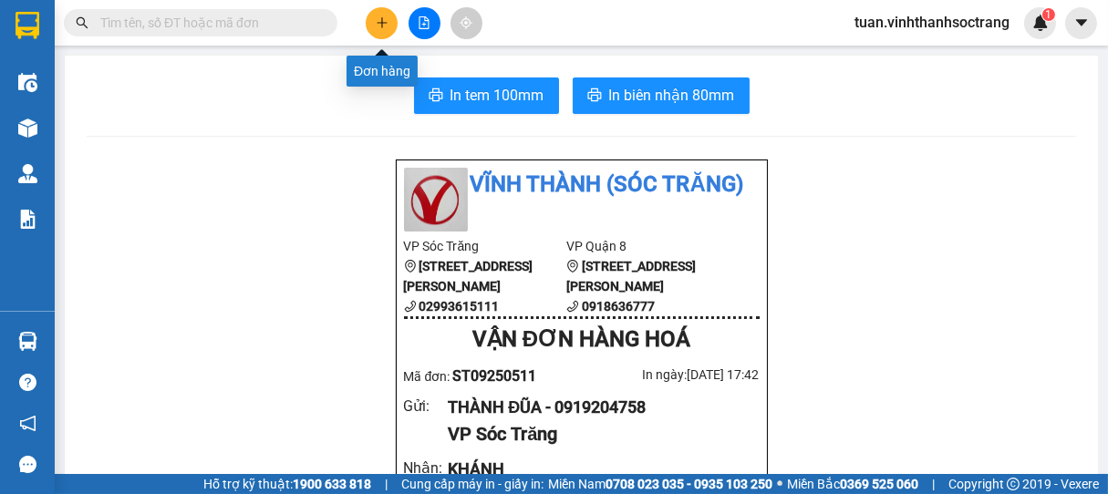
click at [367, 19] on button at bounding box center [382, 23] width 32 height 32
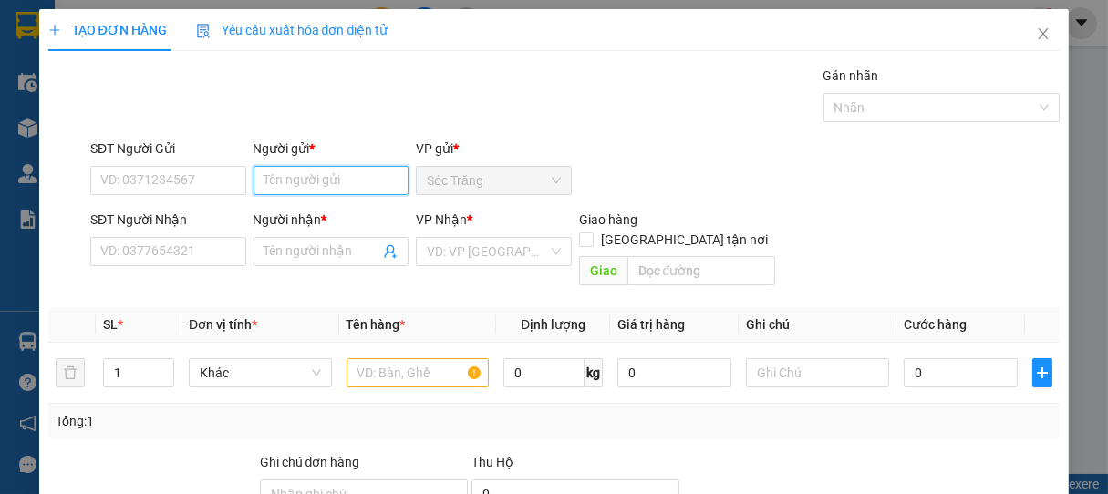
click at [338, 181] on input "Người gửi *" at bounding box center [332, 180] width 156 height 29
click at [307, 222] on div "Ý DÚT - 0977577446" at bounding box center [326, 217] width 131 height 20
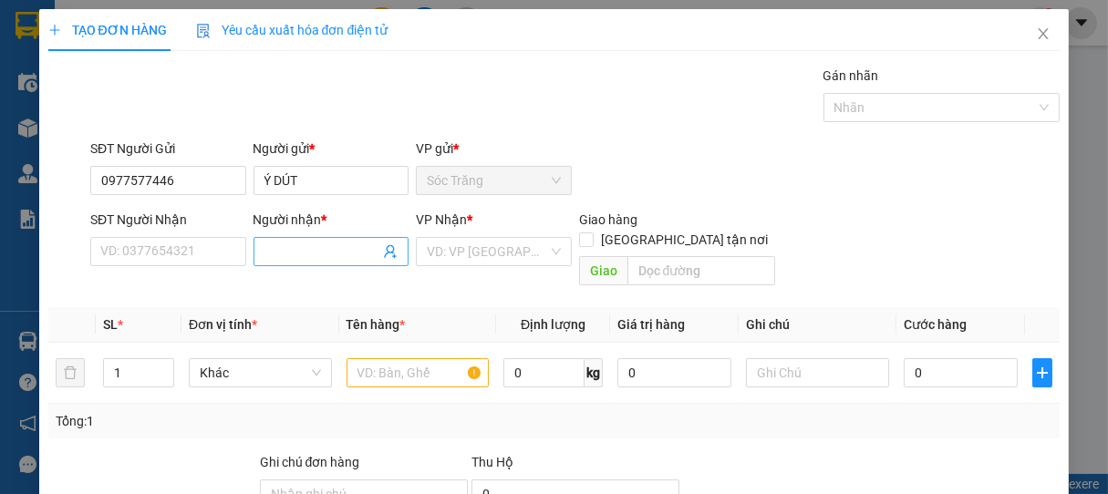
click at [317, 247] on input "Người nhận *" at bounding box center [322, 252] width 116 height 20
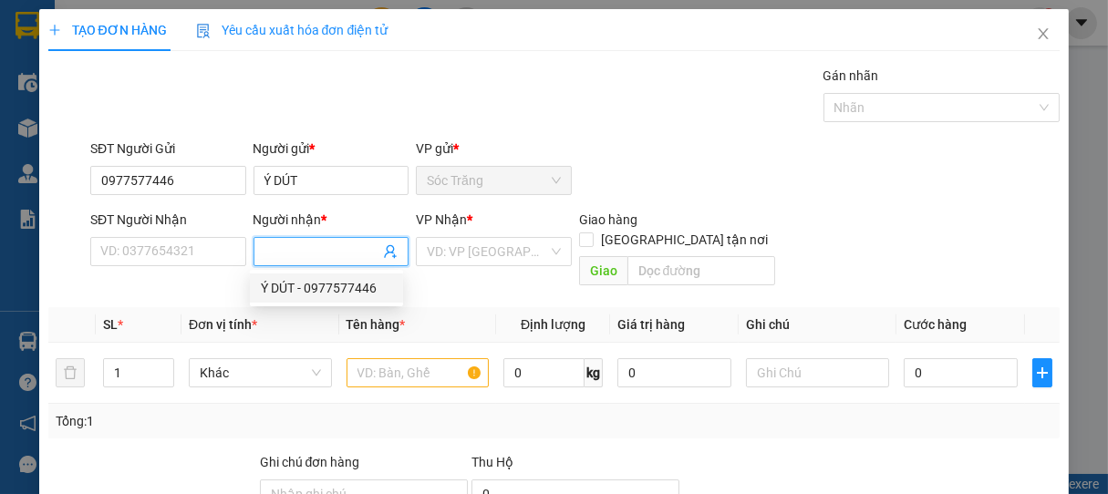
drag, startPoint x: 290, startPoint y: 289, endPoint x: 409, endPoint y: 286, distance: 118.6
click at [299, 287] on div "Ý DÚT - 0977577446" at bounding box center [326, 288] width 131 height 20
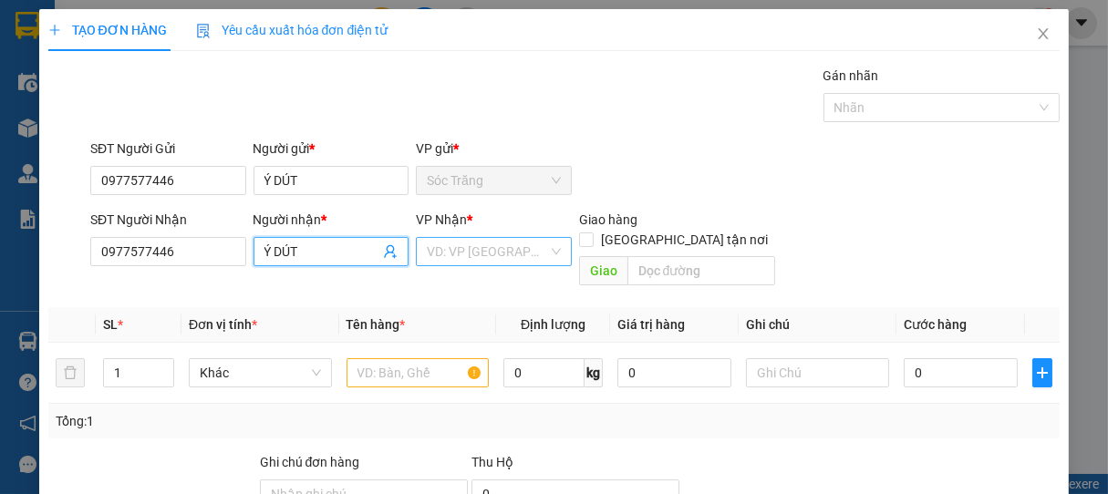
click at [465, 254] on input "search" at bounding box center [487, 251] width 121 height 27
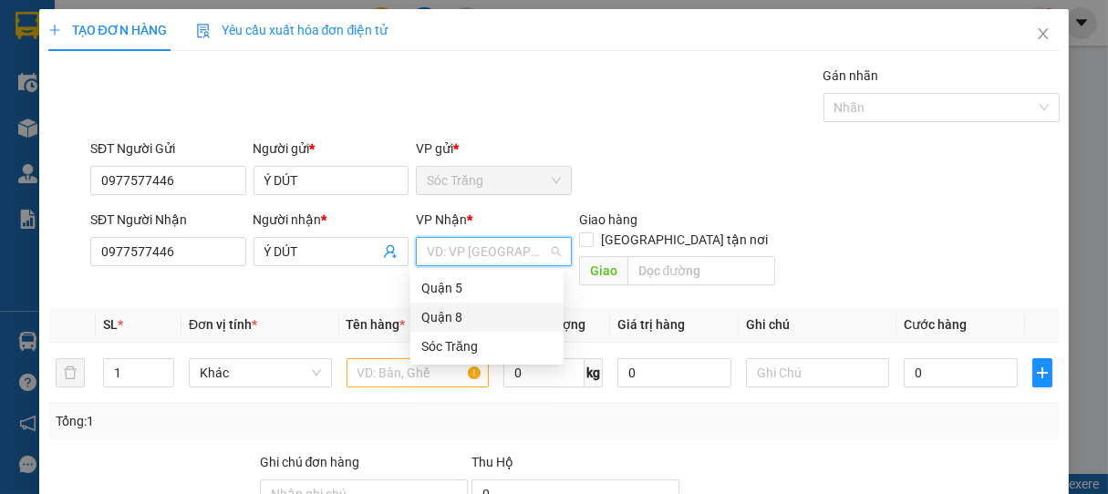
click at [443, 312] on div "Quận 8" at bounding box center [486, 317] width 131 height 20
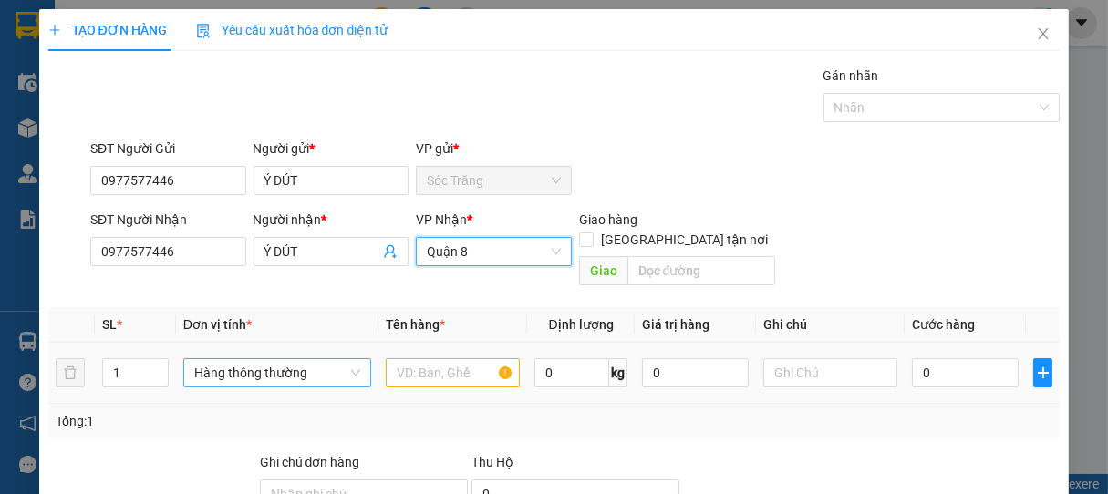
click at [233, 359] on span "Hàng thông thường" at bounding box center [277, 372] width 166 height 27
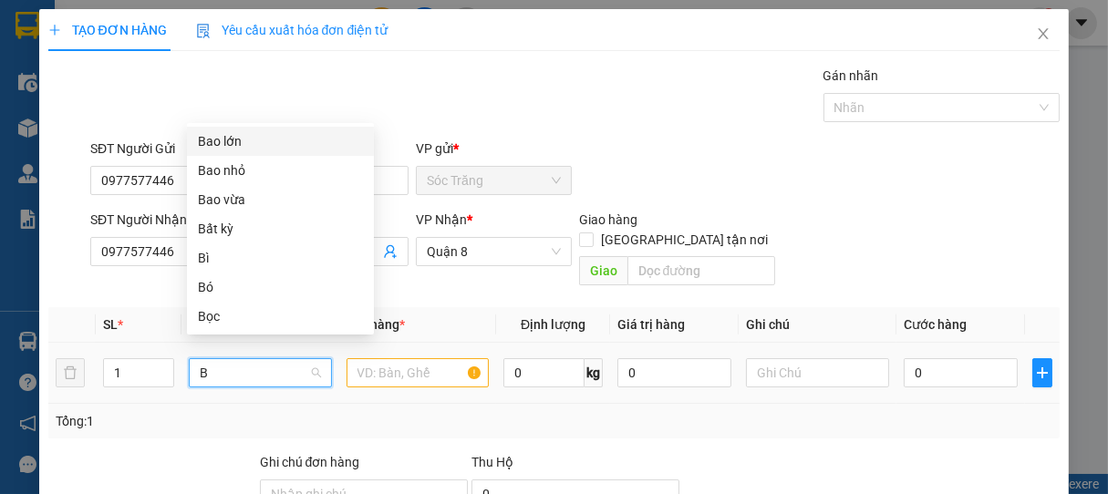
click at [242, 150] on div "Bao lớn" at bounding box center [280, 141] width 165 height 20
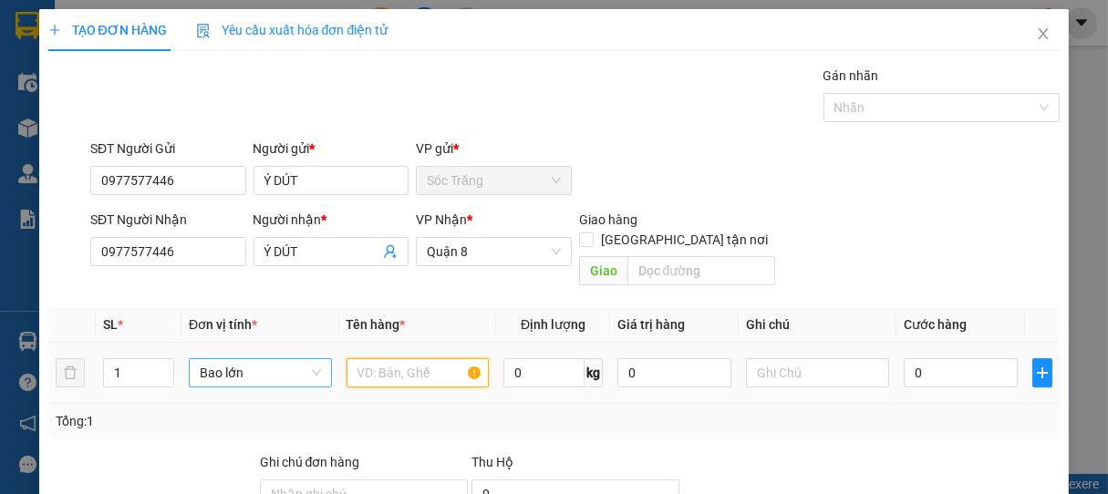
click at [401, 358] on input "text" at bounding box center [418, 372] width 142 height 29
click at [562, 358] on input "0" at bounding box center [543, 372] width 81 height 29
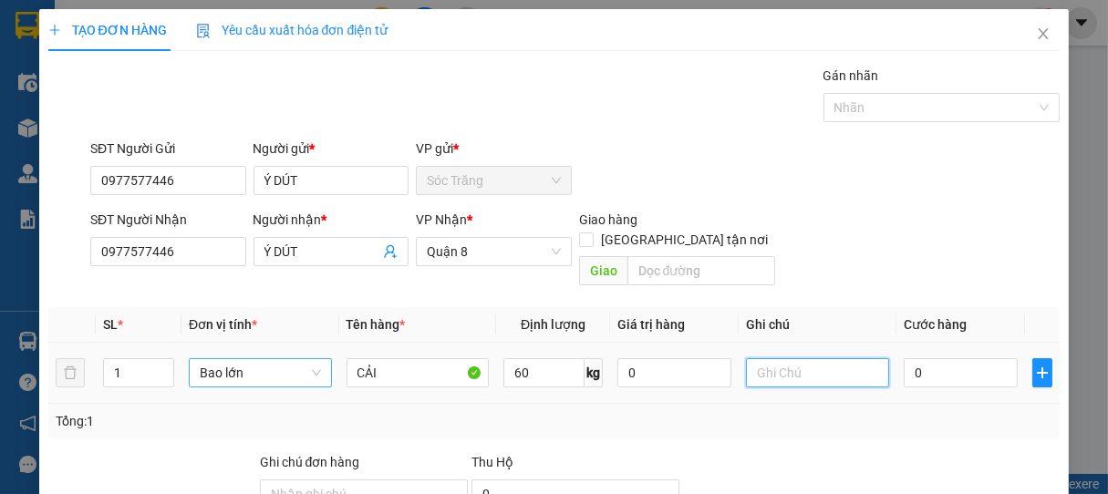
click at [773, 358] on input "text" at bounding box center [817, 372] width 142 height 29
click at [927, 358] on input "0" at bounding box center [961, 372] width 114 height 29
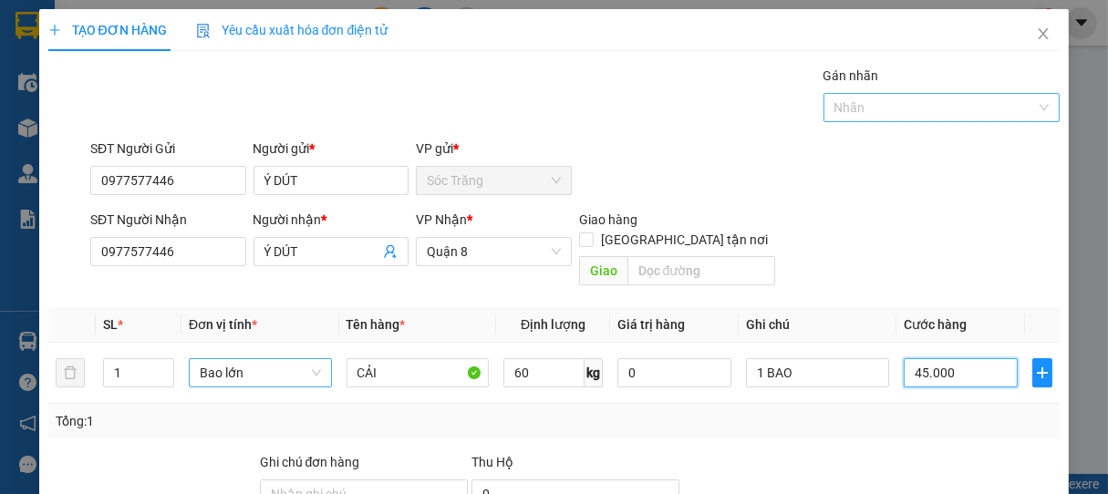
click at [865, 111] on div at bounding box center [933, 108] width 210 height 22
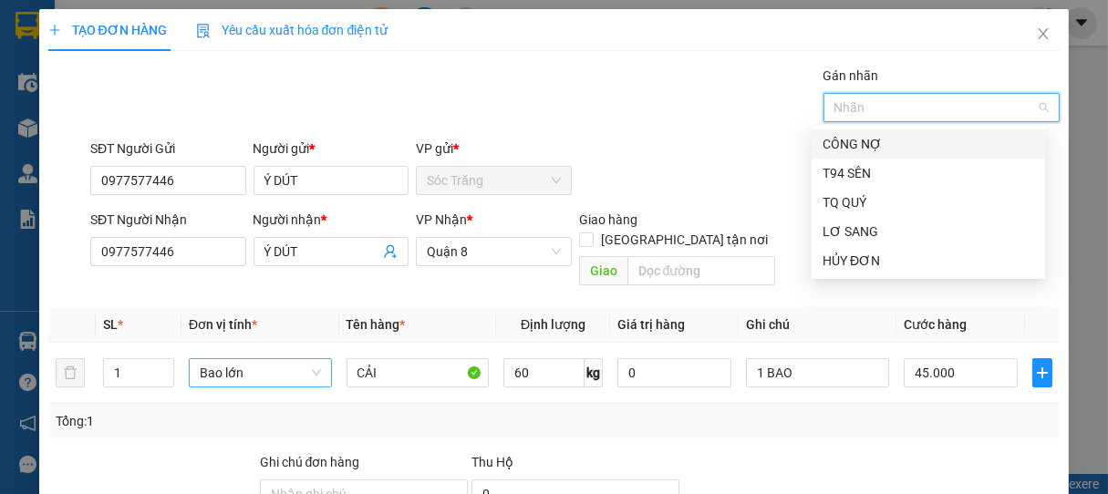
click at [854, 140] on div "CÔNG NỢ" at bounding box center [929, 144] width 212 height 20
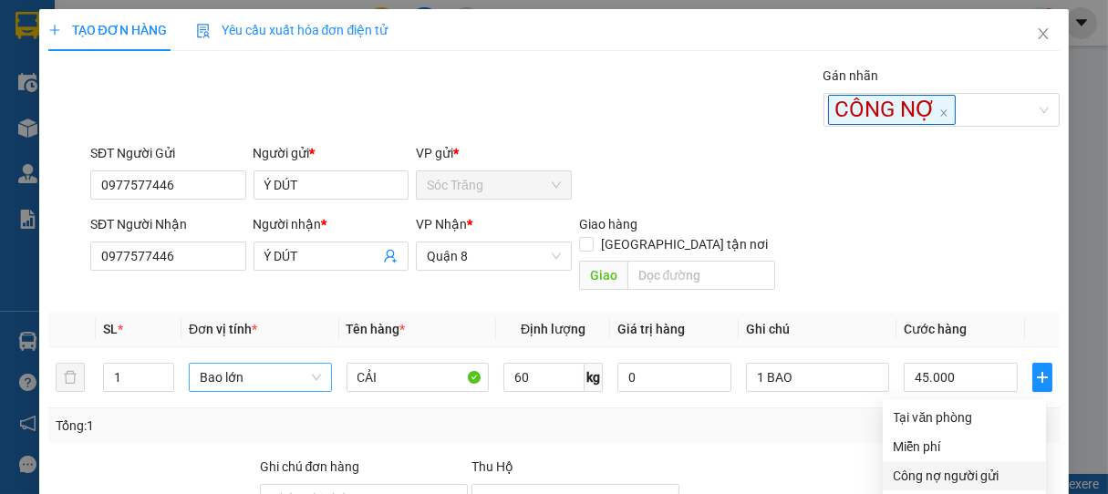
click at [952, 466] on div "Công nợ người gửi" at bounding box center [964, 476] width 141 height 20
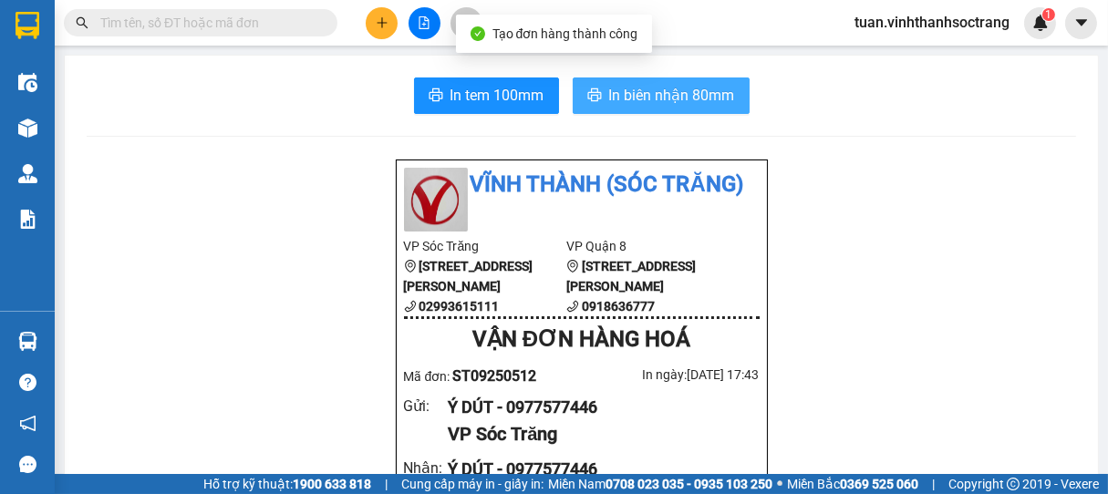
click at [714, 93] on span "In biên nhận 80mm" at bounding box center [672, 95] width 126 height 23
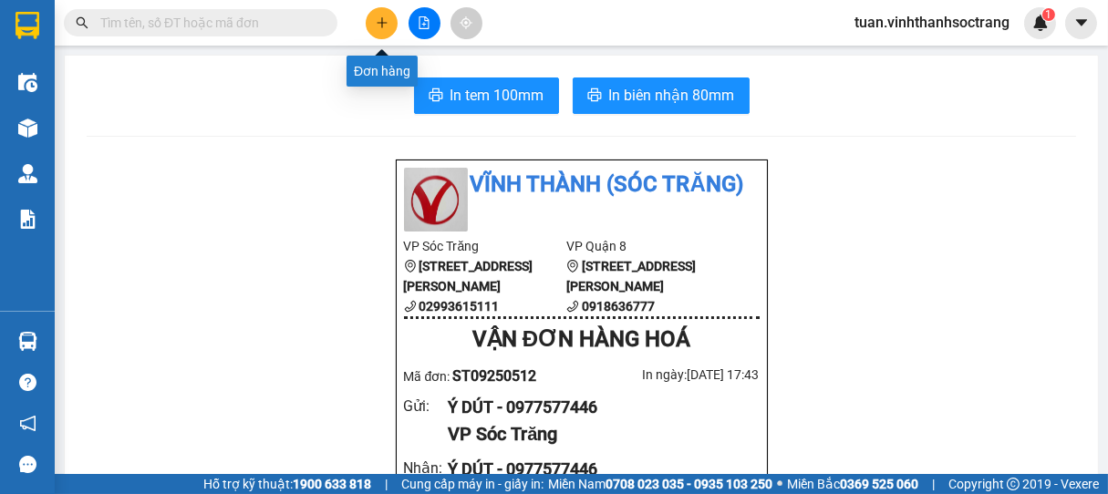
click at [379, 19] on icon "plus" at bounding box center [382, 22] width 13 height 13
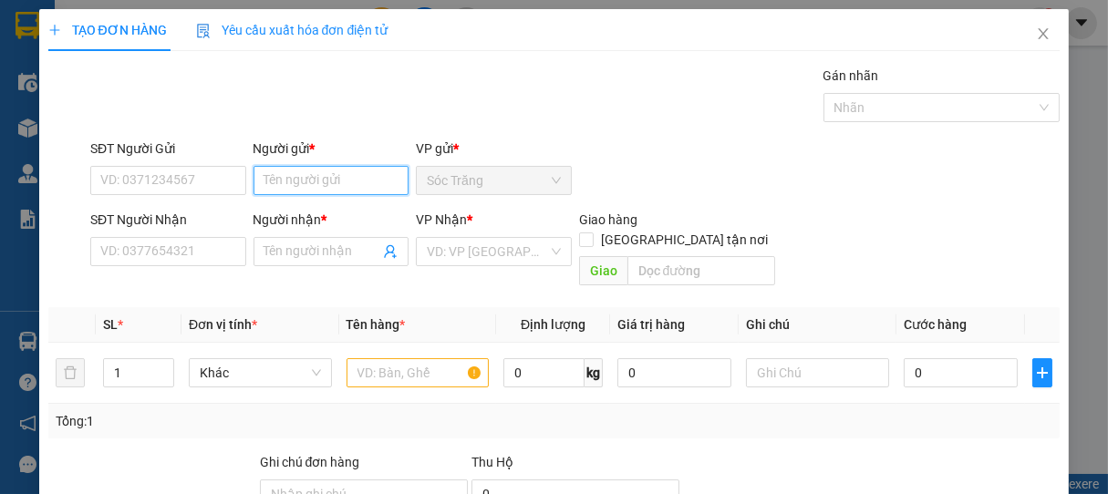
click at [315, 190] on input "Người gửi *" at bounding box center [332, 180] width 156 height 29
click at [297, 212] on div "NGHỈ INOX - 02993613049" at bounding box center [337, 217] width 153 height 20
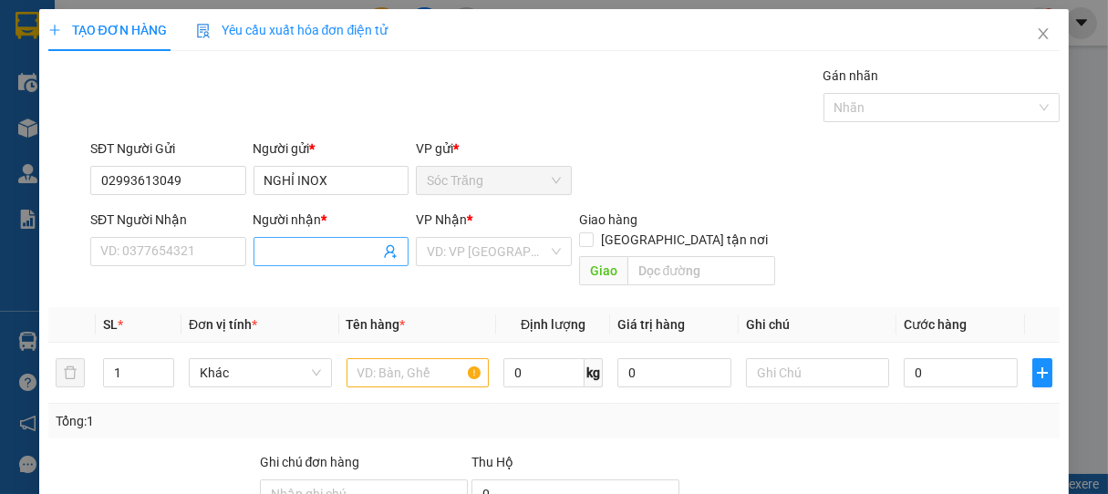
click at [307, 244] on input "Người nhận *" at bounding box center [322, 252] width 116 height 20
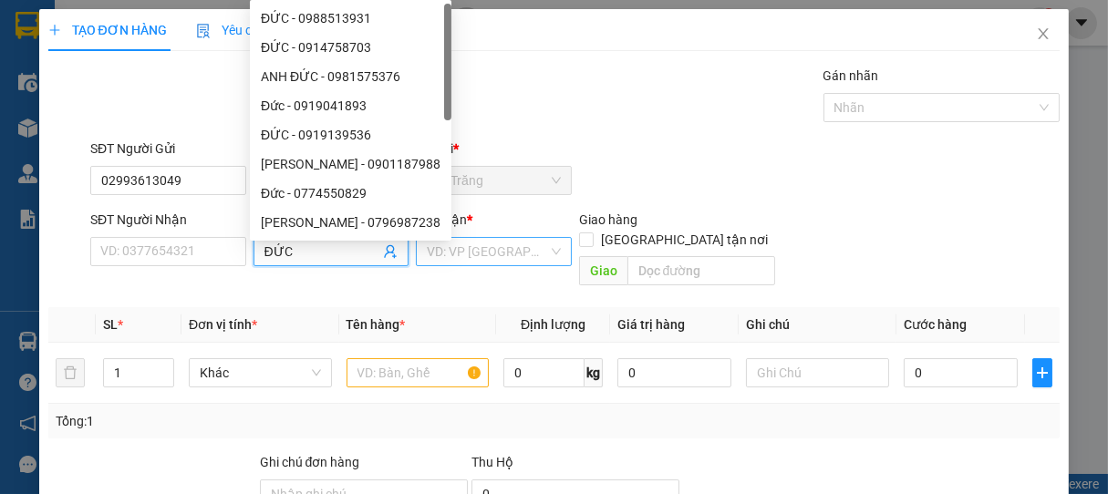
click at [473, 264] on input "search" at bounding box center [487, 251] width 121 height 27
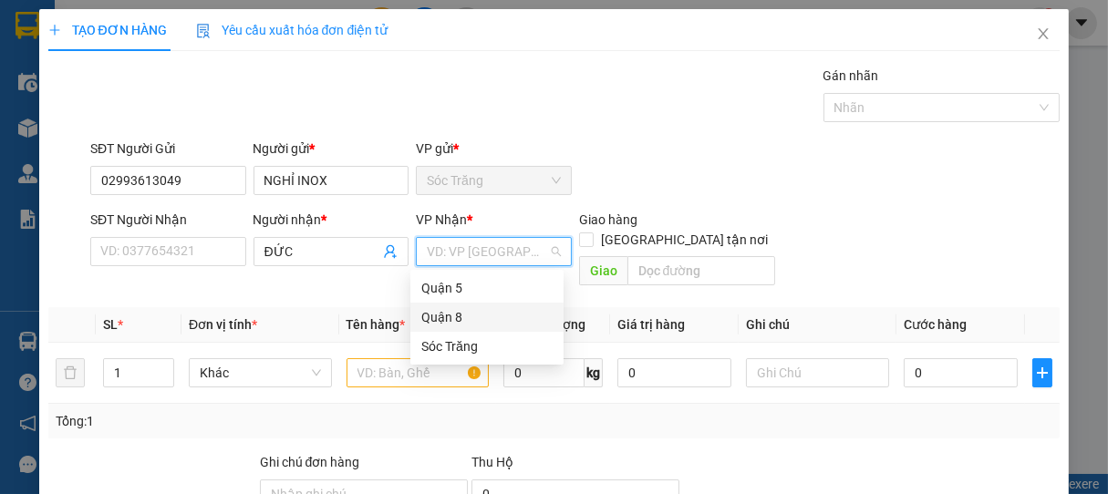
click at [441, 307] on div "Quận 8" at bounding box center [486, 317] width 131 height 20
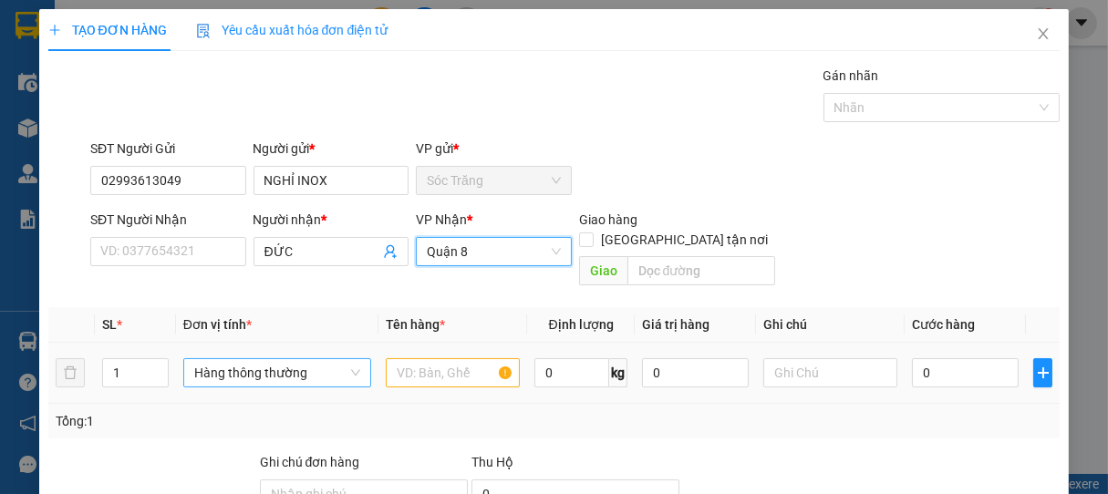
click at [215, 360] on span "Hàng thông thường" at bounding box center [277, 372] width 166 height 27
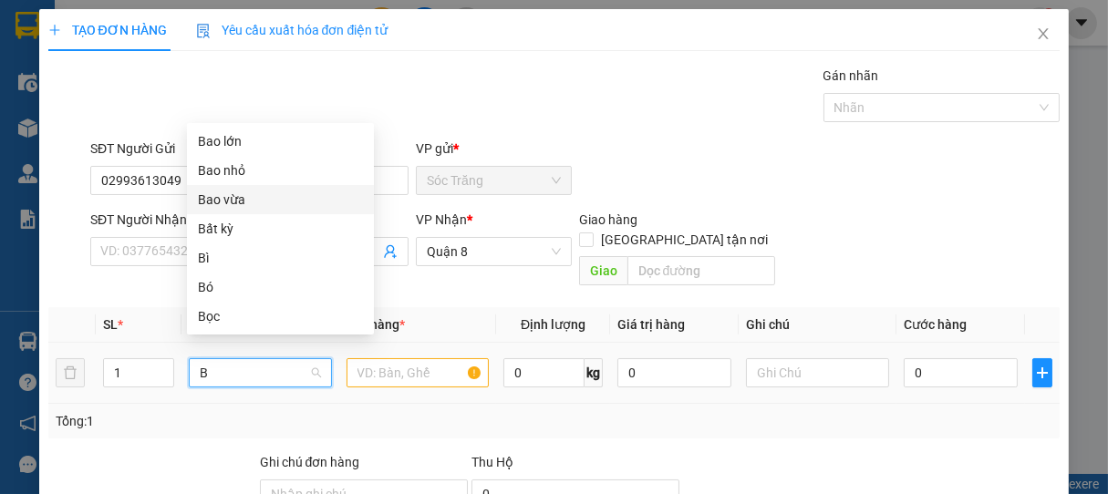
drag, startPoint x: 212, startPoint y: 203, endPoint x: 223, endPoint y: 217, distance: 18.1
click at [212, 204] on div "Bao vừa" at bounding box center [280, 200] width 165 height 20
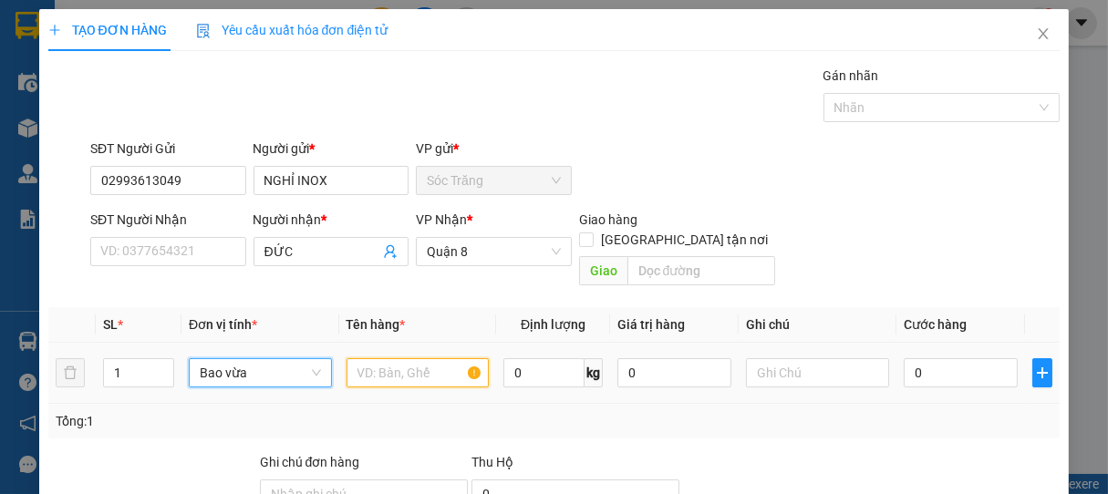
click at [380, 358] on input "text" at bounding box center [418, 372] width 142 height 29
click at [563, 358] on input "0" at bounding box center [543, 372] width 81 height 29
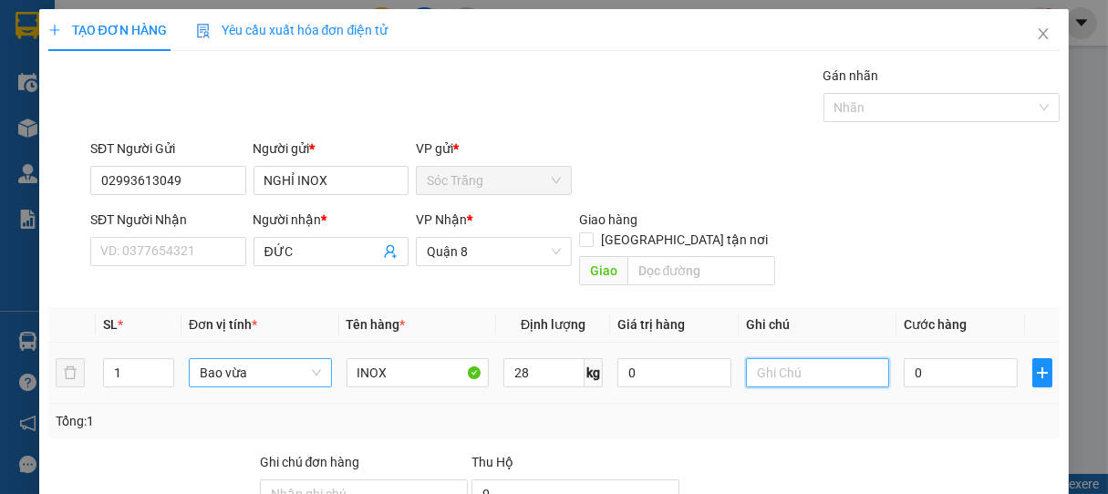
click at [797, 362] on input "text" at bounding box center [817, 372] width 142 height 29
click at [968, 358] on input "0" at bounding box center [961, 372] width 114 height 29
drag, startPoint x: 968, startPoint y: 352, endPoint x: 925, endPoint y: 361, distance: 44.7
click at [932, 358] on input "0" at bounding box center [961, 372] width 114 height 29
drag, startPoint x: 912, startPoint y: 344, endPoint x: 903, endPoint y: 409, distance: 66.3
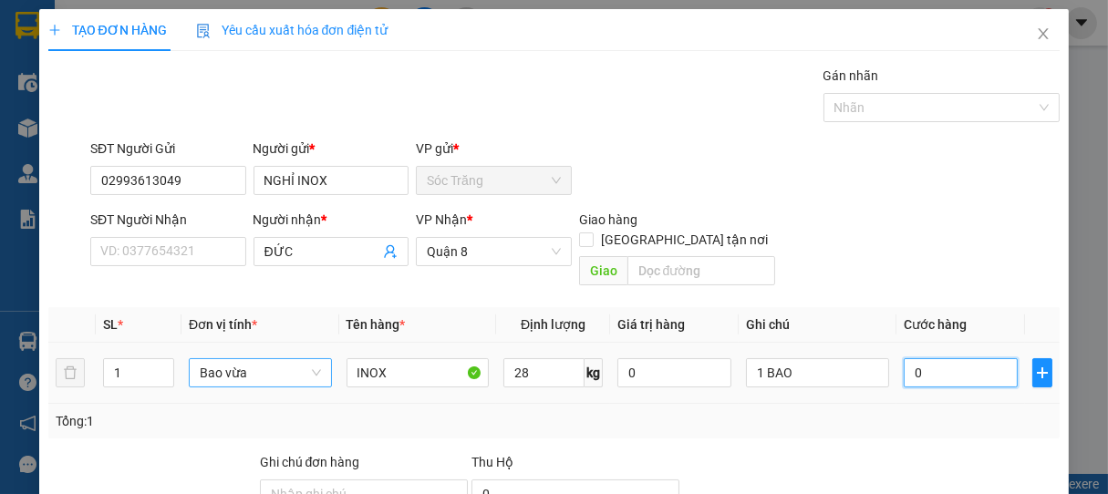
click at [876, 374] on tr "1 Bao vừa INOX 28 kg 0 1 BAO 0" at bounding box center [554, 373] width 1012 height 61
click at [865, 114] on div at bounding box center [933, 108] width 210 height 22
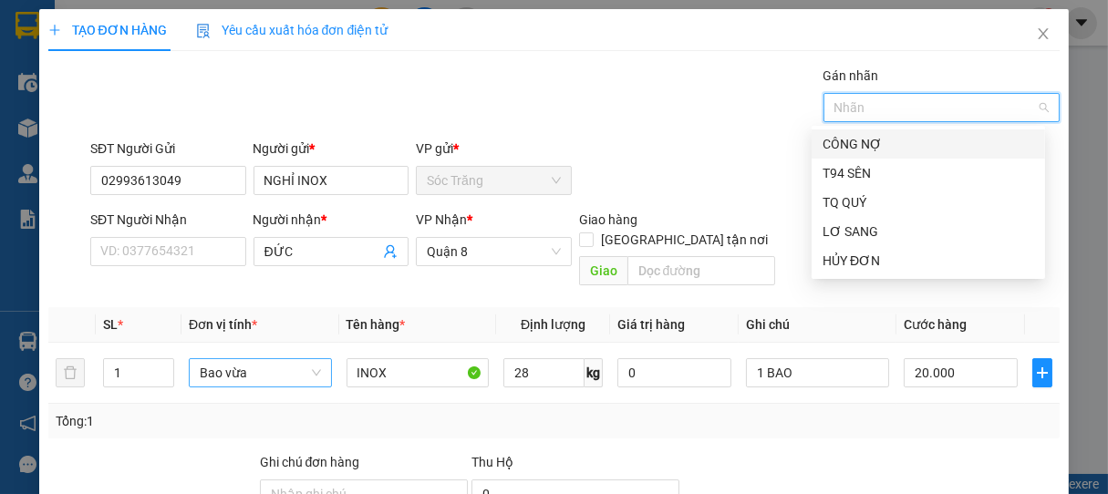
drag, startPoint x: 846, startPoint y: 141, endPoint x: 854, endPoint y: 195, distance: 54.3
click at [846, 142] on div "CÔNG NỢ" at bounding box center [929, 144] width 212 height 20
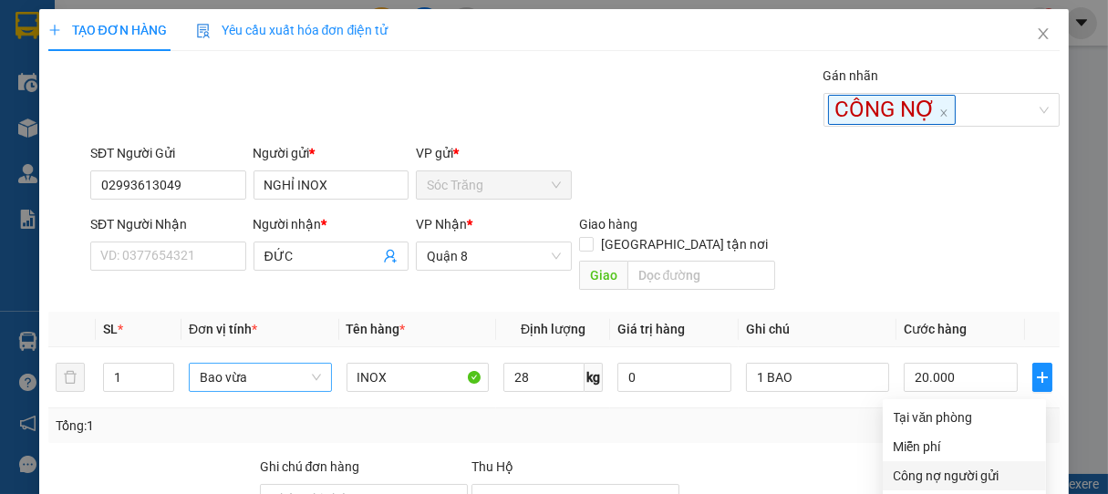
click at [934, 466] on div "Công nợ người gửi" at bounding box center [964, 476] width 141 height 20
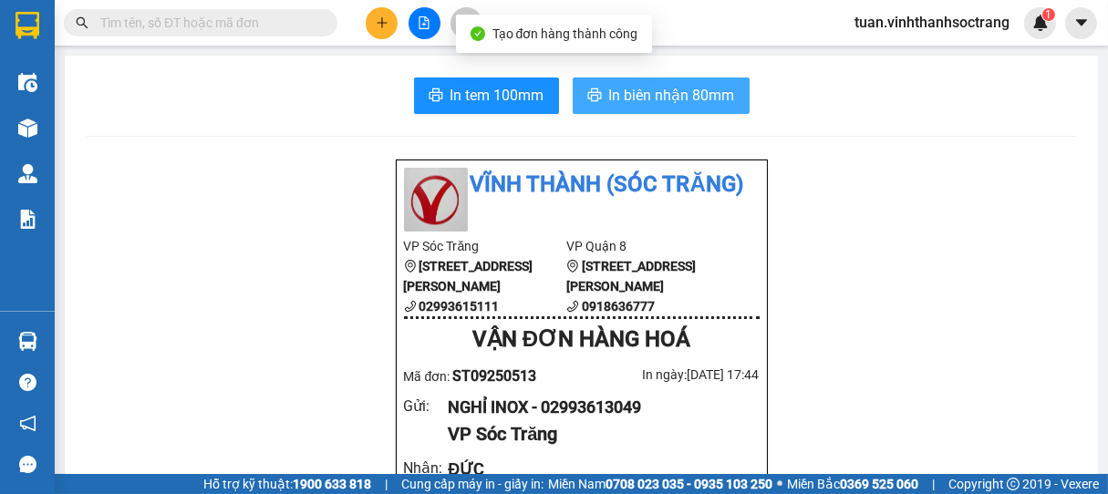
click at [621, 99] on span "In biên nhận 80mm" at bounding box center [672, 95] width 126 height 23
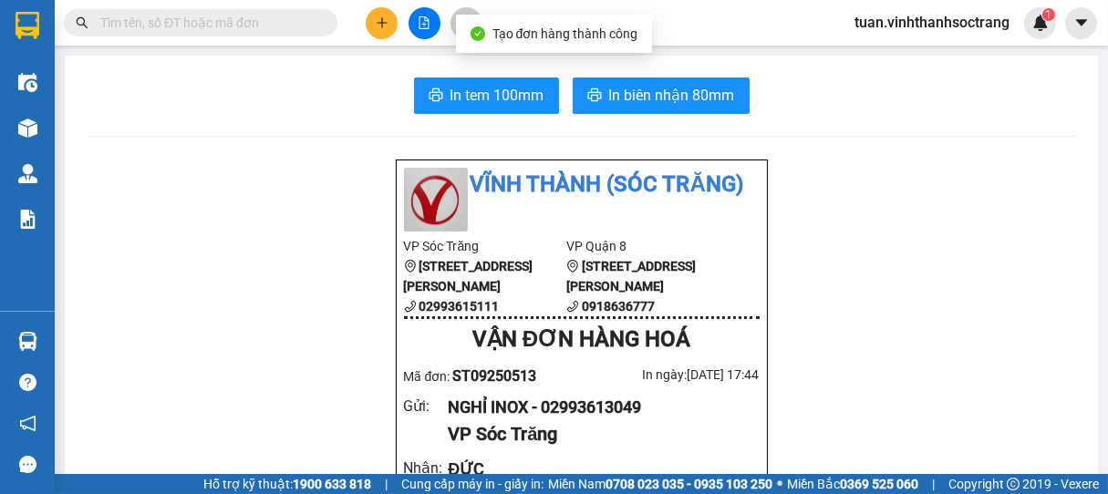
click at [376, 32] on button at bounding box center [382, 23] width 32 height 32
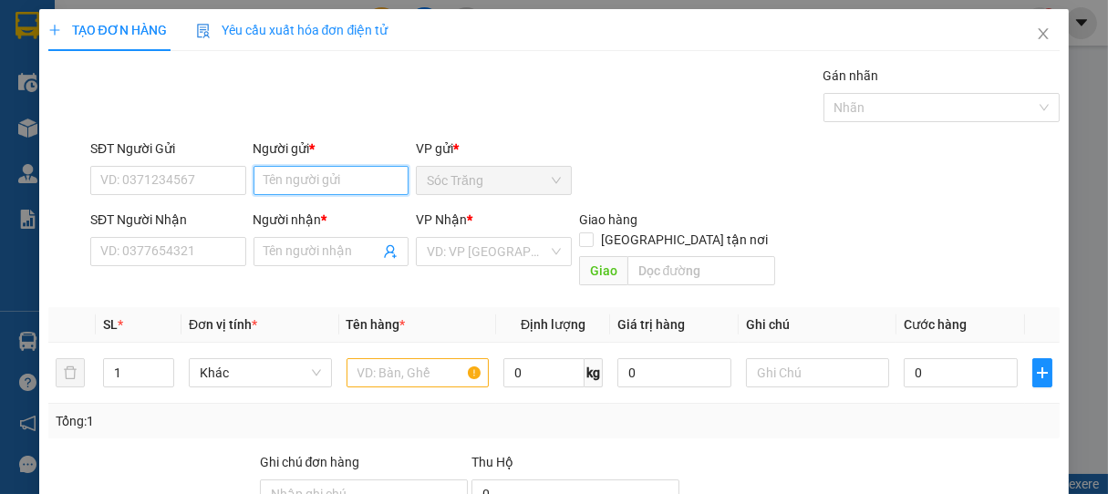
click at [303, 183] on input "Người gửi *" at bounding box center [332, 180] width 156 height 29
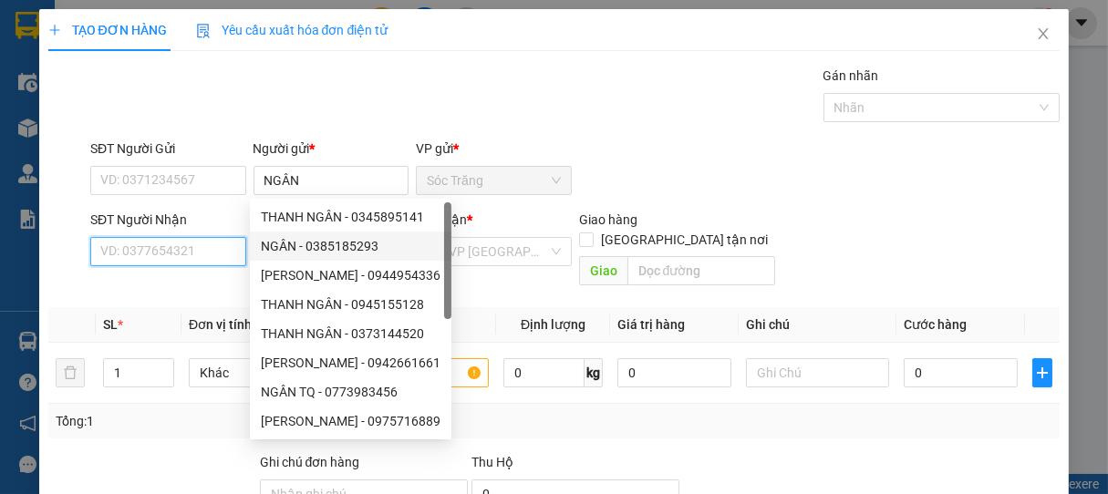
click at [212, 249] on input "SĐT Người Nhận" at bounding box center [168, 251] width 156 height 29
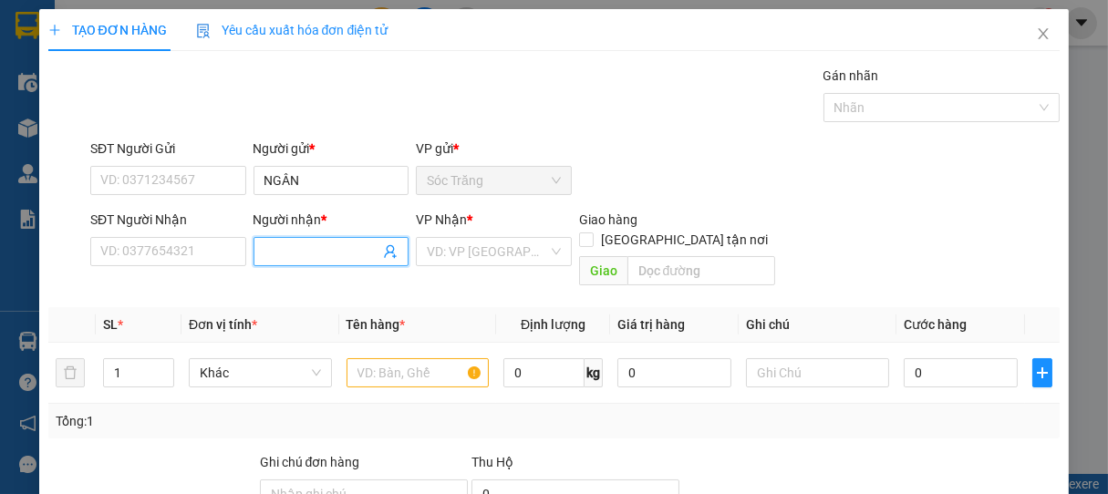
click at [293, 256] on input "Người nhận *" at bounding box center [322, 252] width 116 height 20
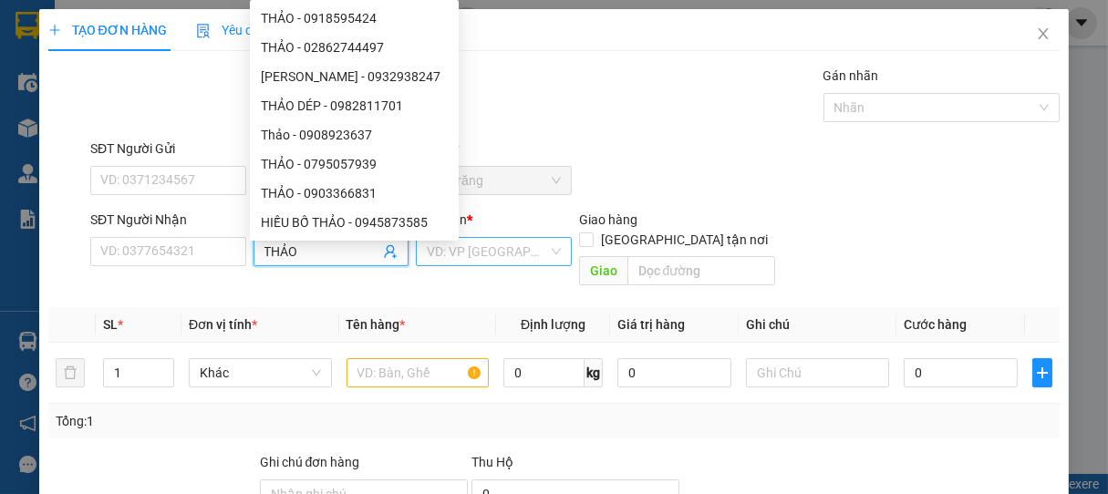
click at [471, 257] on input "search" at bounding box center [487, 251] width 121 height 27
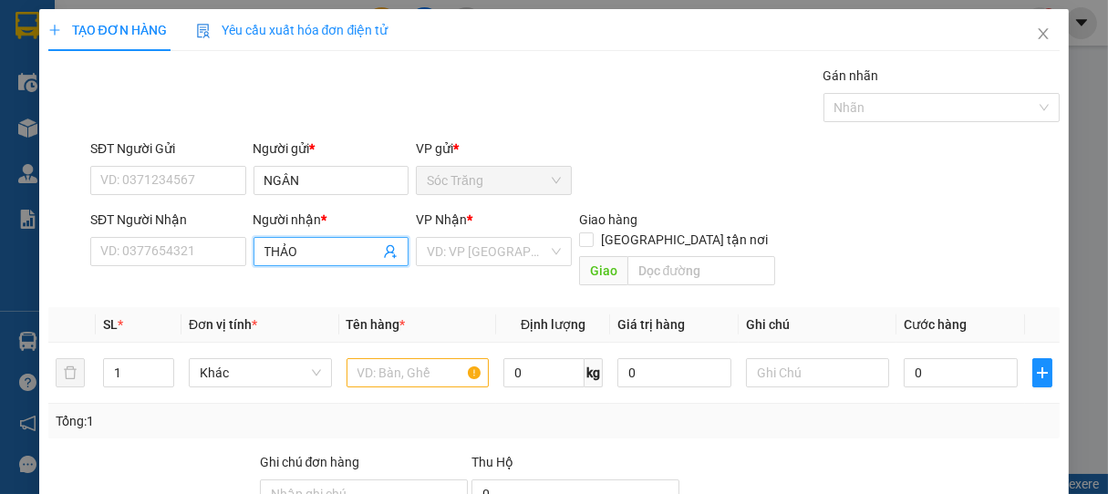
click at [323, 254] on input "THẢO" at bounding box center [322, 252] width 116 height 20
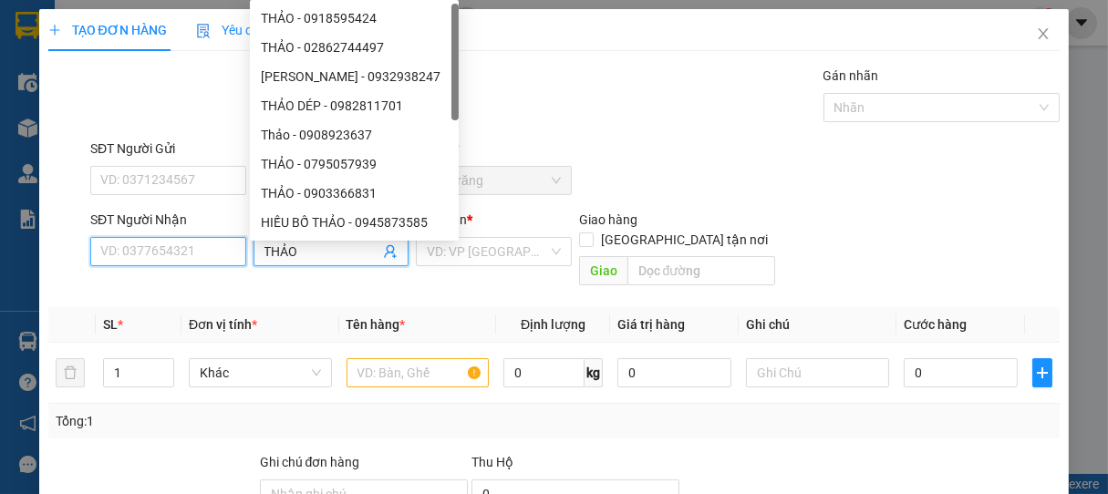
click at [192, 257] on input "SĐT Người Nhận" at bounding box center [168, 251] width 156 height 29
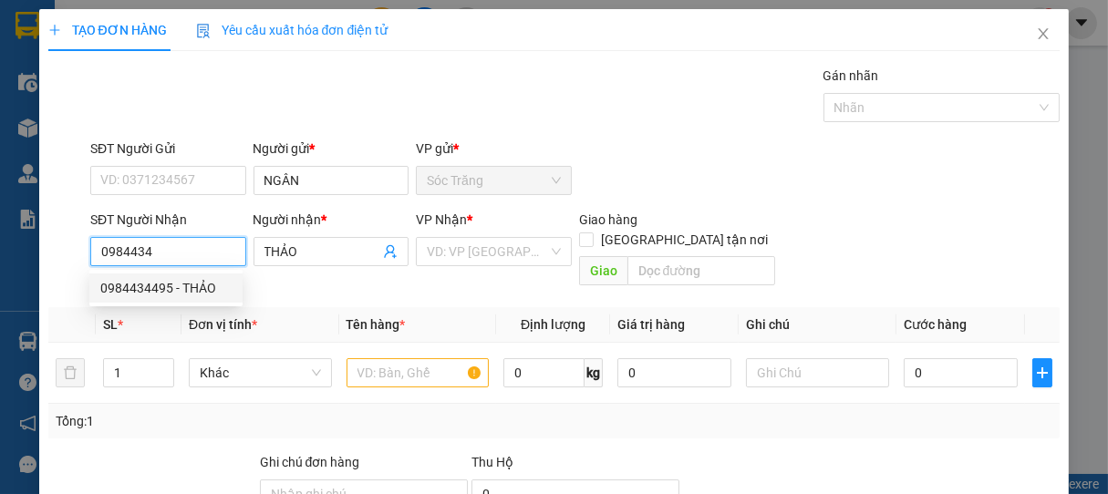
click at [169, 287] on div "0984434495 - THẢO" at bounding box center [165, 288] width 131 height 20
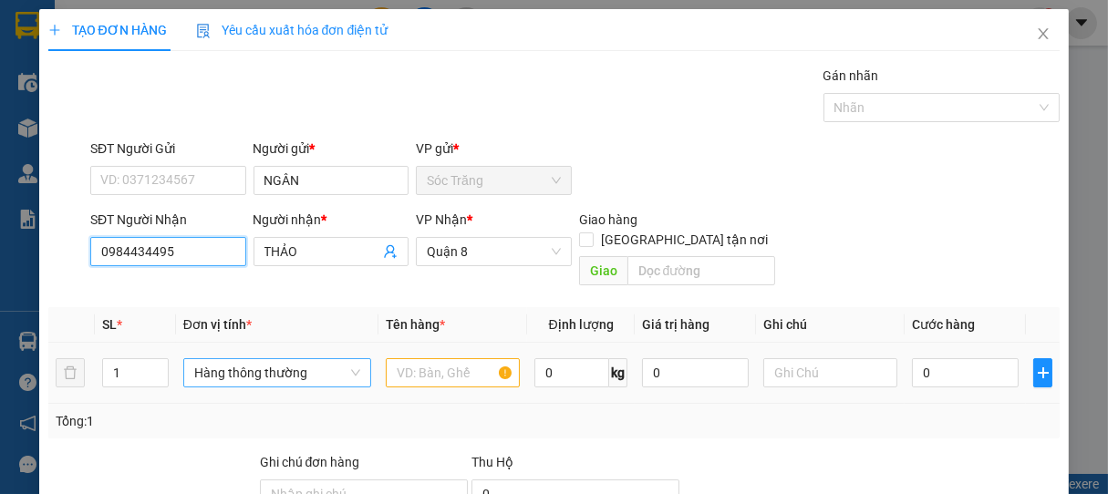
click at [253, 363] on span "Hàng thông thường" at bounding box center [277, 372] width 166 height 27
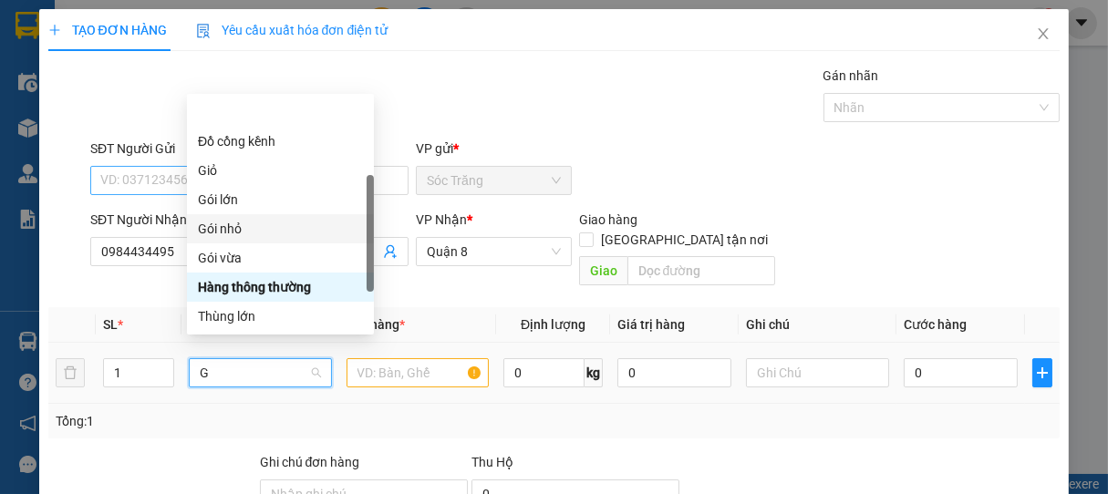
click at [241, 219] on div "Gói nhỏ" at bounding box center [280, 229] width 165 height 20
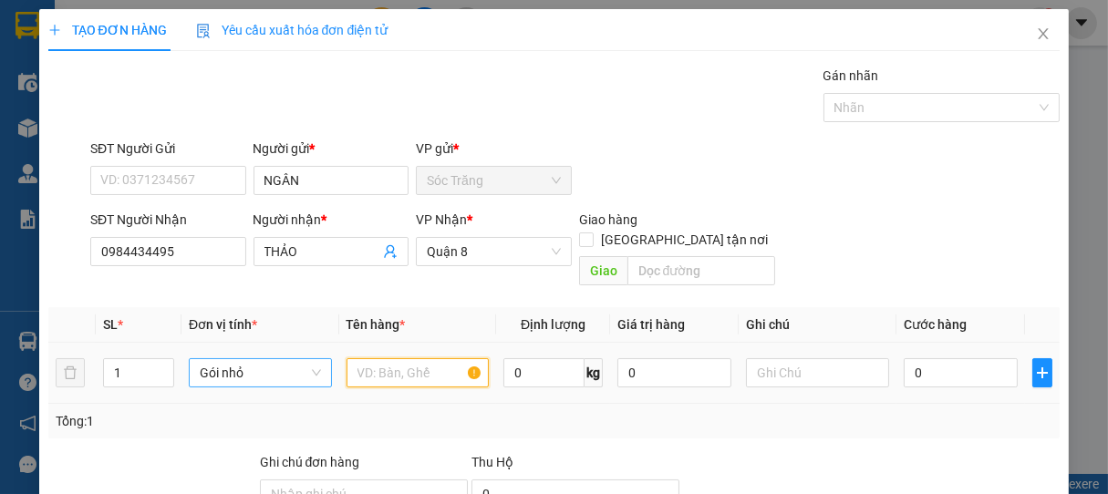
click at [400, 358] on input "text" at bounding box center [418, 372] width 142 height 29
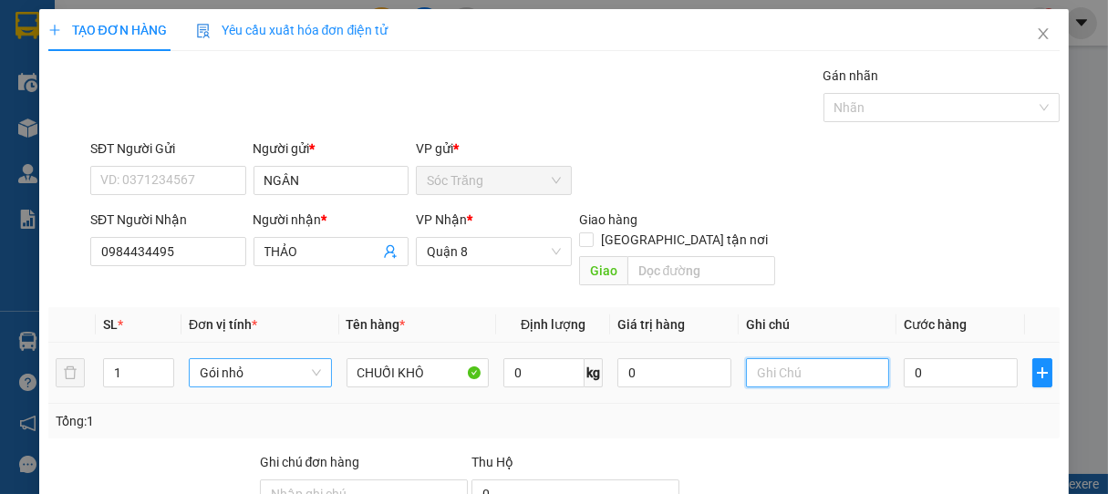
click at [829, 358] on input "text" at bounding box center [817, 372] width 142 height 29
click at [547, 358] on input "0" at bounding box center [543, 372] width 81 height 29
click at [823, 358] on input "text" at bounding box center [817, 372] width 142 height 29
click at [956, 358] on input "0" at bounding box center [961, 372] width 114 height 29
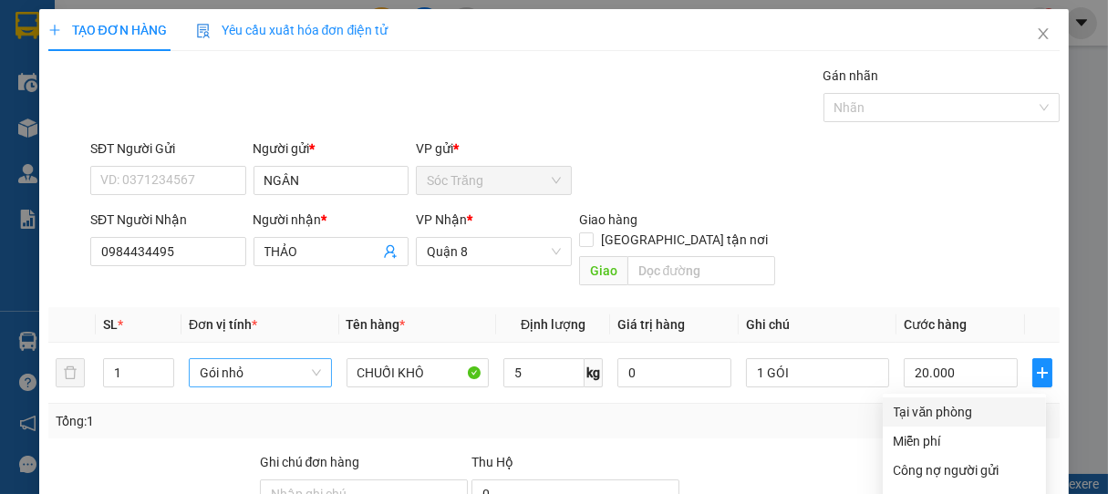
click at [933, 402] on div "Tại văn phòng" at bounding box center [964, 412] width 141 height 20
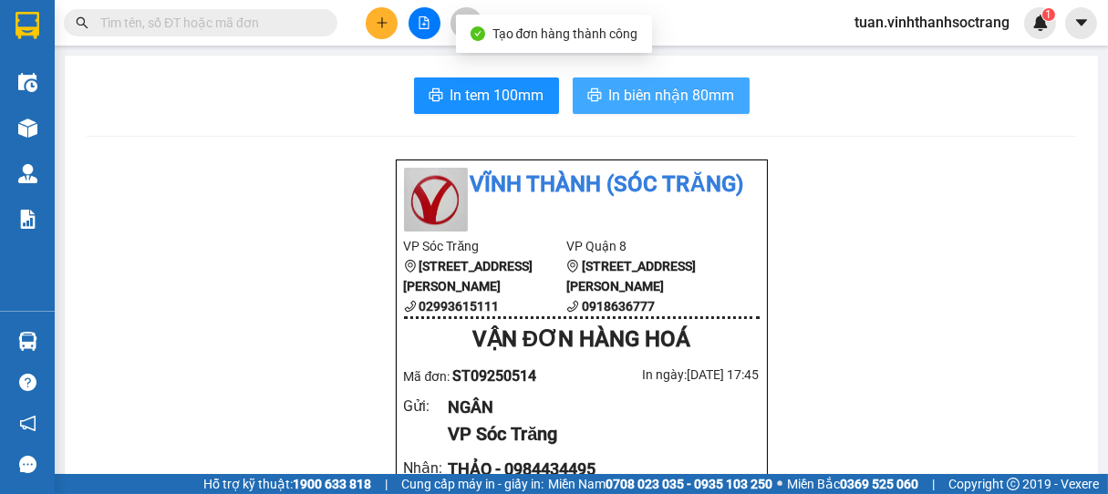
click at [685, 95] on span "In biên nhận 80mm" at bounding box center [672, 95] width 126 height 23
click at [693, 106] on button "In biên nhận 80mm" at bounding box center [661, 96] width 177 height 36
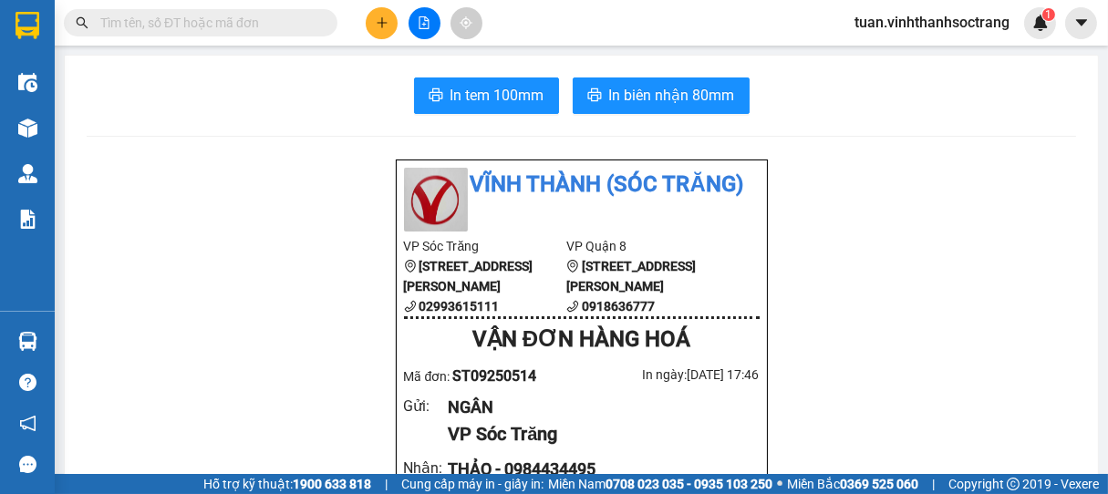
click at [388, 31] on button at bounding box center [382, 23] width 32 height 32
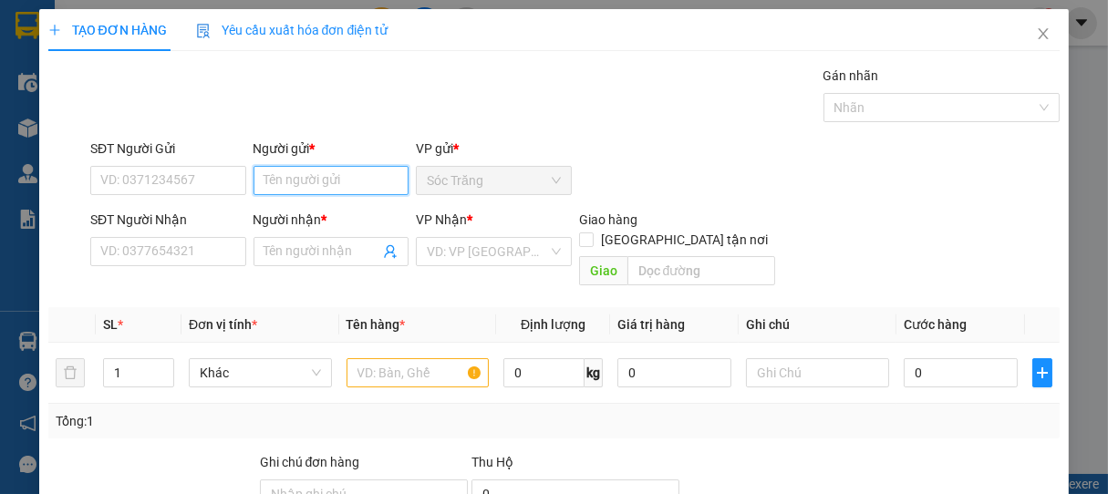
click at [313, 172] on input "Người gửi *" at bounding box center [332, 180] width 156 height 29
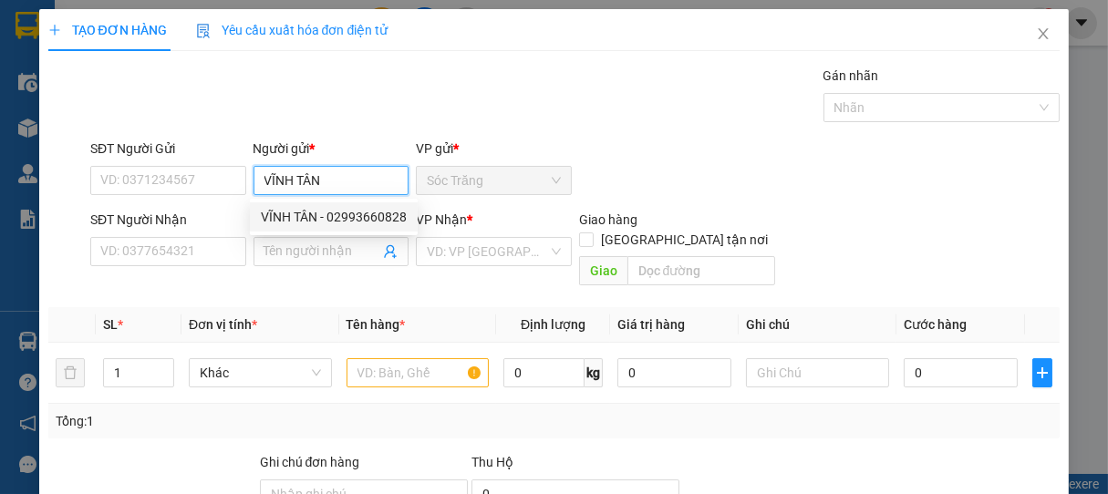
click at [326, 208] on div "VĨNH TÂN - 02993660828" at bounding box center [334, 217] width 146 height 20
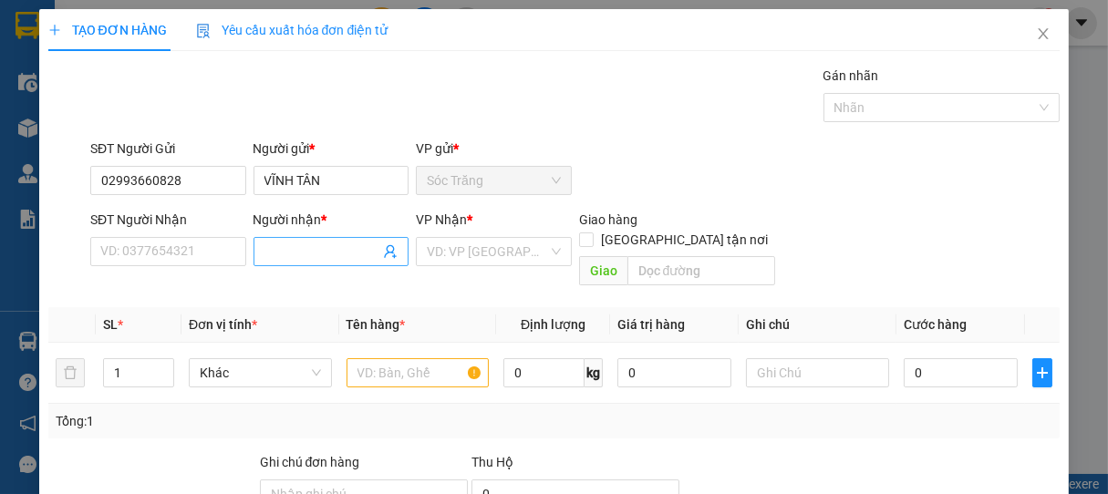
click at [317, 258] on input "Người nhận *" at bounding box center [322, 252] width 116 height 20
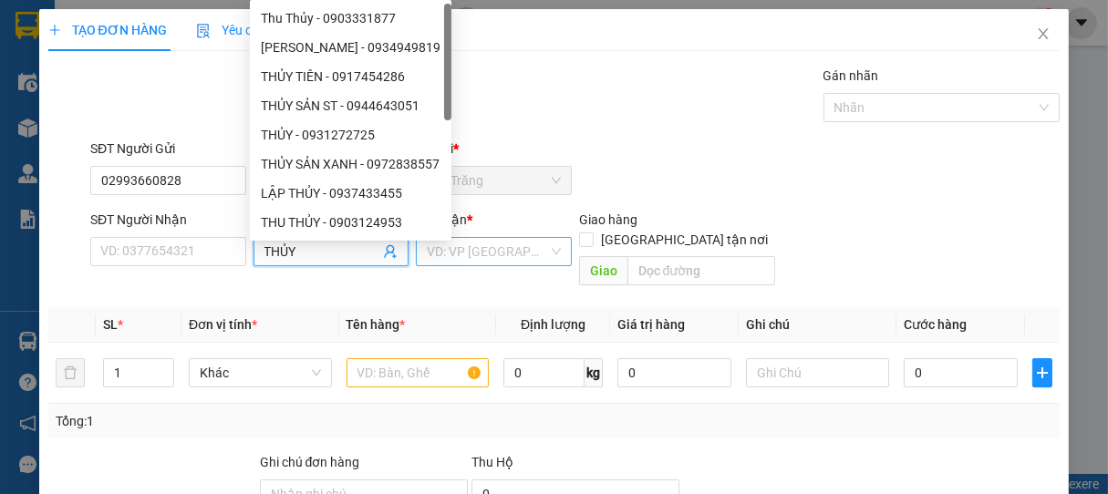
click at [452, 251] on input "search" at bounding box center [487, 251] width 121 height 27
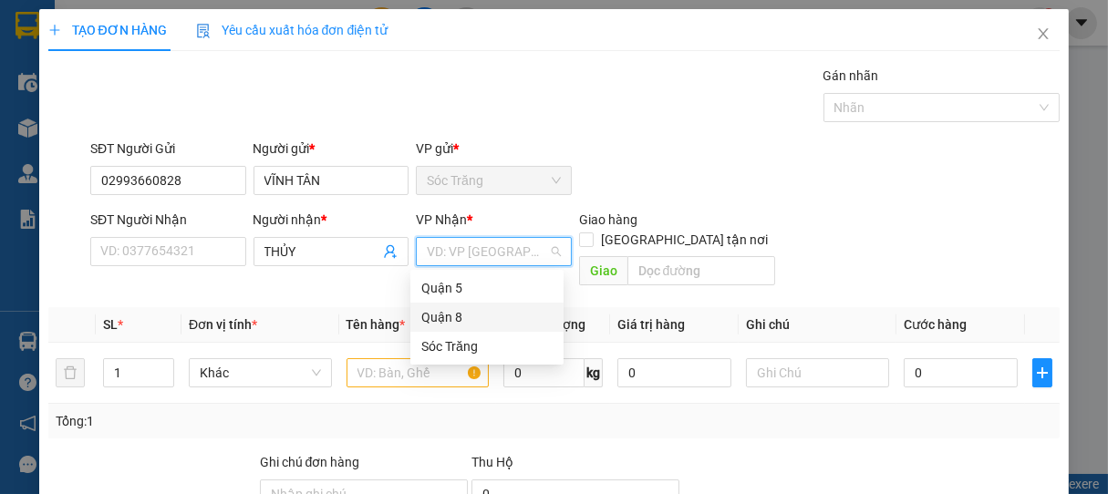
click at [446, 311] on div "Quận 8" at bounding box center [486, 317] width 131 height 20
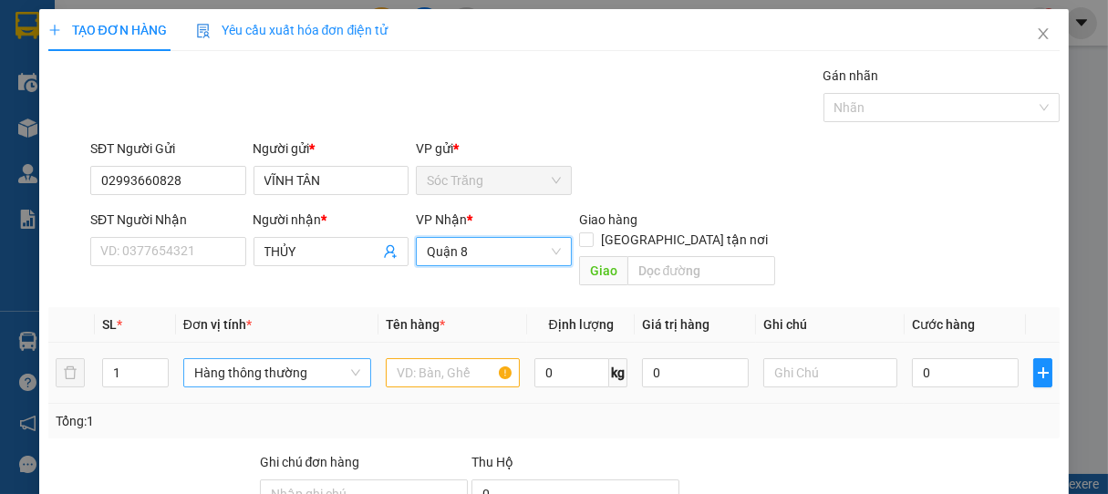
click at [274, 359] on span "Hàng thông thường" at bounding box center [277, 372] width 166 height 27
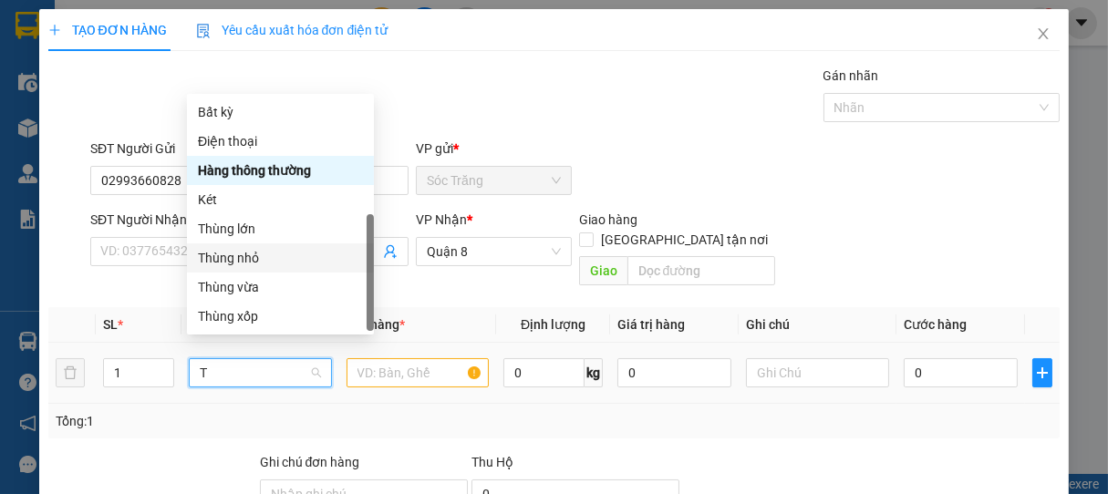
click at [247, 248] on div "Thùng nhỏ" at bounding box center [280, 258] width 165 height 20
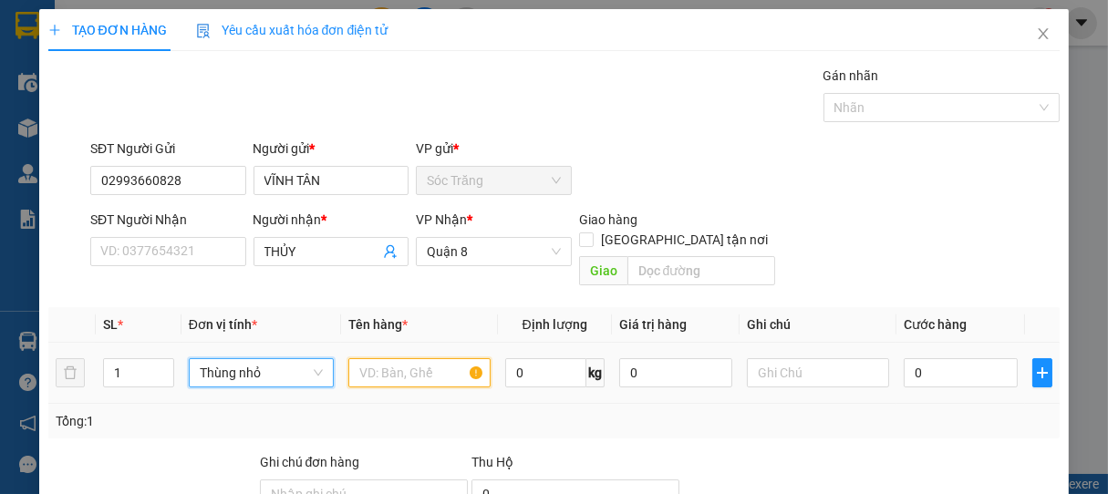
click at [401, 358] on input "text" at bounding box center [419, 372] width 142 height 29
click at [544, 358] on input "0" at bounding box center [545, 372] width 81 height 29
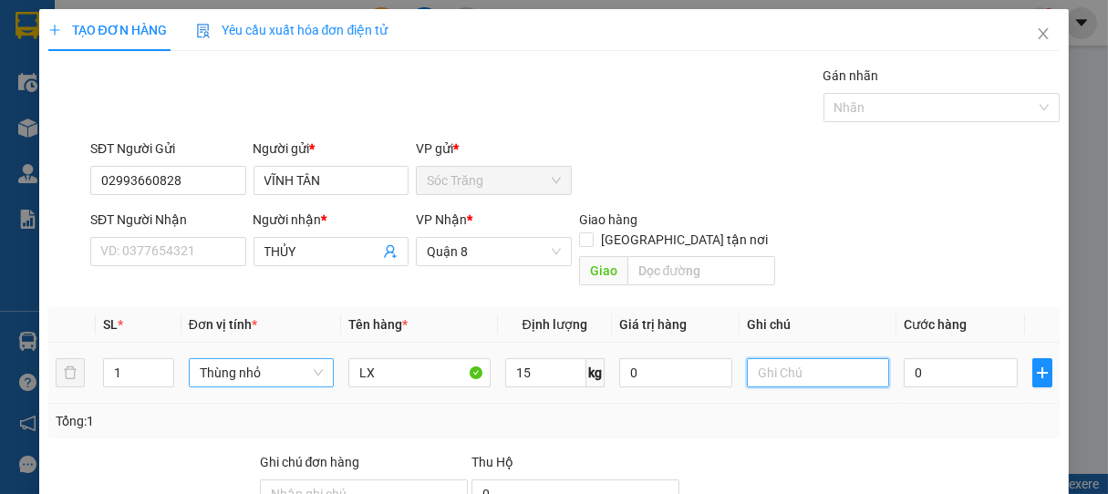
click at [786, 358] on input "text" at bounding box center [818, 372] width 142 height 29
click at [938, 360] on input "0" at bounding box center [961, 372] width 114 height 29
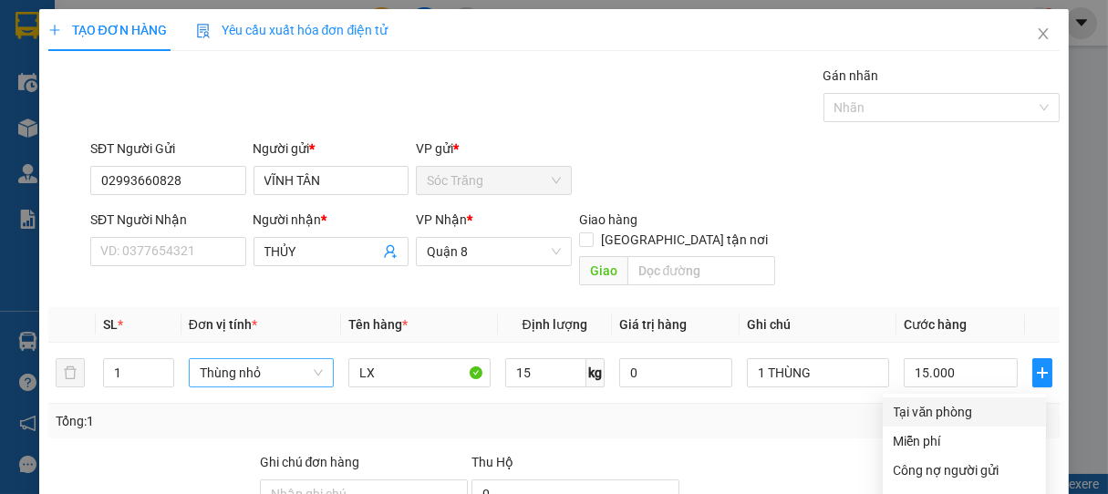
click at [933, 402] on div "Tại văn phòng" at bounding box center [964, 412] width 141 height 20
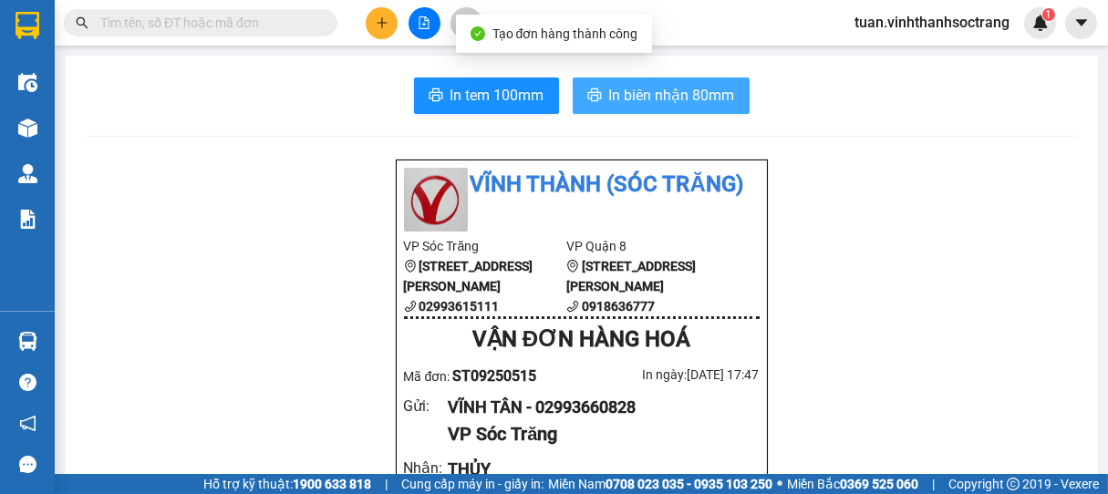
click at [673, 97] on span "In biên nhận 80mm" at bounding box center [672, 95] width 126 height 23
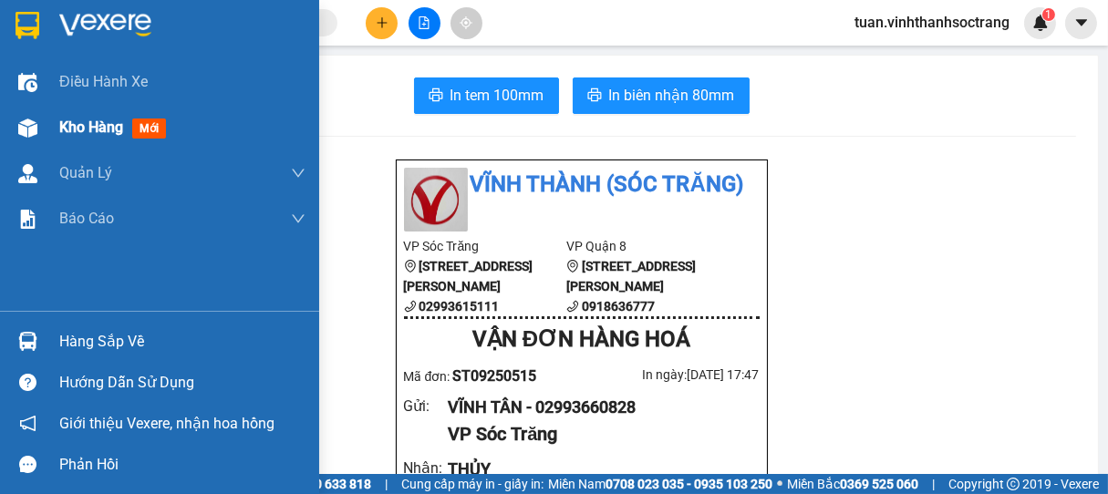
click at [75, 130] on span "Kho hàng" at bounding box center [91, 127] width 64 height 17
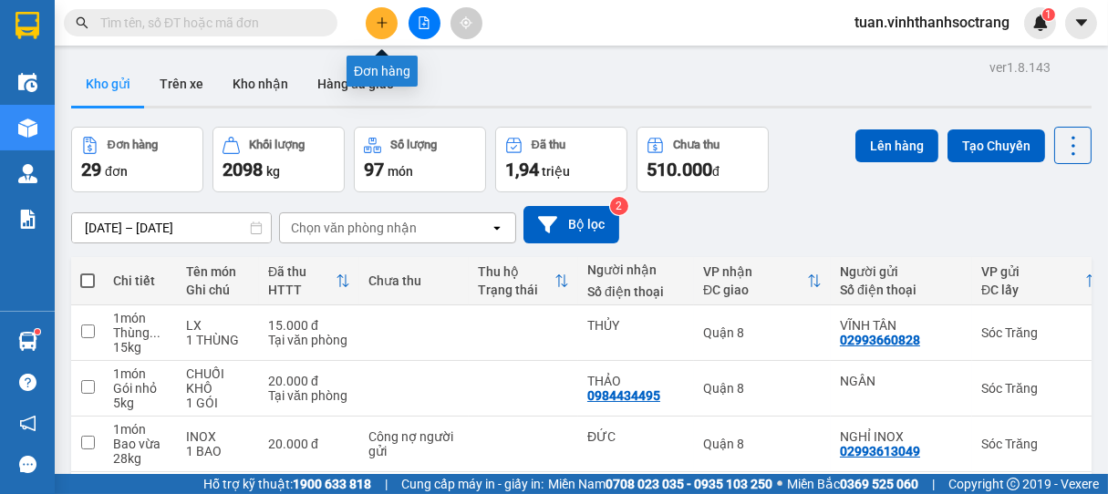
click at [374, 16] on button at bounding box center [382, 23] width 32 height 32
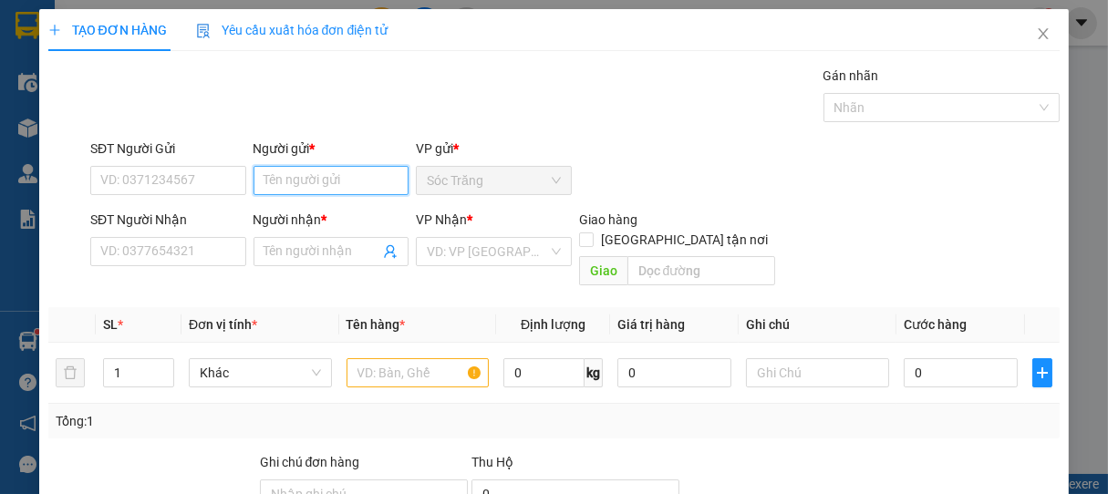
click at [329, 183] on input "Người gửi *" at bounding box center [332, 180] width 156 height 29
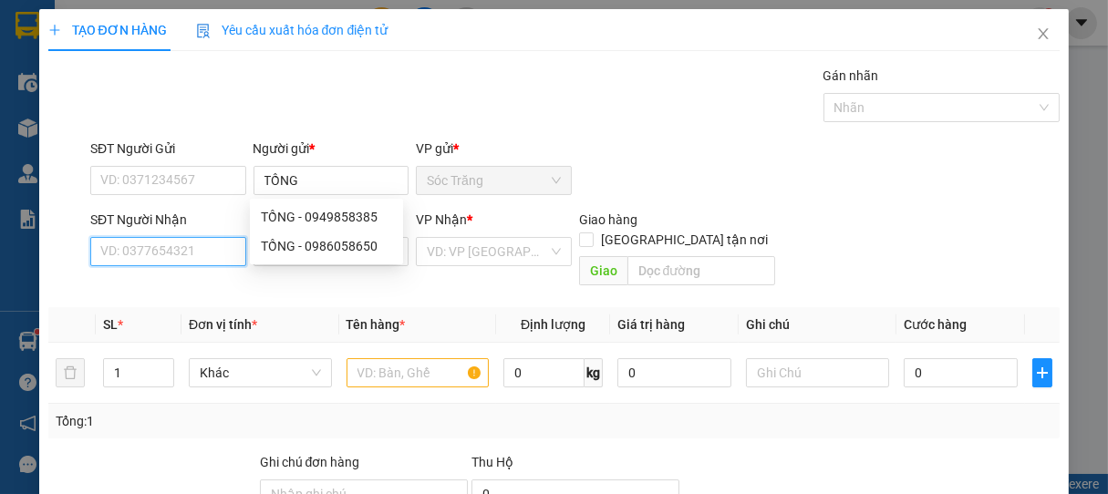
click at [198, 254] on input "SĐT Người Nhận" at bounding box center [168, 251] width 156 height 29
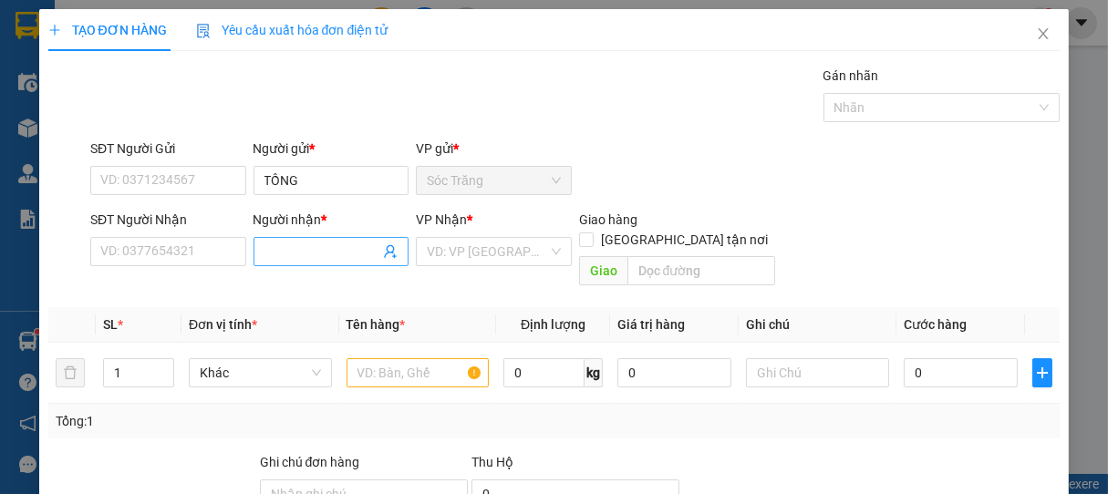
click at [285, 257] on input "Người nhận *" at bounding box center [322, 252] width 116 height 20
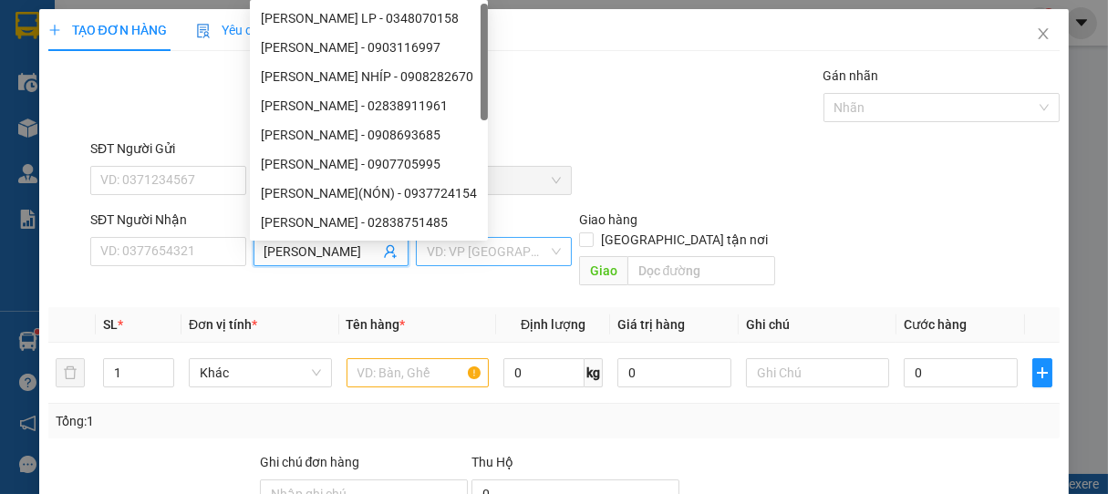
click at [434, 246] on input "search" at bounding box center [487, 251] width 121 height 27
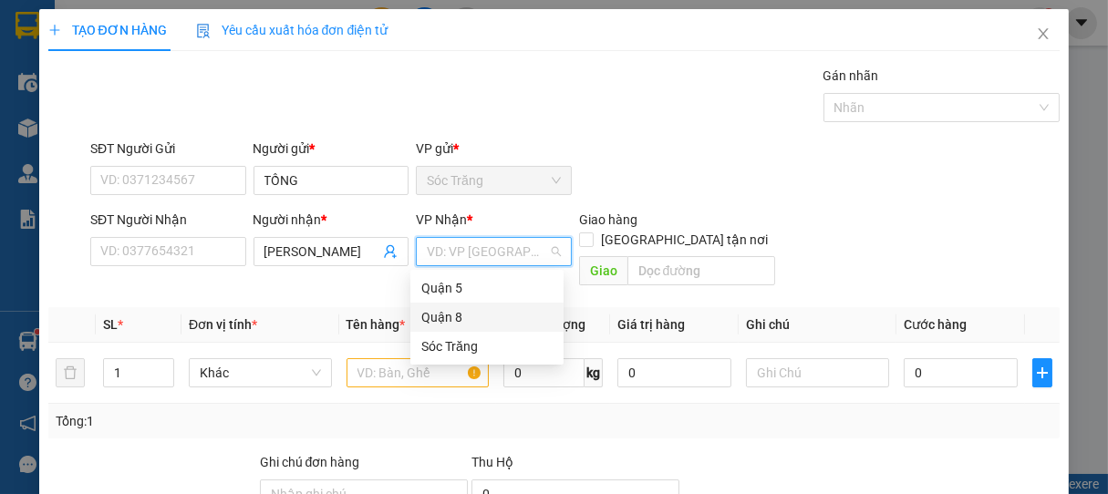
click at [438, 316] on div "Quận 8" at bounding box center [486, 317] width 131 height 20
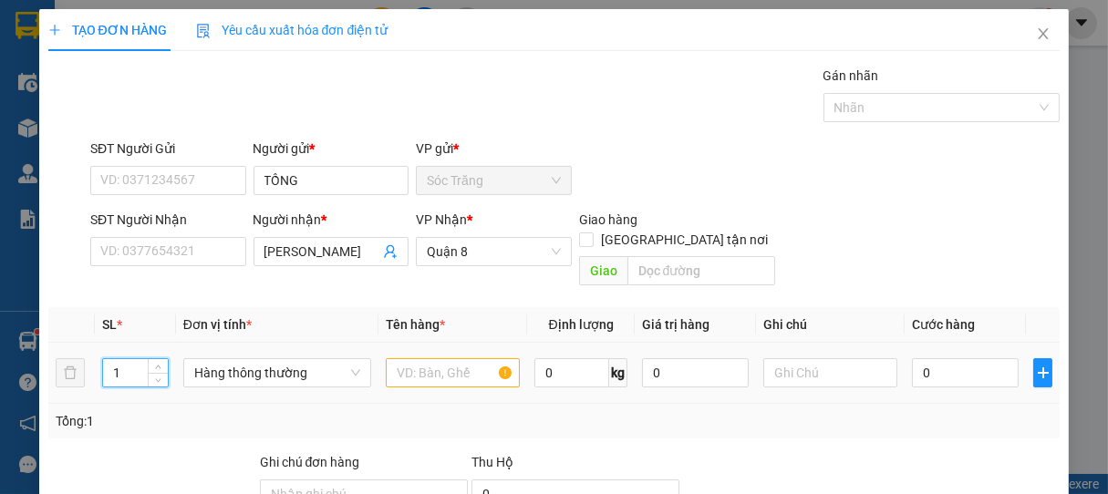
click at [128, 359] on input "1" at bounding box center [135, 372] width 65 height 27
click at [232, 359] on span "Hàng thông thường" at bounding box center [277, 372] width 166 height 27
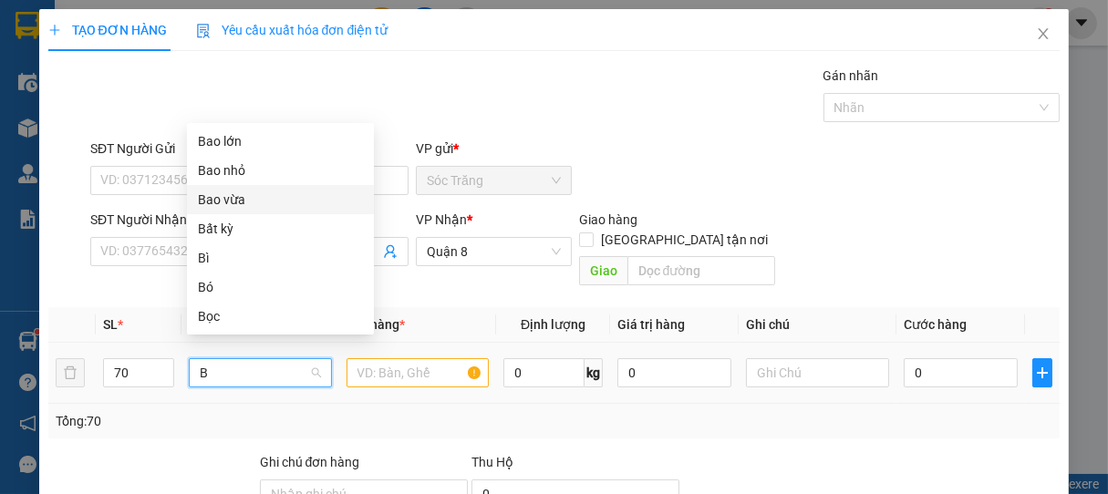
drag, startPoint x: 220, startPoint y: 193, endPoint x: 230, endPoint y: 209, distance: 18.5
click at [220, 194] on div "Bao vừa" at bounding box center [280, 200] width 165 height 20
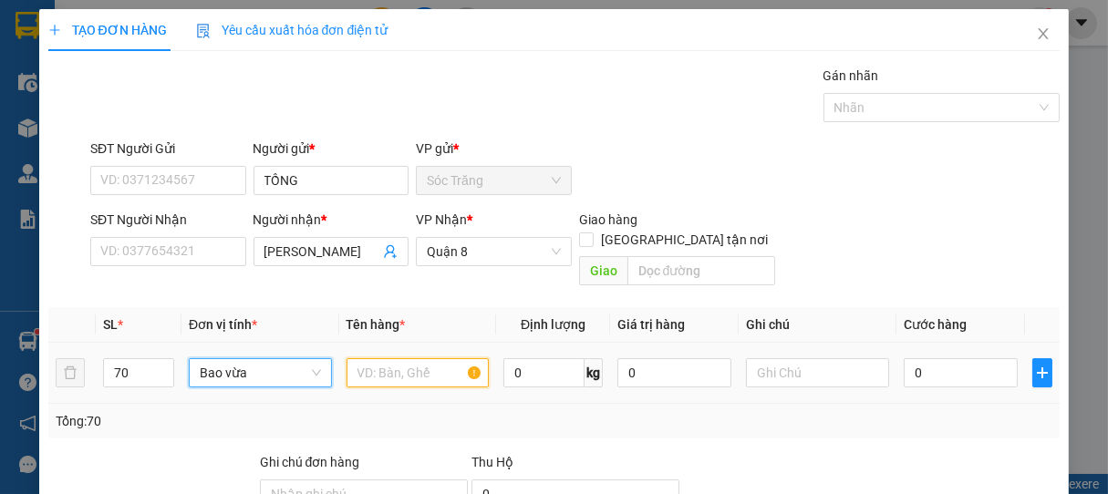
click at [386, 358] on input "text" at bounding box center [418, 372] width 142 height 29
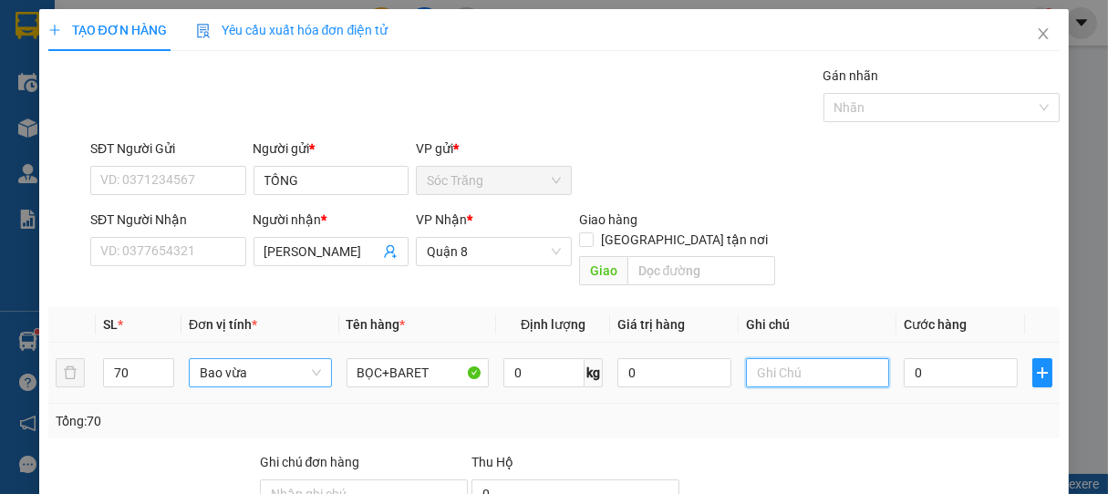
click at [834, 358] on input "text" at bounding box center [817, 372] width 142 height 29
click at [976, 358] on input "0" at bounding box center [961, 372] width 114 height 29
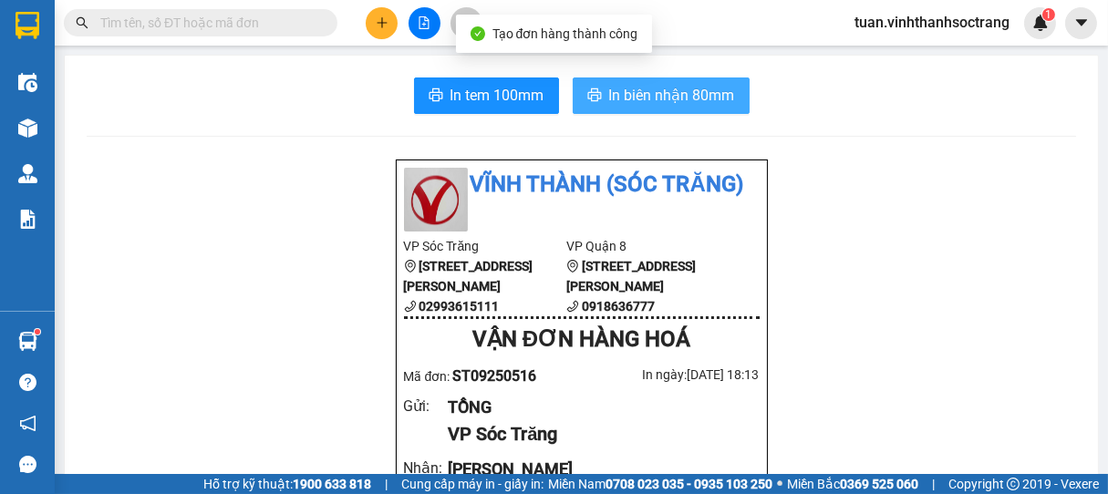
click at [678, 100] on span "In biên nhận 80mm" at bounding box center [672, 95] width 126 height 23
click at [668, 92] on span "In biên nhận 80mm" at bounding box center [672, 95] width 126 height 23
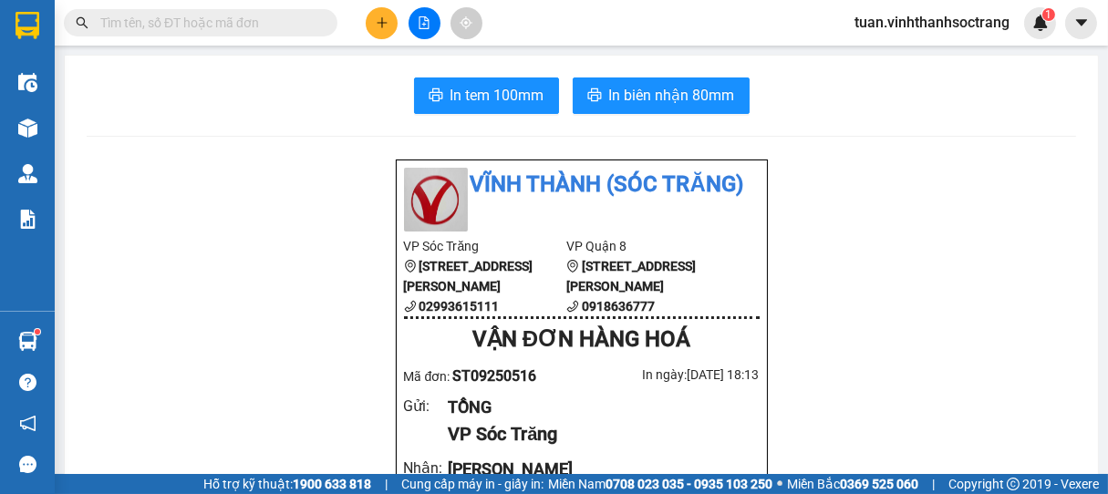
click at [241, 20] on input "text" at bounding box center [207, 23] width 215 height 20
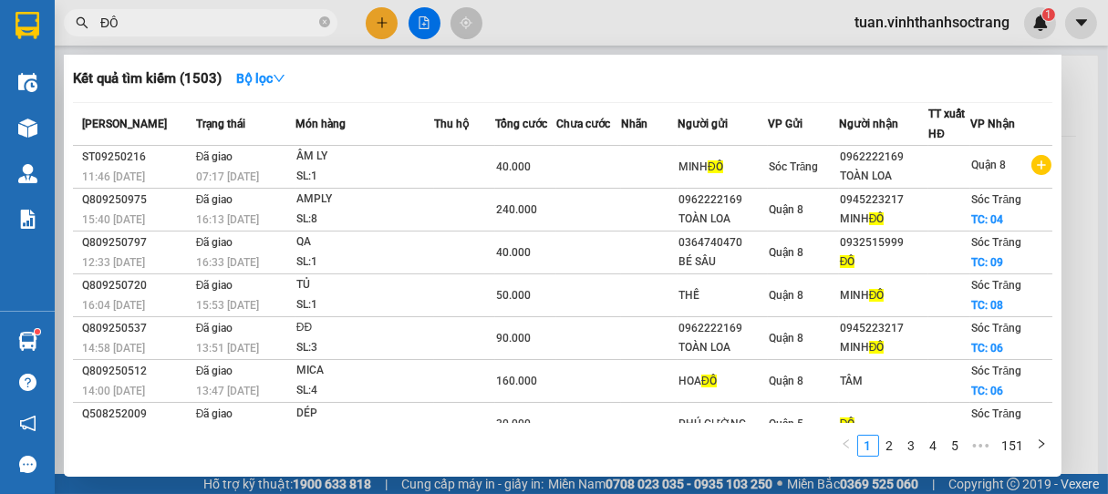
click at [325, 23] on icon "close-circle" at bounding box center [324, 21] width 11 height 11
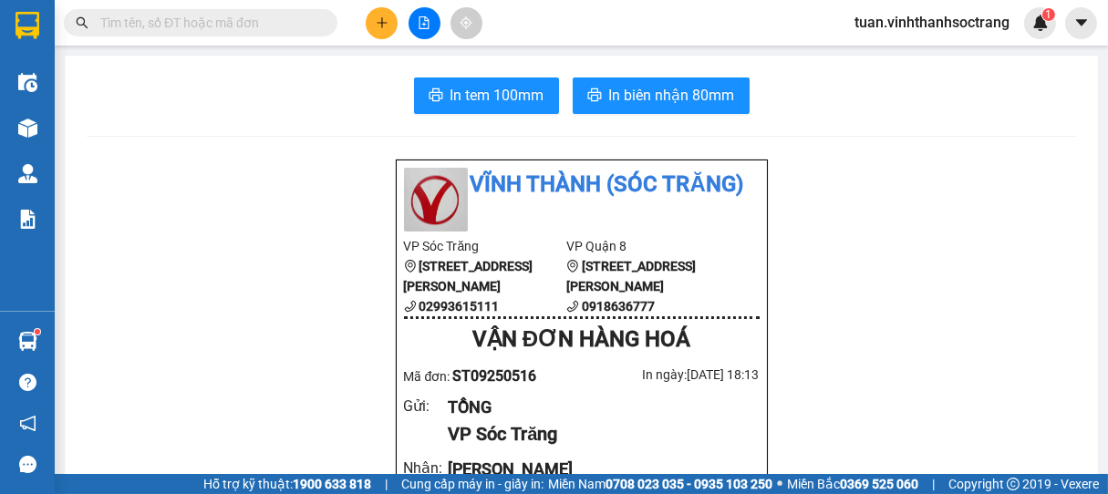
click at [299, 17] on input "text" at bounding box center [207, 23] width 215 height 20
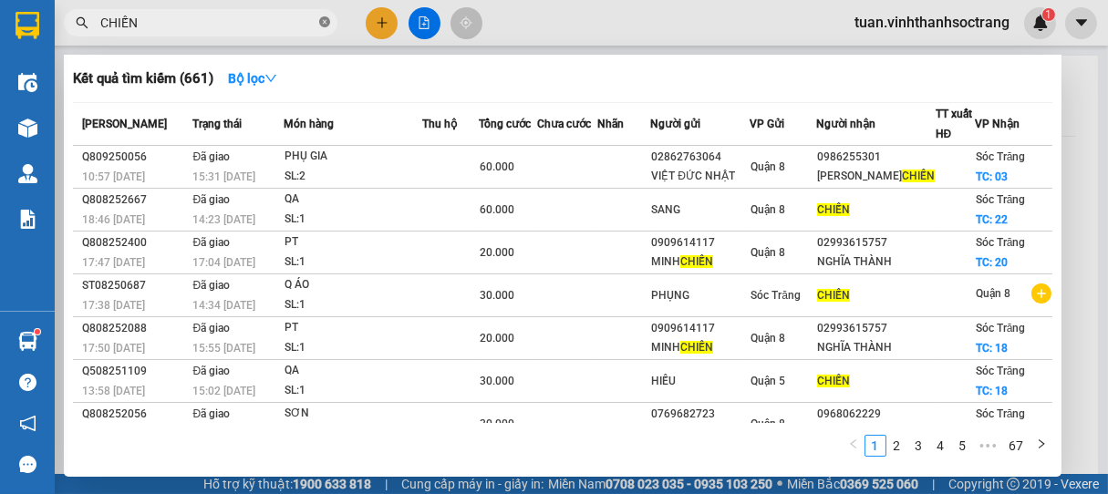
click at [322, 23] on icon "close-circle" at bounding box center [324, 21] width 11 height 11
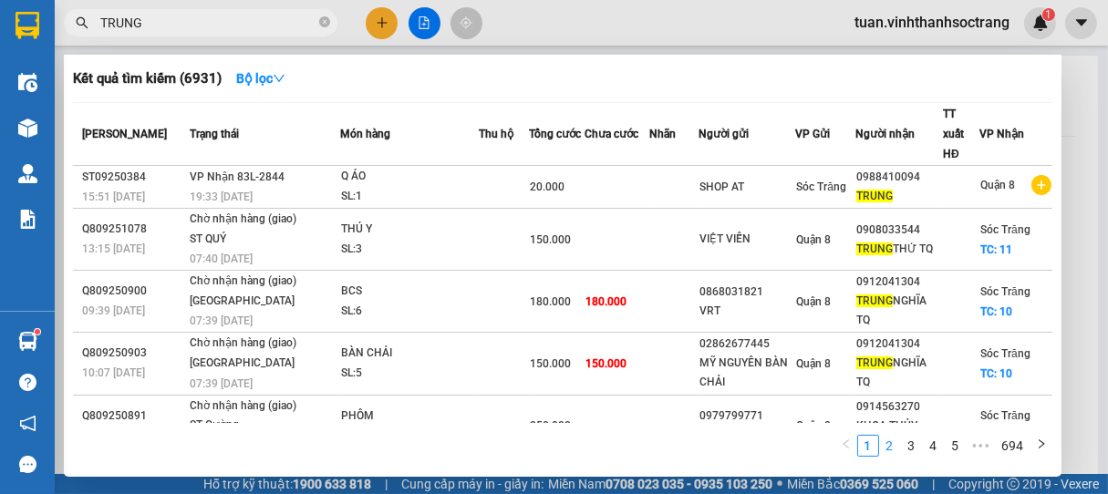
click at [894, 449] on link "2" at bounding box center [890, 446] width 20 height 20
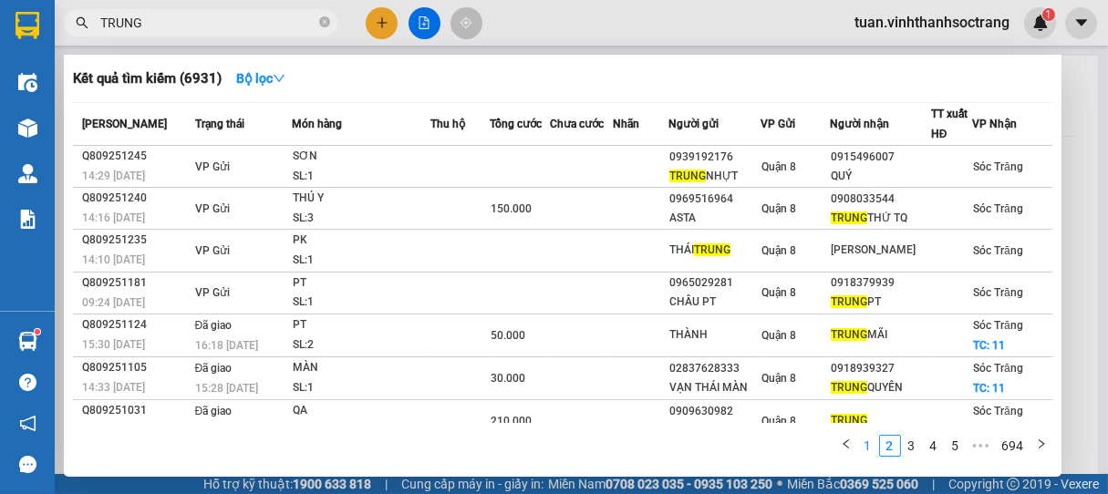
click at [864, 443] on link "1" at bounding box center [868, 446] width 20 height 20
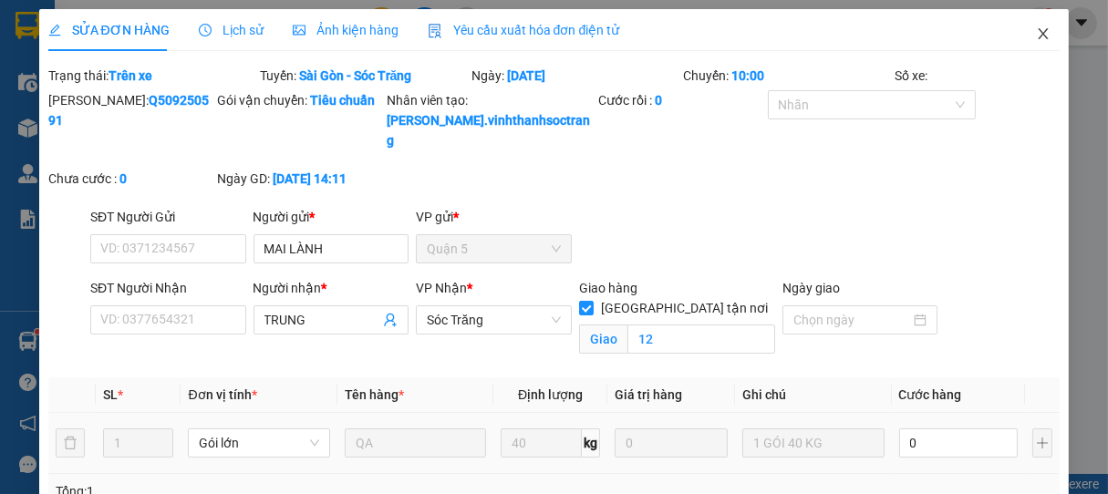
click at [1036, 36] on icon "close" at bounding box center [1043, 33] width 15 height 15
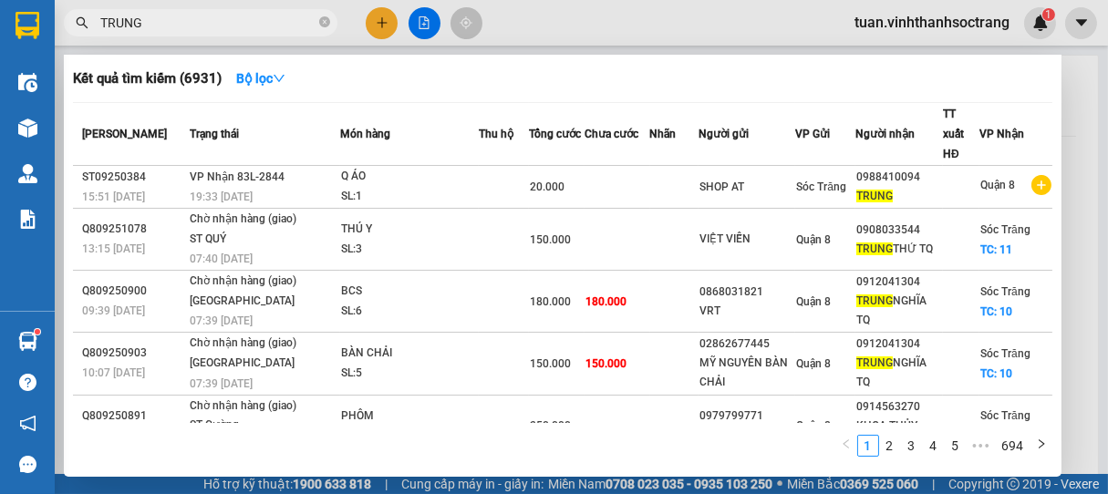
click at [212, 23] on input "TRUNG" at bounding box center [207, 23] width 215 height 20
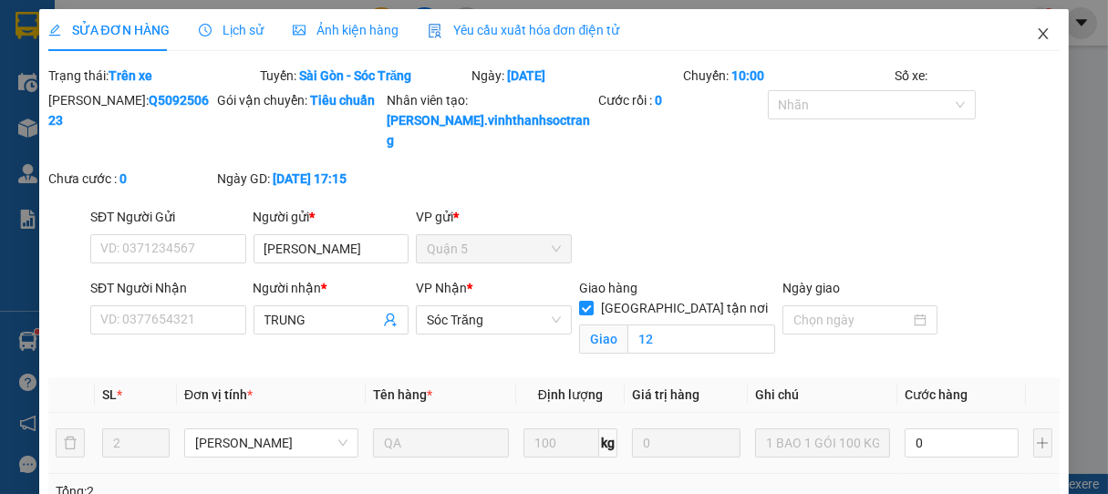
click at [1036, 31] on icon "close" at bounding box center [1043, 33] width 15 height 15
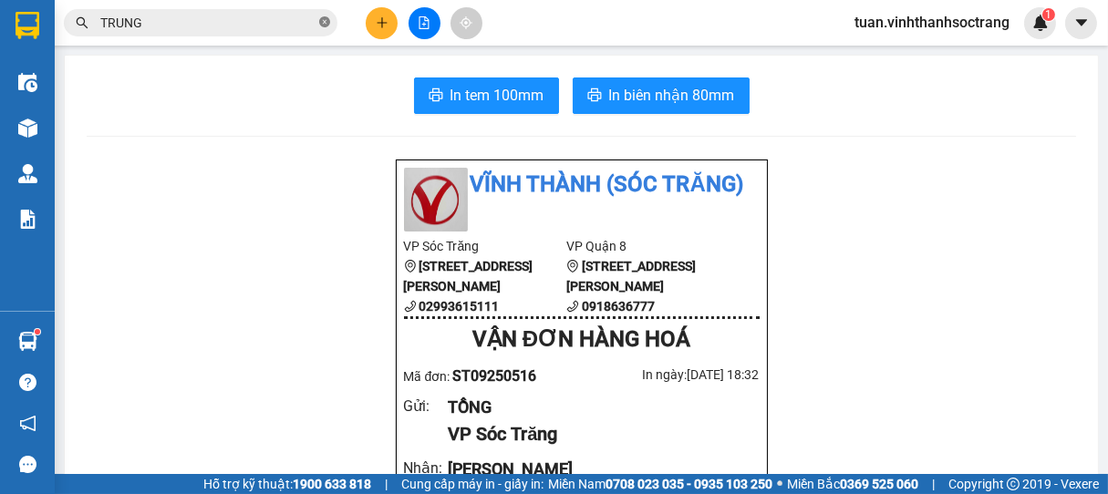
click at [327, 20] on icon "close-circle" at bounding box center [324, 21] width 11 height 11
click at [298, 23] on input "text" at bounding box center [207, 23] width 215 height 20
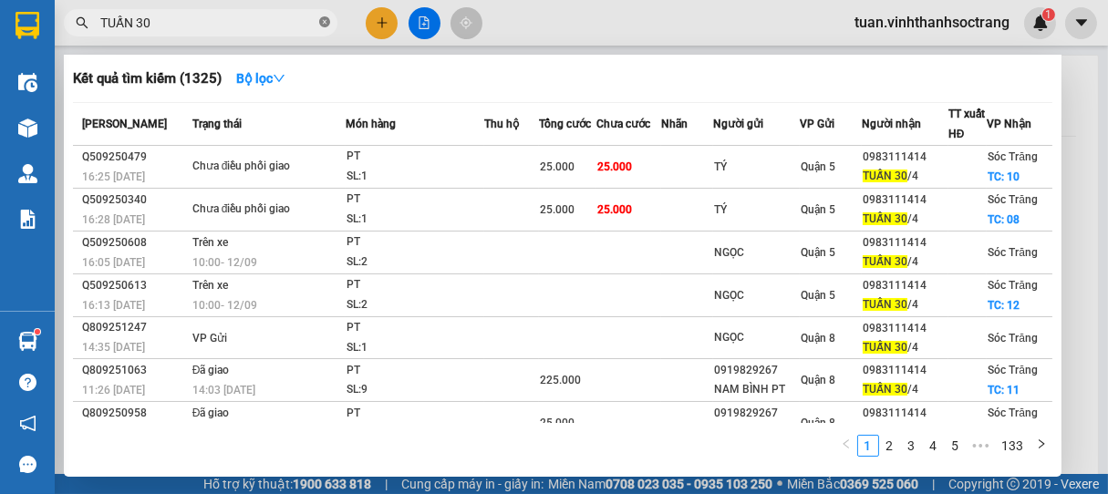
click at [327, 20] on icon "close-circle" at bounding box center [324, 21] width 11 height 11
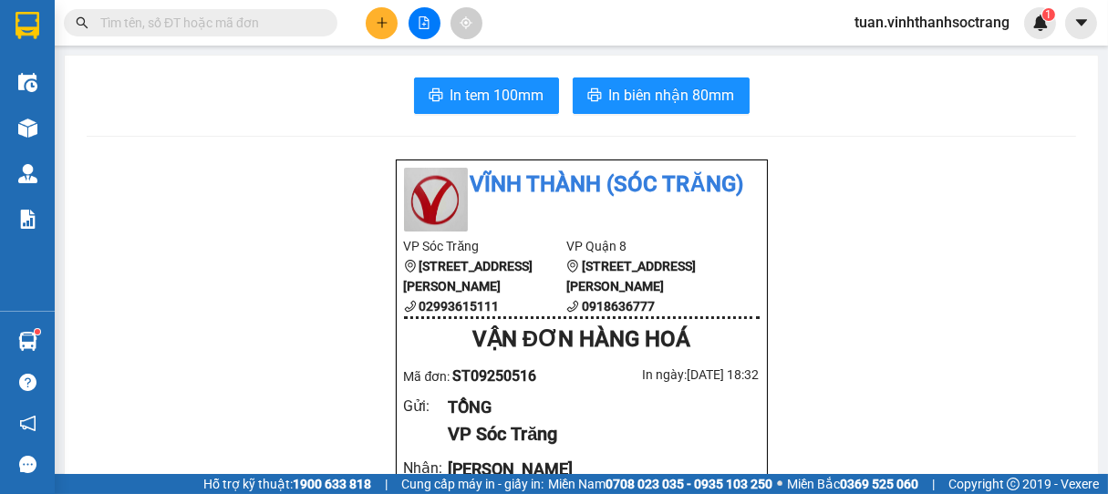
click at [285, 26] on input "text" at bounding box center [207, 23] width 215 height 20
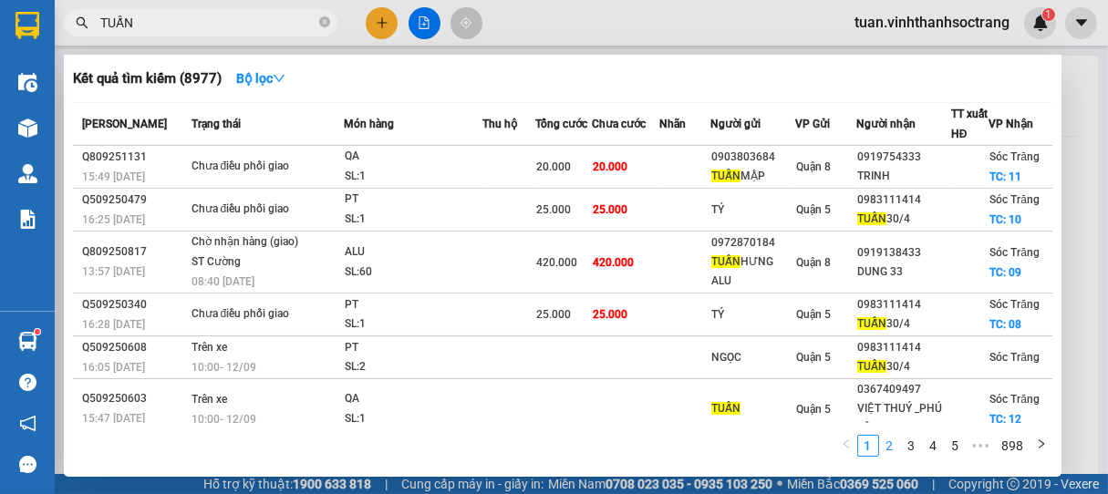
click at [896, 447] on link "2" at bounding box center [890, 446] width 20 height 20
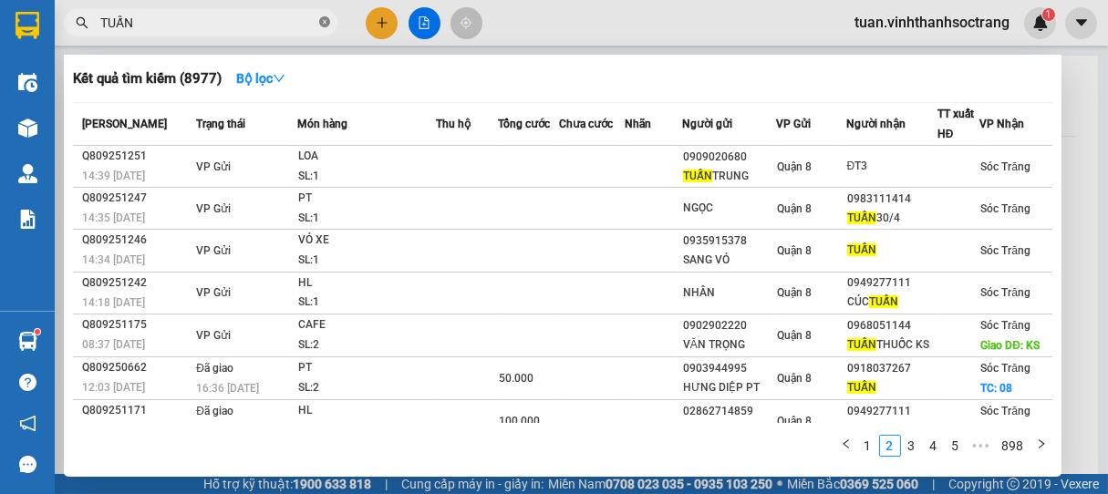
click at [322, 23] on icon "close-circle" at bounding box center [324, 21] width 11 height 11
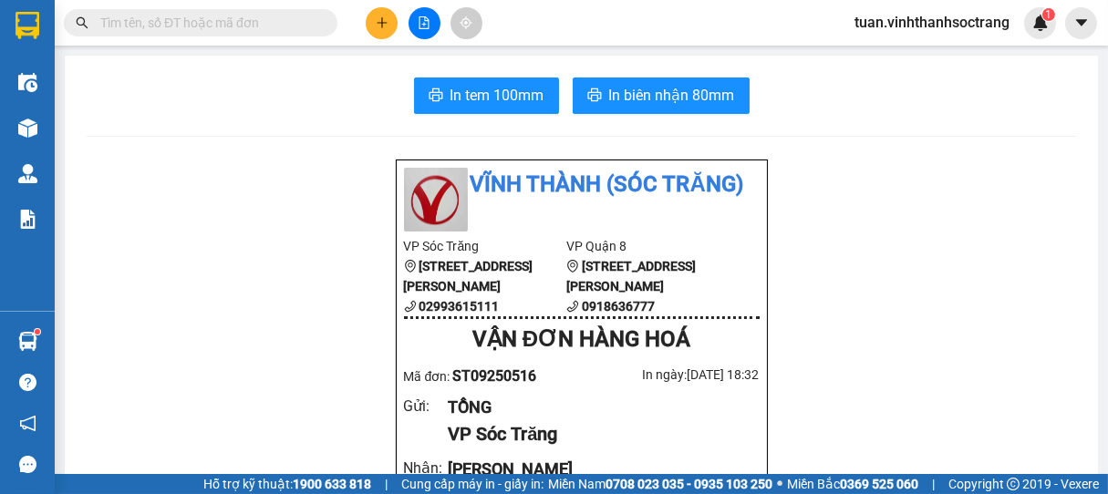
click at [273, 24] on input "text" at bounding box center [207, 23] width 215 height 20
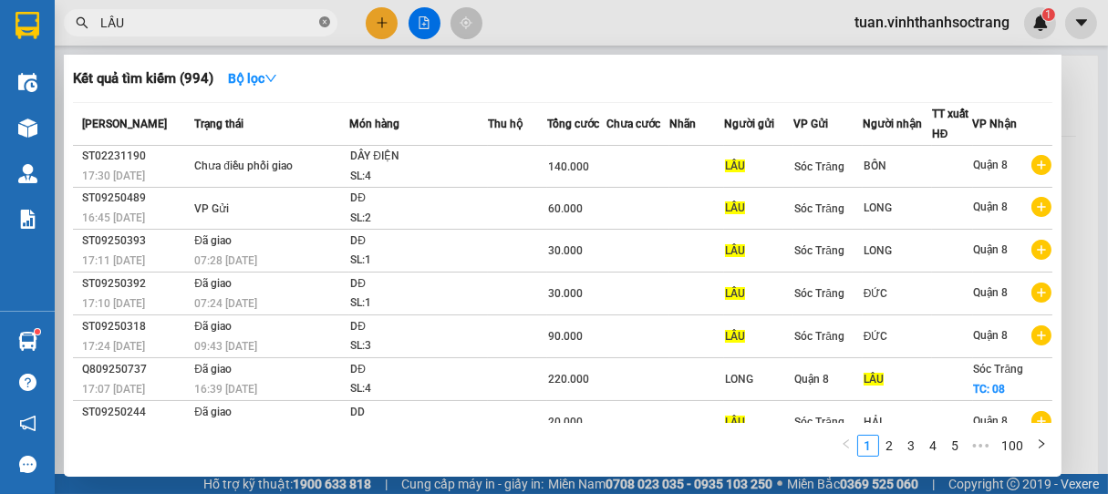
click at [321, 23] on icon "close-circle" at bounding box center [324, 21] width 11 height 11
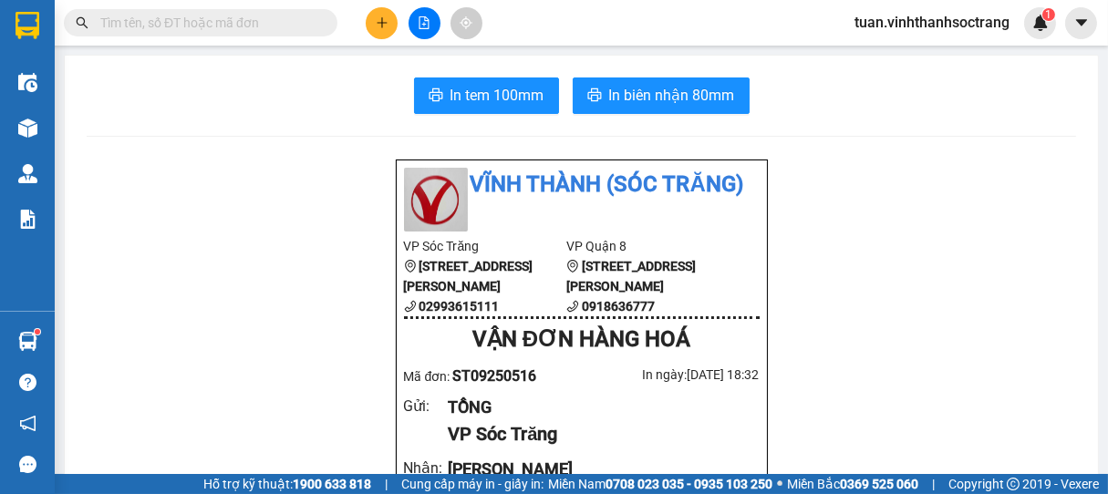
click at [281, 21] on input "text" at bounding box center [207, 23] width 215 height 20
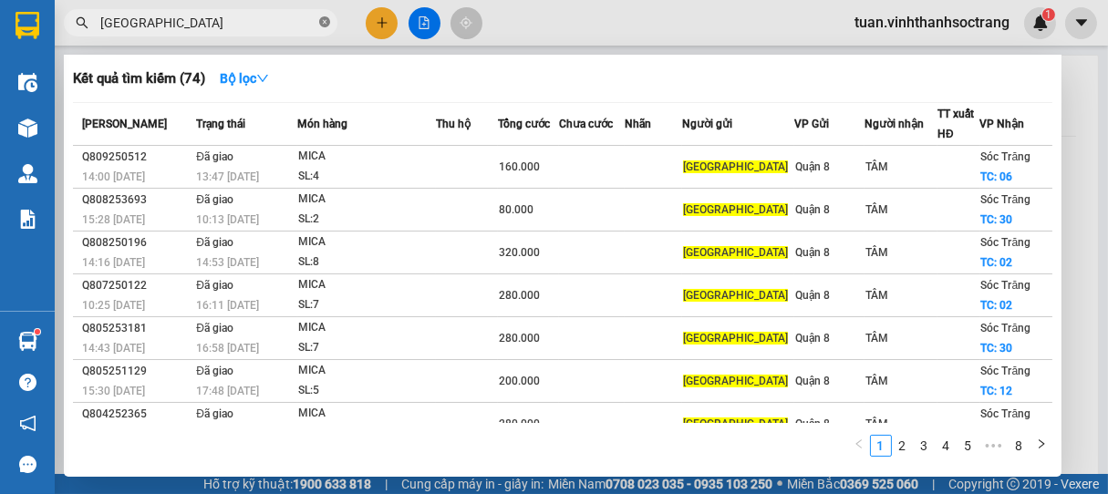
click at [321, 24] on icon "close-circle" at bounding box center [324, 21] width 11 height 11
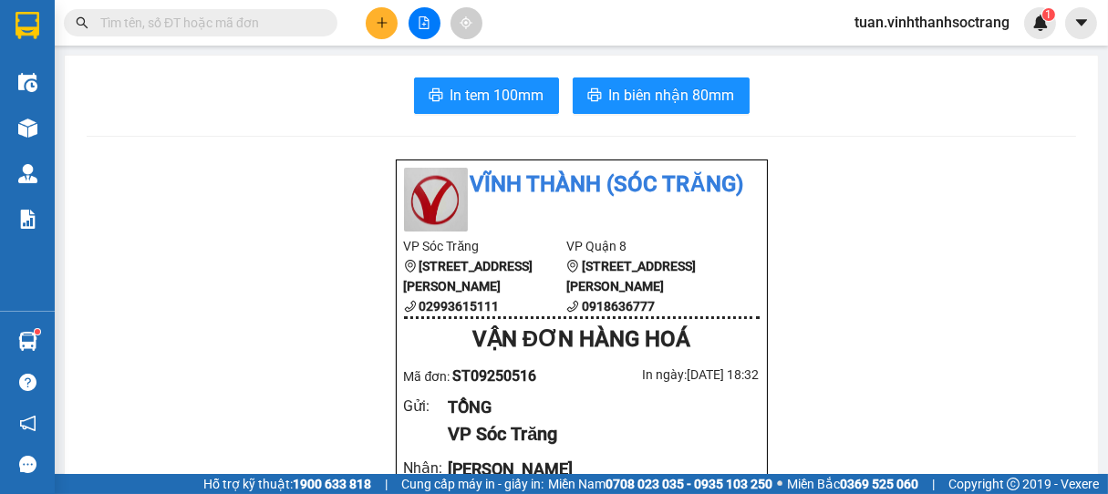
click at [272, 23] on input "text" at bounding box center [207, 23] width 215 height 20
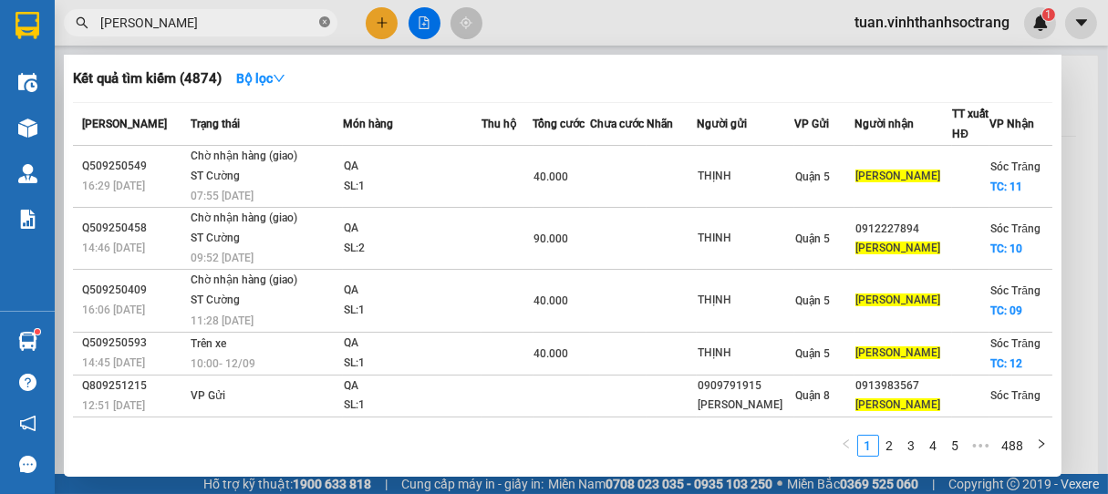
click at [328, 21] on icon "close-circle" at bounding box center [324, 21] width 11 height 11
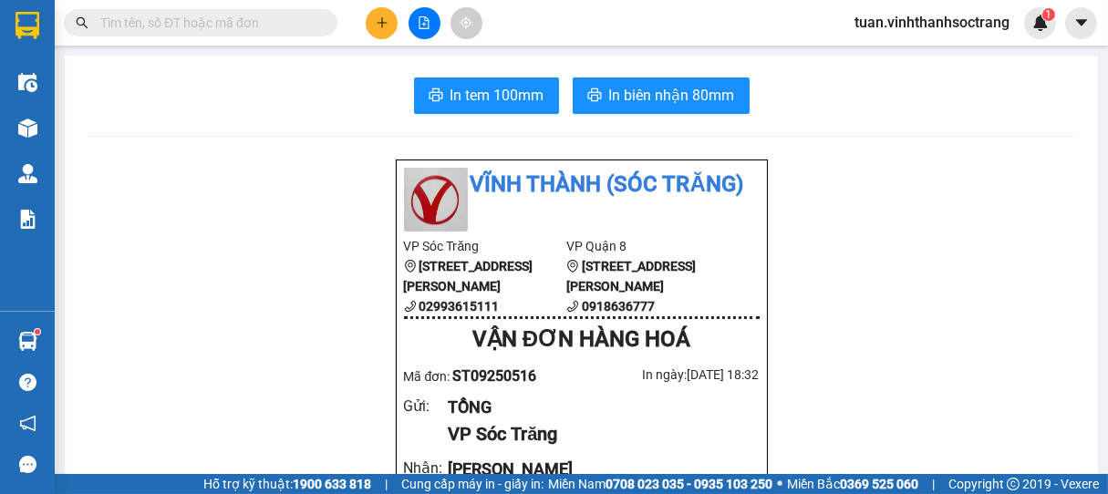
click at [271, 21] on input "text" at bounding box center [207, 23] width 215 height 20
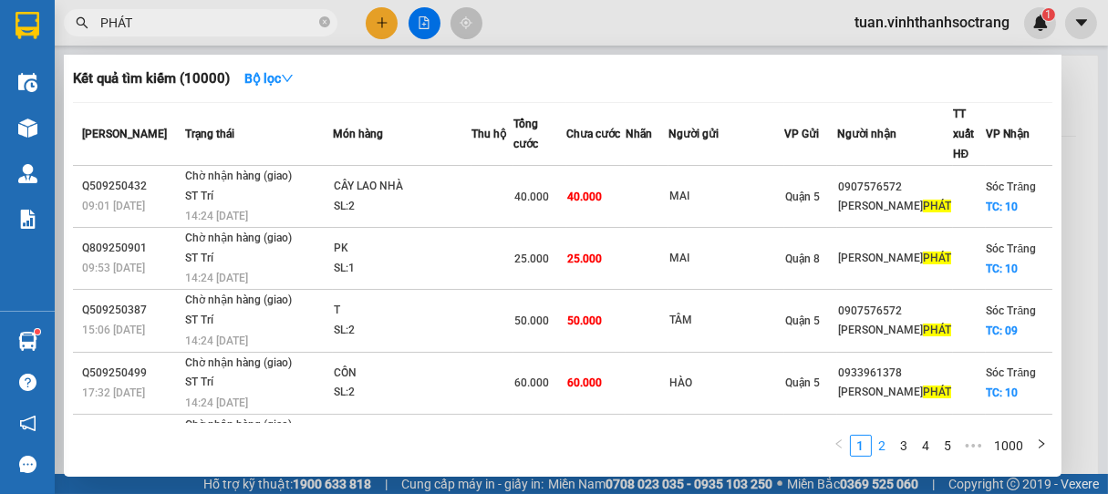
click at [884, 439] on link "2" at bounding box center [883, 446] width 20 height 20
click at [904, 447] on link "3" at bounding box center [905, 446] width 20 height 20
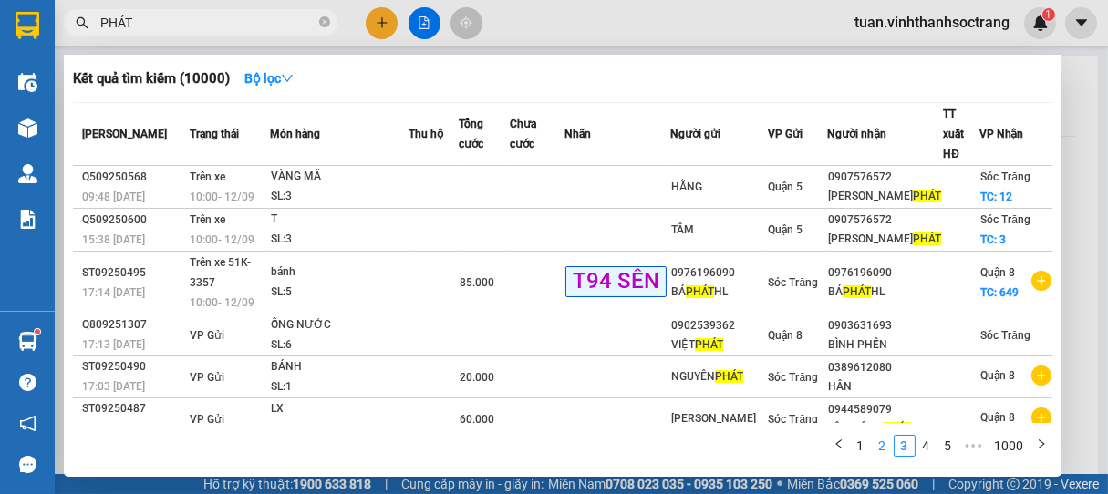
click at [881, 440] on link "2" at bounding box center [883, 446] width 20 height 20
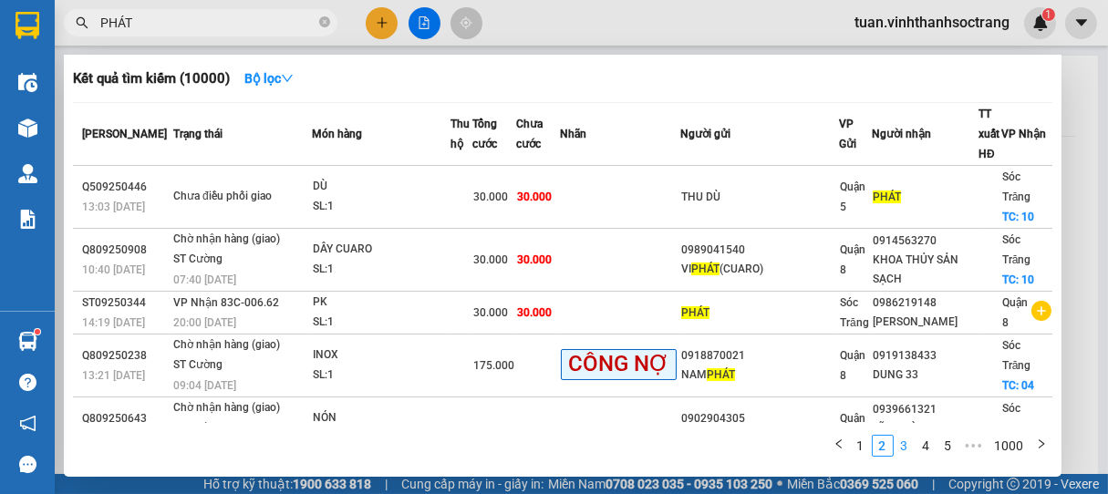
click at [906, 446] on link "3" at bounding box center [905, 446] width 20 height 20
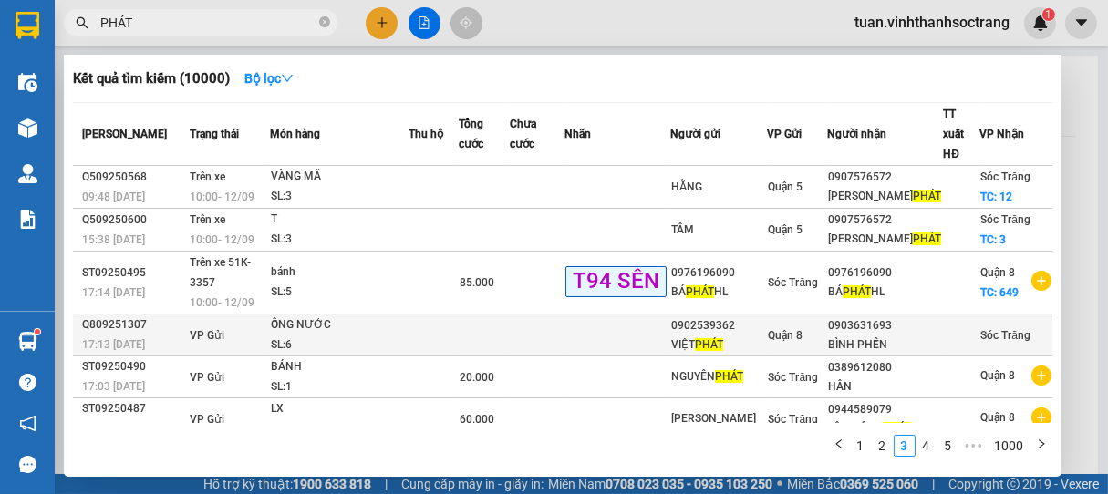
click at [454, 315] on td at bounding box center [433, 336] width 49 height 42
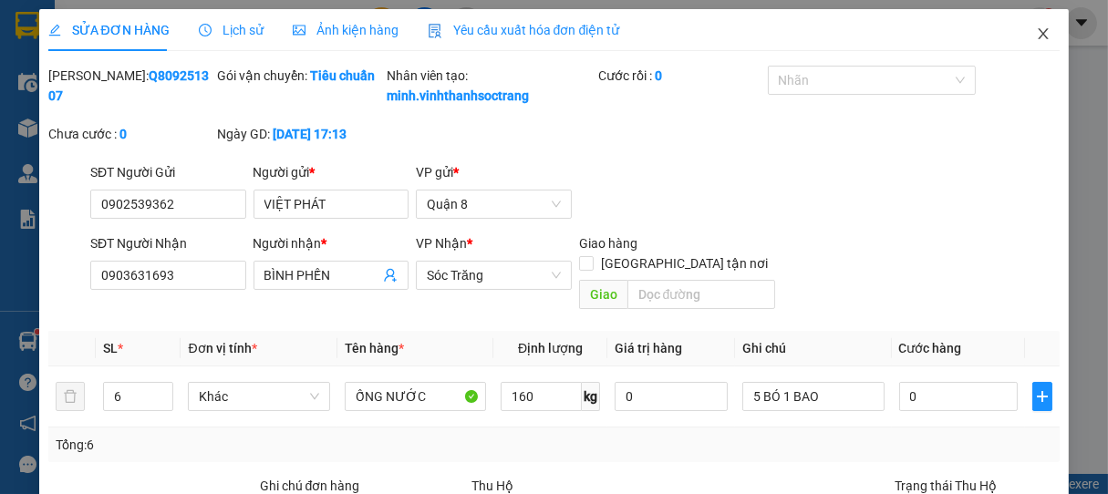
click at [1036, 34] on icon "close" at bounding box center [1043, 33] width 15 height 15
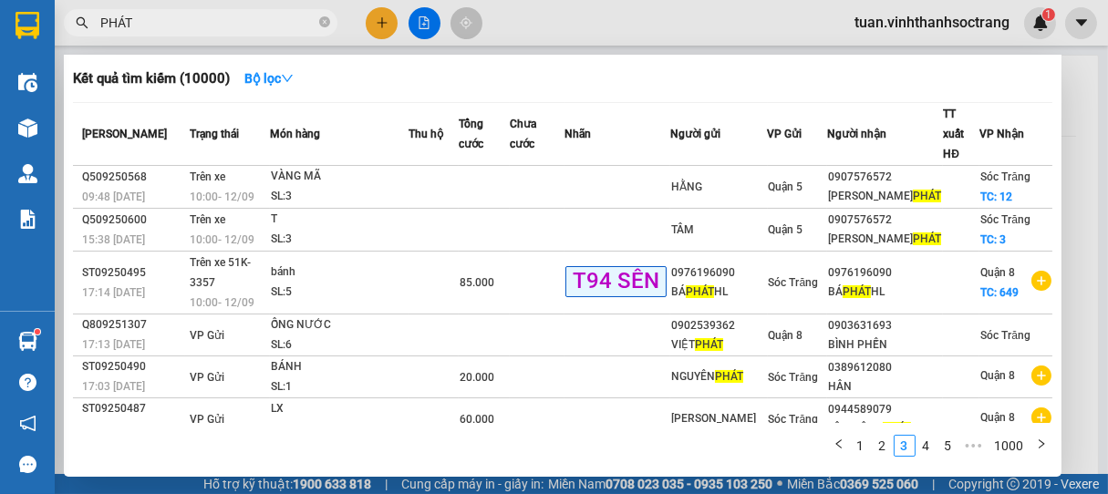
click at [289, 21] on input "PHÁT" at bounding box center [207, 23] width 215 height 20
click at [927, 444] on link "4" at bounding box center [927, 446] width 20 height 20
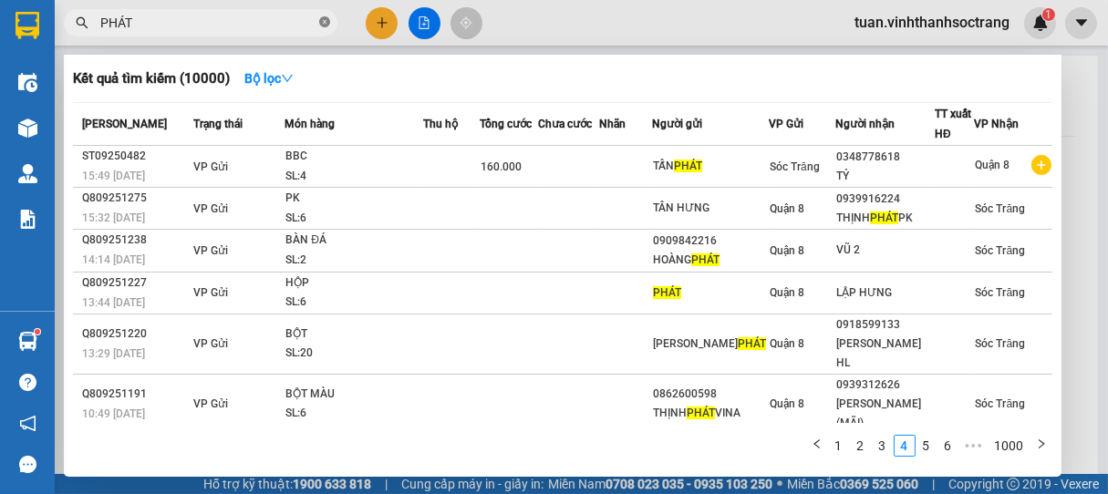
click at [327, 22] on icon "close-circle" at bounding box center [324, 21] width 11 height 11
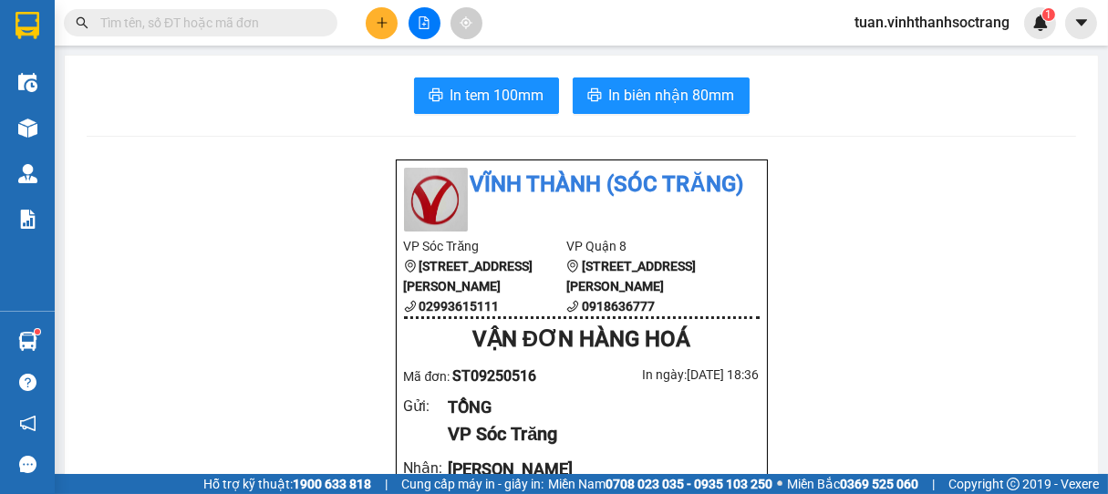
click at [285, 16] on input "text" at bounding box center [207, 23] width 215 height 20
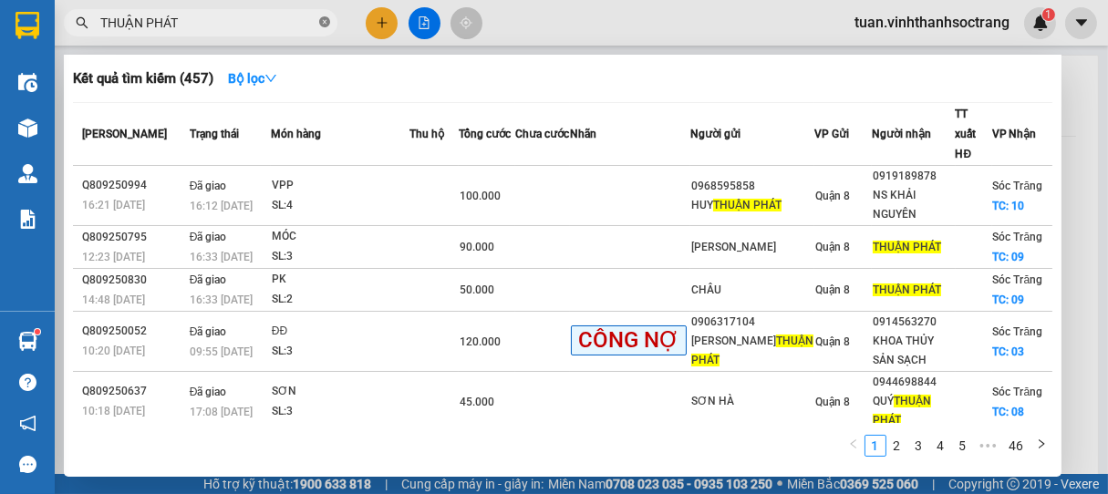
click at [324, 22] on icon "close-circle" at bounding box center [324, 21] width 11 height 11
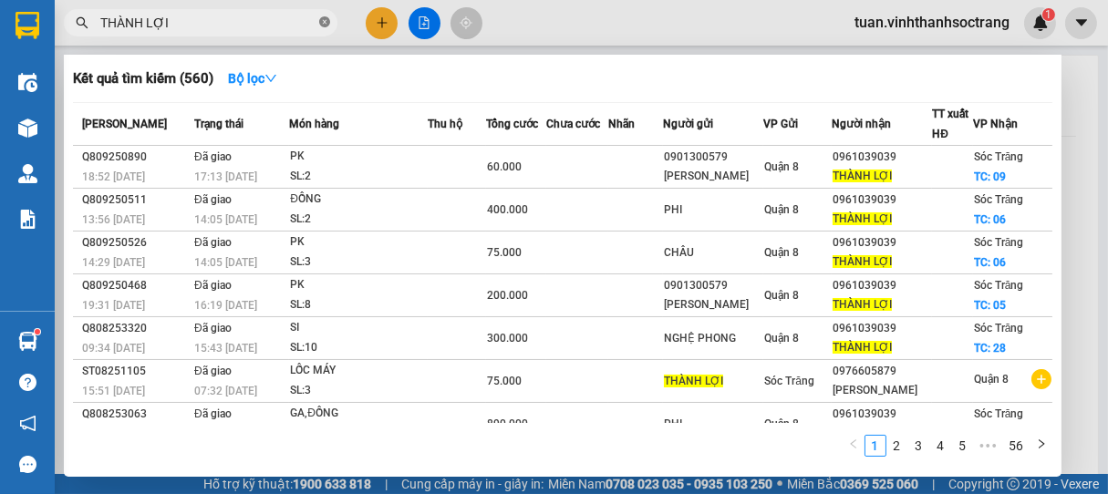
click at [328, 18] on icon "close-circle" at bounding box center [324, 21] width 11 height 11
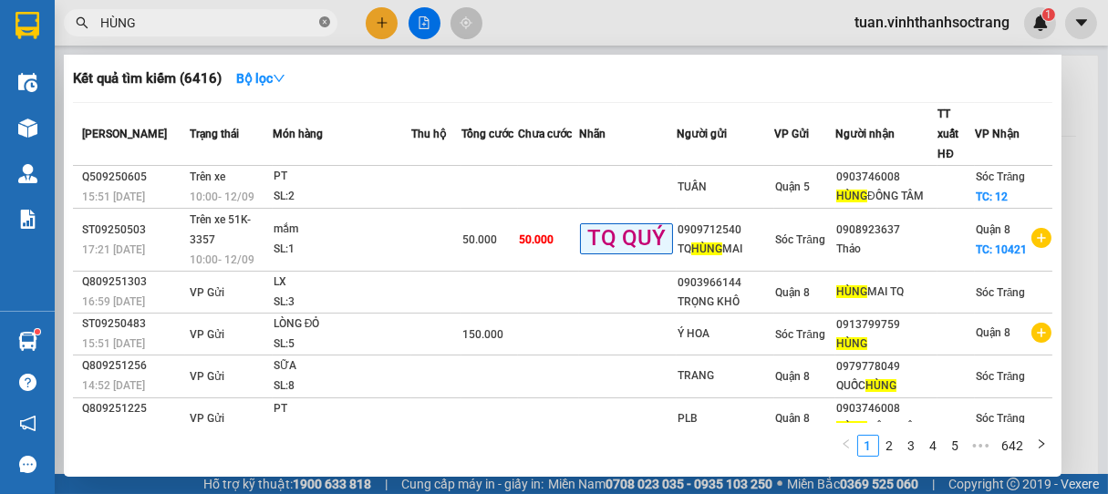
click at [328, 26] on icon "close-circle" at bounding box center [324, 21] width 11 height 11
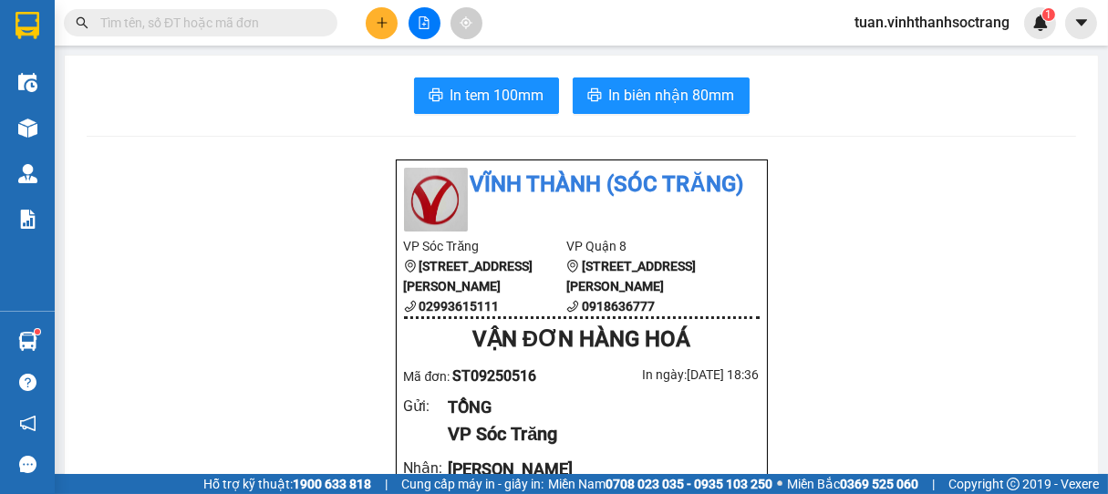
click at [278, 21] on input "text" at bounding box center [207, 23] width 215 height 20
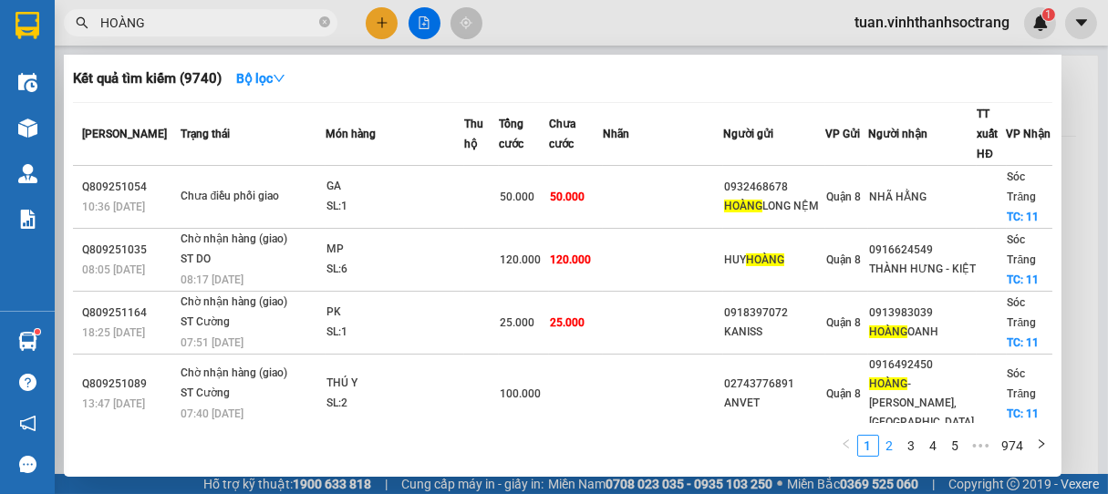
click at [888, 446] on link "2" at bounding box center [890, 446] width 20 height 20
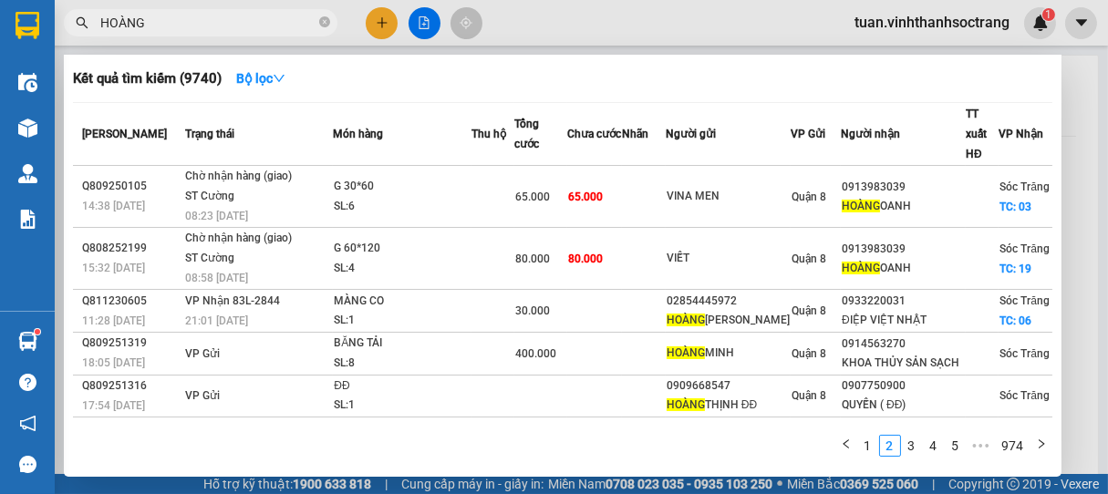
click at [235, 25] on input "HOÀNG" at bounding box center [207, 23] width 215 height 20
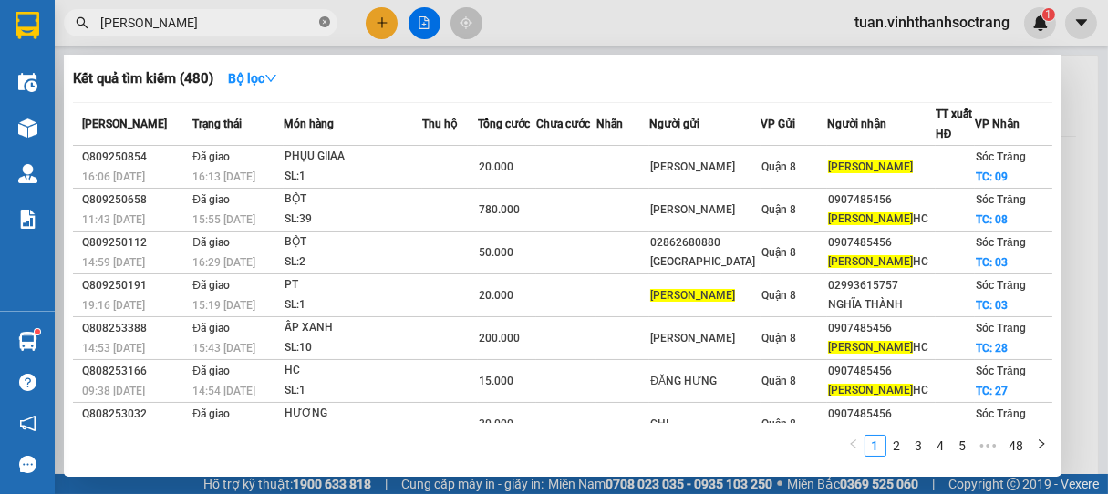
click at [321, 26] on icon "close-circle" at bounding box center [324, 21] width 11 height 11
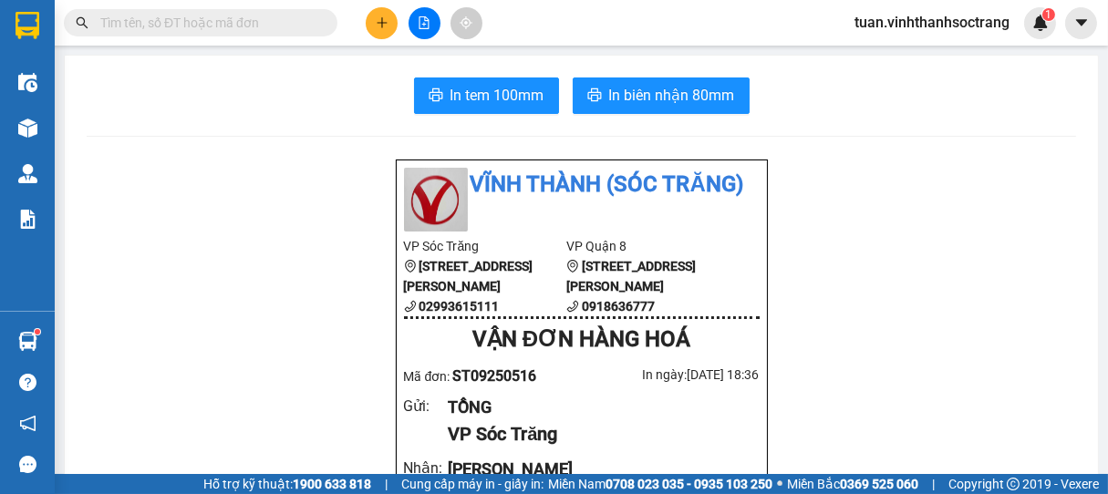
click at [287, 20] on input "text" at bounding box center [207, 23] width 215 height 20
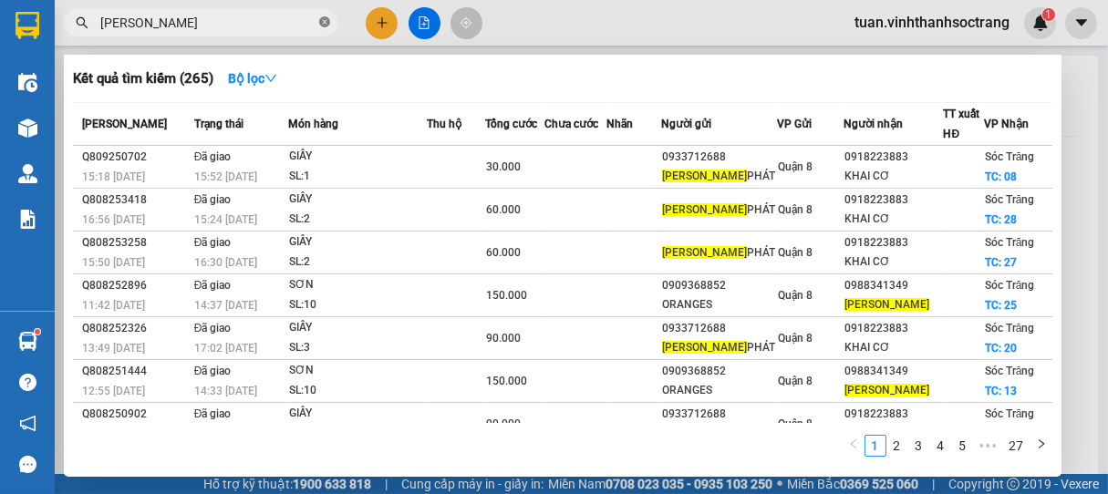
click at [328, 24] on icon "close-circle" at bounding box center [324, 21] width 11 height 11
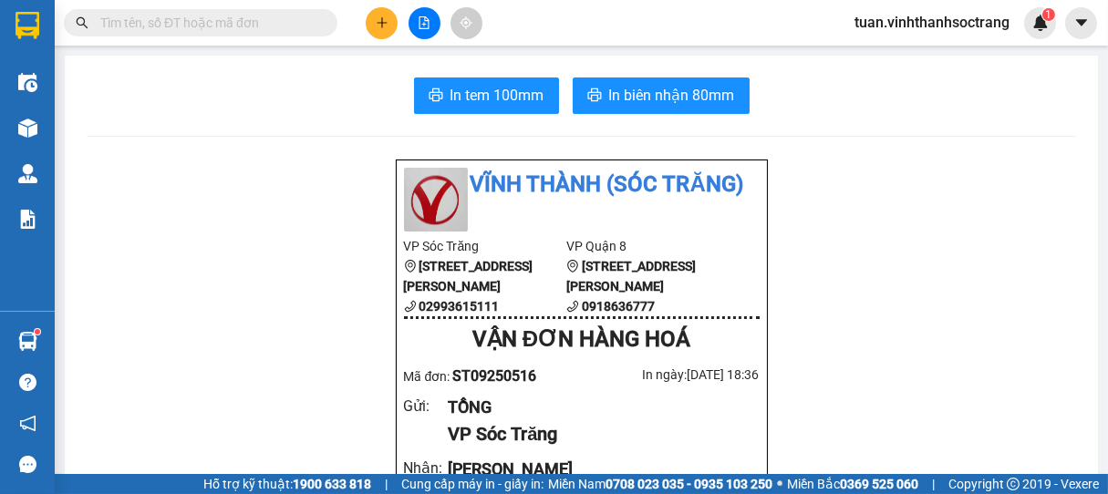
click at [284, 14] on input "text" at bounding box center [207, 23] width 215 height 20
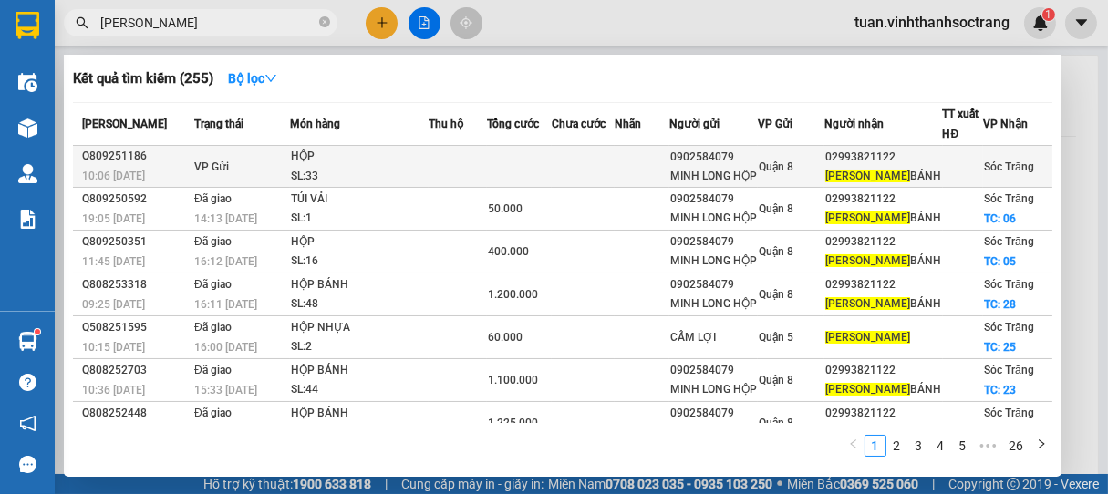
click at [386, 185] on div "SL: 33" at bounding box center [359, 177] width 137 height 20
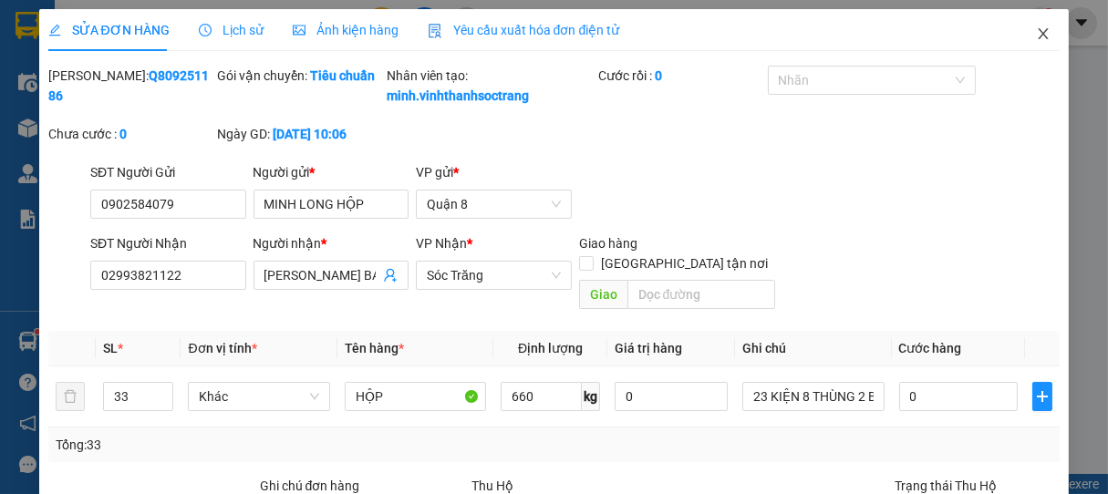
click at [1036, 34] on icon "close" at bounding box center [1043, 33] width 15 height 15
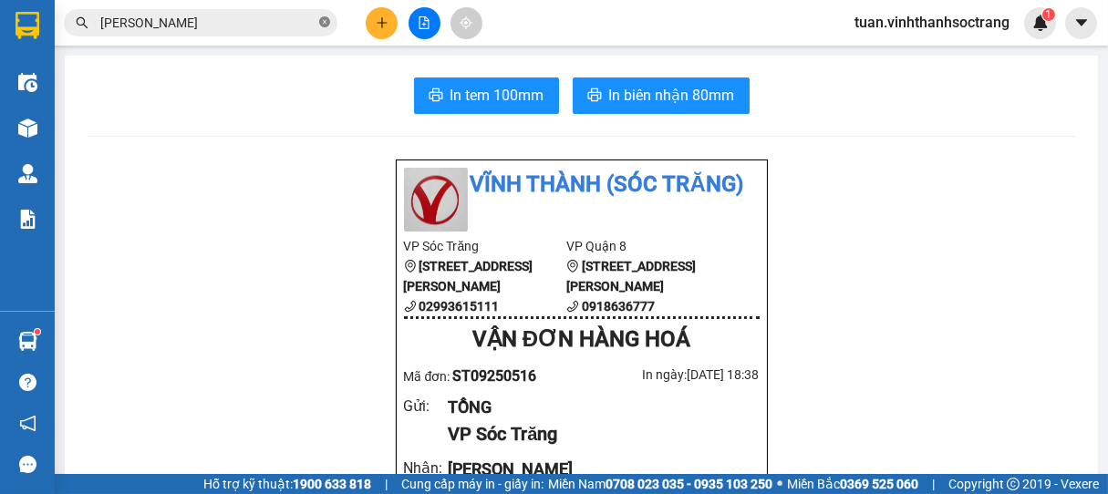
click at [323, 23] on icon "close-circle" at bounding box center [324, 21] width 11 height 11
click at [263, 22] on input "text" at bounding box center [207, 23] width 215 height 20
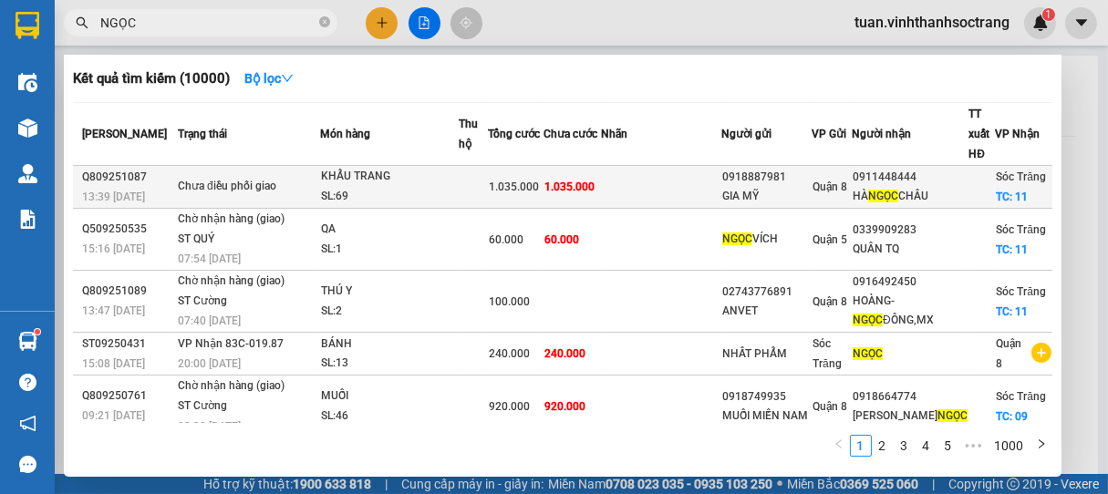
click at [448, 202] on div "SL: 69" at bounding box center [389, 197] width 137 height 20
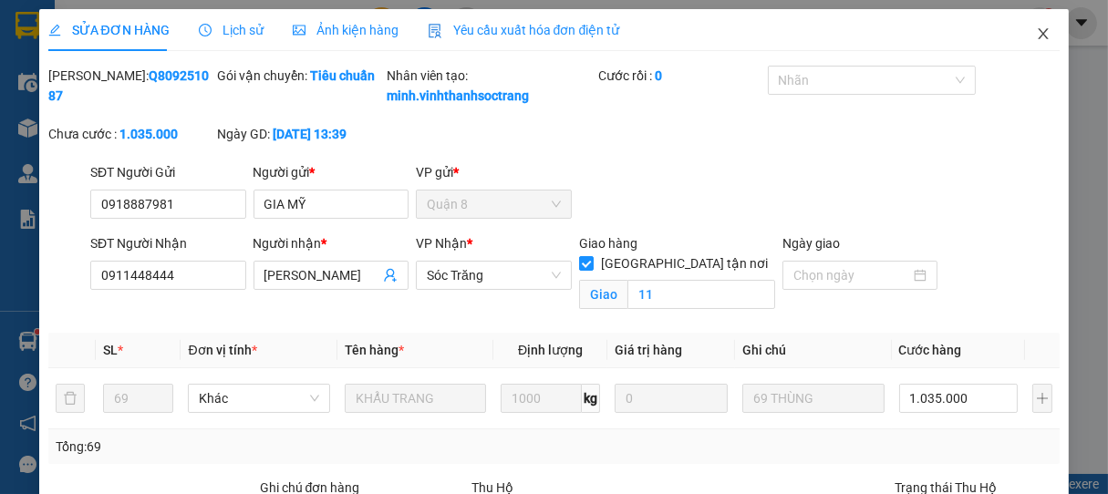
click at [1036, 37] on icon "close" at bounding box center [1043, 33] width 15 height 15
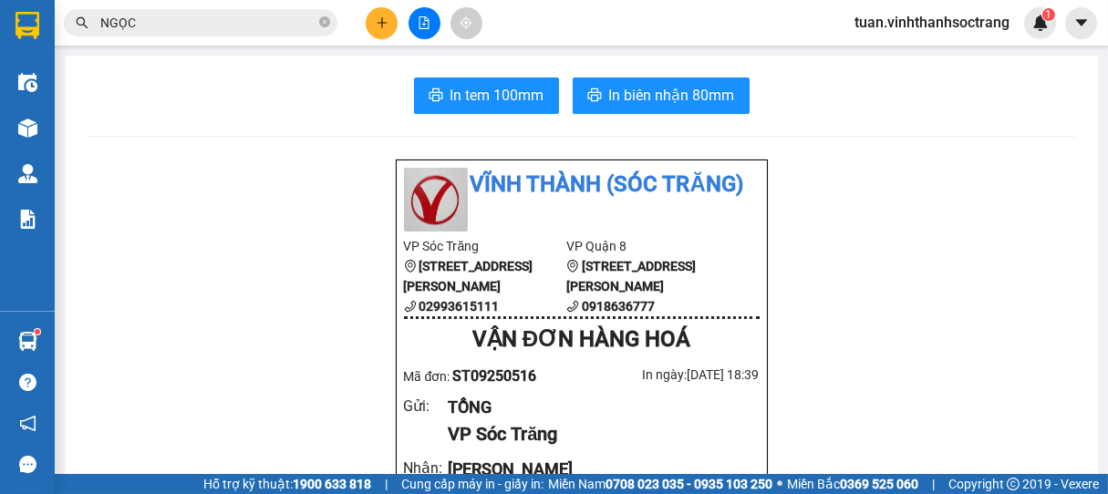
click at [270, 29] on input "NGỌC" at bounding box center [207, 23] width 215 height 20
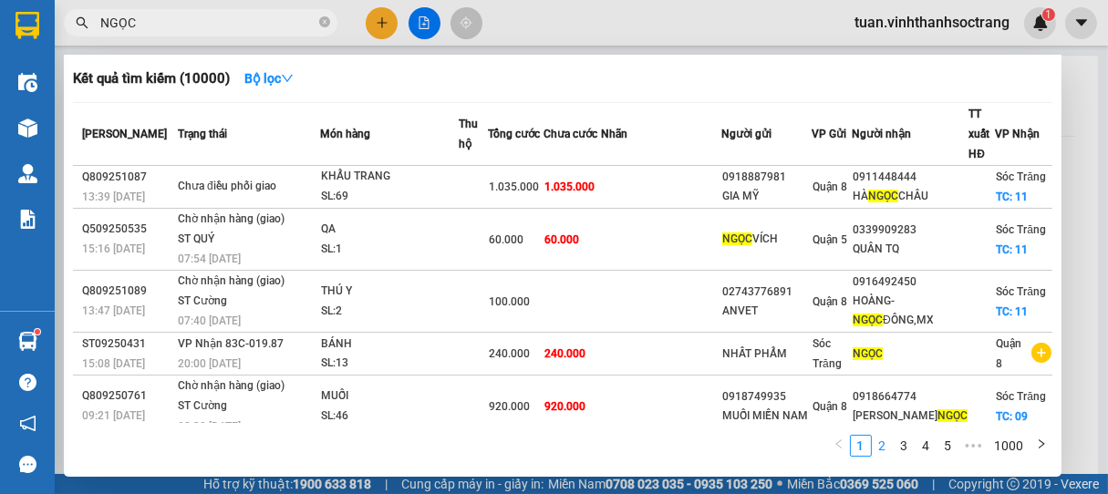
click at [883, 447] on link "2" at bounding box center [883, 446] width 20 height 20
click at [907, 450] on link "3" at bounding box center [905, 446] width 20 height 20
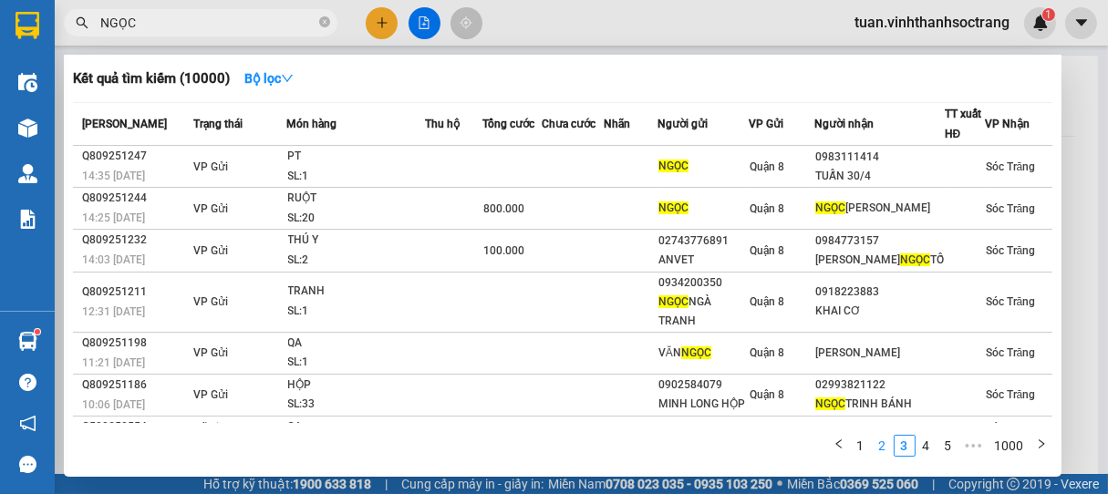
click at [883, 447] on link "2" at bounding box center [883, 446] width 20 height 20
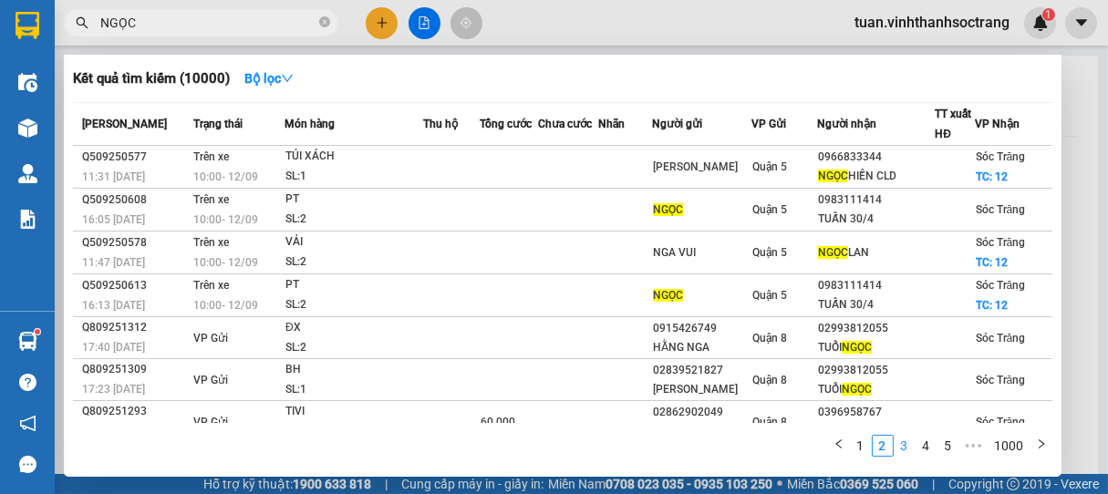
click at [906, 445] on link "3" at bounding box center [905, 446] width 20 height 20
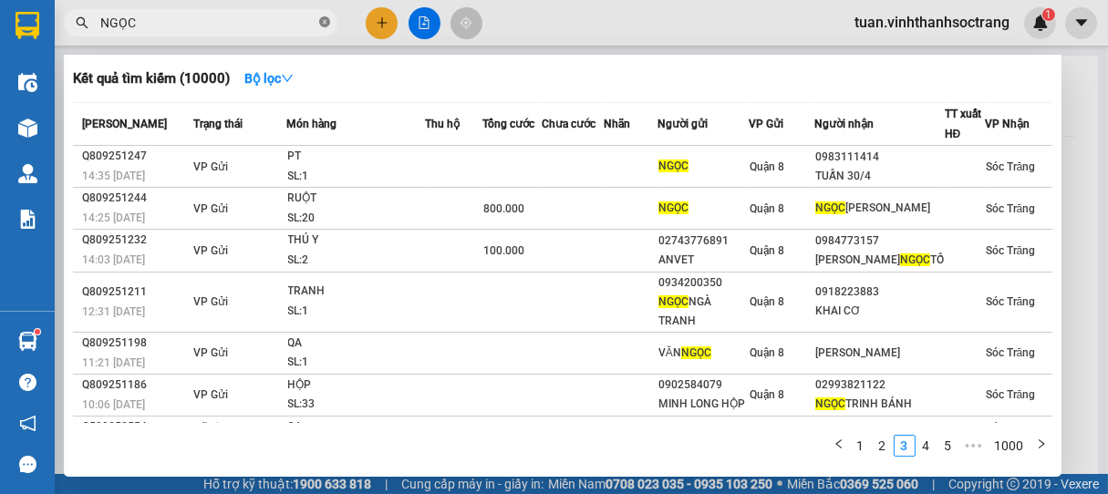
click at [325, 18] on icon "close-circle" at bounding box center [324, 21] width 11 height 11
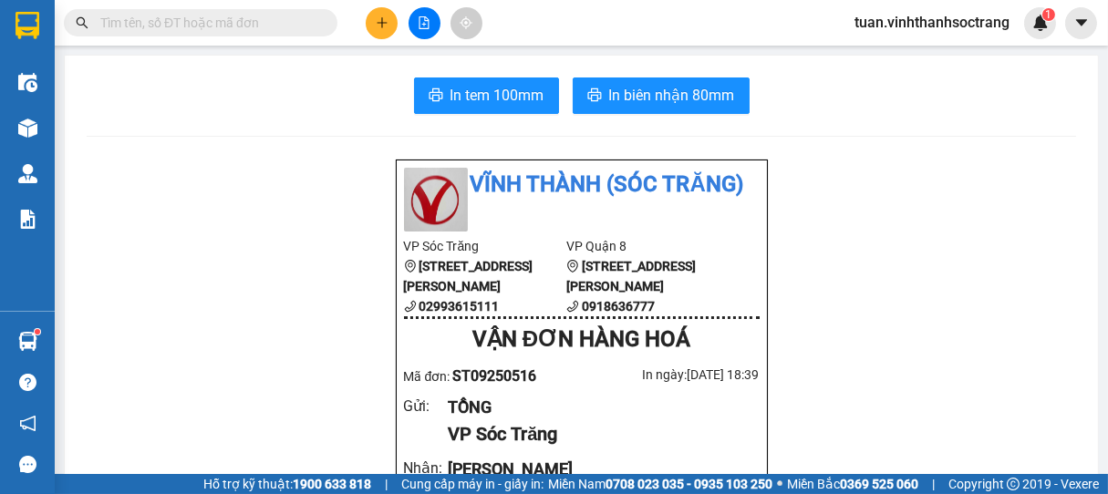
click at [291, 16] on input "text" at bounding box center [207, 23] width 215 height 20
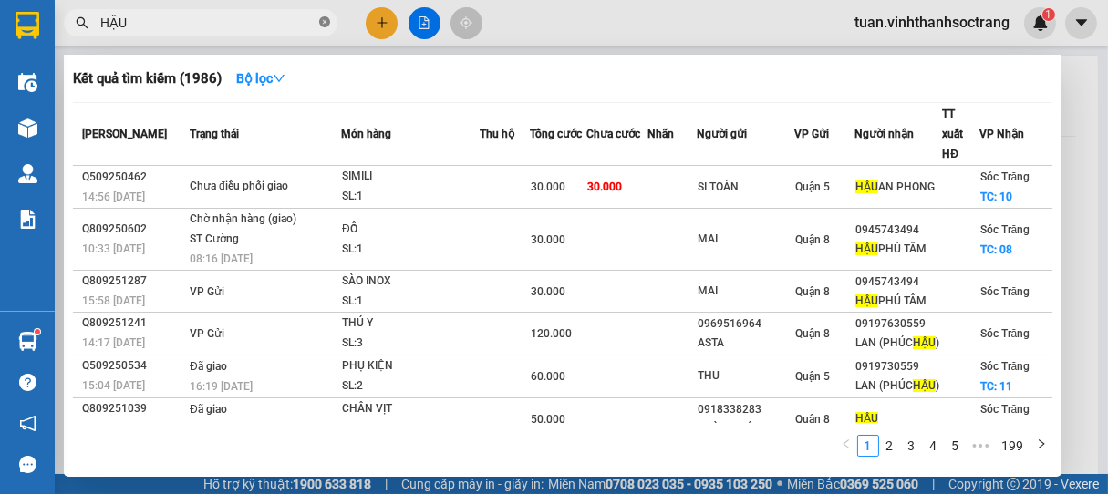
click at [325, 17] on icon "close-circle" at bounding box center [324, 21] width 11 height 11
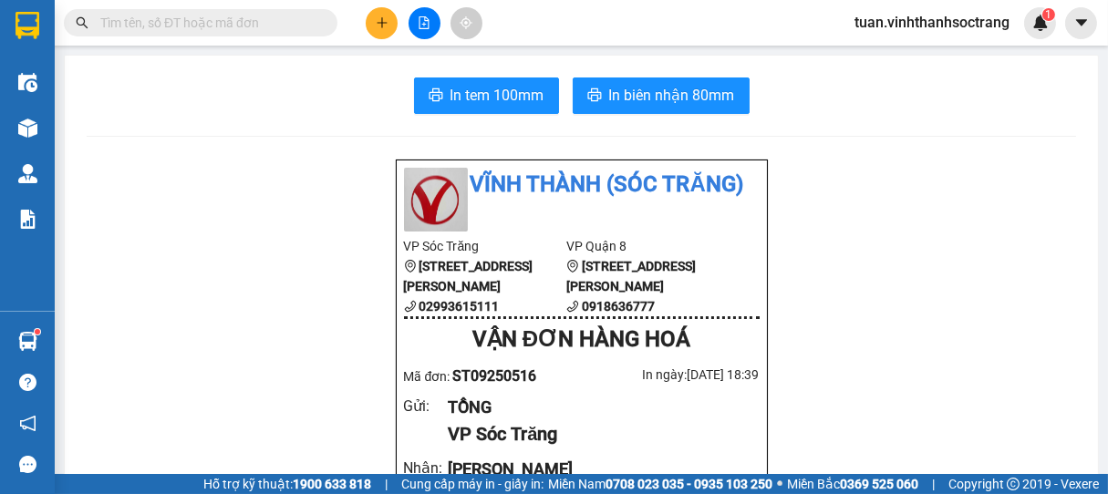
click at [293, 24] on input "text" at bounding box center [207, 23] width 215 height 20
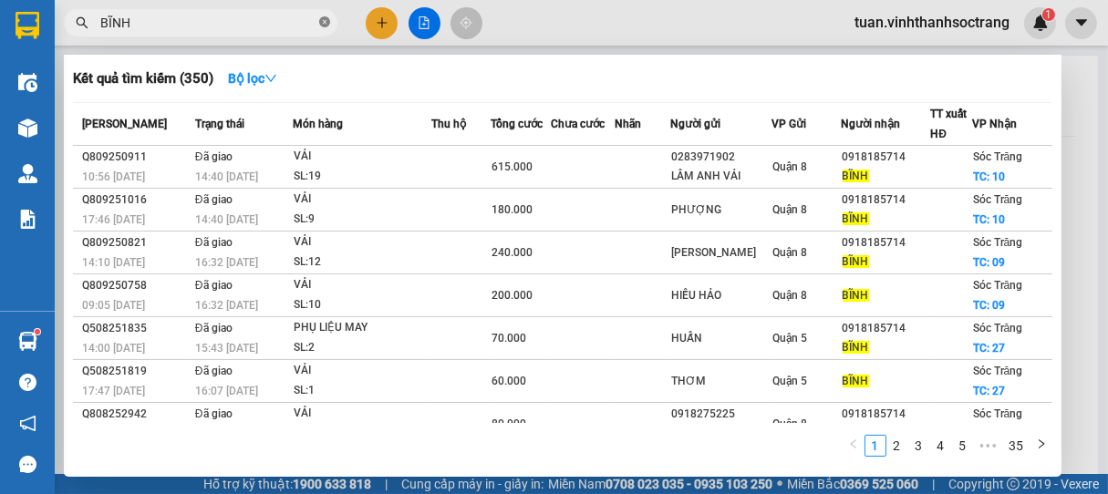
click at [326, 24] on icon "close-circle" at bounding box center [324, 21] width 11 height 11
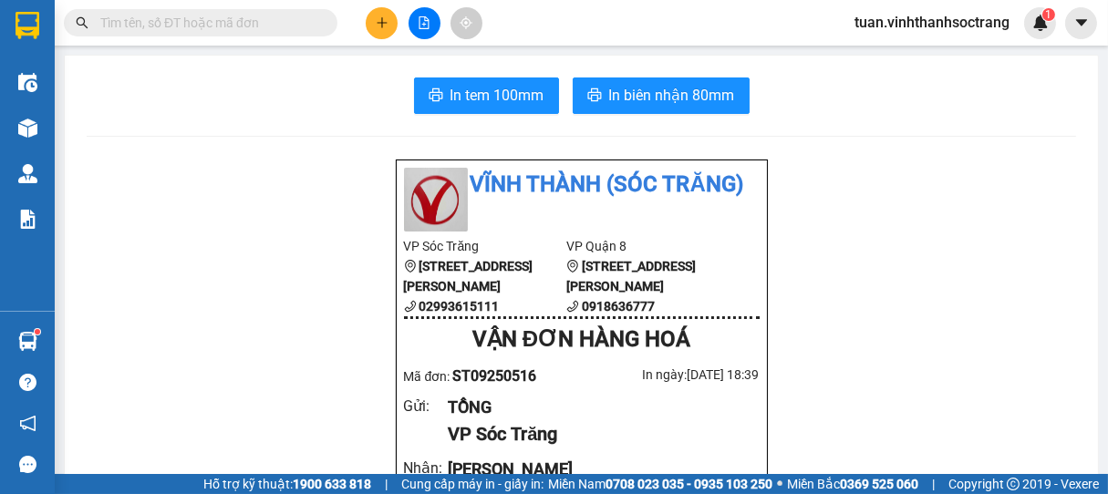
click at [265, 22] on input "text" at bounding box center [207, 23] width 215 height 20
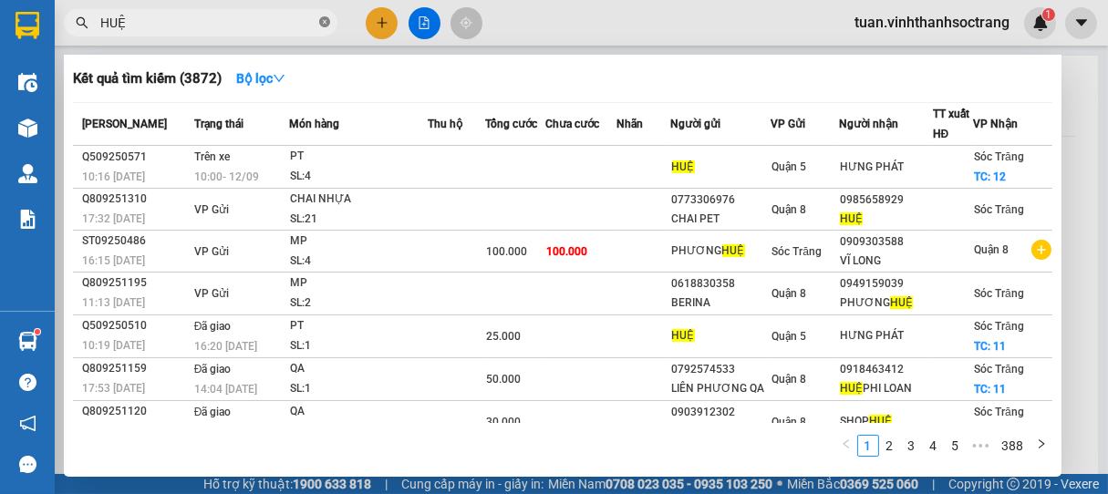
click at [328, 24] on icon "close-circle" at bounding box center [324, 21] width 11 height 11
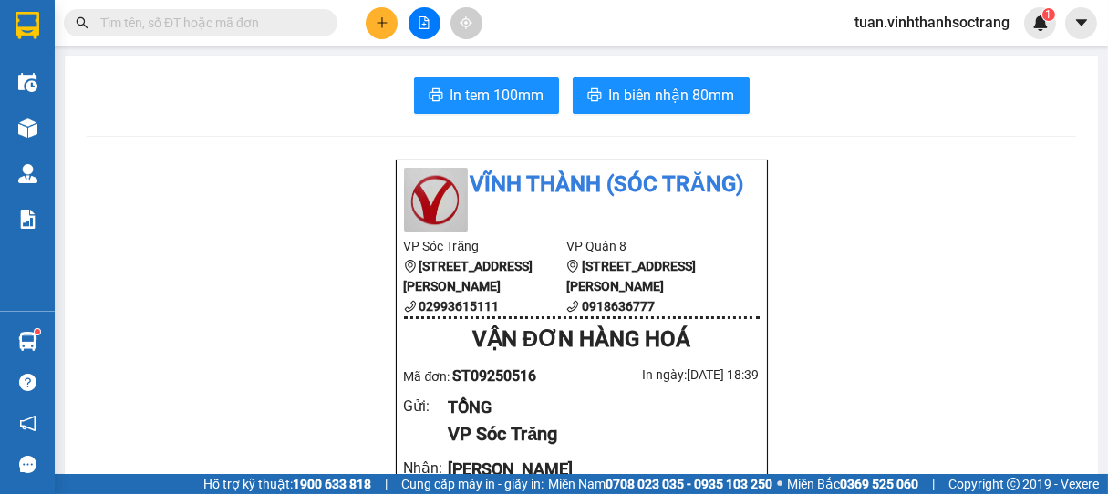
click at [241, 27] on input "text" at bounding box center [207, 23] width 215 height 20
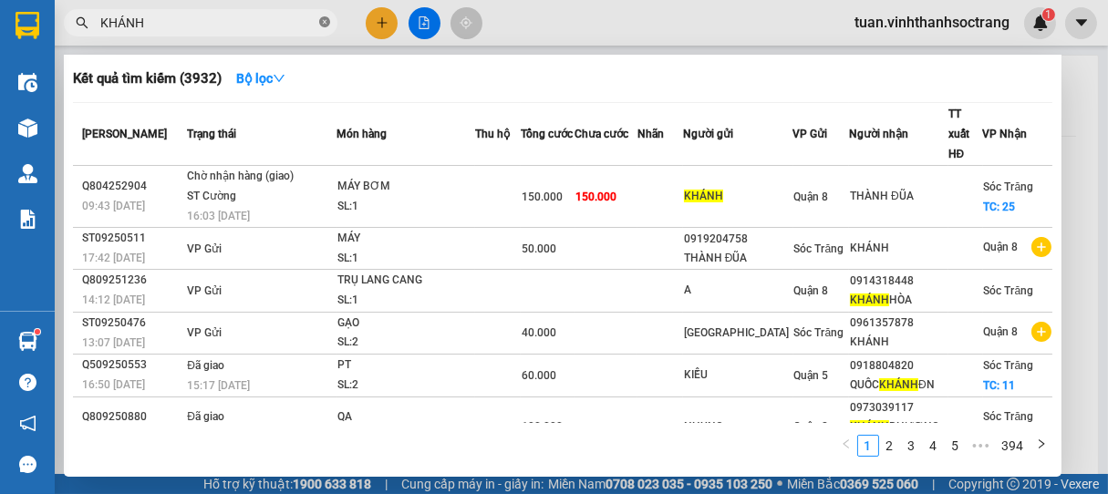
click at [321, 23] on icon "close-circle" at bounding box center [324, 21] width 11 height 11
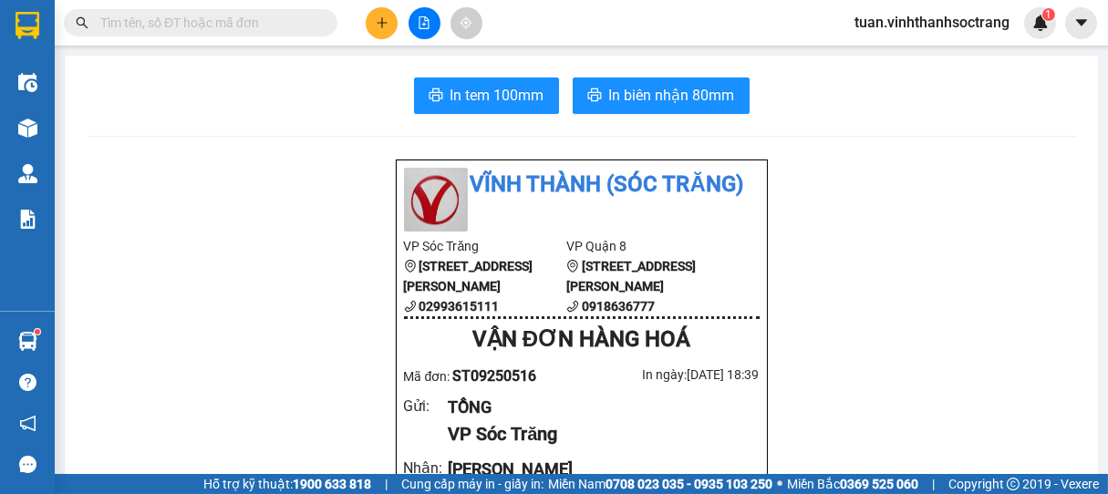
click at [308, 23] on input "text" at bounding box center [207, 23] width 215 height 20
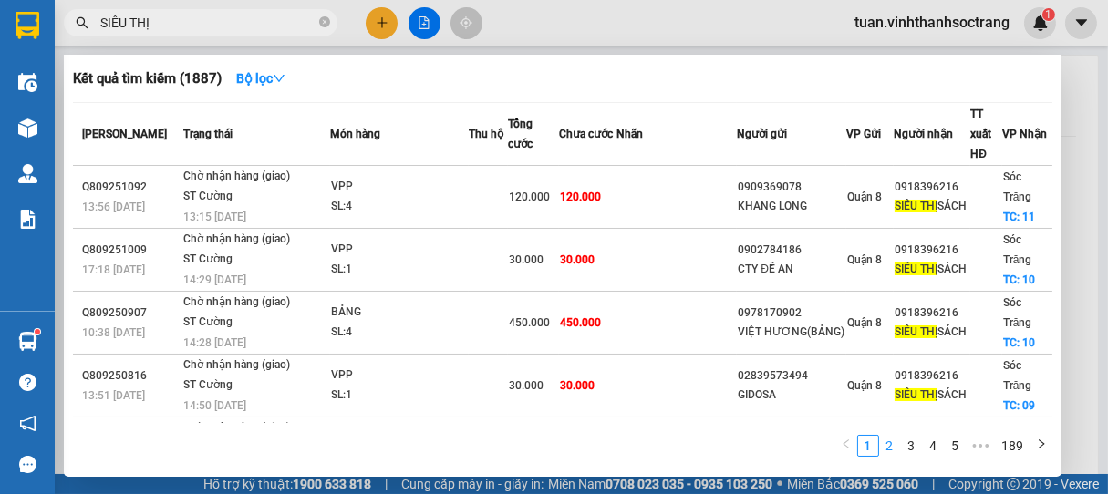
click at [893, 447] on link "2" at bounding box center [890, 446] width 20 height 20
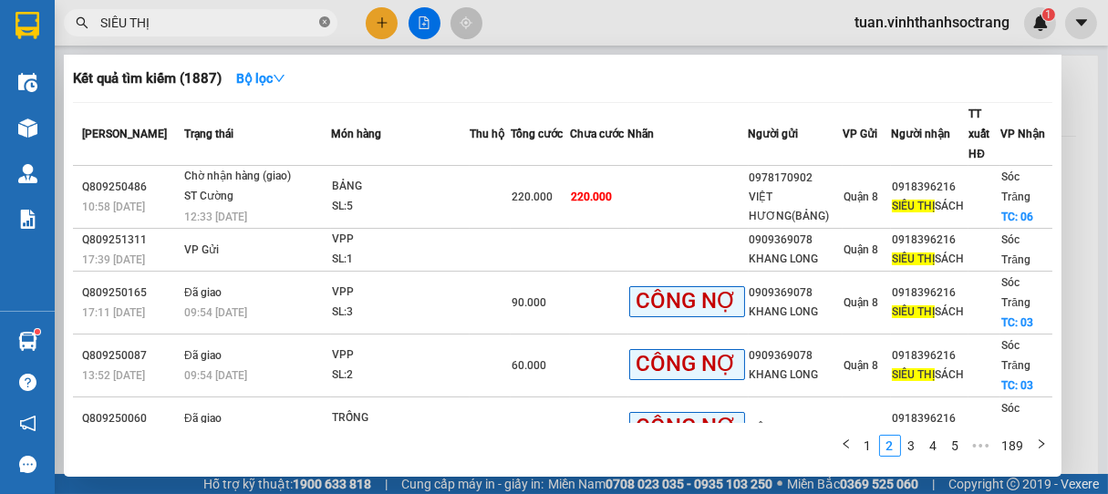
click at [321, 21] on icon "close-circle" at bounding box center [324, 21] width 11 height 11
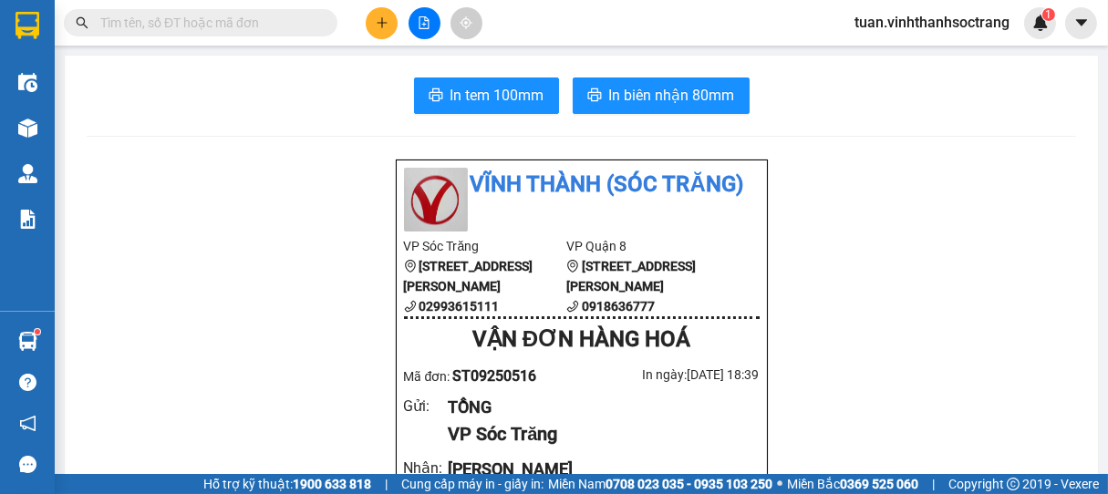
click at [296, 24] on input "text" at bounding box center [207, 23] width 215 height 20
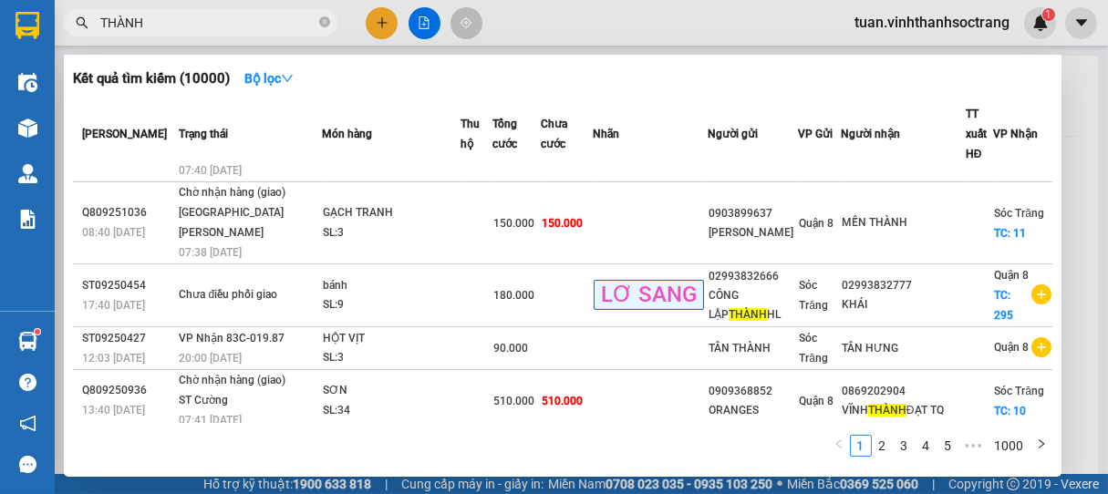
scroll to position [337, 0]
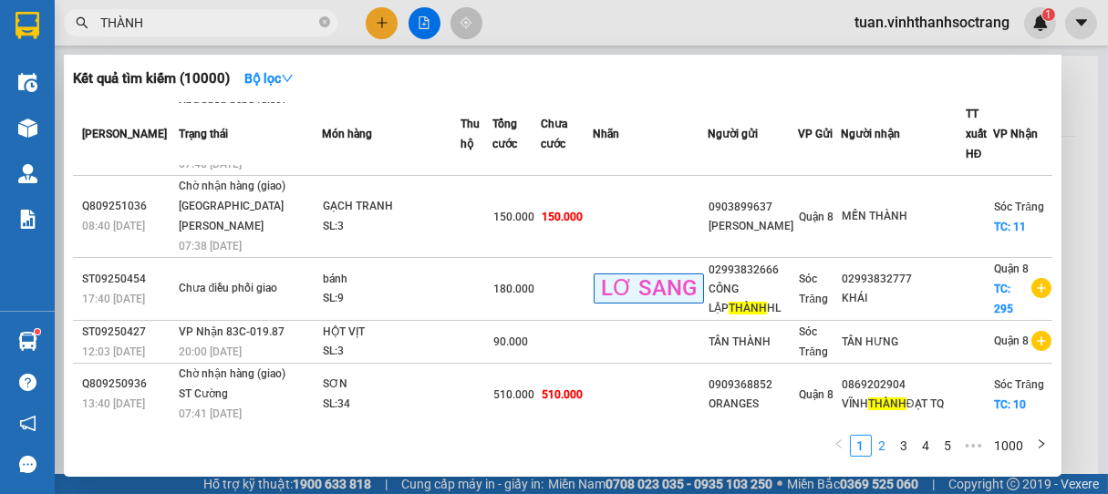
type input "THÀNH"
click at [882, 442] on link "2" at bounding box center [883, 446] width 20 height 20
click at [908, 443] on link "3" at bounding box center [905, 446] width 20 height 20
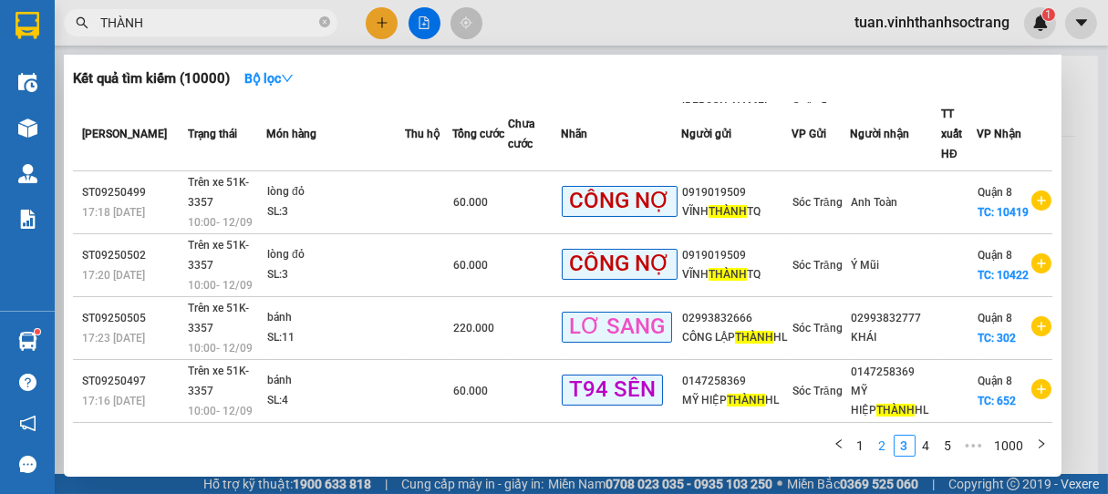
scroll to position [247, 0]
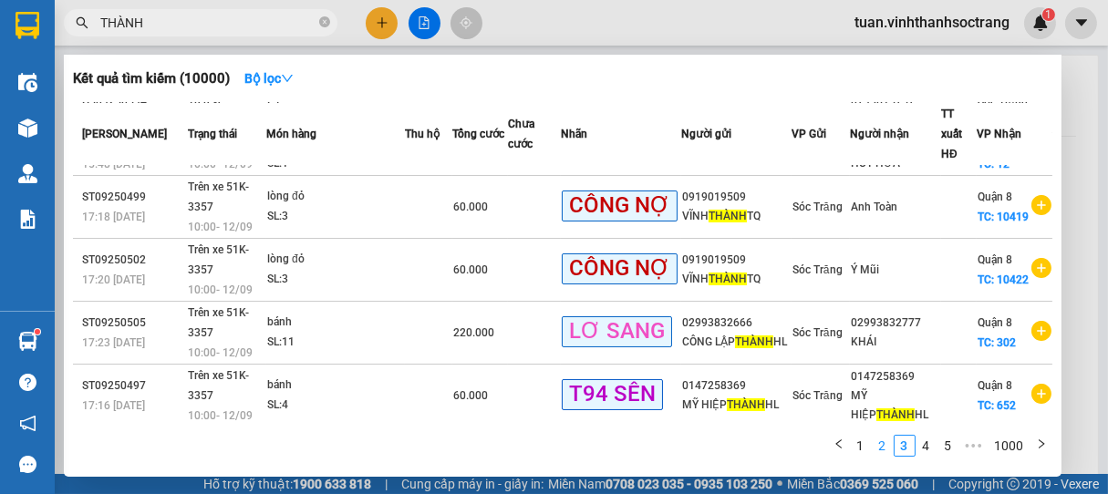
click at [885, 447] on link "2" at bounding box center [883, 446] width 20 height 20
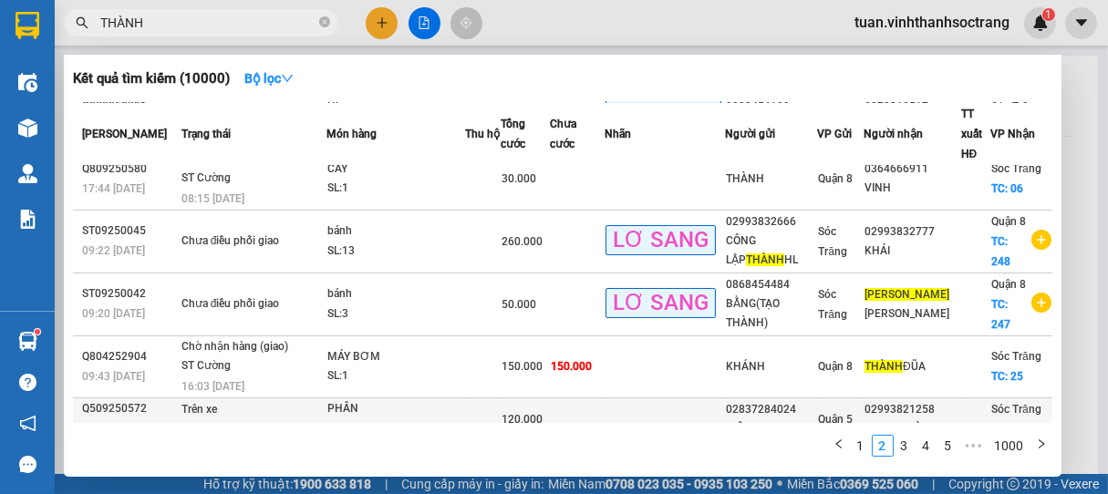
scroll to position [316, 0]
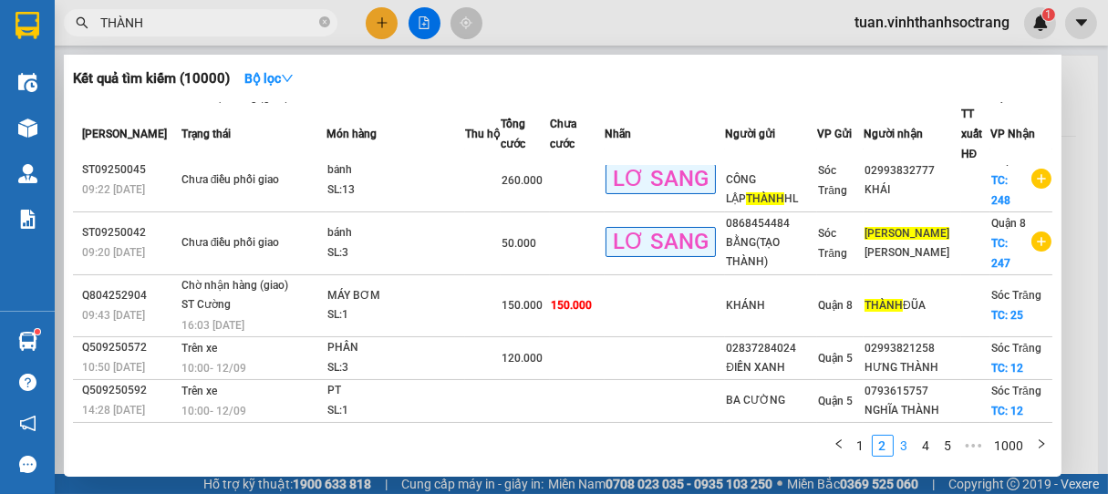
click at [909, 442] on link "3" at bounding box center [905, 446] width 20 height 20
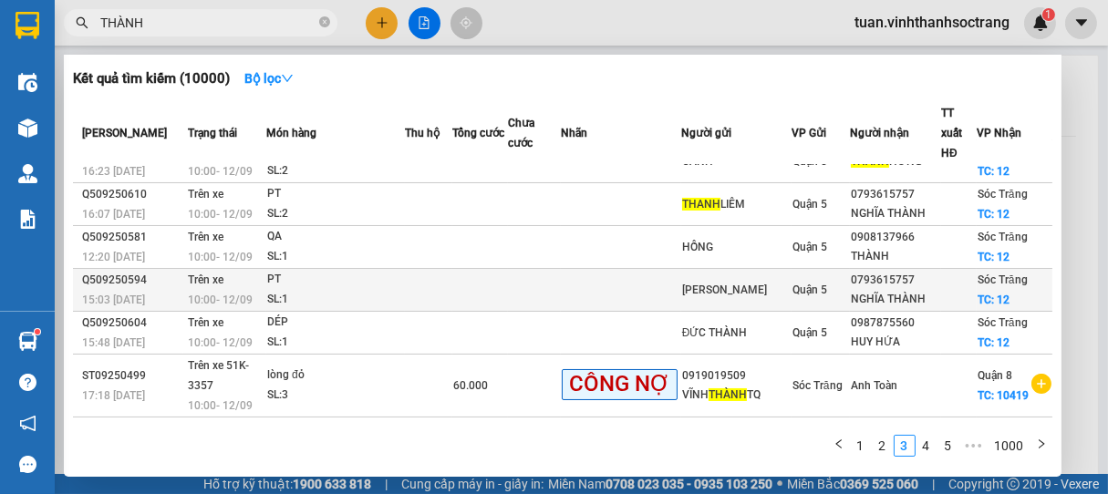
scroll to position [101, 0]
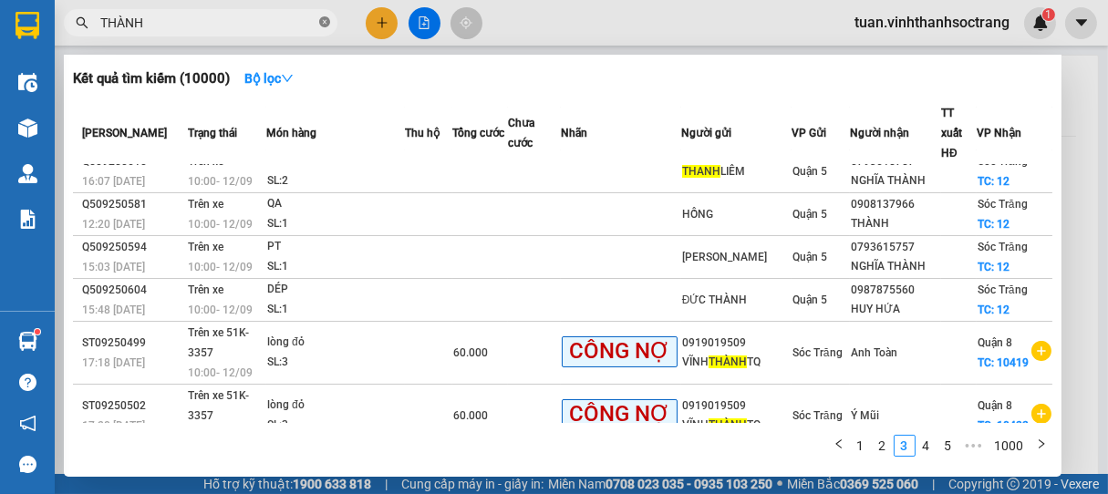
click at [326, 20] on icon "close-circle" at bounding box center [324, 21] width 11 height 11
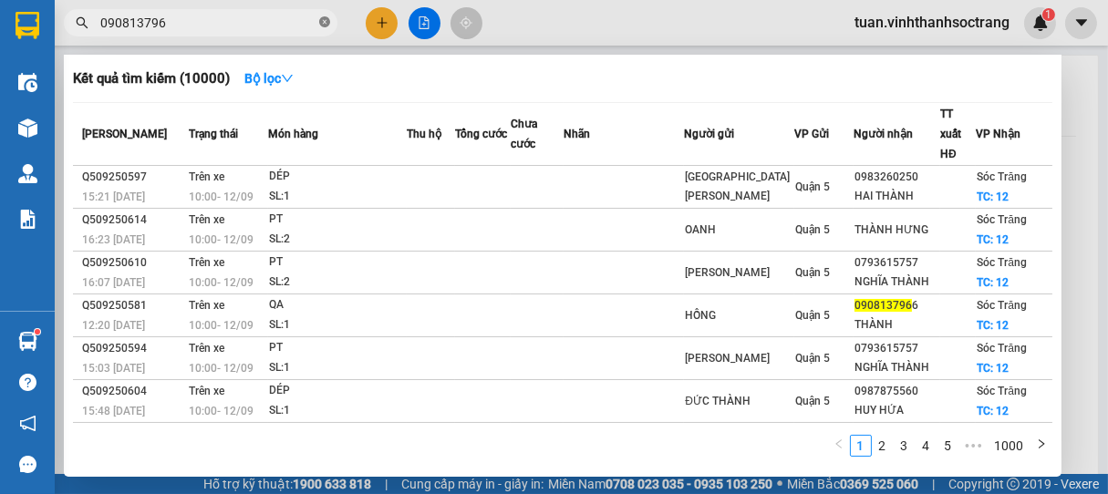
type input "0908137966"
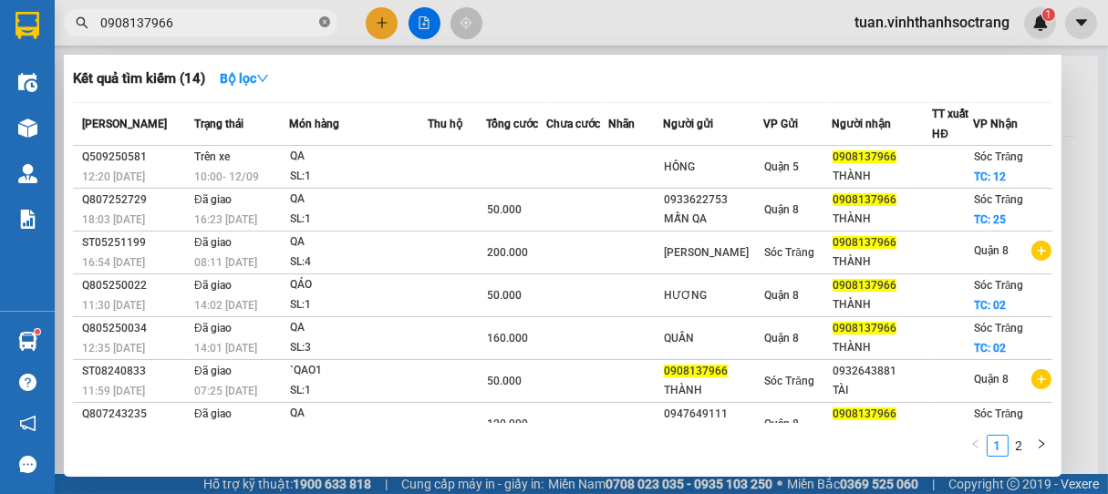
click at [325, 23] on icon "close-circle" at bounding box center [324, 21] width 11 height 11
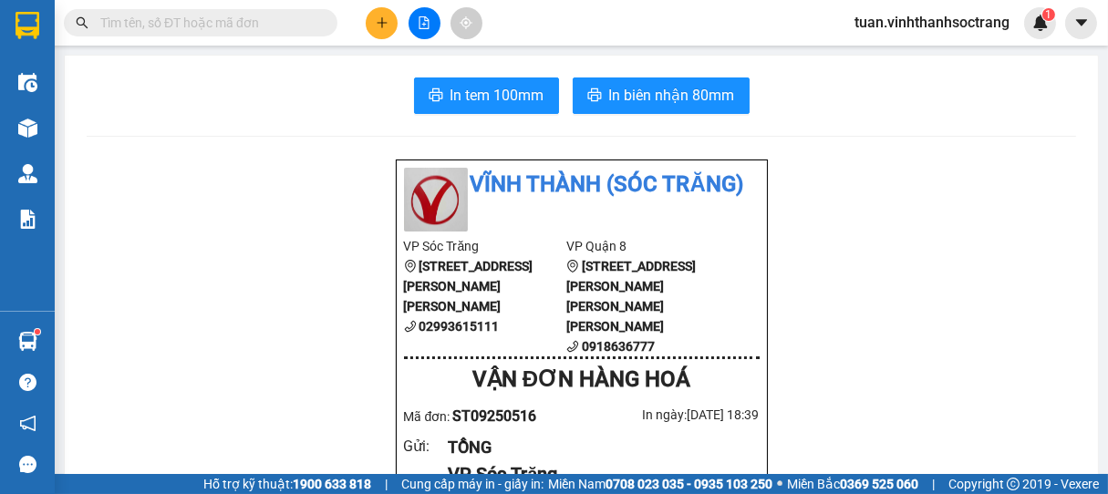
click at [274, 19] on input "text" at bounding box center [207, 23] width 215 height 20
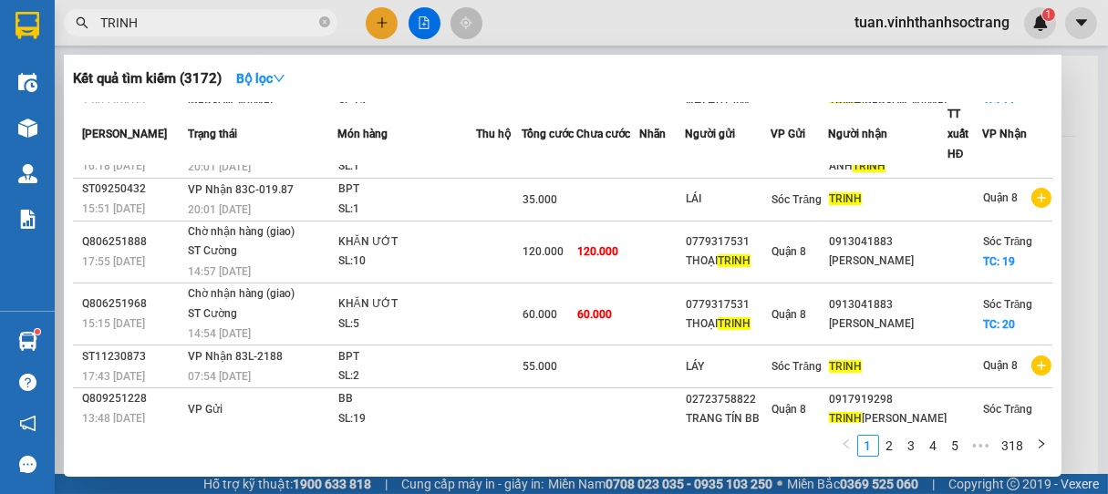
scroll to position [260, 0]
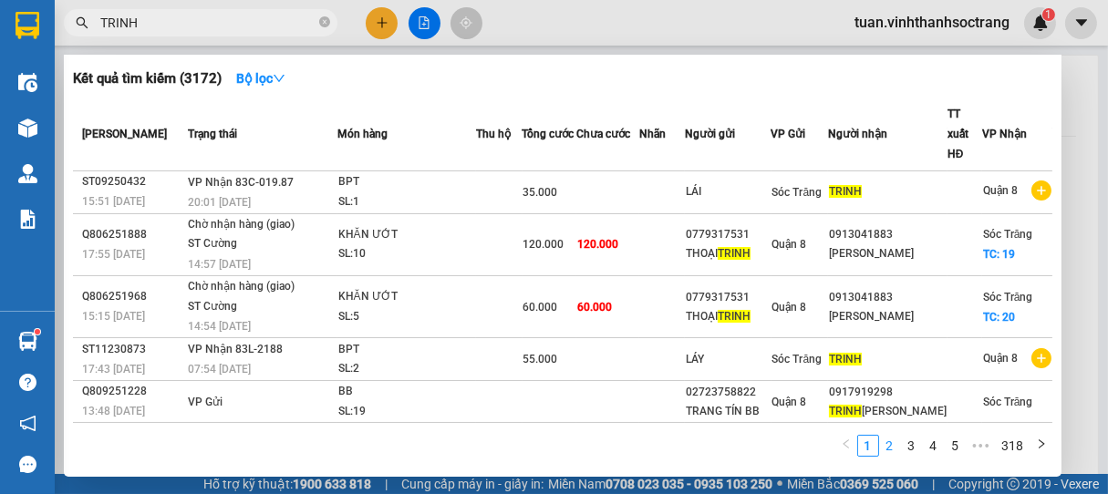
type input "TRINH"
click at [895, 446] on link "2" at bounding box center [890, 446] width 20 height 20
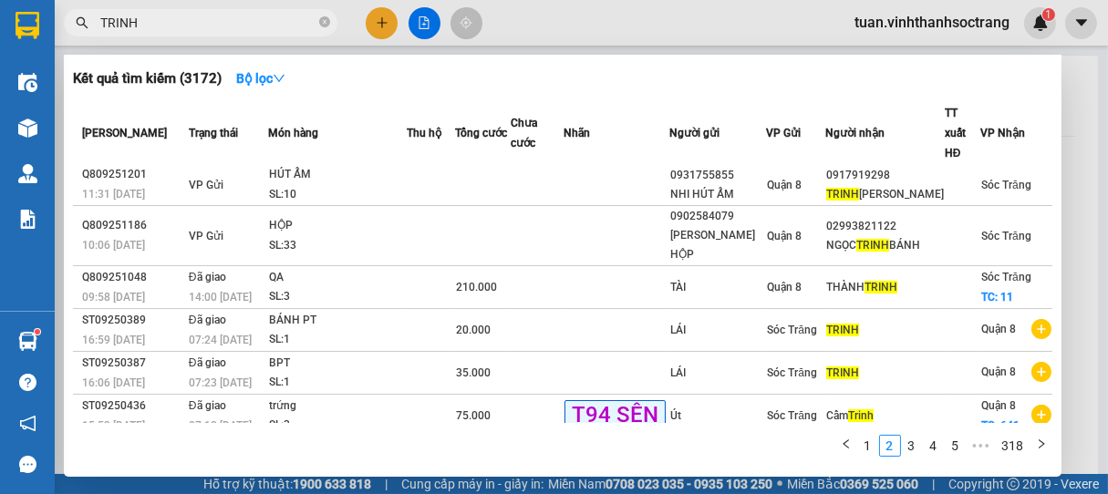
scroll to position [0, 0]
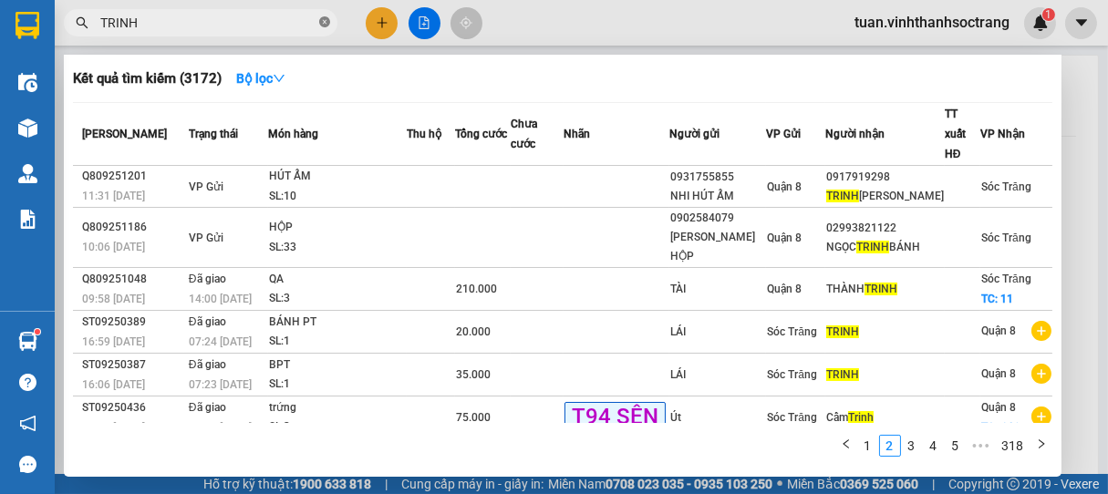
click at [327, 24] on icon "close-circle" at bounding box center [324, 21] width 11 height 11
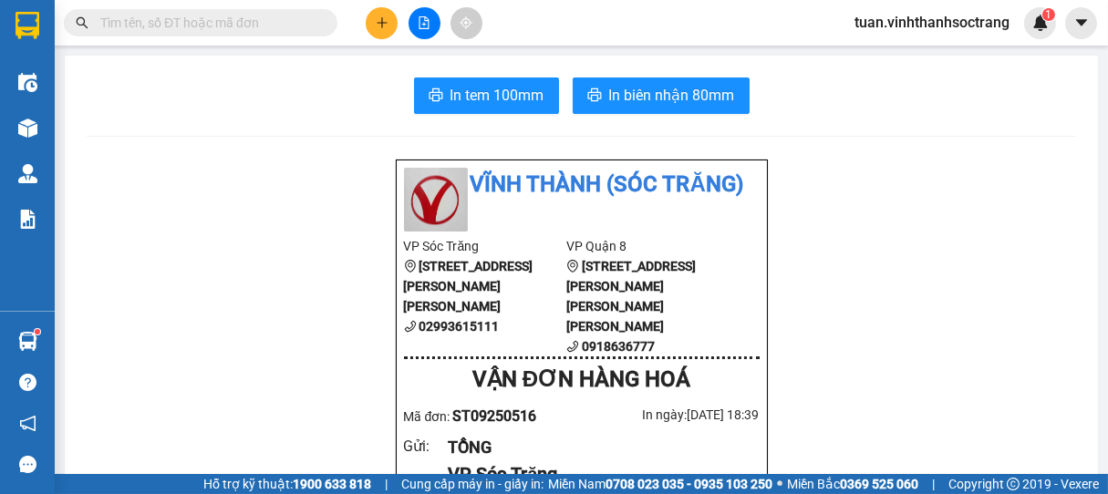
click at [274, 22] on input "text" at bounding box center [207, 23] width 215 height 20
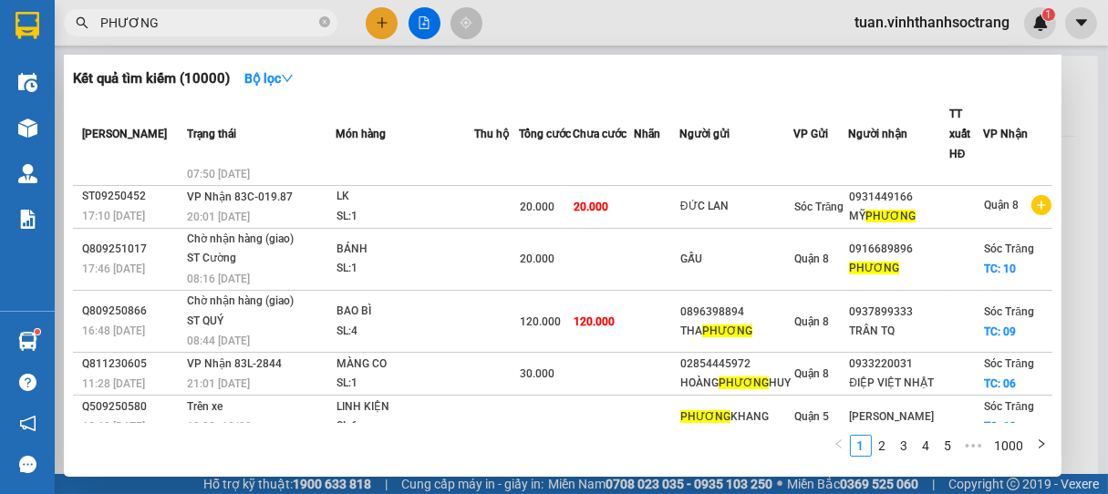
scroll to position [260, 0]
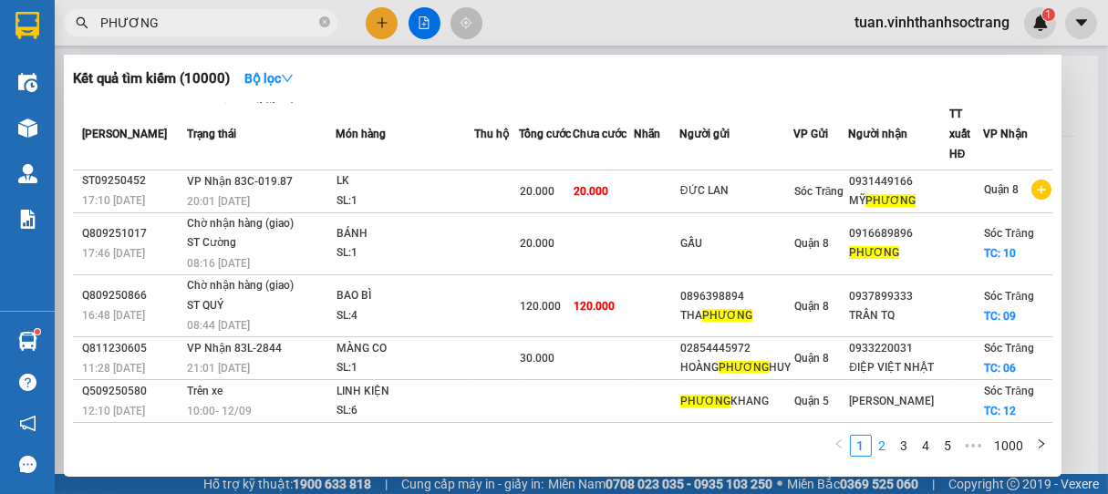
type input "PHƯƠNG"
click at [876, 455] on link "2" at bounding box center [883, 446] width 20 height 20
click at [903, 442] on link "3" at bounding box center [905, 446] width 20 height 20
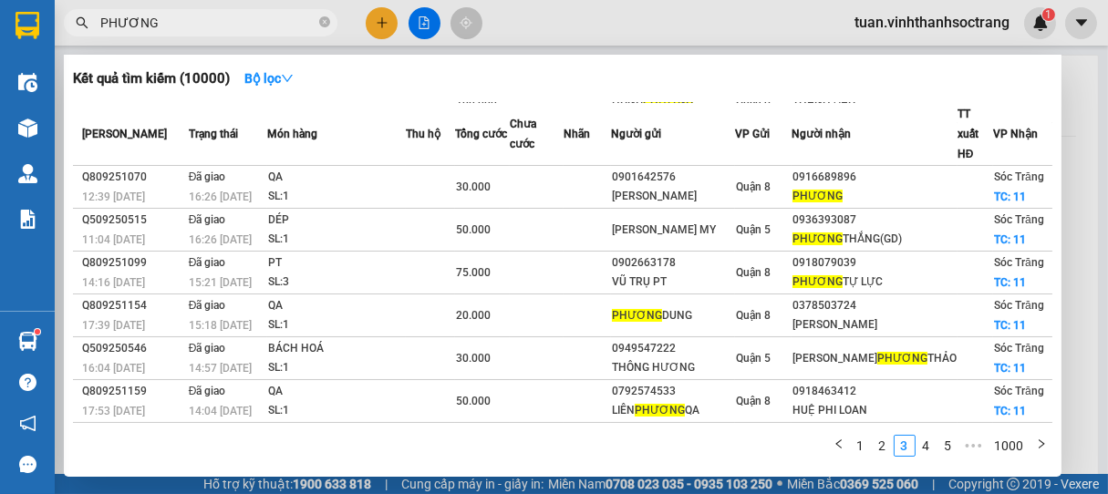
scroll to position [198, 0]
click at [877, 449] on link "2" at bounding box center [883, 446] width 20 height 20
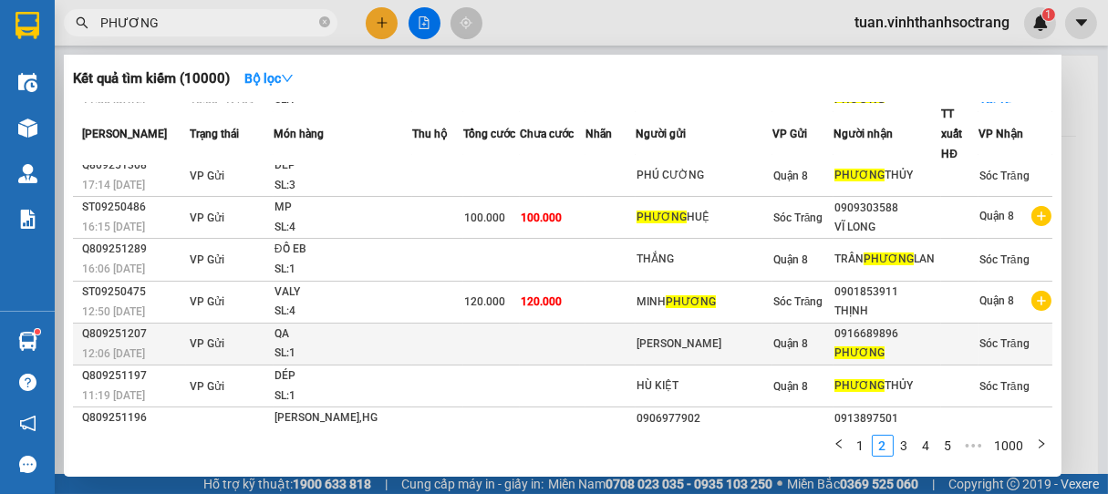
scroll to position [161, 0]
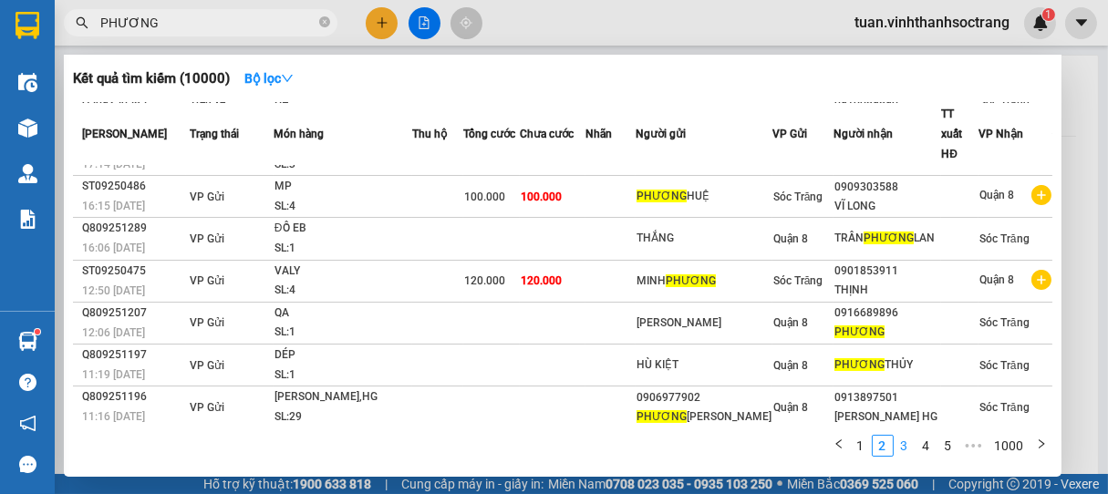
click at [906, 445] on link "3" at bounding box center [905, 446] width 20 height 20
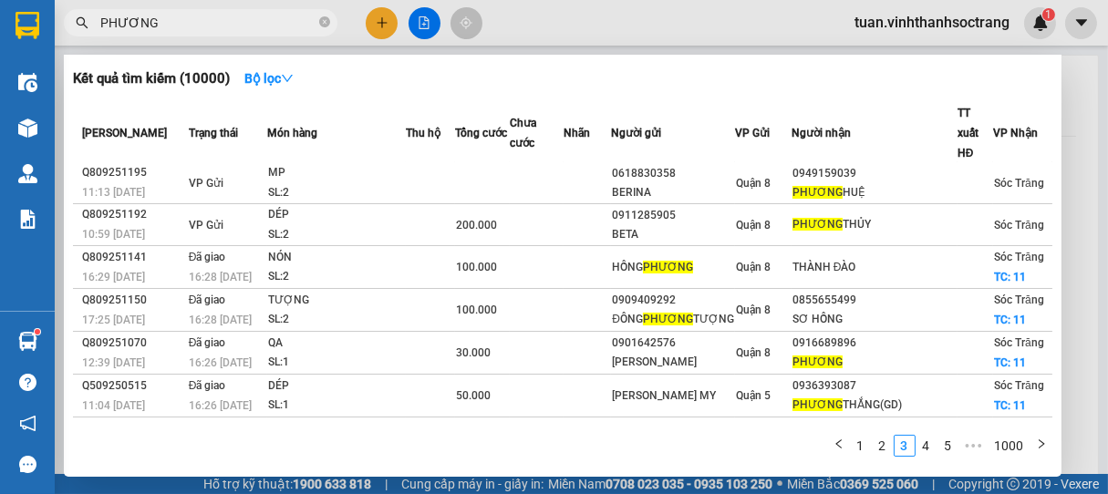
scroll to position [0, 0]
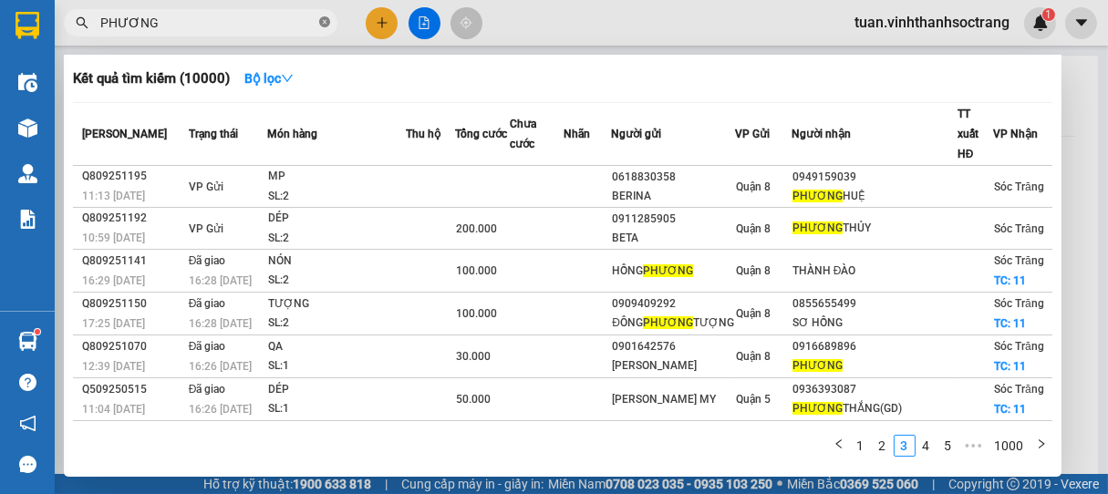
click at [327, 24] on icon "close-circle" at bounding box center [324, 21] width 11 height 11
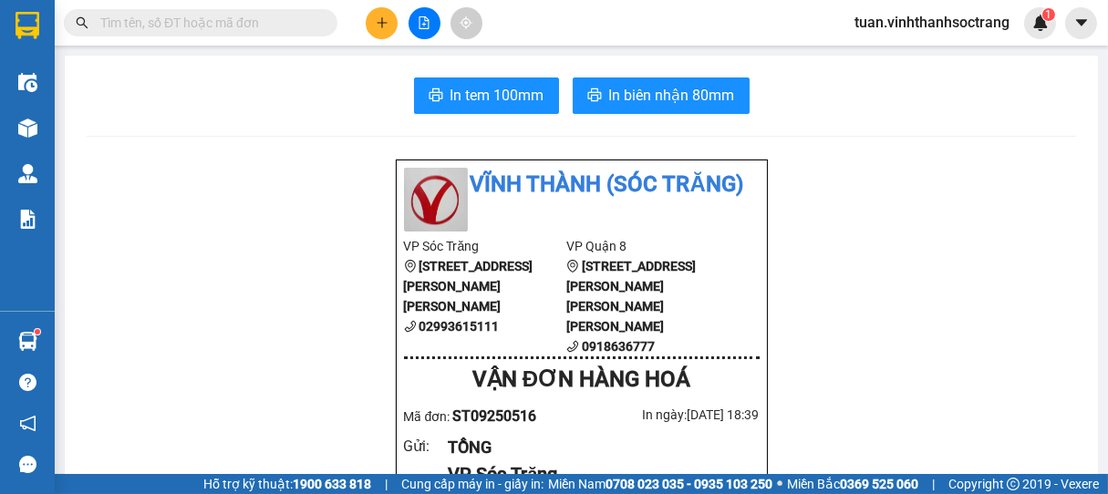
click at [286, 24] on input "text" at bounding box center [207, 23] width 215 height 20
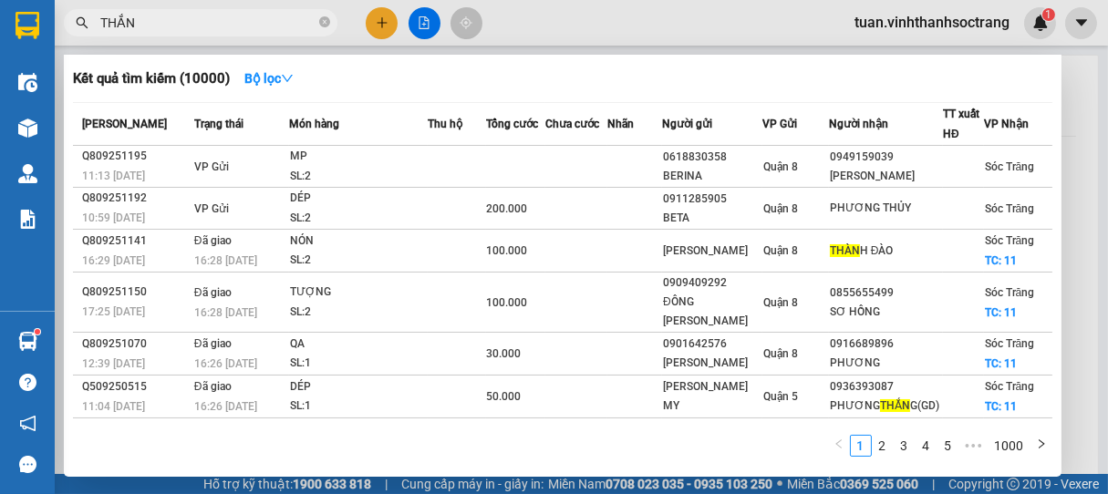
type input "THẮNG"
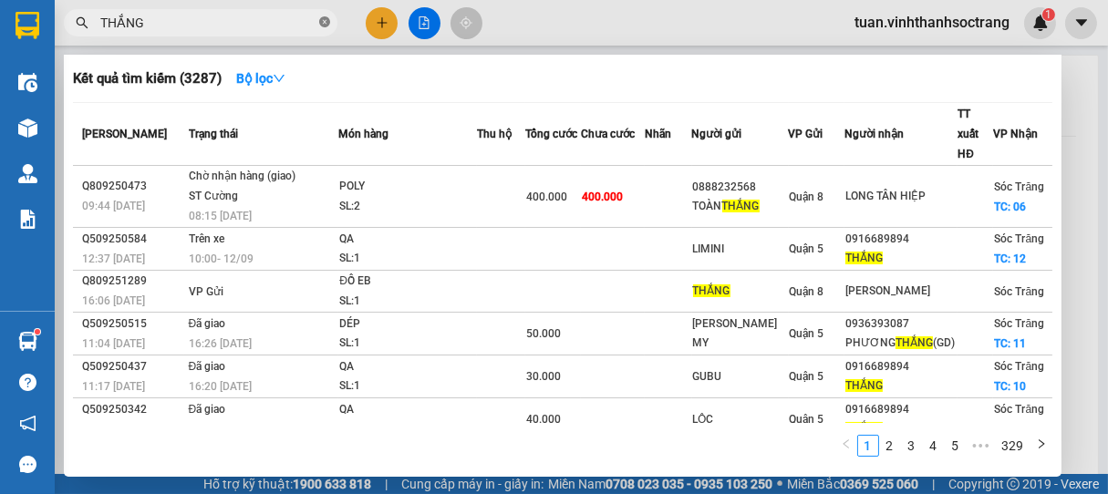
click at [325, 18] on icon "close-circle" at bounding box center [324, 21] width 11 height 11
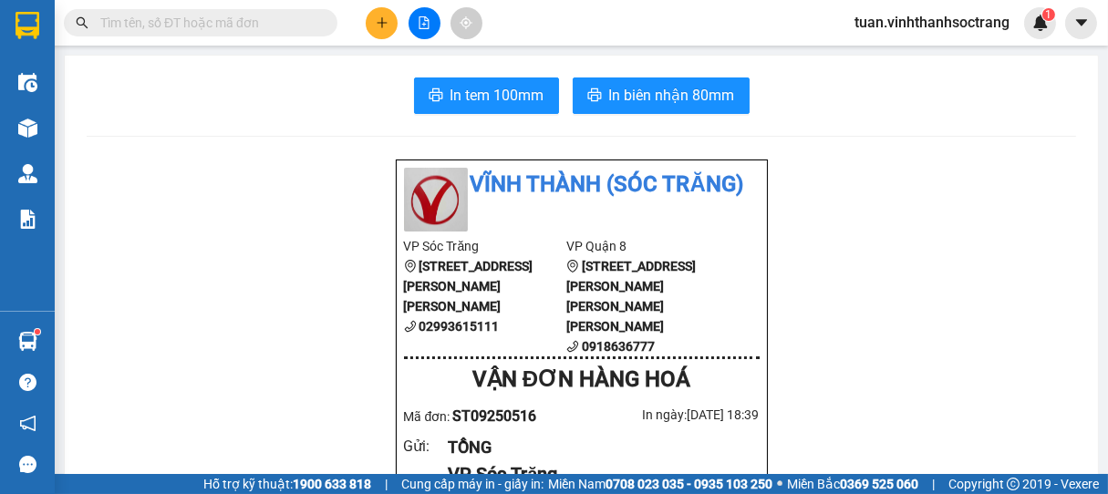
click at [285, 20] on input "text" at bounding box center [207, 23] width 215 height 20
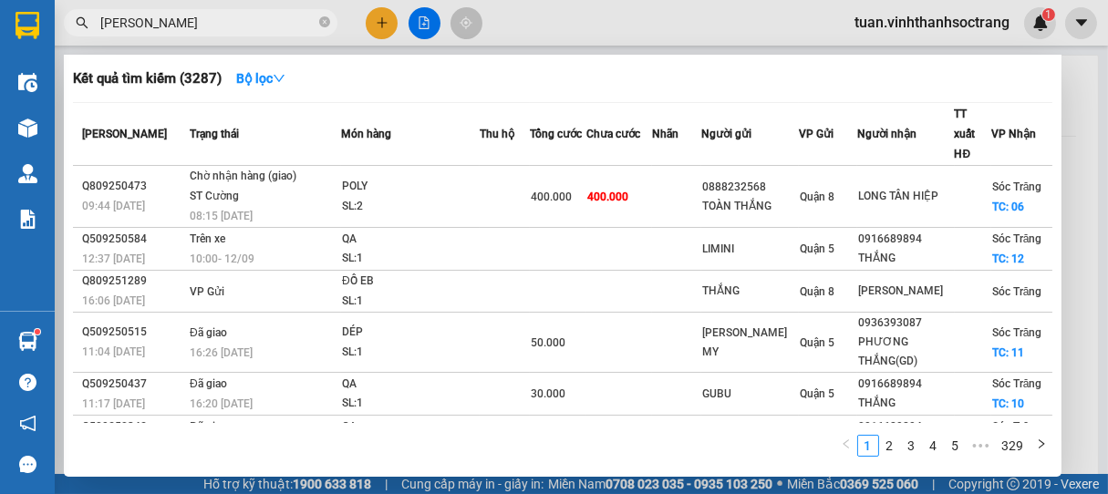
type input "[PERSON_NAME]"
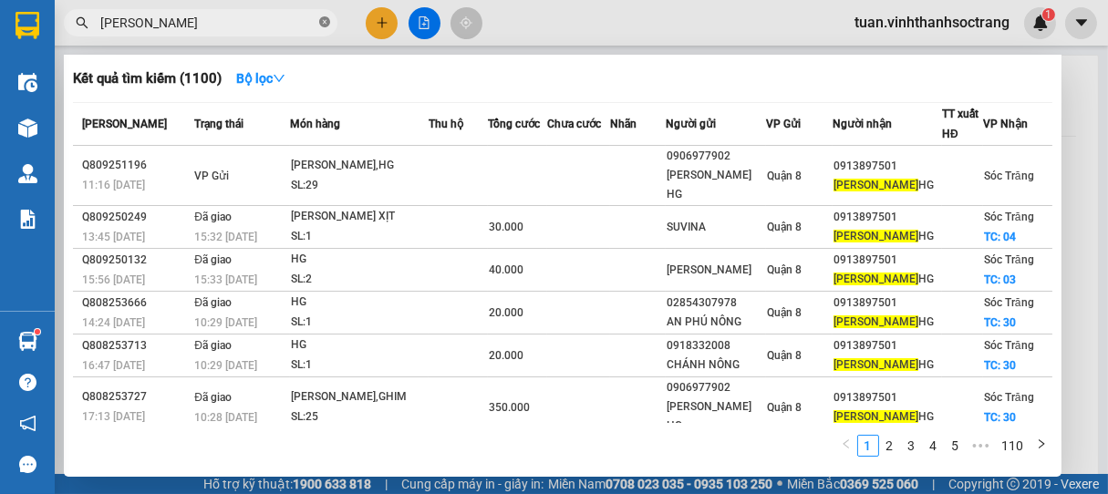
click at [326, 27] on icon "close-circle" at bounding box center [324, 21] width 11 height 11
